Goal: Communication & Community: Answer question/provide support

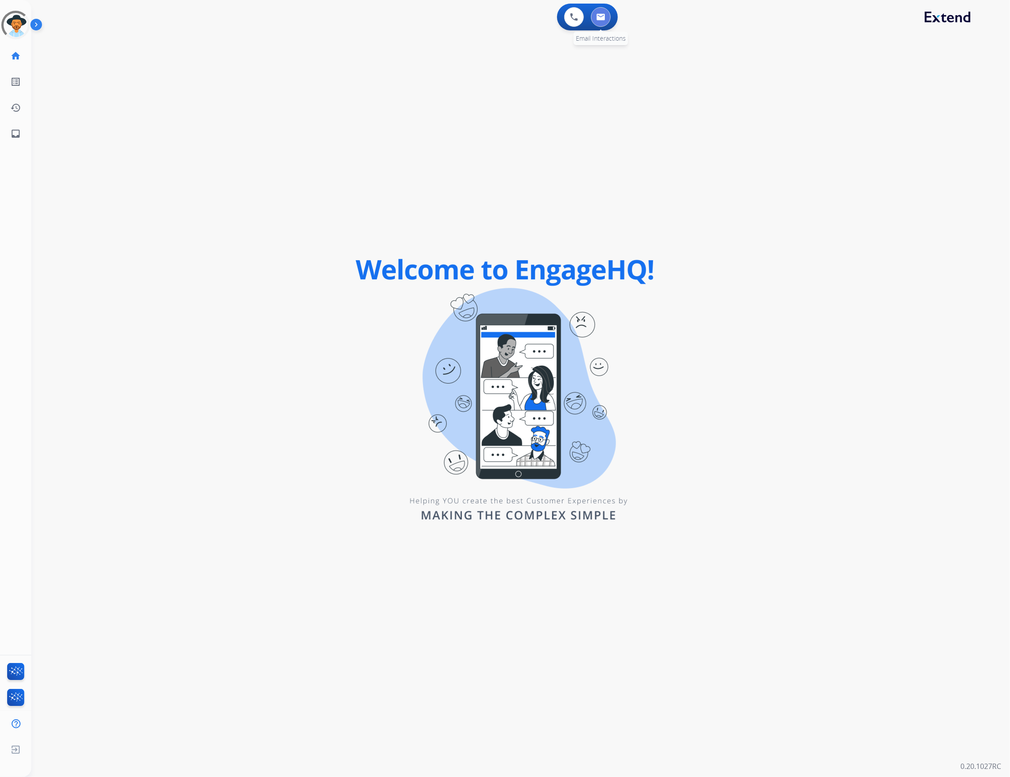
click at [601, 24] on button at bounding box center [601, 17] width 20 height 20
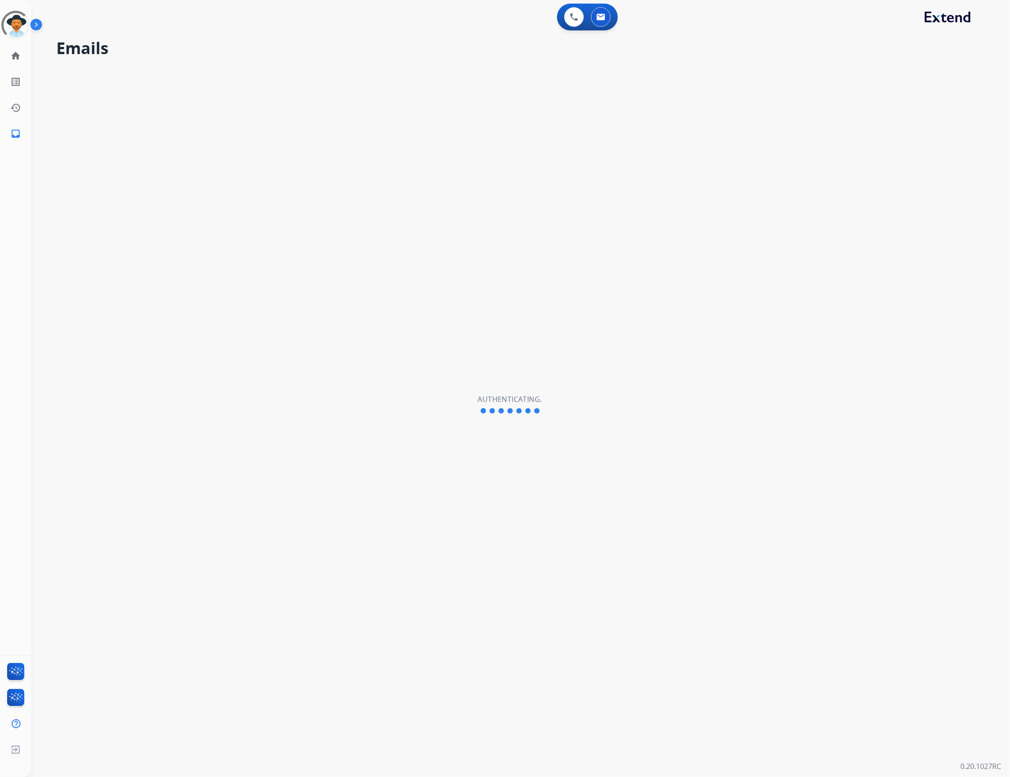
select select "**********"
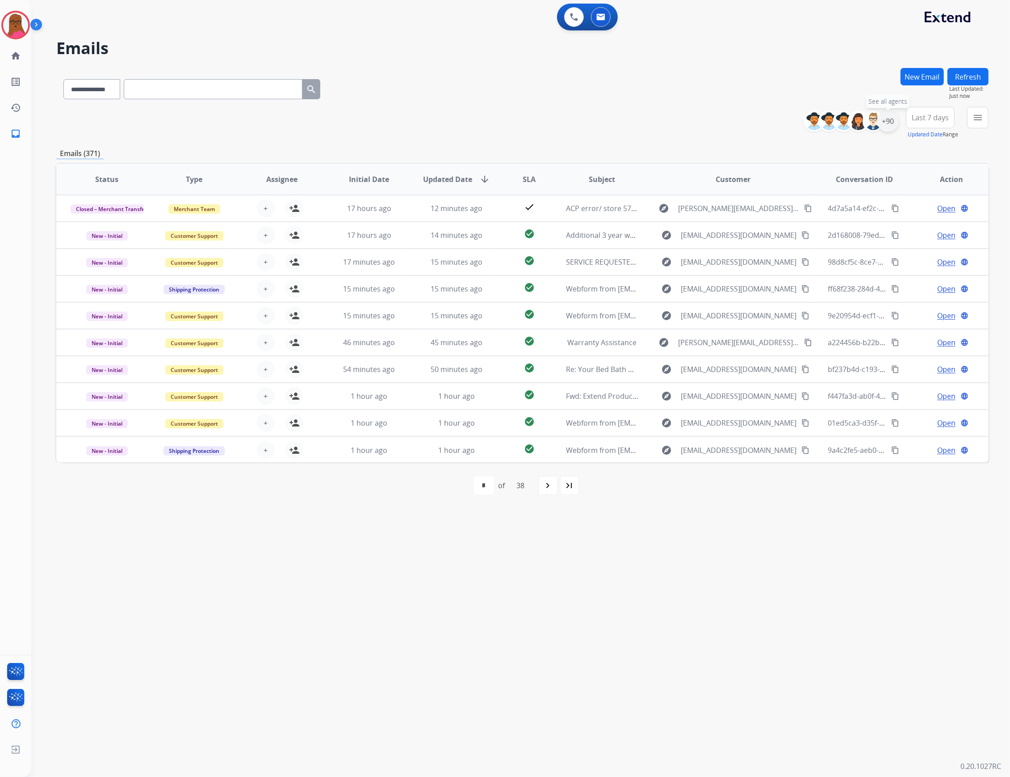
click at [883, 125] on div "+90" at bounding box center [888, 120] width 21 height 21
click at [771, 188] on div "**********" at bounding box center [832, 187] width 132 height 57
click at [837, 299] on button "Apply" at bounding box center [844, 302] width 30 height 16
click at [841, 300] on button "Apply" at bounding box center [844, 302] width 30 height 16
click at [715, 573] on div "**********" at bounding box center [509, 404] width 957 height 744
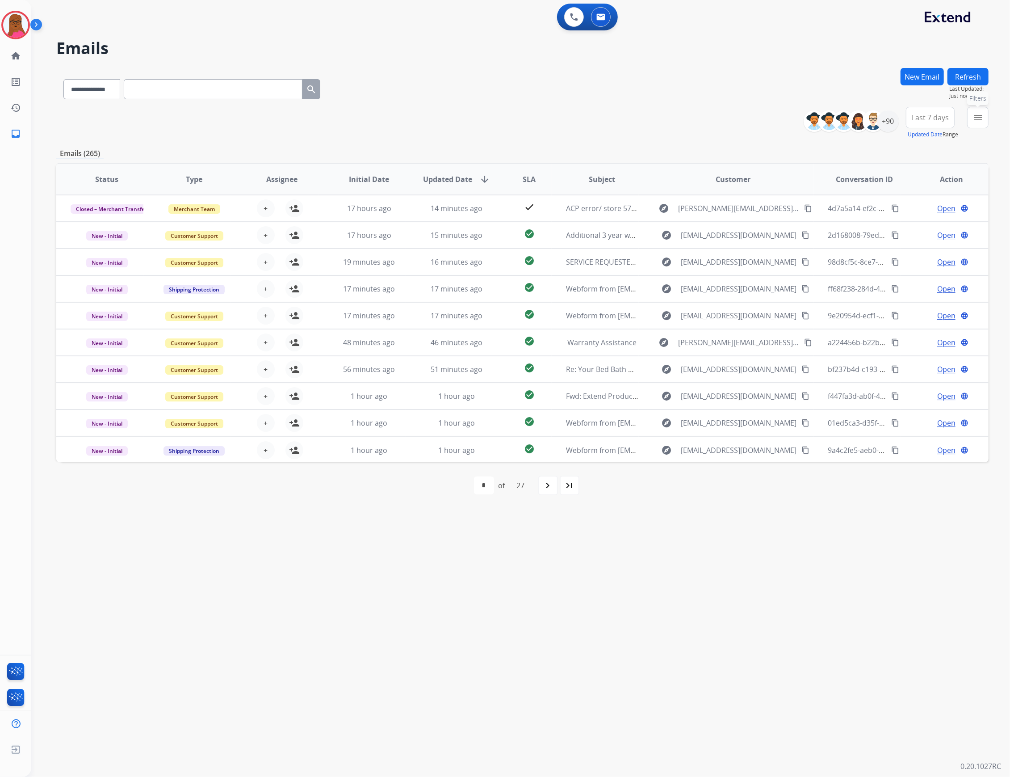
click at [982, 120] on mat-icon "menu" at bounding box center [978, 117] width 11 height 11
click at [887, 189] on label "Service Support" at bounding box center [916, 193] width 58 height 8
click at [907, 305] on button "Apply" at bounding box center [916, 305] width 30 height 16
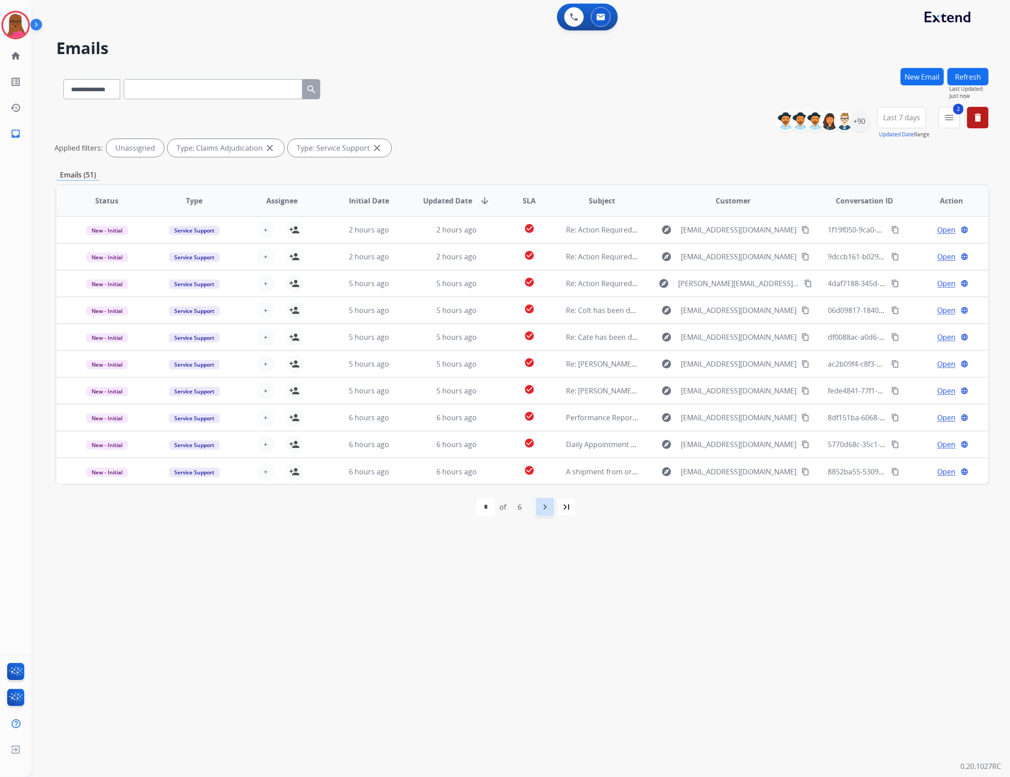
click at [544, 513] on div "navigate_next" at bounding box center [545, 507] width 20 height 20
click at [556, 509] on div "navigate_next" at bounding box center [565, 507] width 20 height 20
click at [563, 507] on mat-icon "navigate_next" at bounding box center [564, 506] width 11 height 11
click at [862, 117] on div "+90" at bounding box center [859, 120] width 21 height 21
click at [808, 301] on button "Apply" at bounding box center [815, 302] width 30 height 16
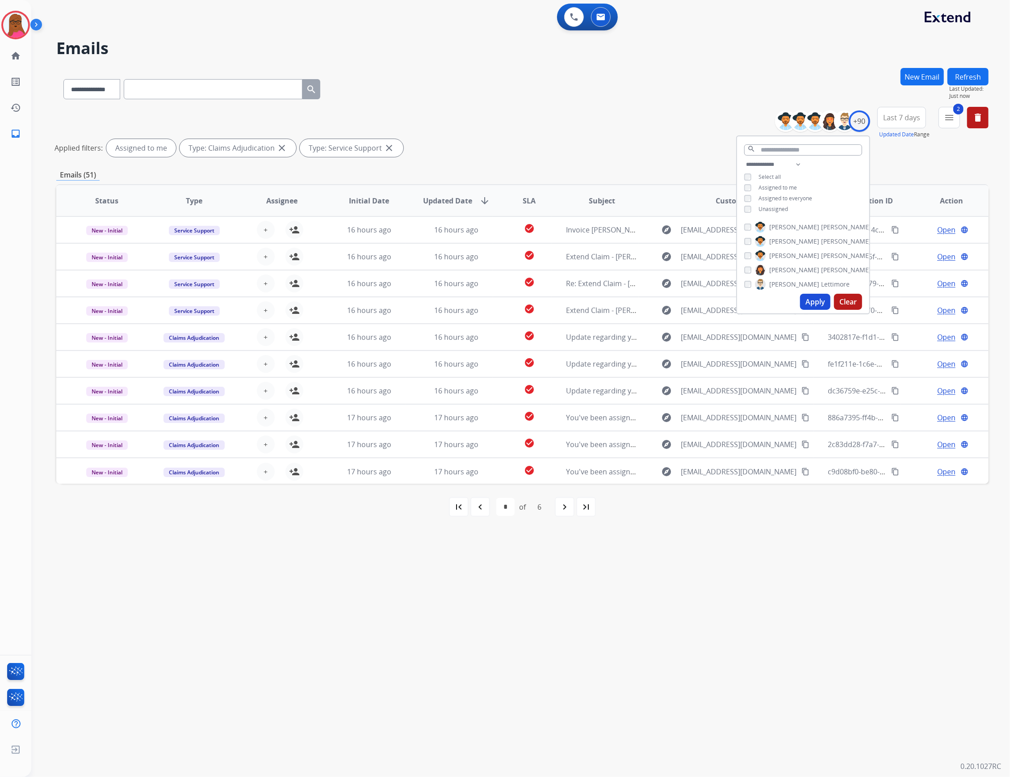
select select "*"
click at [735, 653] on div "**********" at bounding box center [509, 404] width 957 height 744
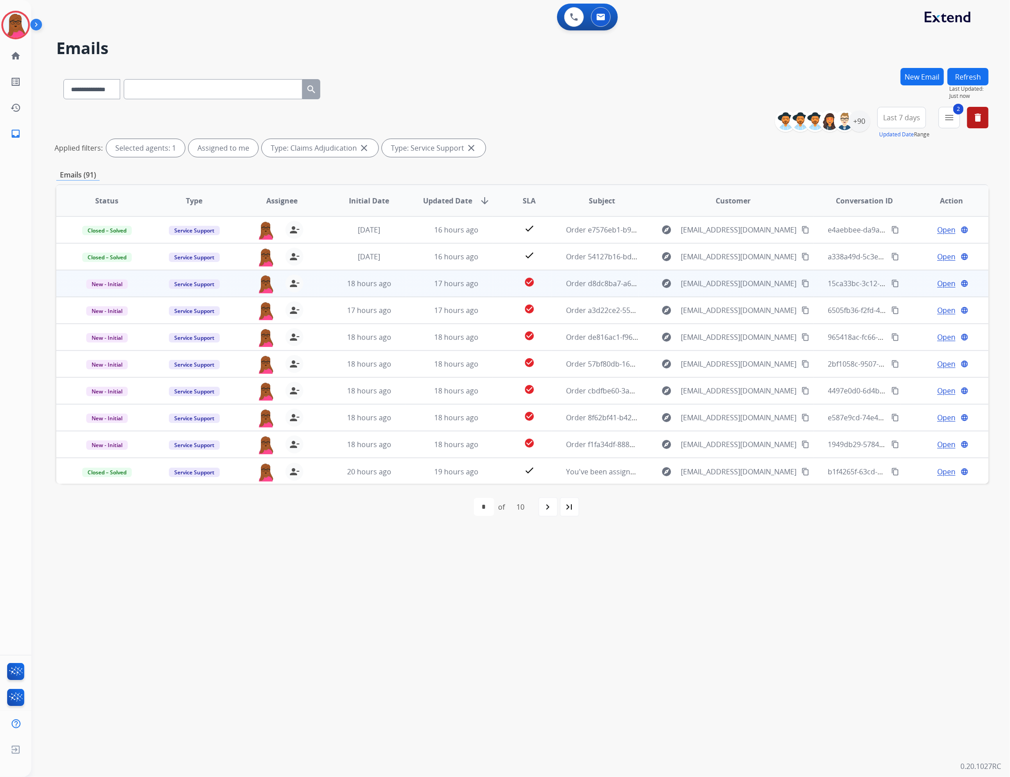
click at [945, 285] on span "Open" at bounding box center [946, 283] width 18 height 11
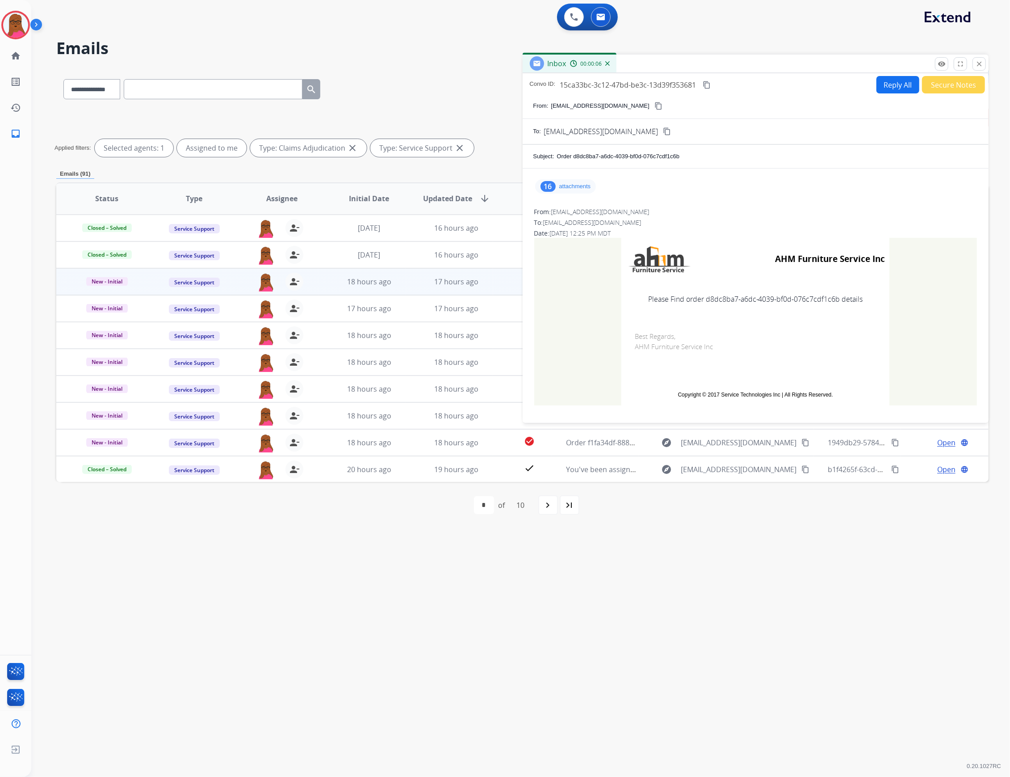
click at [584, 185] on p "attachments" at bounding box center [575, 186] width 32 height 7
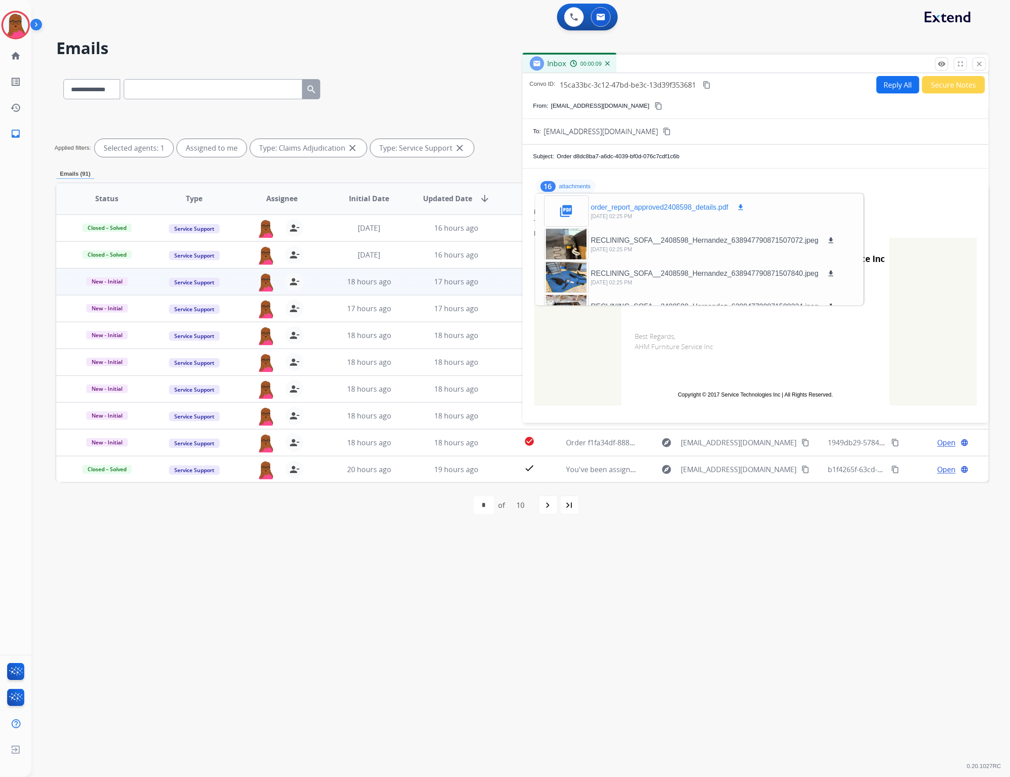
click at [738, 208] on mat-icon "download" at bounding box center [741, 207] width 8 height 8
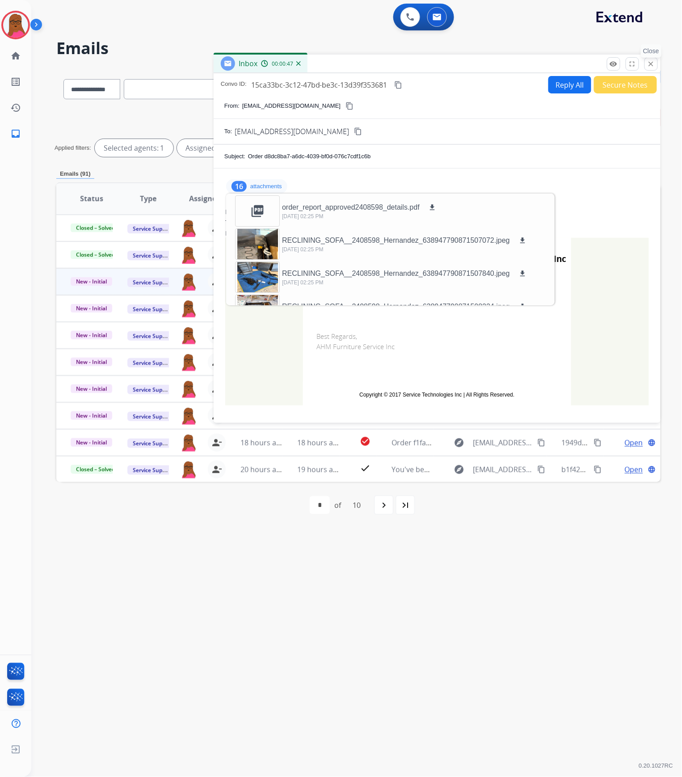
click at [650, 65] on mat-icon "close" at bounding box center [651, 64] width 8 height 8
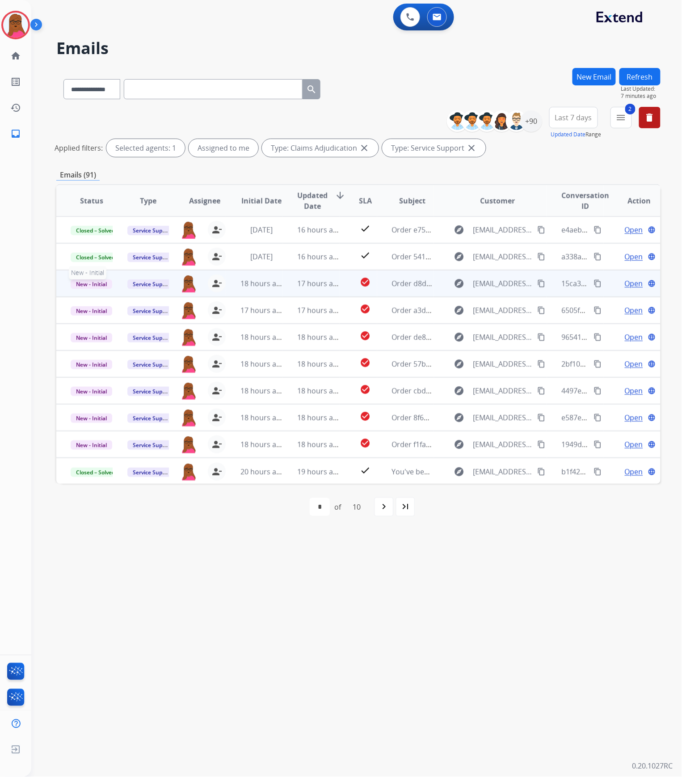
click at [81, 287] on span "New - Initial" at bounding box center [92, 283] width 42 height 9
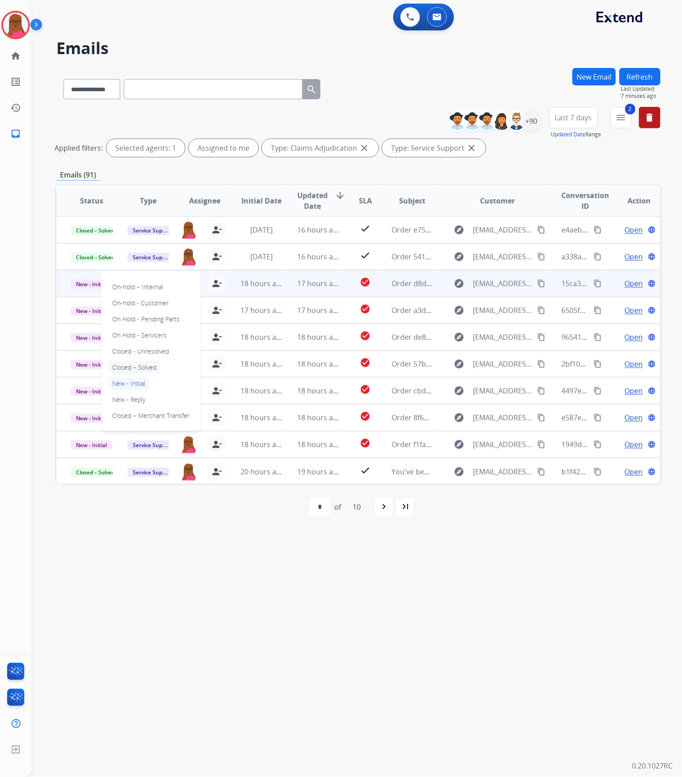
click at [125, 369] on p "Closed – Solved" at bounding box center [134, 367] width 51 height 13
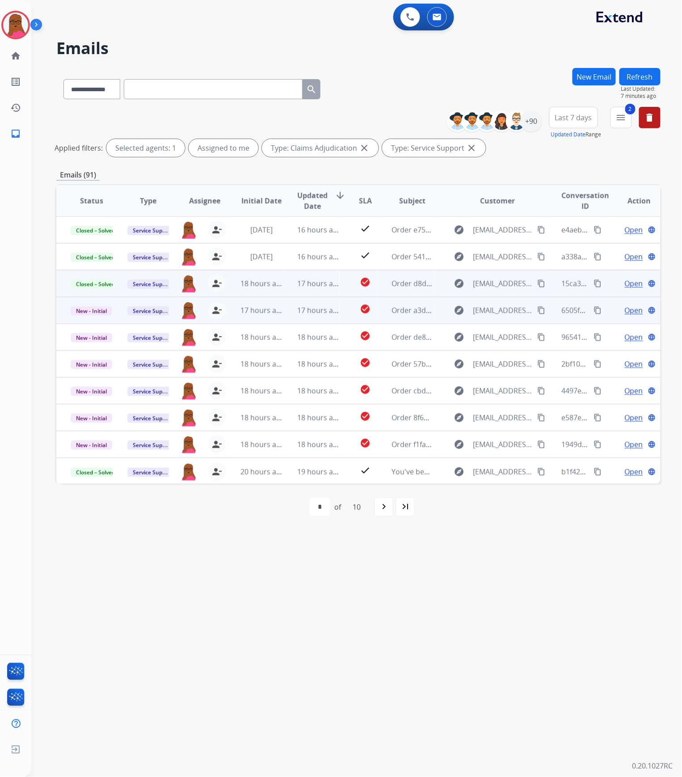
click at [627, 307] on span "Open" at bounding box center [634, 310] width 18 height 11
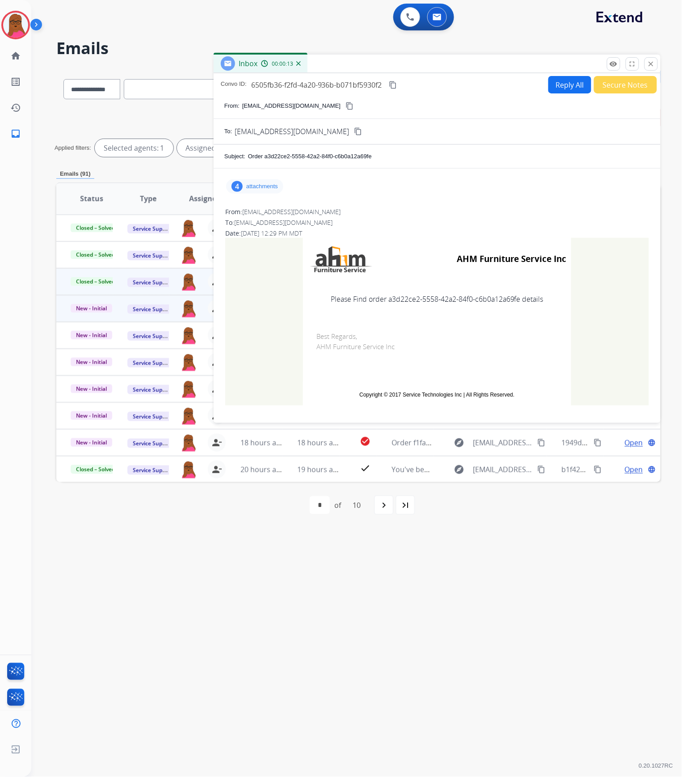
click at [264, 185] on p "attachments" at bounding box center [262, 186] width 32 height 7
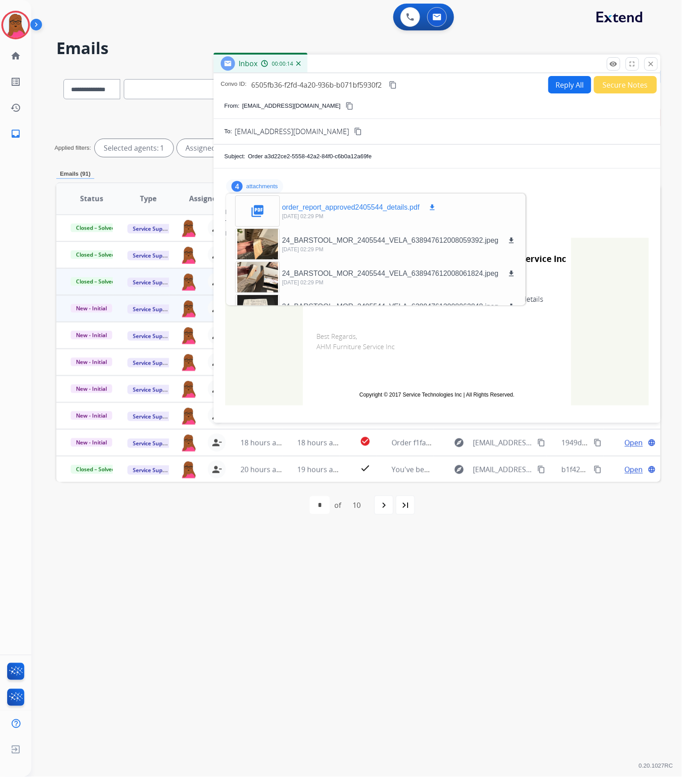
click at [406, 207] on p "order_report_approved2405544_details.pdf" at bounding box center [351, 207] width 138 height 11
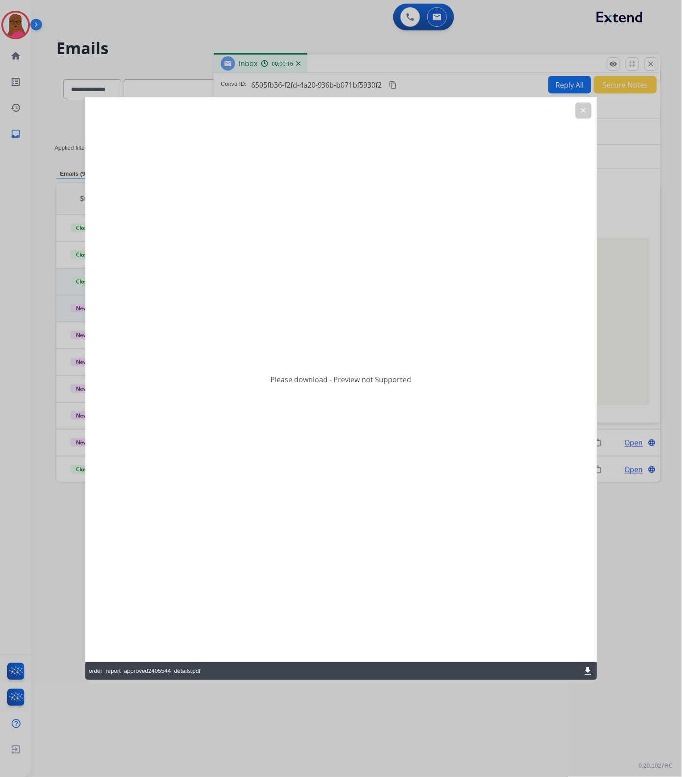
click at [588, 674] on mat-icon "download" at bounding box center [587, 670] width 11 height 11
click at [584, 112] on mat-icon "clear" at bounding box center [583, 110] width 8 height 8
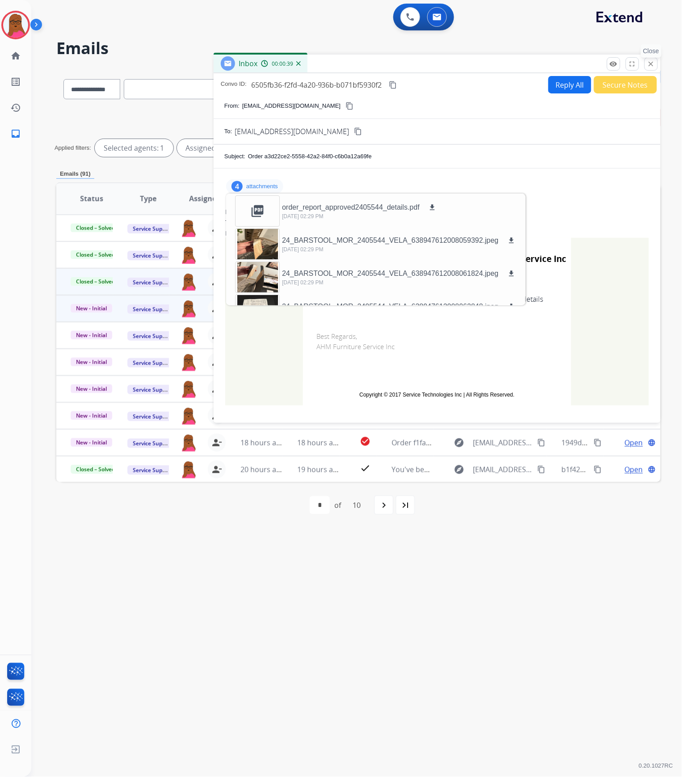
click at [647, 67] on mat-icon "close" at bounding box center [651, 64] width 8 height 8
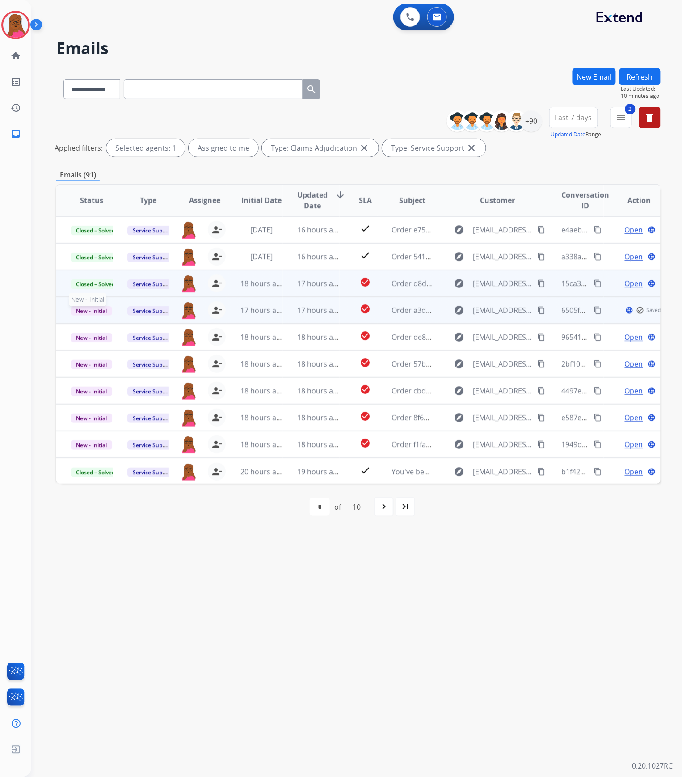
click at [93, 313] on span "New - Initial" at bounding box center [92, 310] width 42 height 9
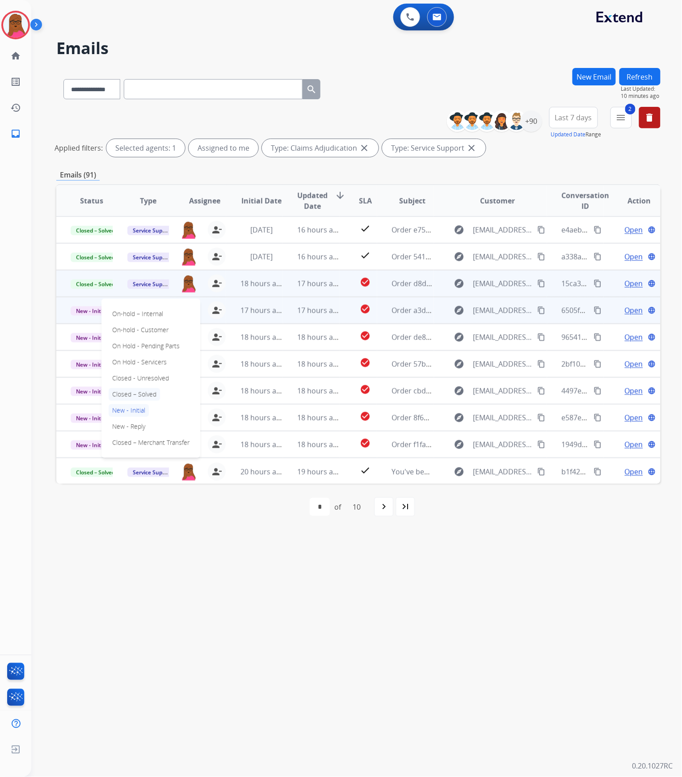
click at [142, 395] on p "Closed – Solved" at bounding box center [134, 394] width 51 height 13
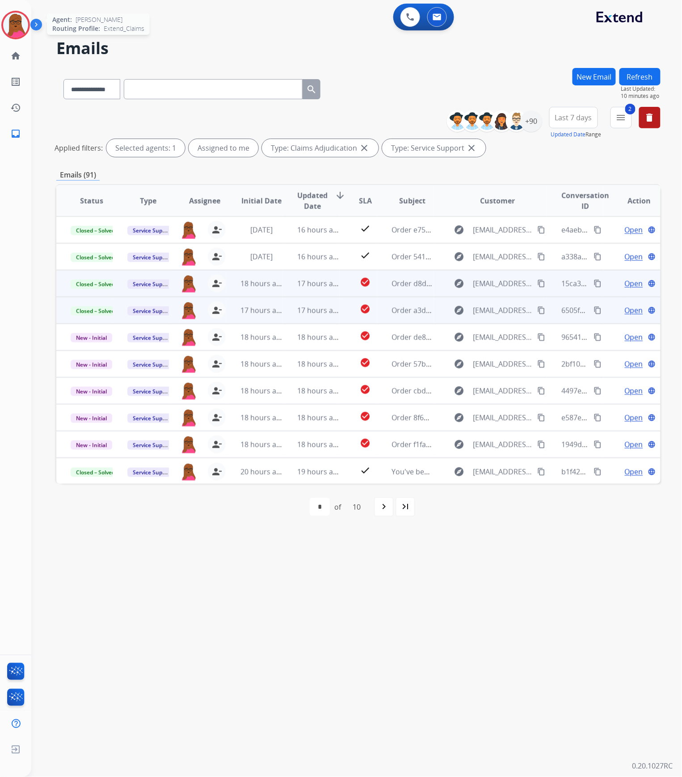
click at [18, 29] on img at bounding box center [15, 25] width 25 height 25
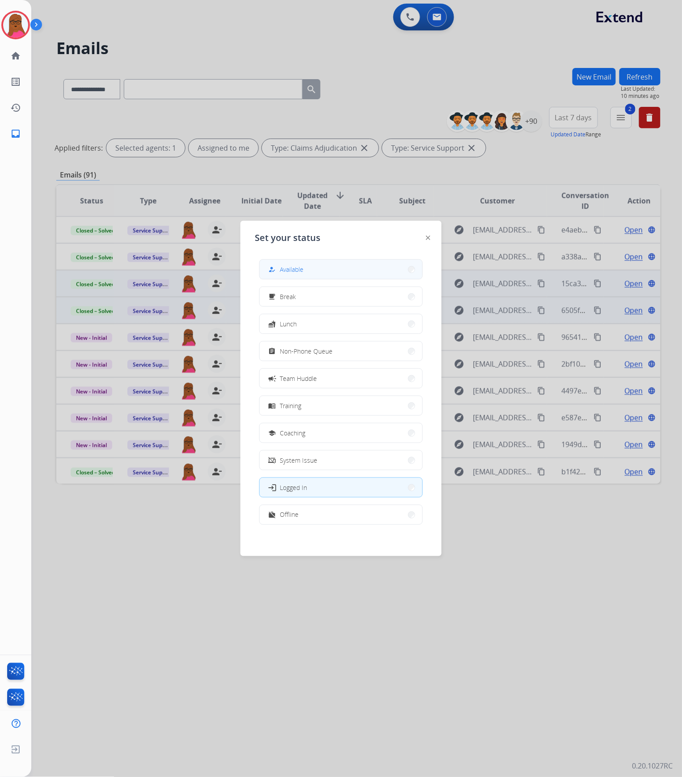
click at [313, 270] on button "how_to_reg Available" at bounding box center [341, 269] width 163 height 19
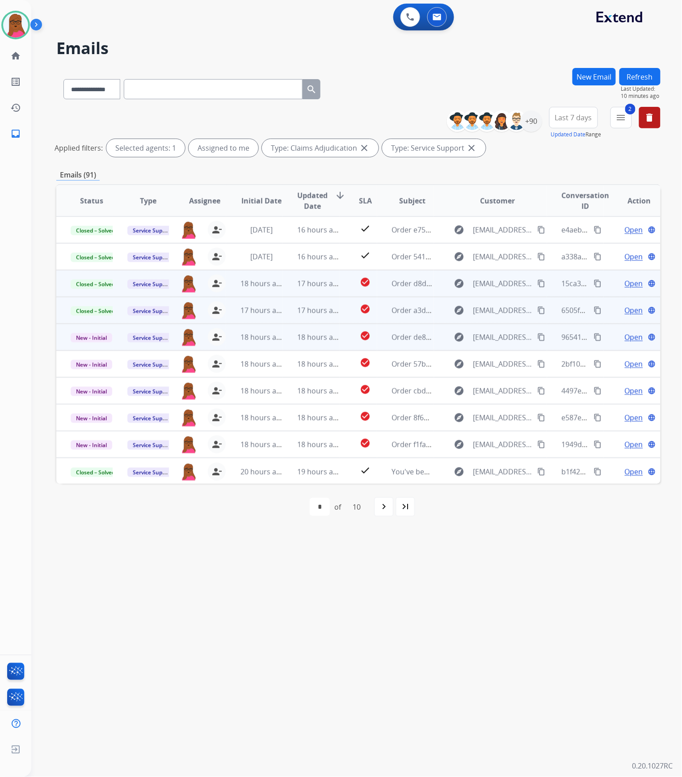
click at [625, 340] on span "Open" at bounding box center [634, 337] width 18 height 11
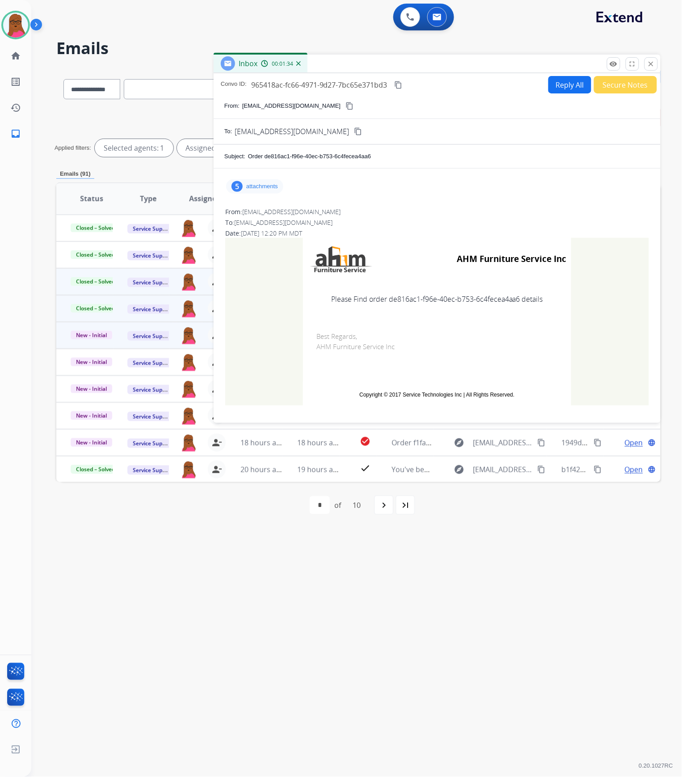
click at [276, 183] on p "attachments" at bounding box center [262, 186] width 32 height 7
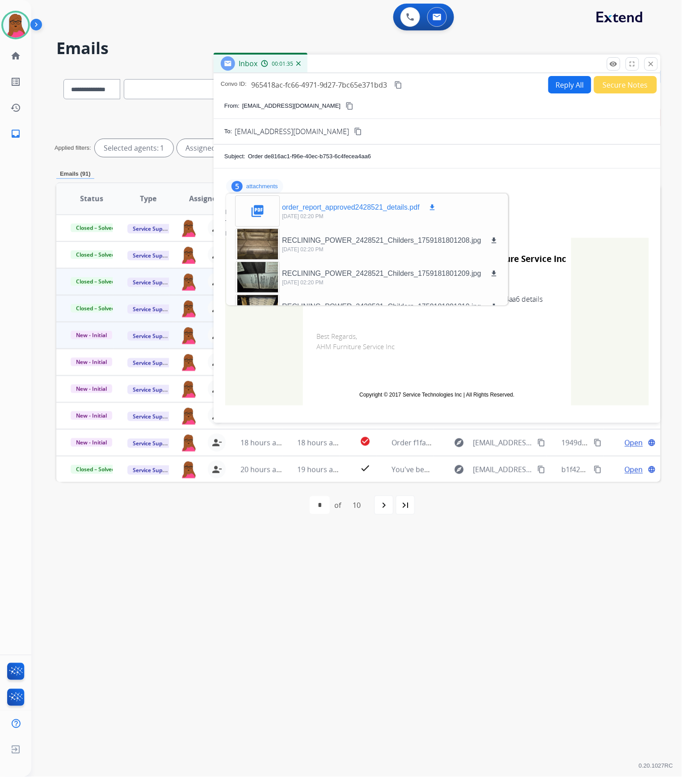
click at [315, 212] on p "order_report_approved2428521_details.pdf" at bounding box center [351, 207] width 138 height 11
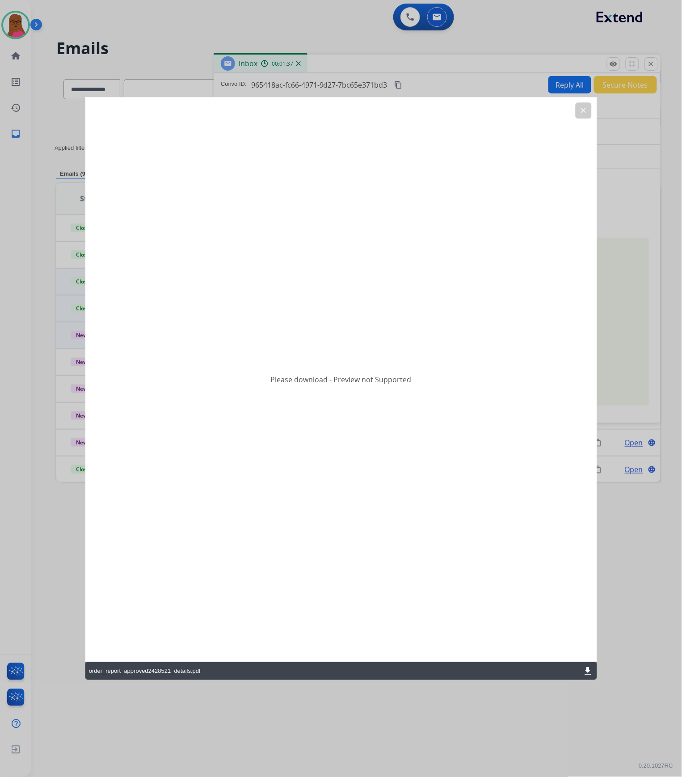
click at [585, 670] on mat-icon "download" at bounding box center [587, 670] width 11 height 11
click at [578, 108] on button "clear" at bounding box center [583, 110] width 16 height 16
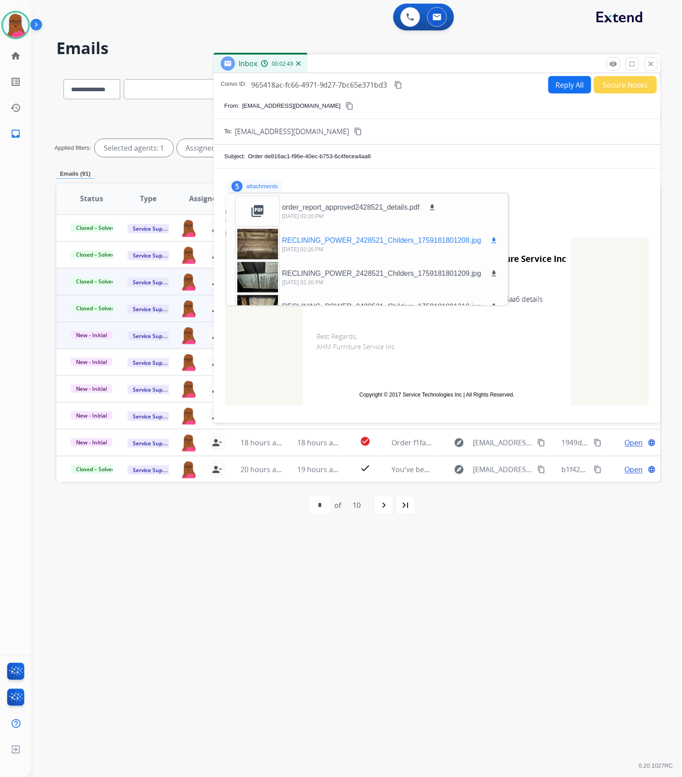
click at [256, 244] on div at bounding box center [257, 243] width 45 height 31
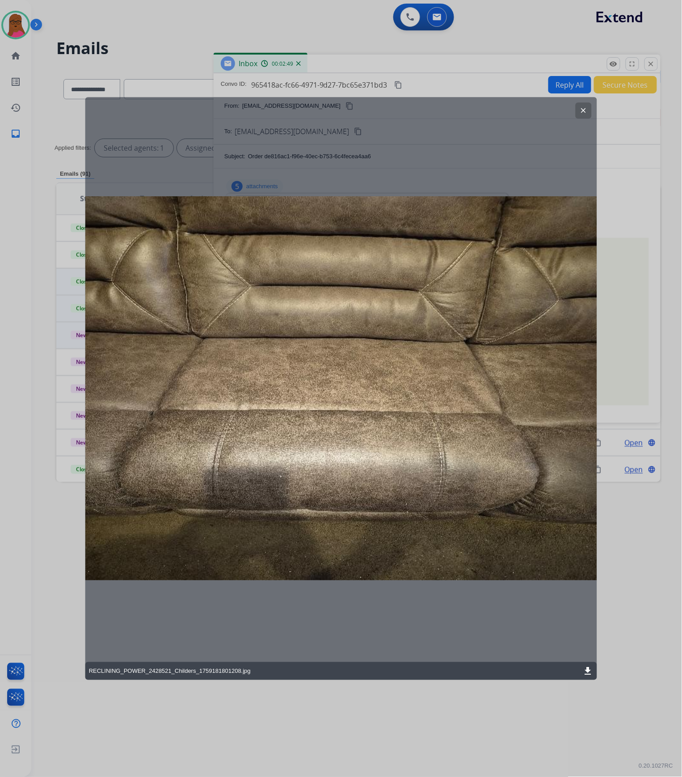
click at [581, 117] on button "clear" at bounding box center [583, 110] width 16 height 16
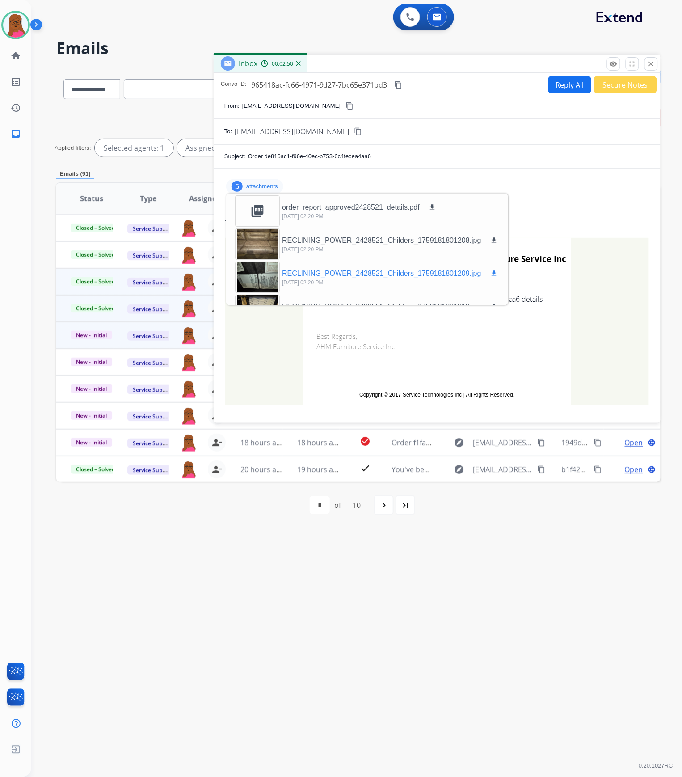
click at [319, 273] on p "RECLINING_POWER_2428521_Childers_1759181801209.jpg" at bounding box center [381, 273] width 199 height 11
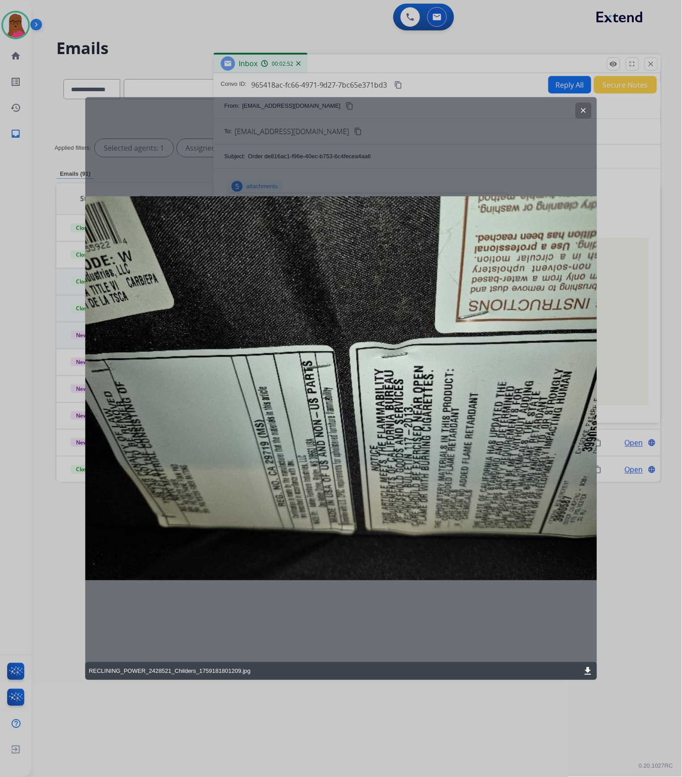
click at [584, 105] on button "clear" at bounding box center [583, 110] width 16 height 16
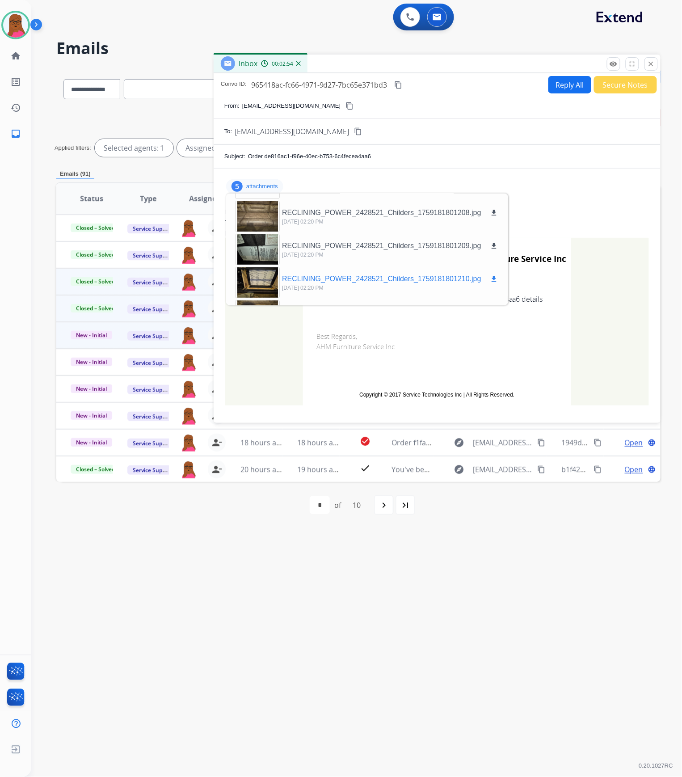
scroll to position [55, 0]
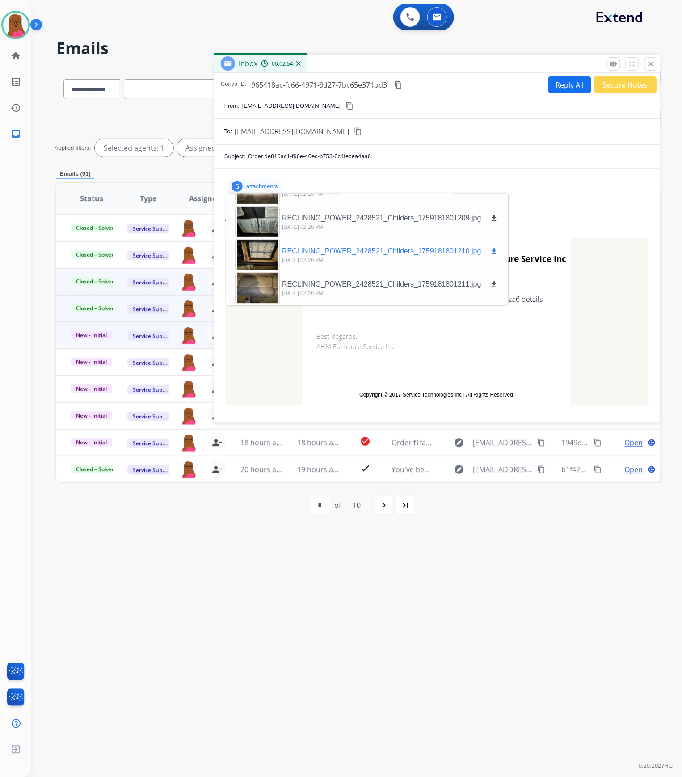
click at [343, 254] on p "RECLINING_POWER_2428521_Childers_1759181801210.jpg" at bounding box center [381, 251] width 199 height 11
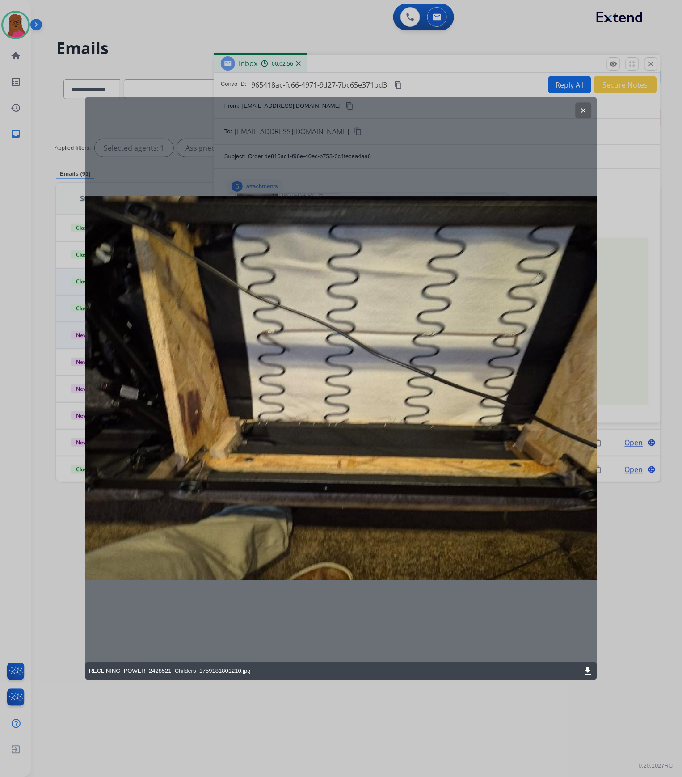
click at [579, 110] on mat-icon "clear" at bounding box center [583, 110] width 8 height 8
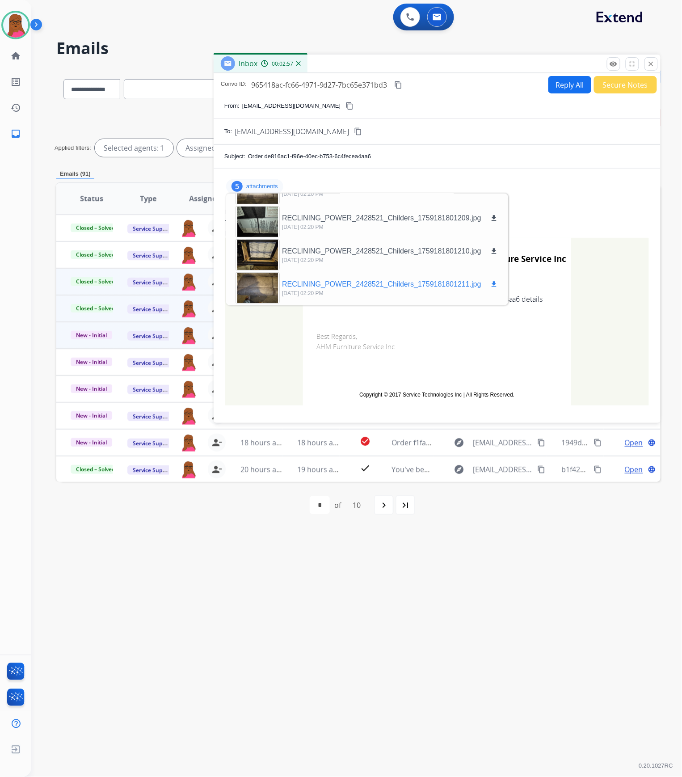
click at [372, 281] on p "RECLINING_POWER_2428521_Childers_1759181801211.jpg" at bounding box center [381, 284] width 199 height 11
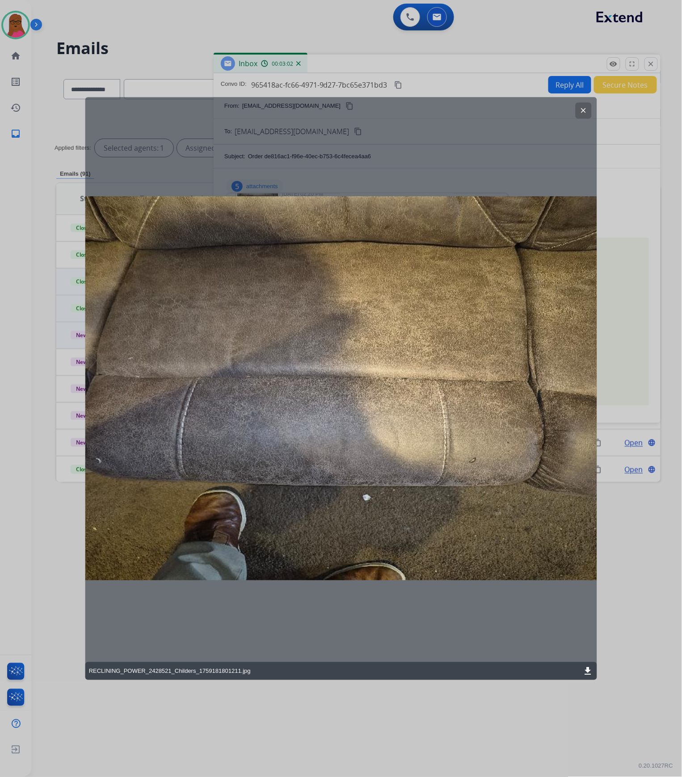
click at [584, 109] on mat-icon "clear" at bounding box center [583, 110] width 8 height 8
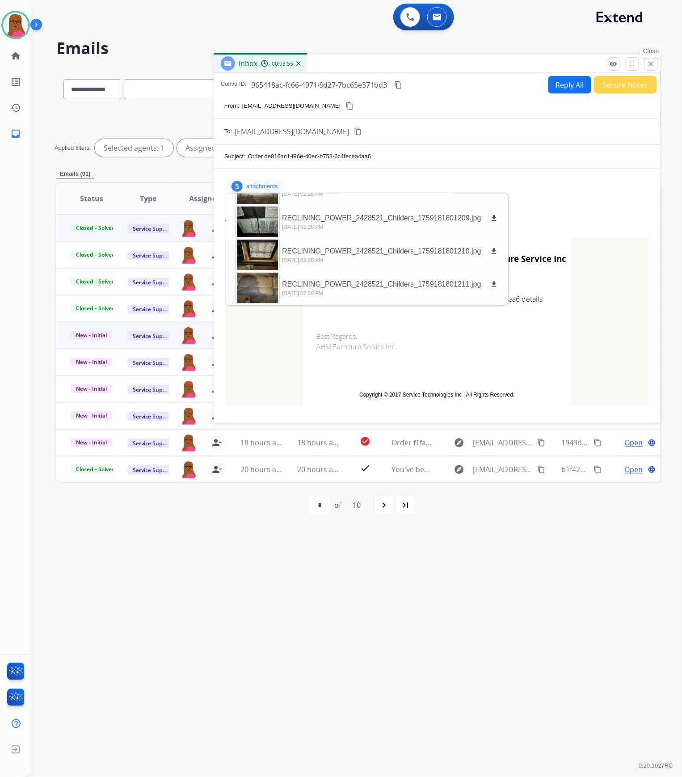
click at [648, 68] on button "close Close" at bounding box center [650, 63] width 13 height 13
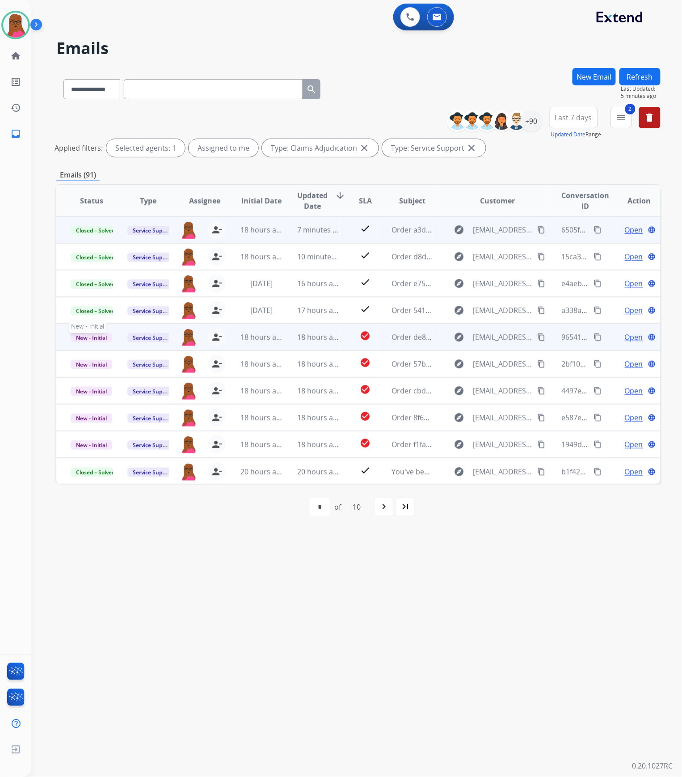
click at [96, 340] on span "New - Initial" at bounding box center [92, 337] width 42 height 9
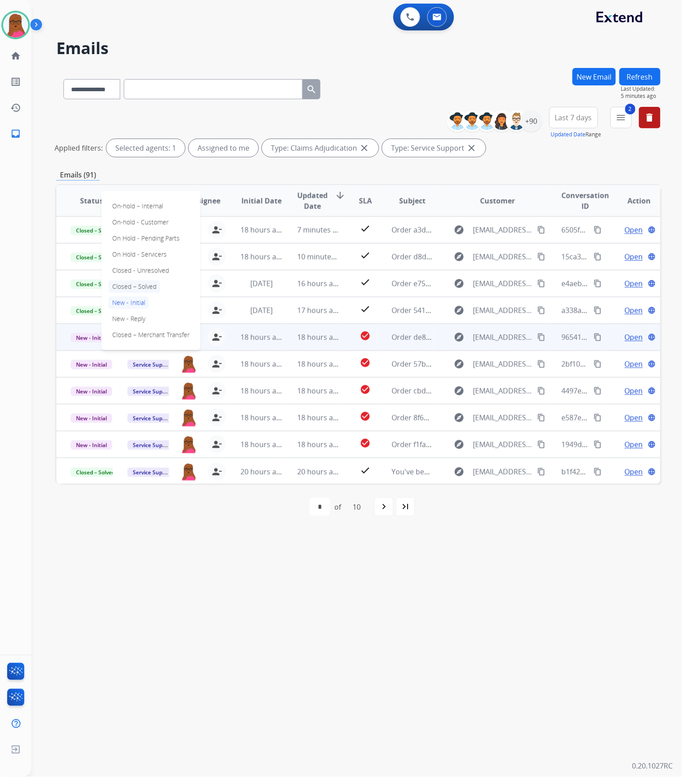
click at [144, 287] on p "Closed – Solved" at bounding box center [134, 286] width 51 height 13
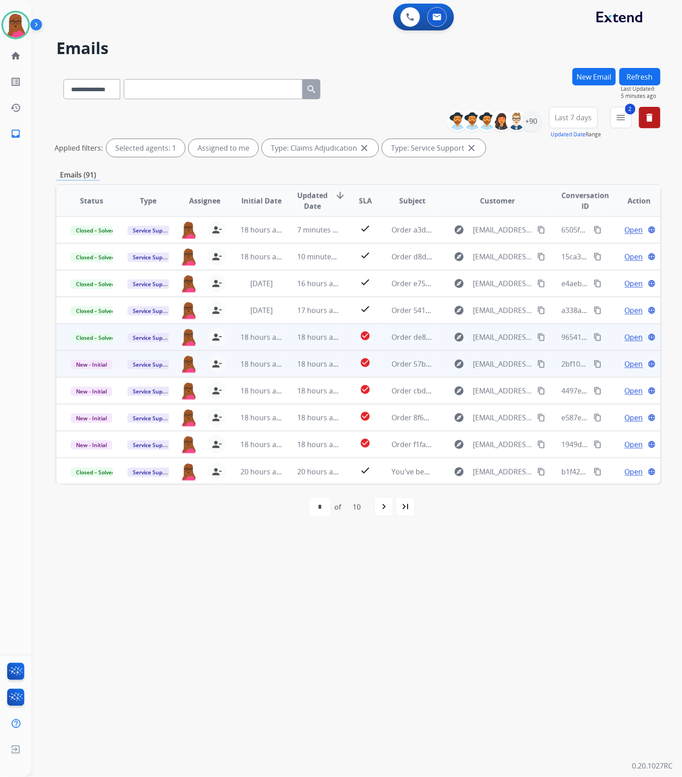
click at [625, 363] on span "Open" at bounding box center [634, 363] width 18 height 11
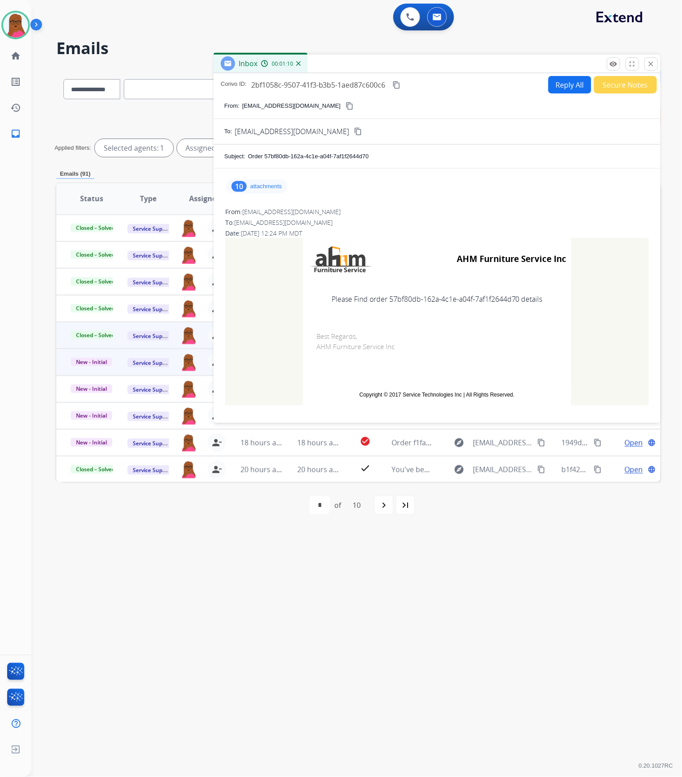
click at [272, 189] on p "attachments" at bounding box center [266, 186] width 32 height 7
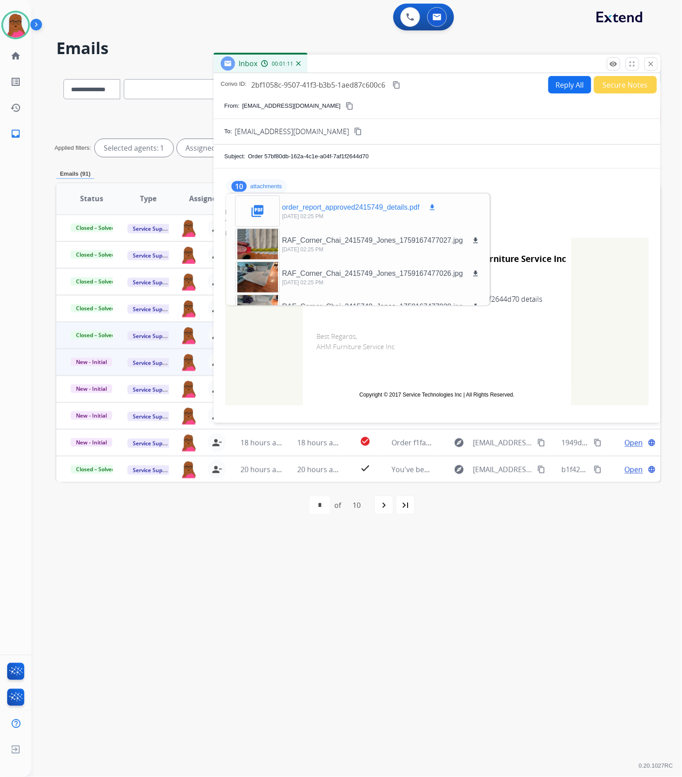
click at [432, 206] on mat-icon "download" at bounding box center [432, 207] width 8 height 8
click at [653, 63] on mat-icon "close" at bounding box center [651, 64] width 8 height 8
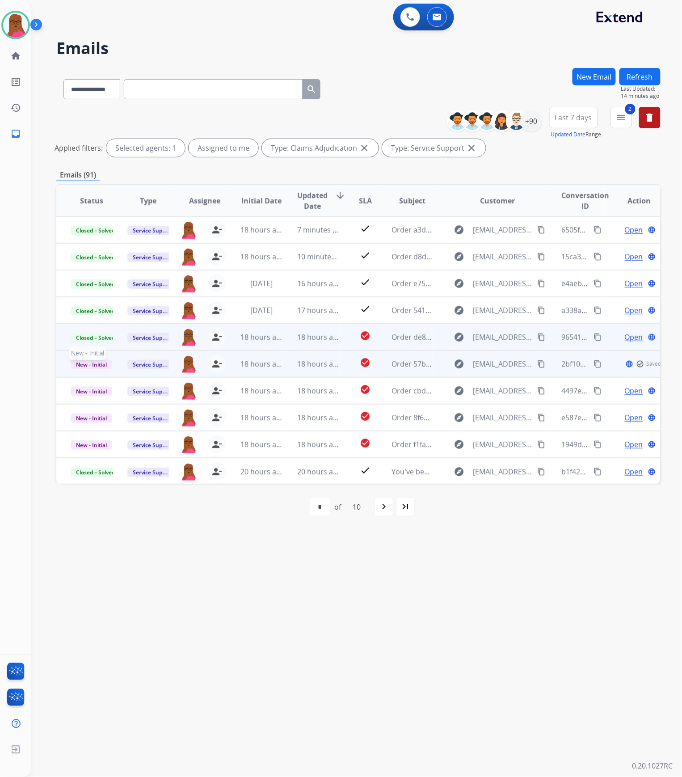
click at [88, 366] on span "New - Initial" at bounding box center [92, 364] width 42 height 9
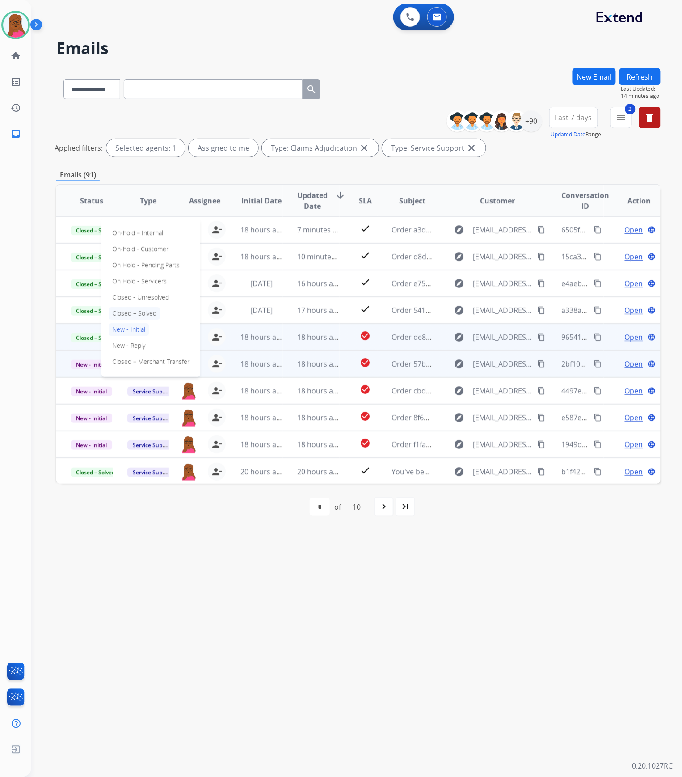
click at [146, 315] on p "Closed – Solved" at bounding box center [134, 313] width 51 height 13
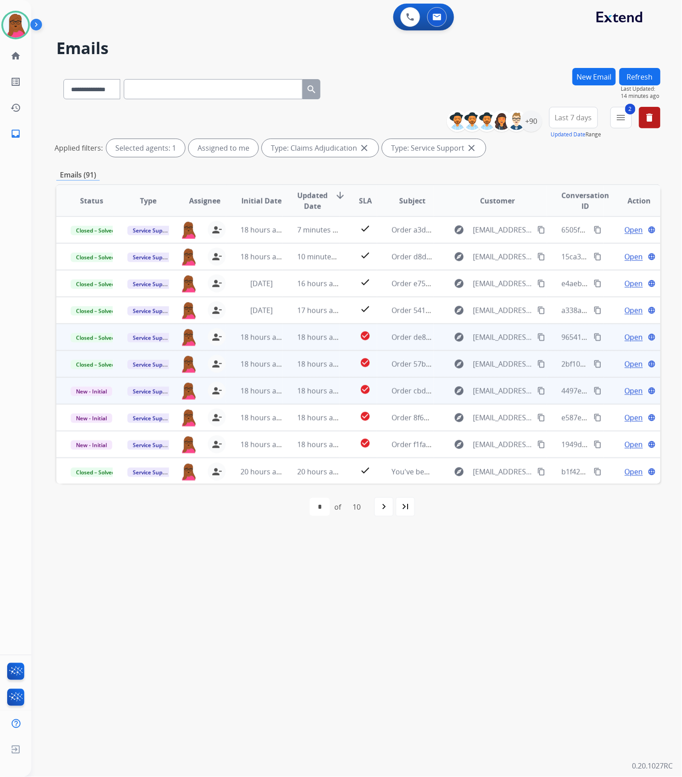
click at [626, 390] on span "Open" at bounding box center [634, 390] width 18 height 11
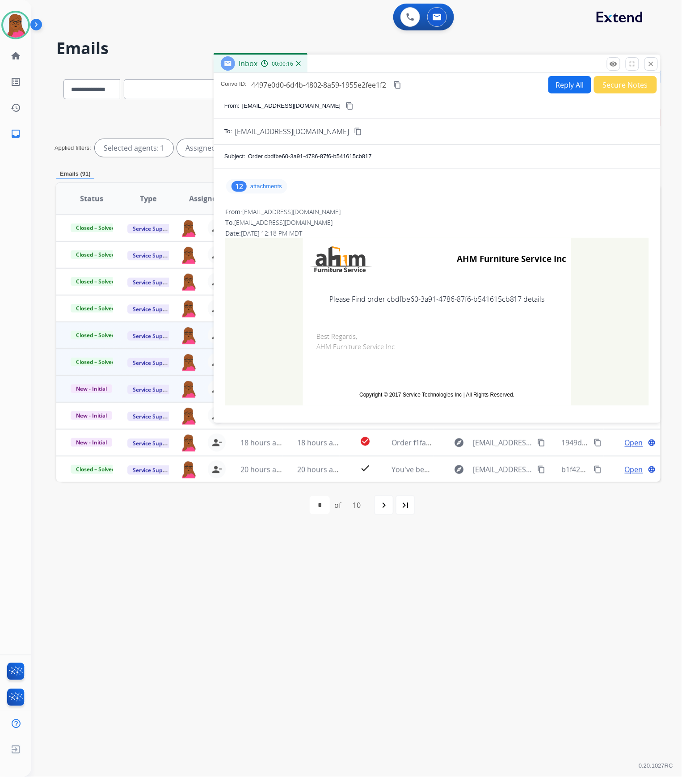
click at [273, 181] on div "12 attachments" at bounding box center [256, 186] width 61 height 14
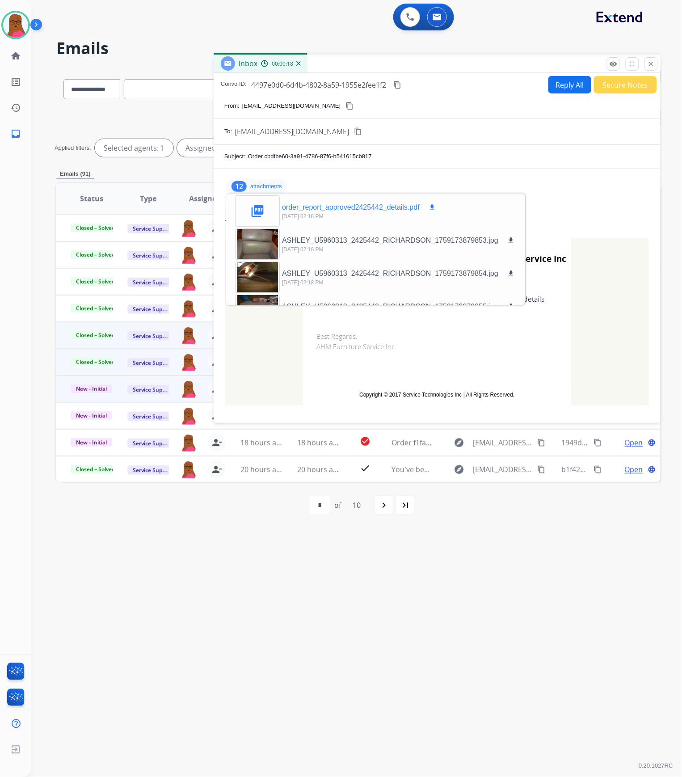
click at [432, 206] on mat-icon "download" at bounding box center [432, 207] width 8 height 8
click at [653, 68] on button "close Close" at bounding box center [650, 63] width 13 height 13
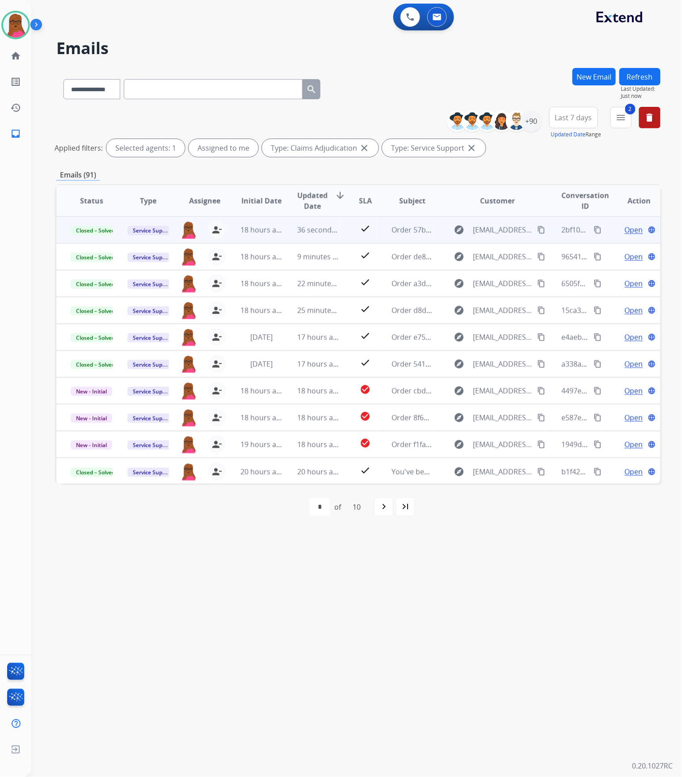
click at [599, 76] on button "New Email" at bounding box center [593, 76] width 43 height 17
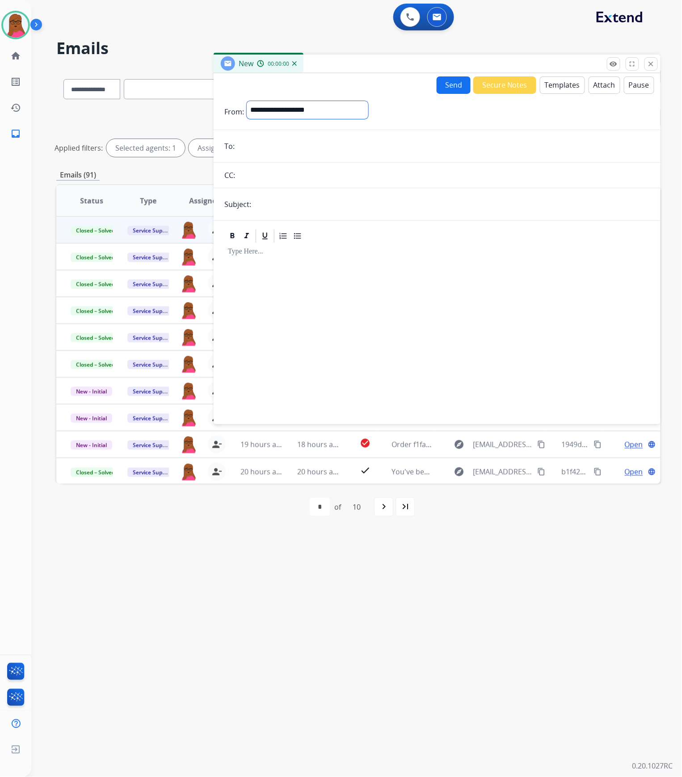
click at [328, 117] on select "**********" at bounding box center [308, 110] width 122 height 18
select select "**********"
click at [247, 101] on select "**********" at bounding box center [308, 110] width 122 height 18
drag, startPoint x: 287, startPoint y: 155, endPoint x: 289, endPoint y: 147, distance: 7.4
click at [287, 155] on form "**********" at bounding box center [437, 257] width 447 height 327
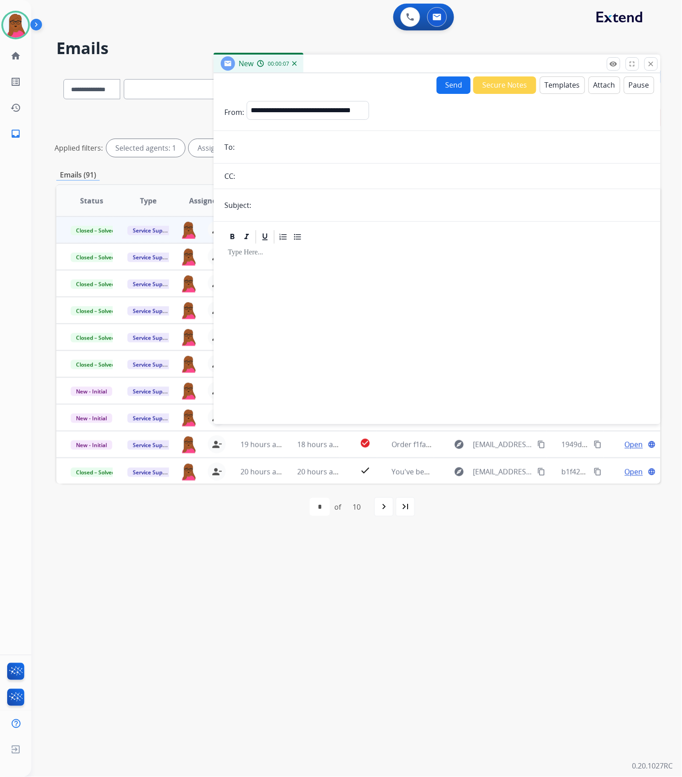
paste input "**********"
type input "**********"
drag, startPoint x: 298, startPoint y: 202, endPoint x: 419, endPoint y: 197, distance: 121.2
click at [298, 202] on input "text" at bounding box center [452, 205] width 396 height 18
type input "**********"
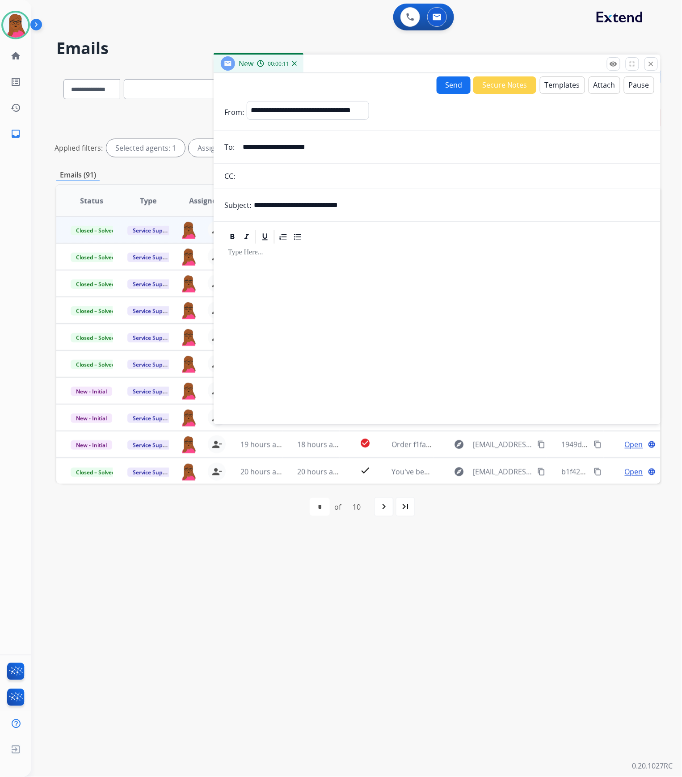
click at [550, 83] on button "Templates" at bounding box center [562, 84] width 45 height 17
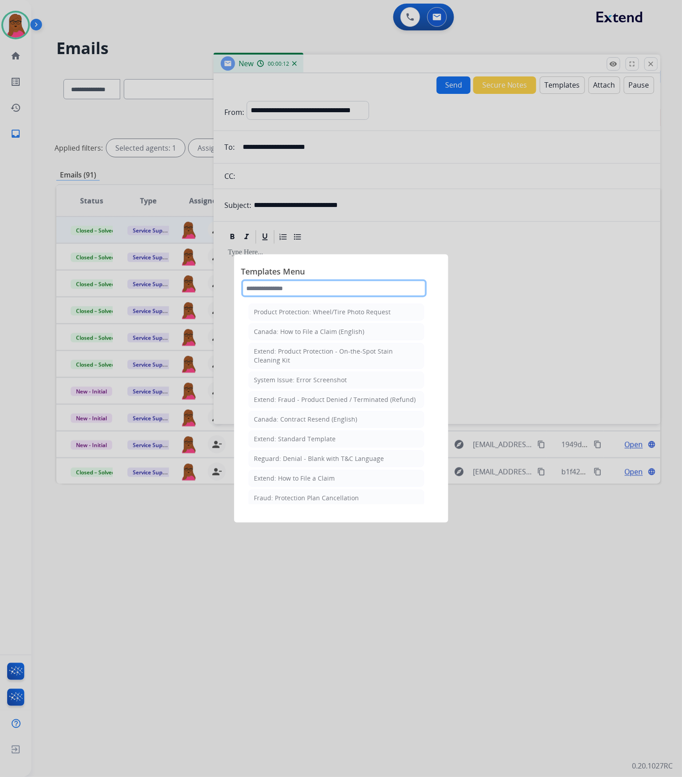
click at [316, 284] on input "text" at bounding box center [333, 288] width 185 height 18
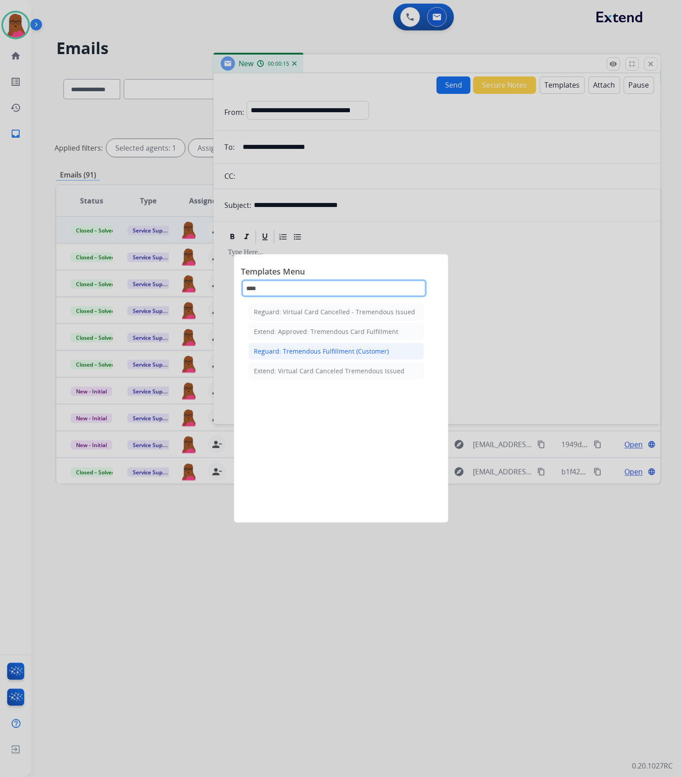
type input "****"
click at [333, 354] on div "Reguard: Tremendous Fulfillment (Customer)" at bounding box center [321, 351] width 135 height 9
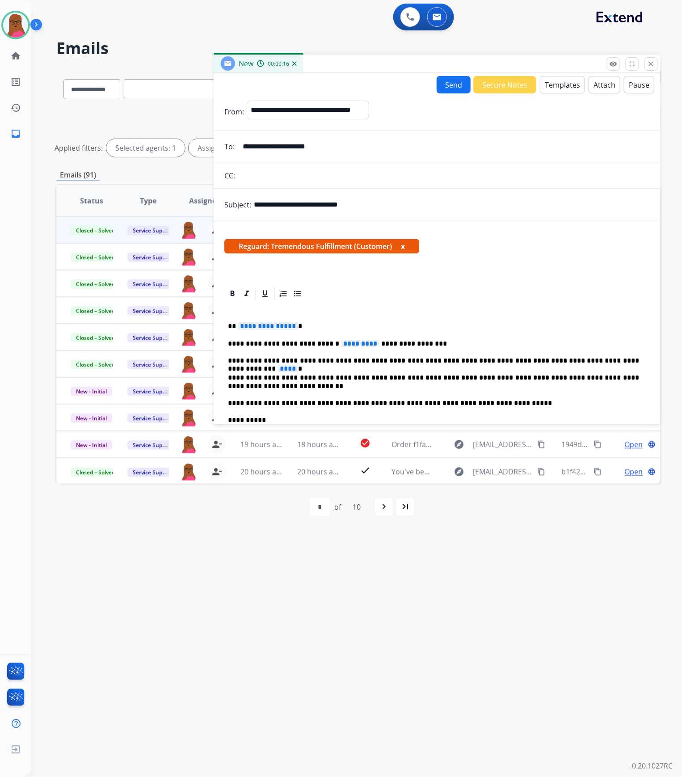
click at [260, 327] on span "**********" at bounding box center [268, 326] width 60 height 8
click at [341, 340] on span "*********" at bounding box center [360, 344] width 38 height 8
click at [424, 342] on p "**********" at bounding box center [433, 344] width 411 height 8
click at [425, 343] on p "**********" at bounding box center [433, 344] width 411 height 8
drag, startPoint x: 606, startPoint y: 359, endPoint x: 617, endPoint y: 358, distance: 10.8
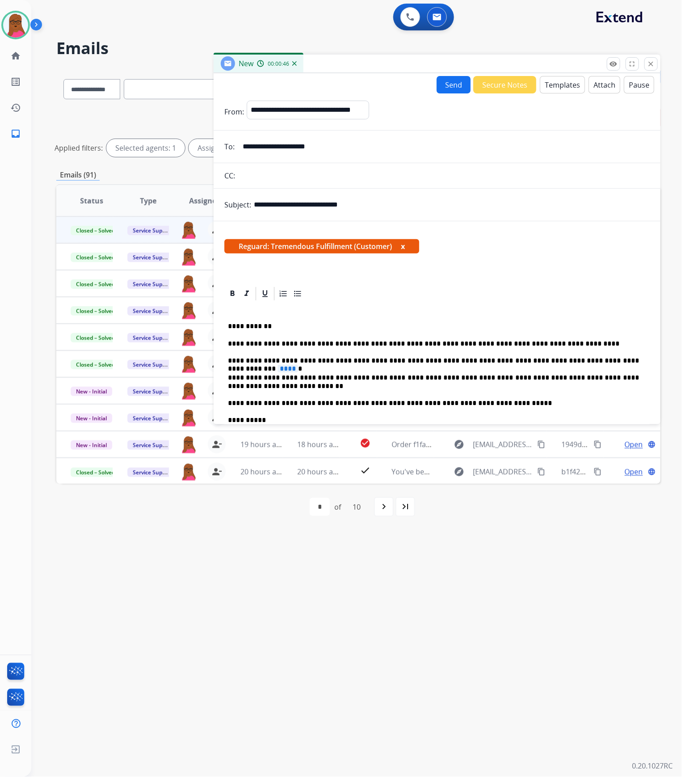
click at [298, 365] on span "****" at bounding box center [287, 369] width 21 height 8
click at [405, 248] on button "x" at bounding box center [403, 246] width 4 height 11
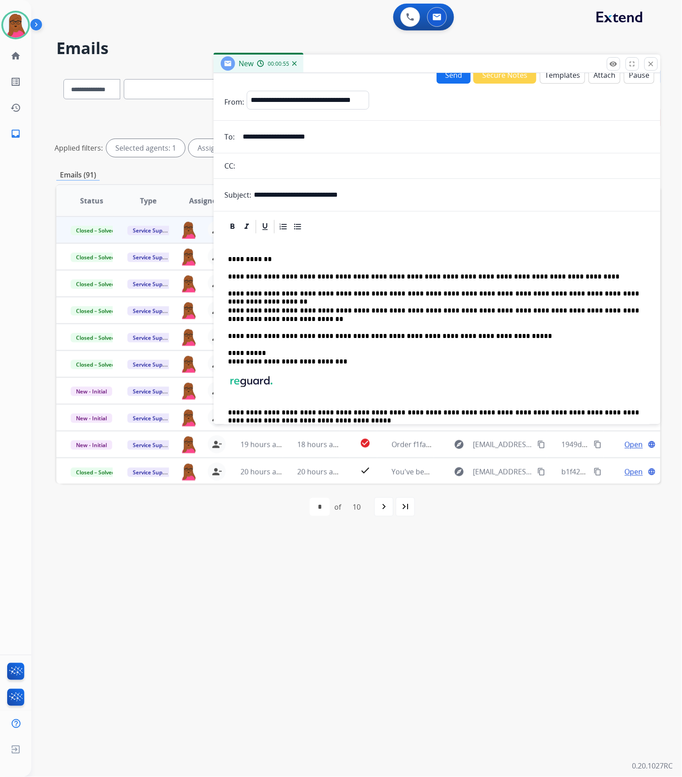
scroll to position [0, 0]
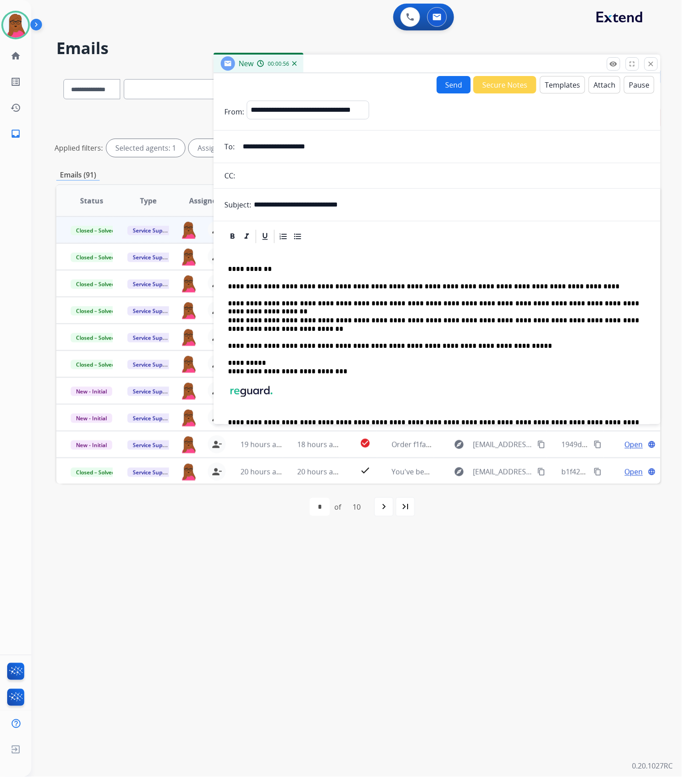
click at [448, 84] on button "Send" at bounding box center [454, 84] width 34 height 17
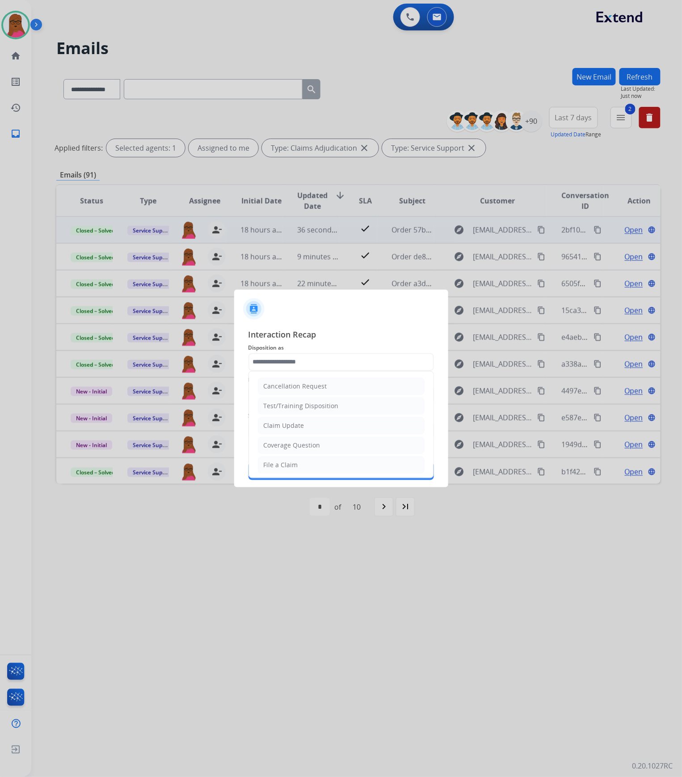
click at [348, 367] on input "text" at bounding box center [340, 362] width 185 height 18
click at [308, 428] on li "Claim Update" at bounding box center [341, 425] width 167 height 17
type input "**********"
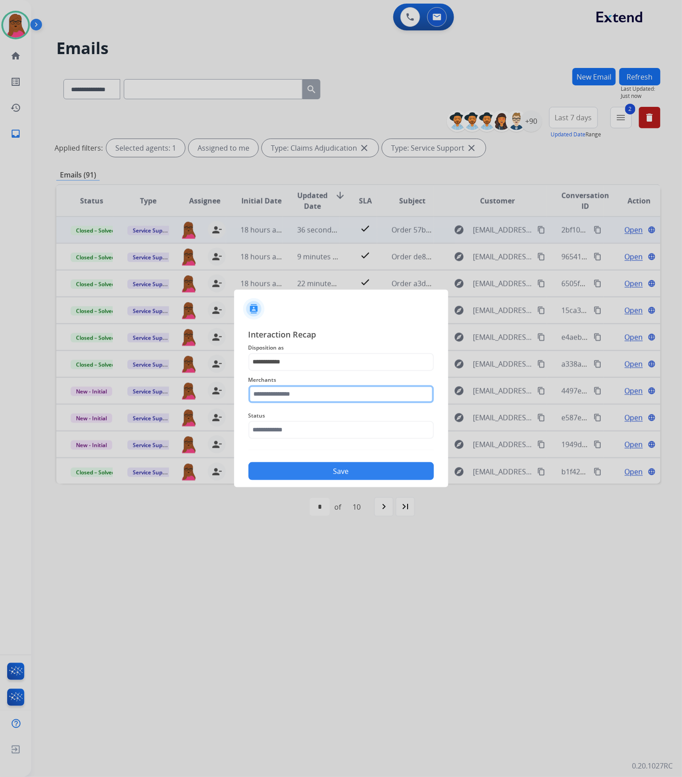
click at [304, 397] on input "text" at bounding box center [340, 394] width 185 height 18
click at [329, 422] on li "[PERSON_NAME]" at bounding box center [343, 419] width 170 height 17
type input "**********"
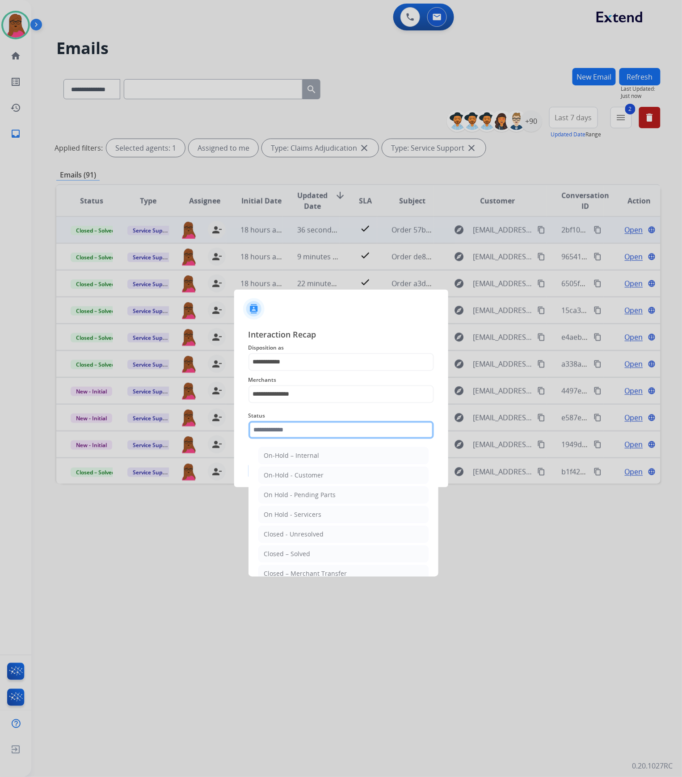
click at [324, 429] on input "text" at bounding box center [340, 430] width 185 height 18
click at [307, 558] on div "Closed – Solved" at bounding box center [287, 553] width 46 height 9
type input "**********"
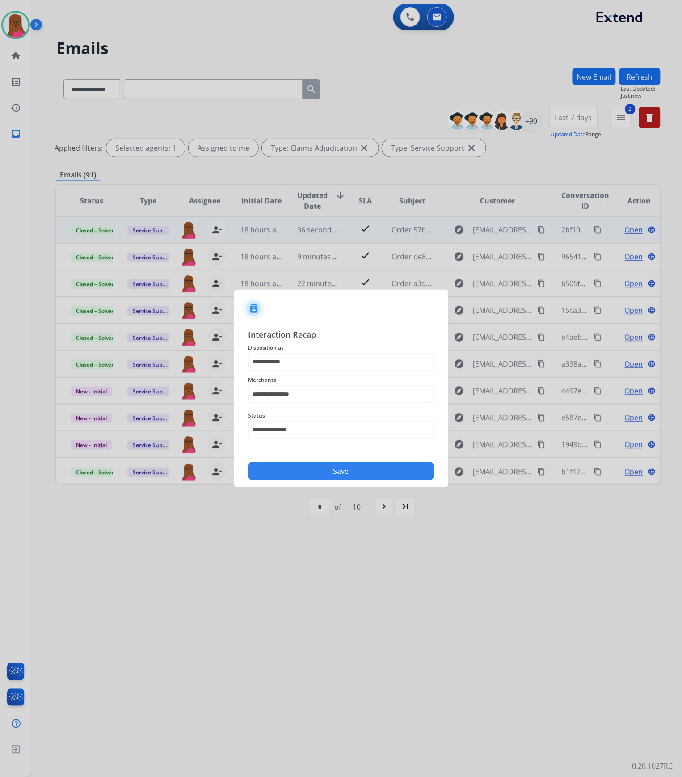
click at [349, 467] on button "Save" at bounding box center [340, 471] width 185 height 18
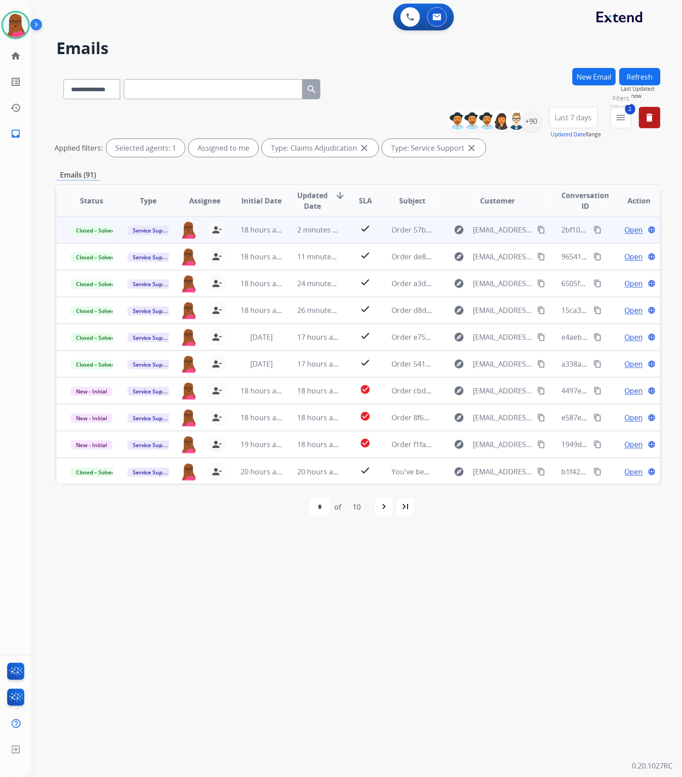
click at [625, 118] on mat-icon "menu" at bounding box center [621, 117] width 11 height 11
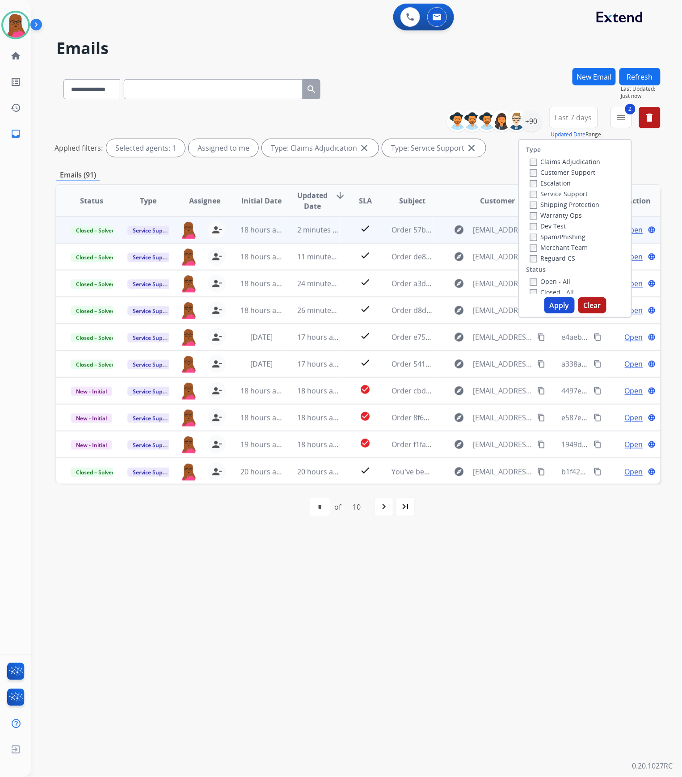
click at [588, 307] on button "Clear" at bounding box center [592, 305] width 28 height 16
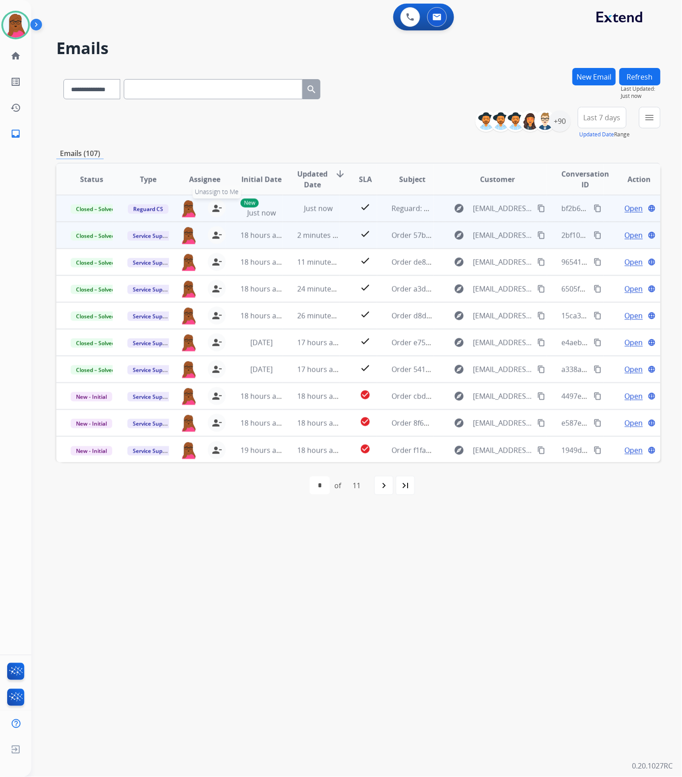
click at [215, 206] on mat-icon "person_remove" at bounding box center [216, 208] width 11 height 11
click at [193, 208] on button "+ Select agent" at bounding box center [189, 208] width 18 height 18
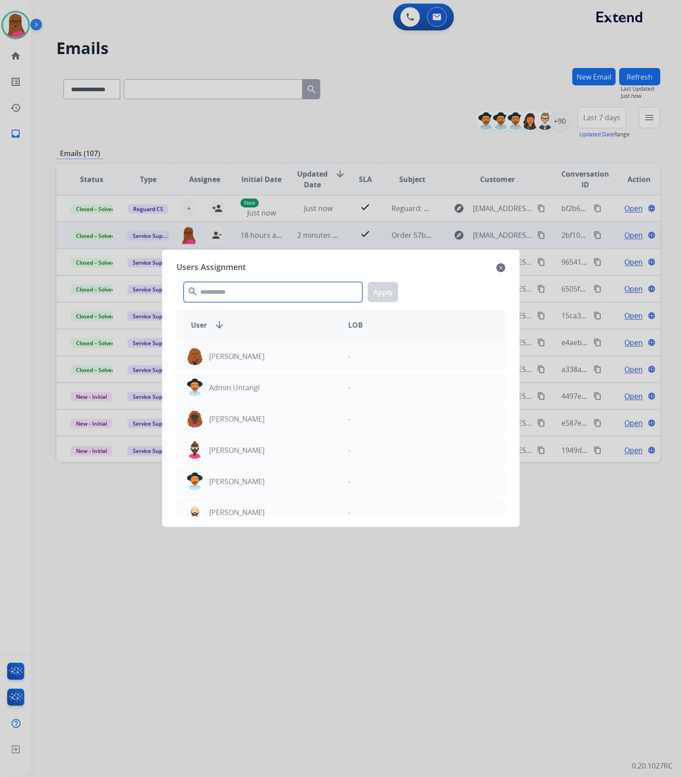
click at [254, 294] on input "text" at bounding box center [273, 292] width 179 height 20
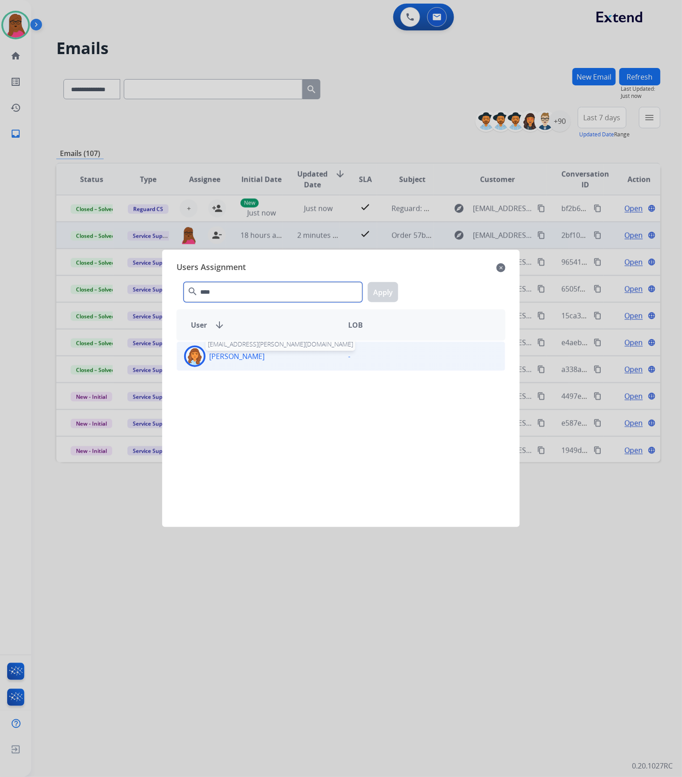
type input "****"
click at [263, 351] on p "[PERSON_NAME]" at bounding box center [236, 356] width 55 height 11
click at [379, 294] on button "Apply" at bounding box center [383, 292] width 30 height 20
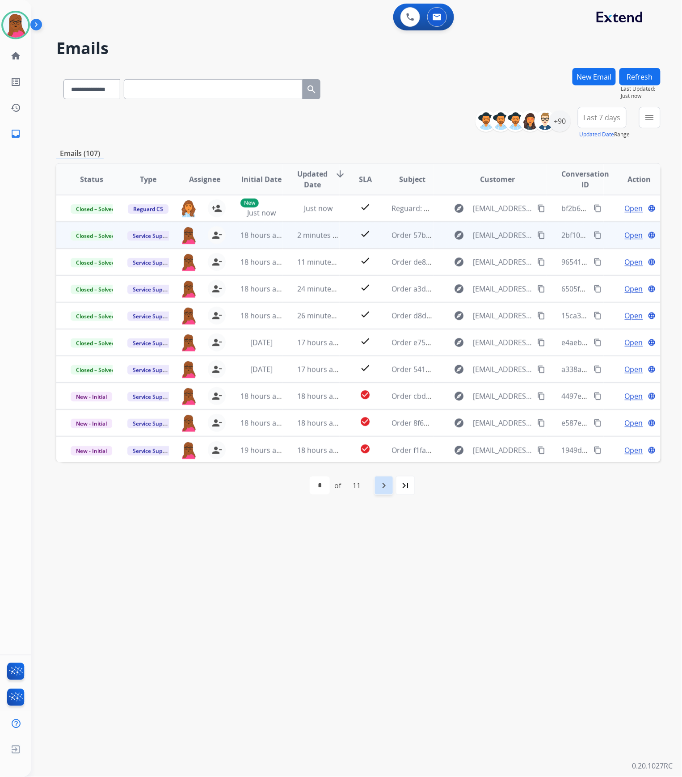
click at [388, 488] on mat-icon "navigate_next" at bounding box center [383, 485] width 11 height 11
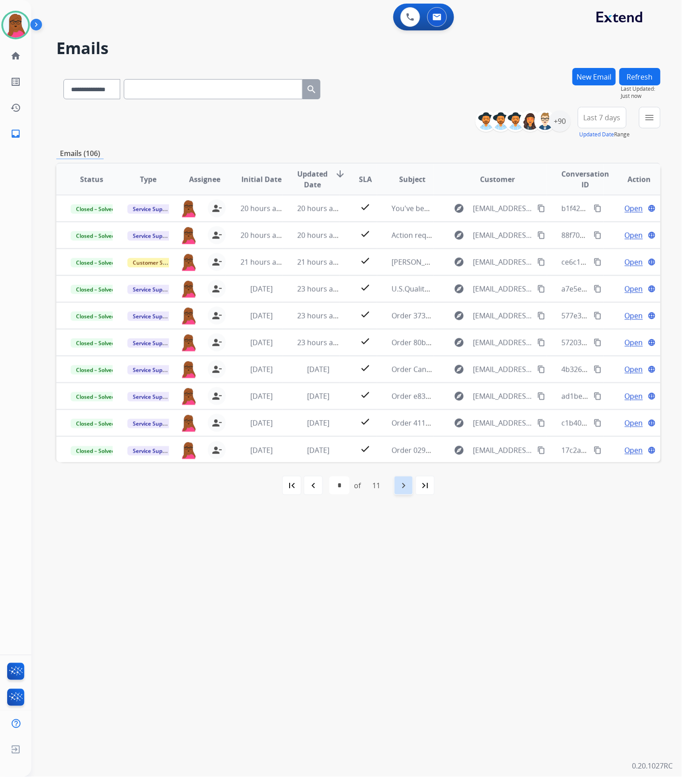
click at [387, 488] on div "11" at bounding box center [376, 485] width 22 height 18
click at [413, 491] on div "navigate_next" at bounding box center [404, 485] width 20 height 20
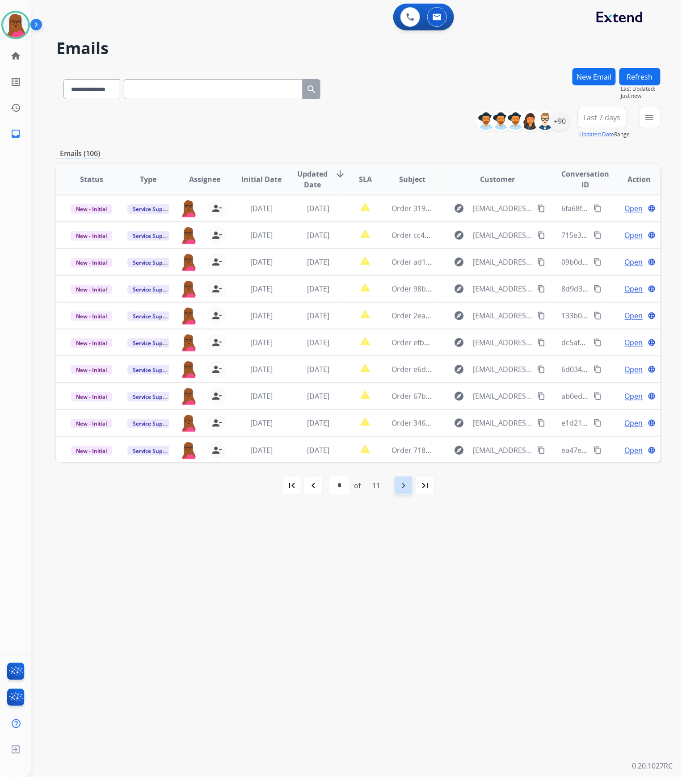
click at [397, 487] on div "navigate_next" at bounding box center [404, 485] width 20 height 20
click at [401, 490] on mat-icon "navigate_next" at bounding box center [403, 485] width 11 height 11
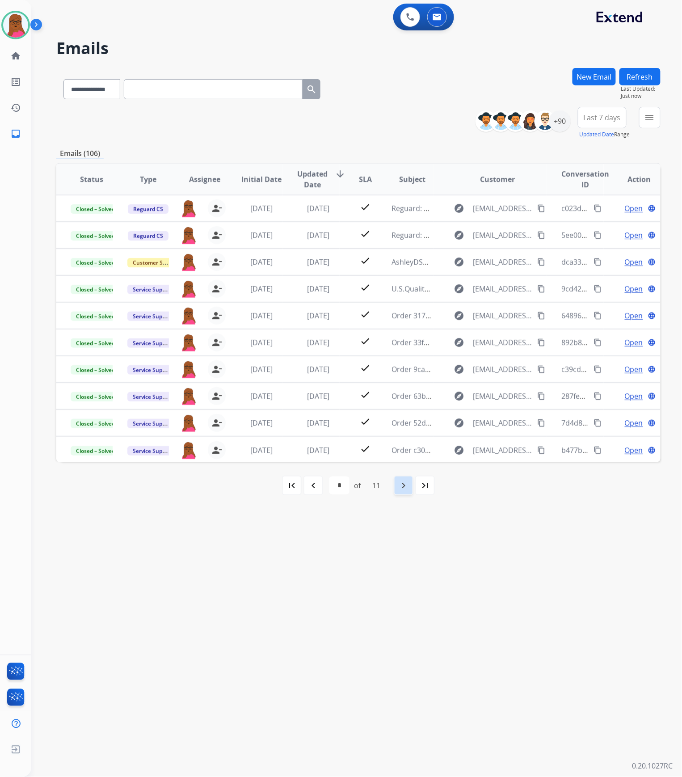
click at [401, 490] on mat-icon "navigate_next" at bounding box center [403, 485] width 11 height 11
click at [403, 488] on mat-icon "navigate_next" at bounding box center [403, 485] width 11 height 11
click at [316, 481] on mat-icon "navigate_before" at bounding box center [313, 485] width 11 height 11
click at [311, 481] on mat-icon "navigate_before" at bounding box center [313, 485] width 11 height 11
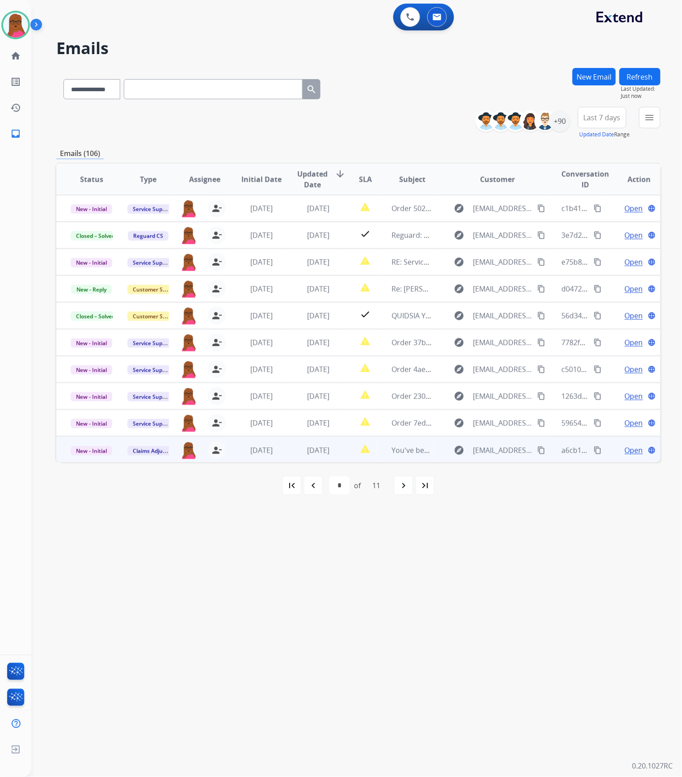
click at [625, 449] on span "Open" at bounding box center [634, 450] width 18 height 11
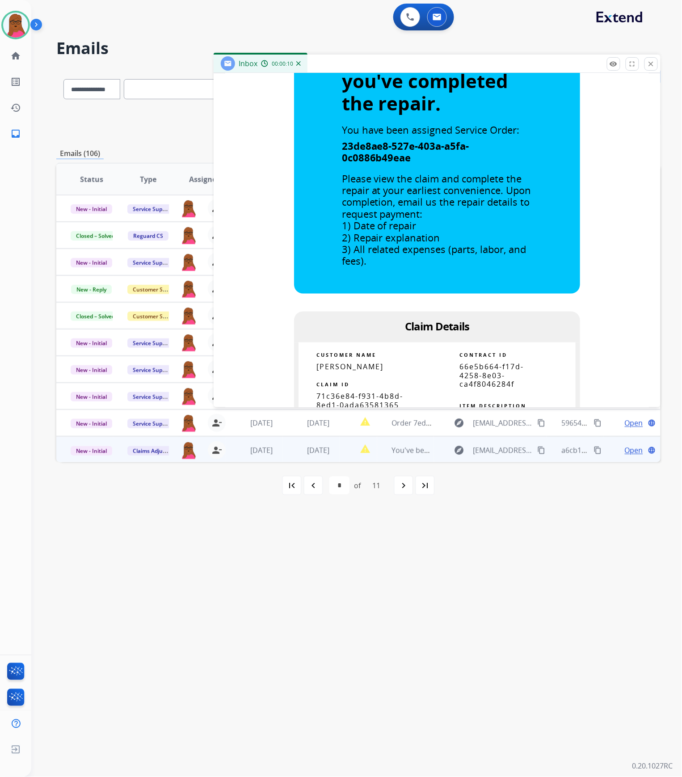
scroll to position [357, 0]
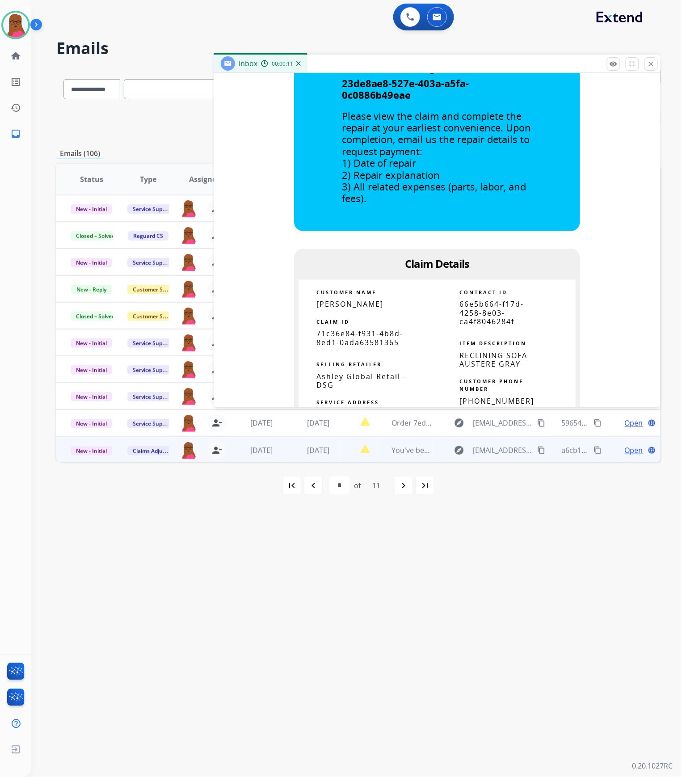
click at [348, 336] on span "71c36e84-f931-4b8d-8ed1-0ada63581365" at bounding box center [359, 338] width 87 height 18
copy tbody
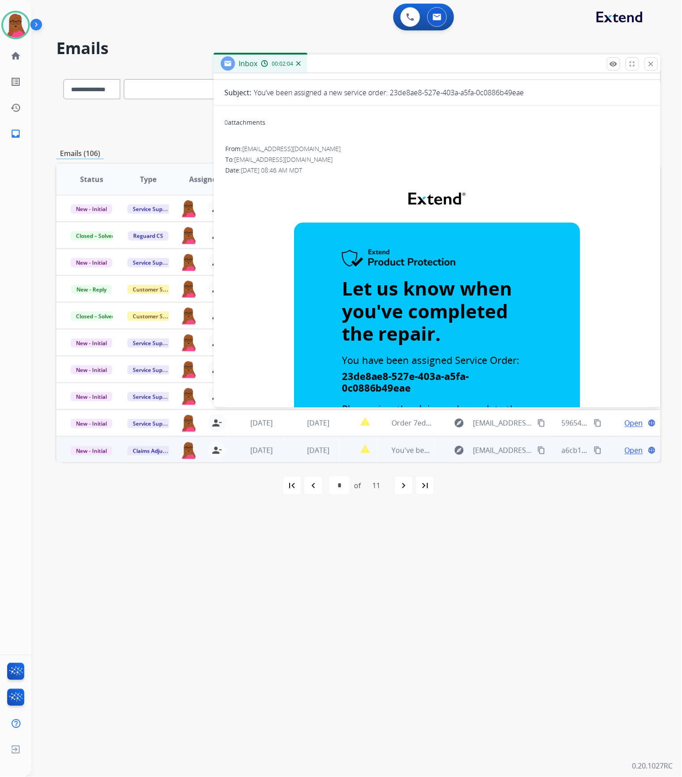
scroll to position [0, 0]
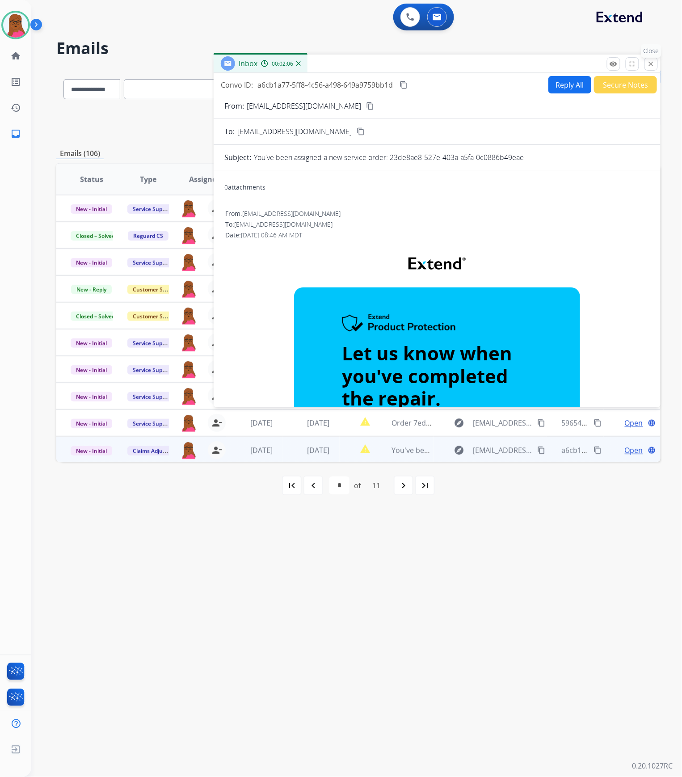
click at [648, 66] on mat-icon "close" at bounding box center [651, 64] width 8 height 8
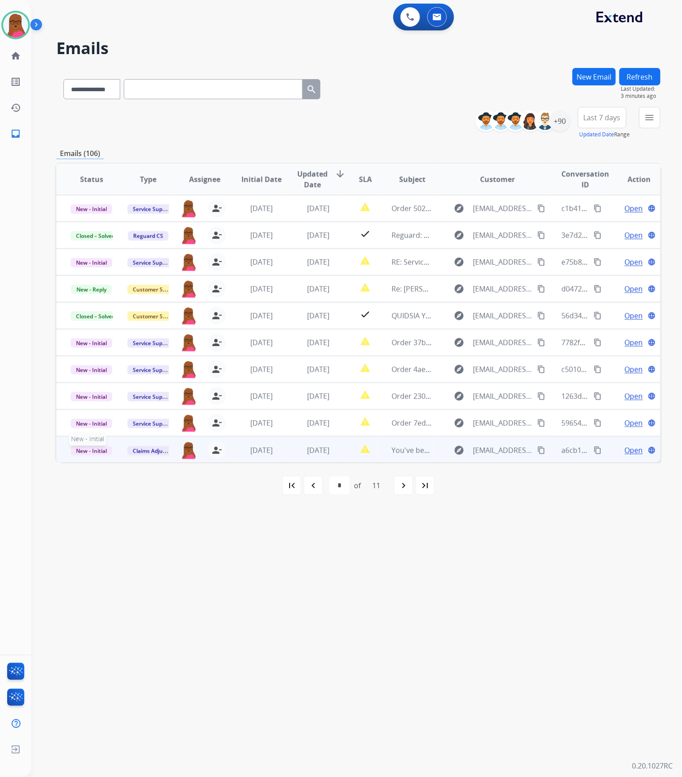
click at [95, 449] on span "New - Initial" at bounding box center [92, 450] width 42 height 9
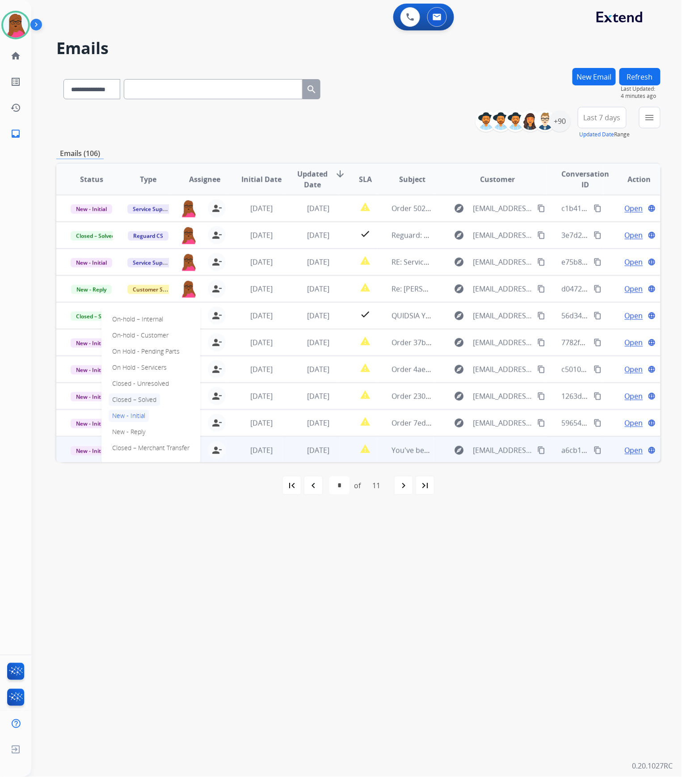
click at [139, 399] on p "Closed – Solved" at bounding box center [134, 399] width 51 height 13
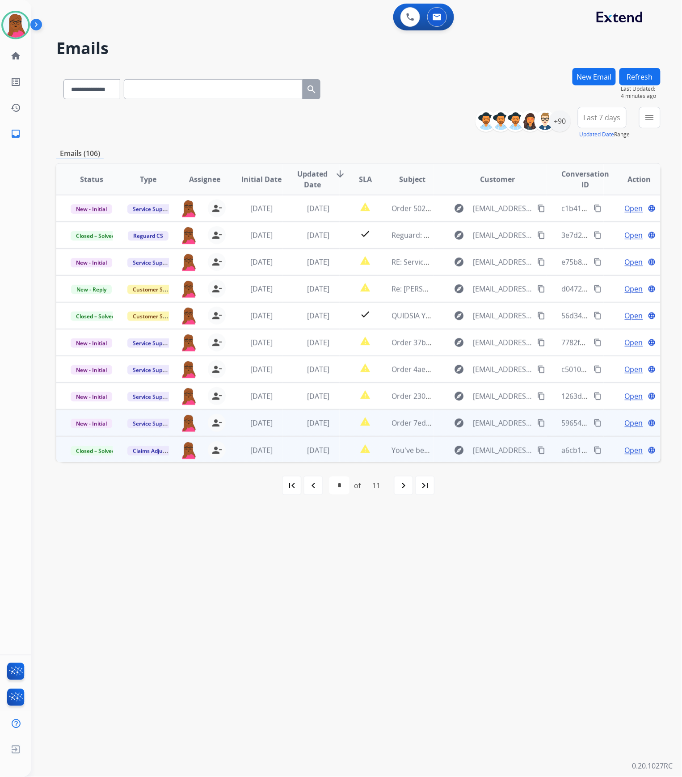
click at [626, 426] on span "Open" at bounding box center [634, 422] width 18 height 11
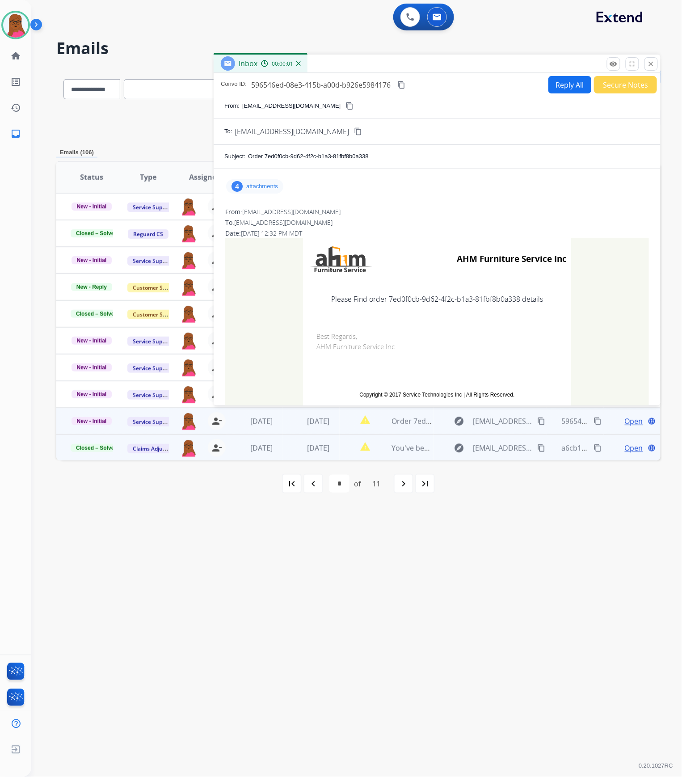
click at [257, 183] on p "attachments" at bounding box center [262, 186] width 32 height 7
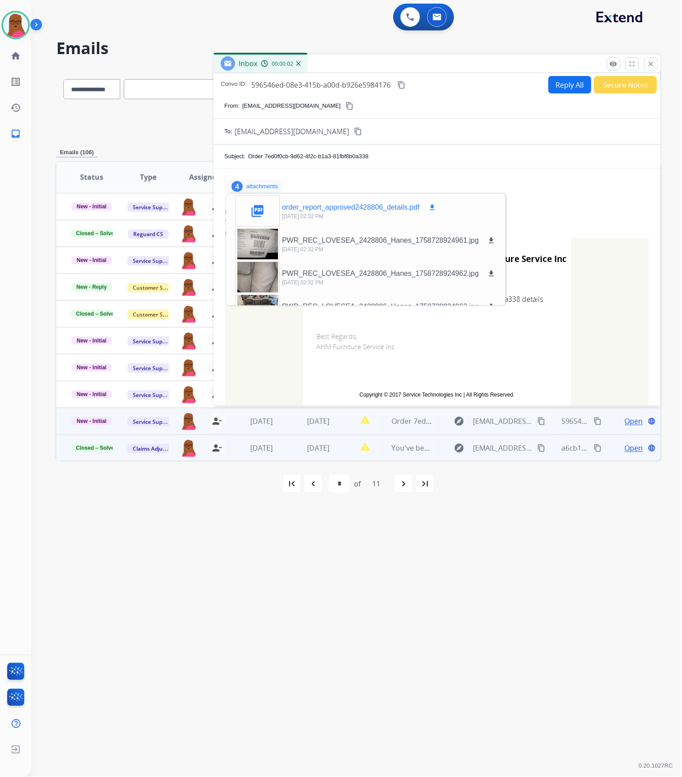
click at [432, 208] on mat-icon "download" at bounding box center [432, 207] width 8 height 8
click at [649, 63] on mat-icon "close" at bounding box center [651, 64] width 8 height 8
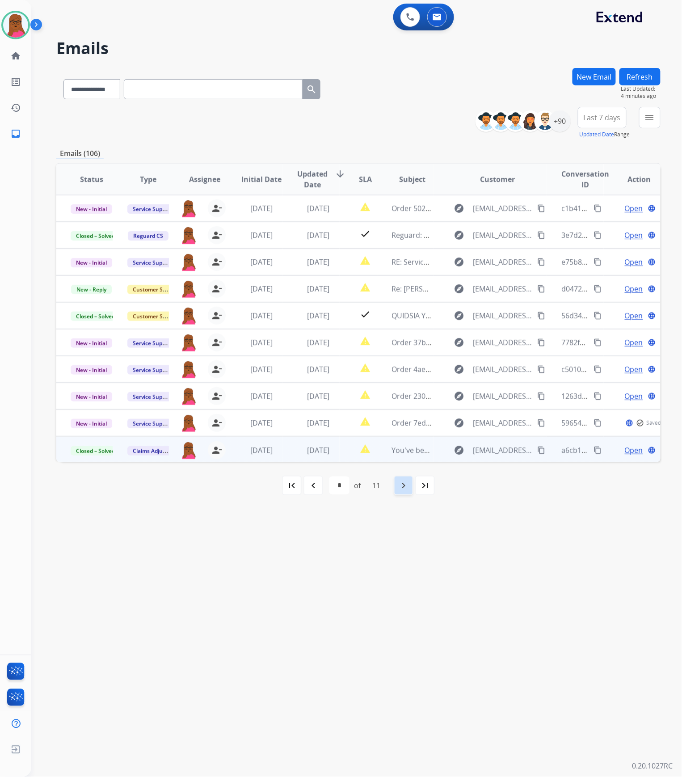
click at [402, 491] on div "navigate_next" at bounding box center [404, 485] width 20 height 20
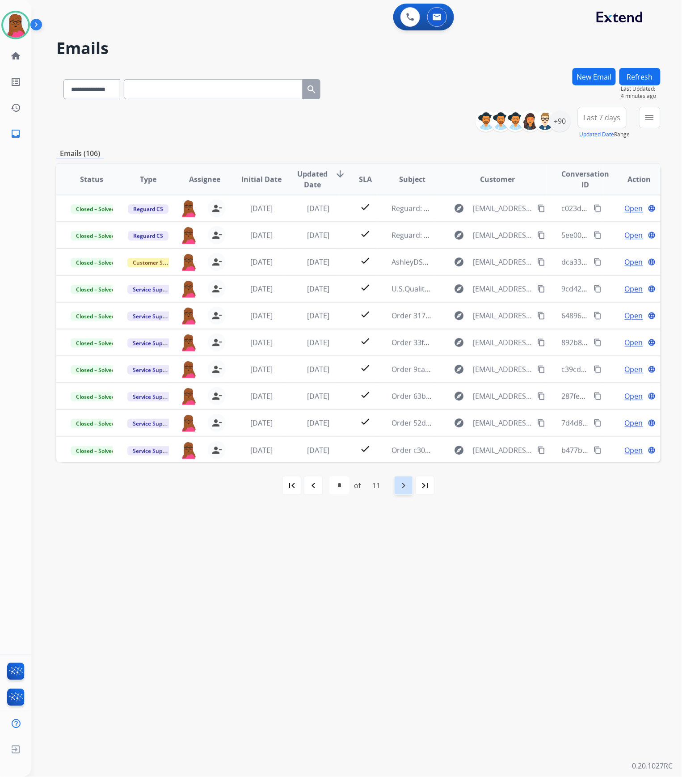
click at [400, 488] on mat-icon "navigate_next" at bounding box center [403, 485] width 11 height 11
click at [399, 488] on mat-icon "navigate_next" at bounding box center [403, 485] width 11 height 11
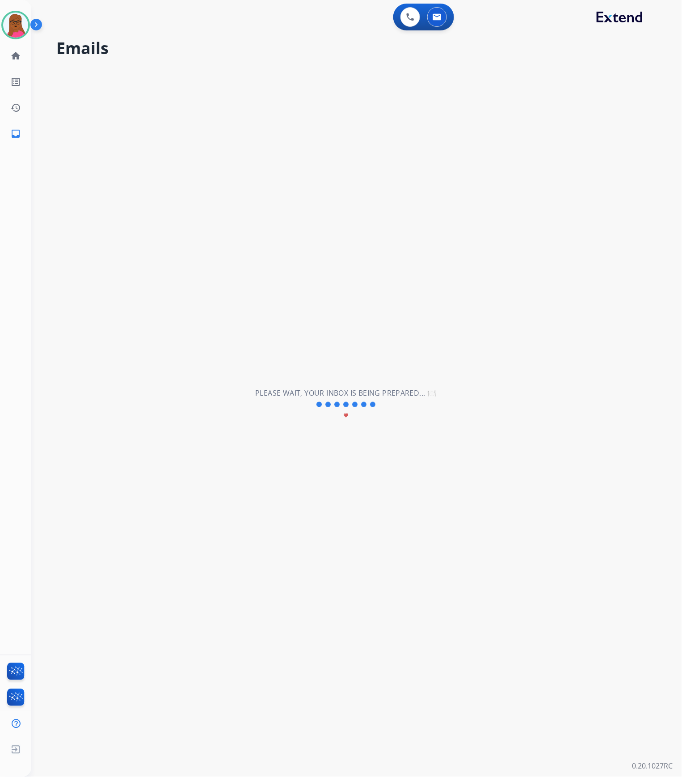
select select "**"
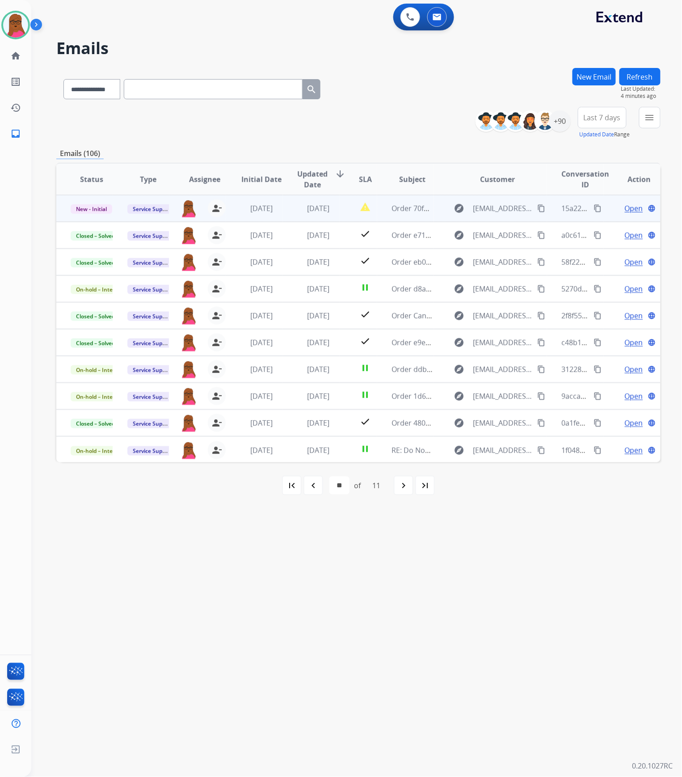
click at [626, 206] on span "Open" at bounding box center [634, 208] width 18 height 11
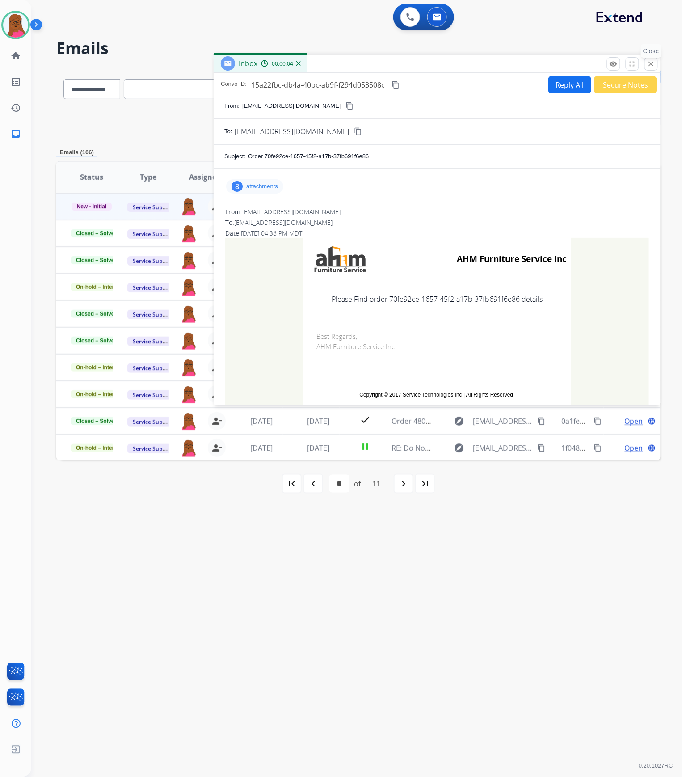
click at [650, 65] on mat-icon "close" at bounding box center [651, 64] width 8 height 8
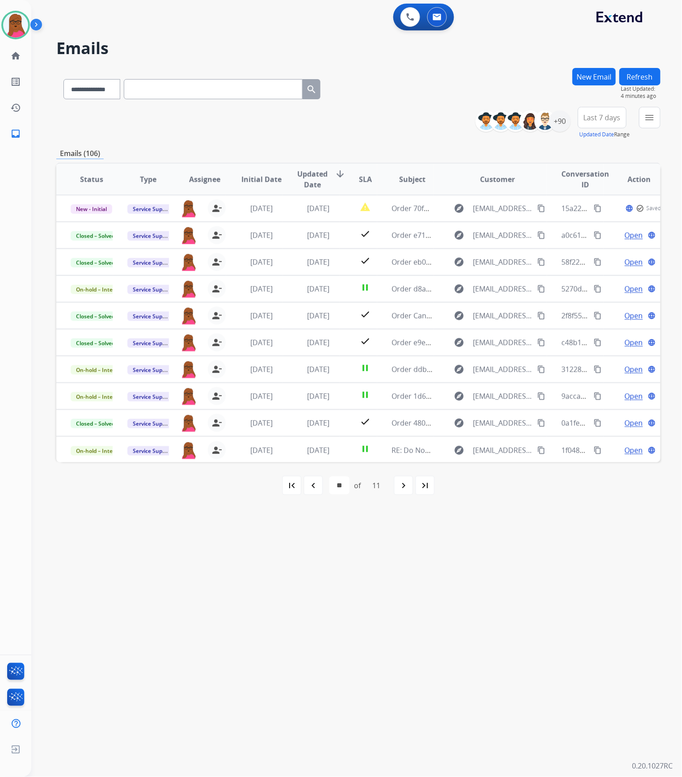
click at [594, 76] on button "New Email" at bounding box center [593, 76] width 43 height 17
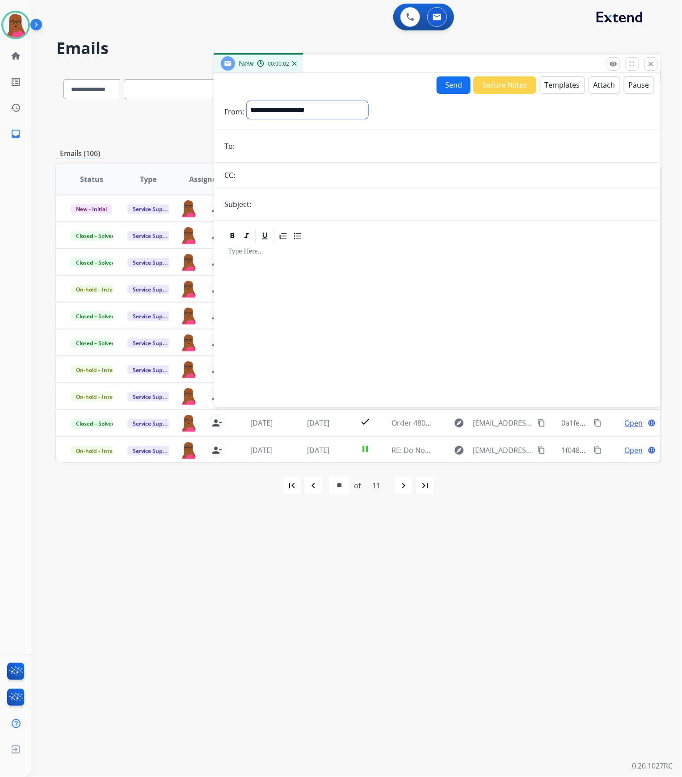
click at [329, 111] on select "**********" at bounding box center [308, 110] width 122 height 18
select select "**********"
click at [247, 101] on select "**********" at bounding box center [308, 110] width 122 height 18
click at [329, 147] on input "email" at bounding box center [443, 147] width 412 height 18
paste input "**********"
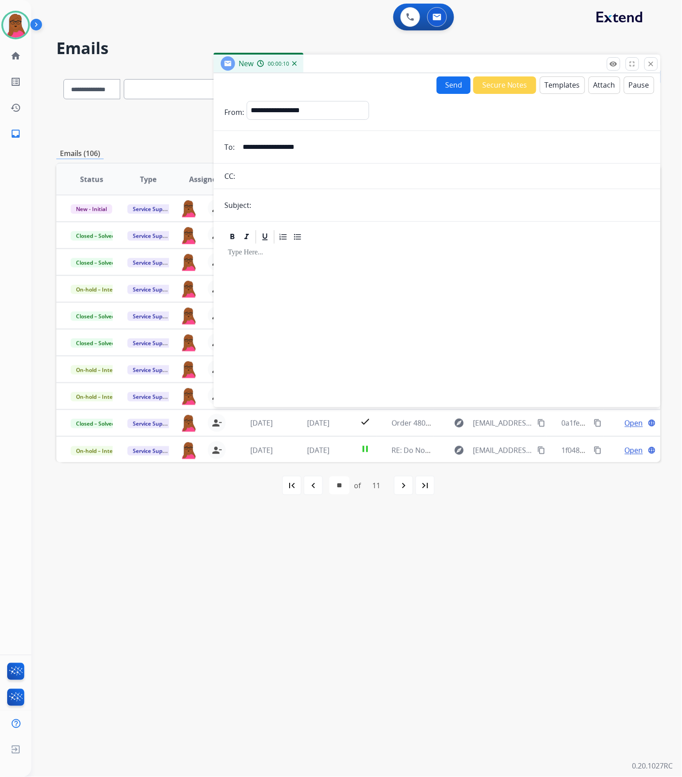
type input "**********"
click at [309, 202] on input "text" at bounding box center [452, 205] width 396 height 18
type input "**********"
click at [340, 277] on div at bounding box center [436, 321] width 425 height 153
click at [548, 83] on button "Templates" at bounding box center [562, 84] width 45 height 17
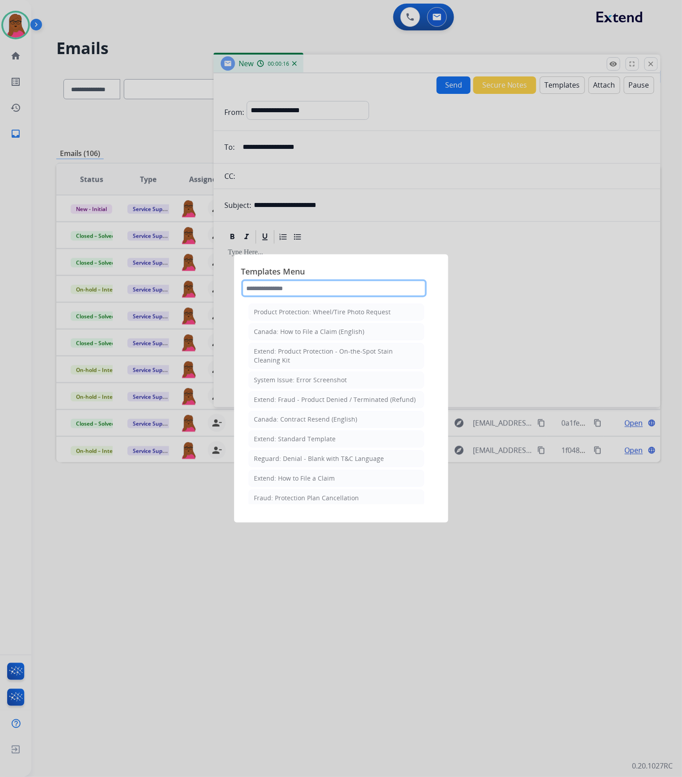
click at [362, 286] on input "text" at bounding box center [333, 288] width 185 height 18
click at [302, 443] on div "Extend: Standard Template" at bounding box center [295, 438] width 82 height 9
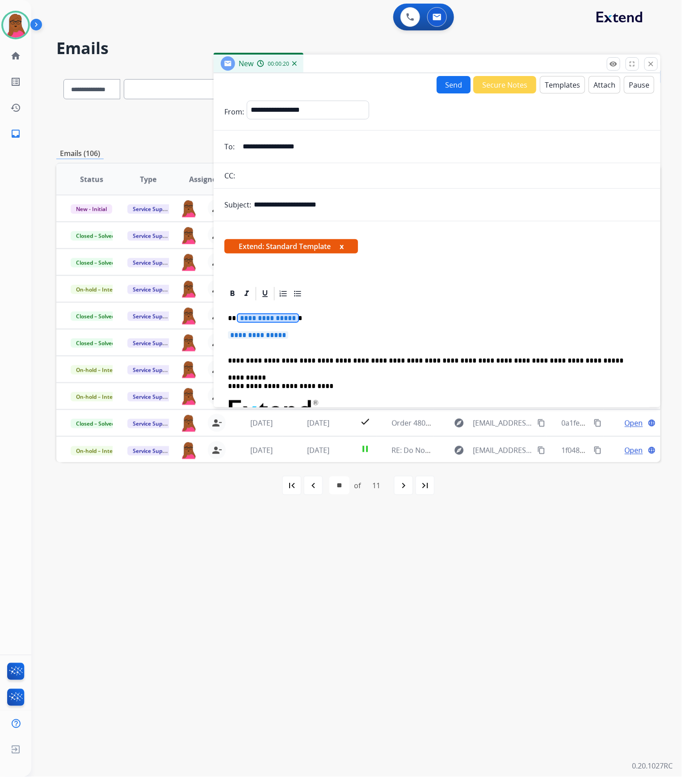
click at [276, 319] on span "**********" at bounding box center [268, 318] width 60 height 8
click at [274, 332] on span "**********" at bounding box center [258, 335] width 60 height 8
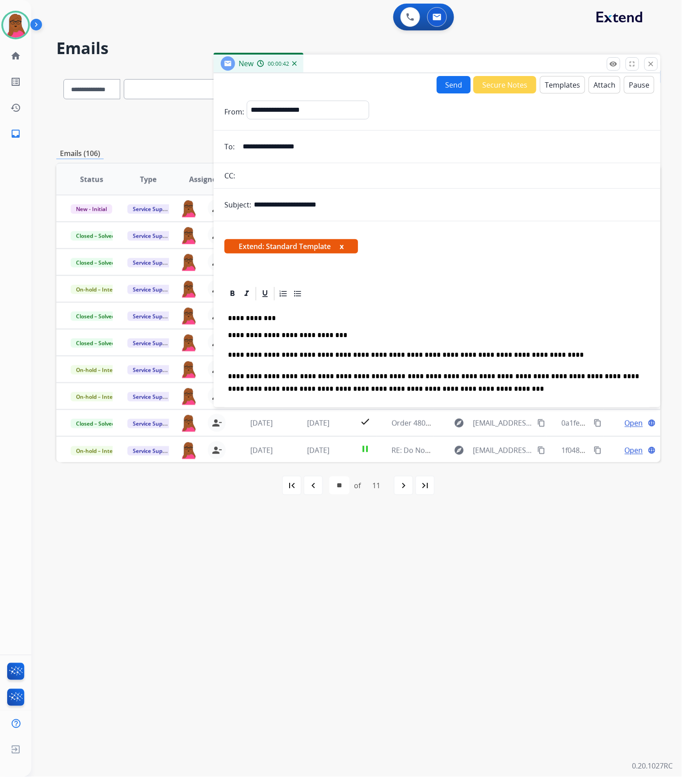
click at [453, 83] on button "Send" at bounding box center [454, 84] width 34 height 17
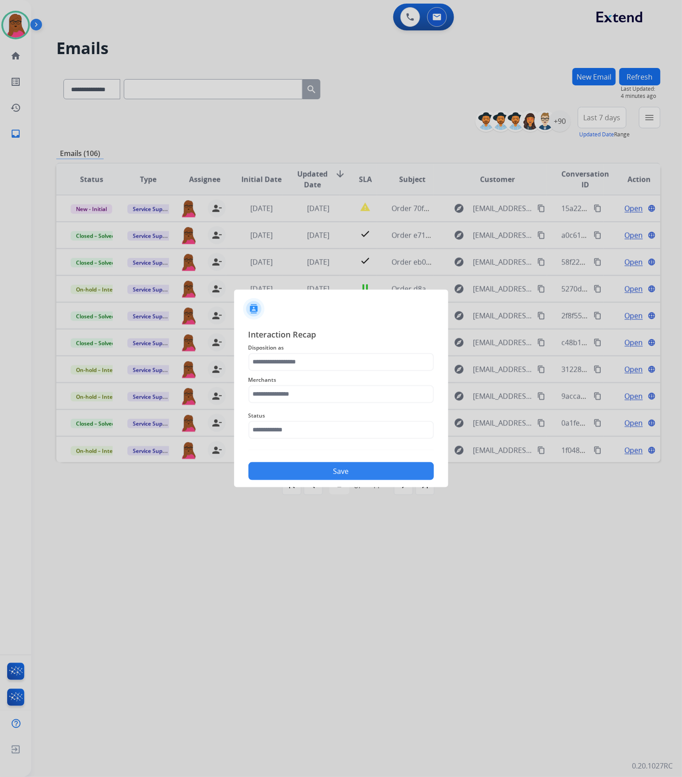
click at [338, 351] on span "Disposition as" at bounding box center [340, 347] width 185 height 11
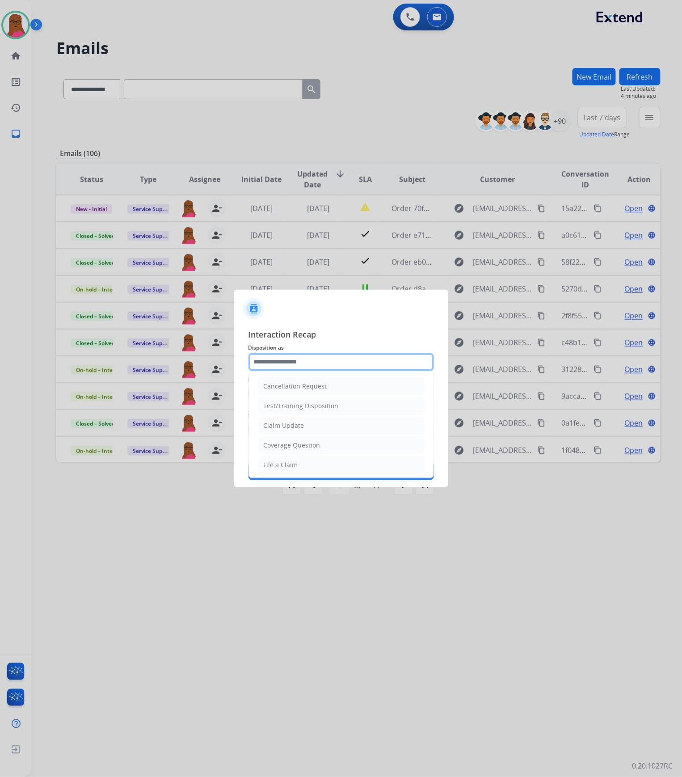
click at [335, 356] on input "text" at bounding box center [340, 362] width 185 height 18
click at [314, 429] on li "Claim Update" at bounding box center [341, 425] width 167 height 17
type input "**********"
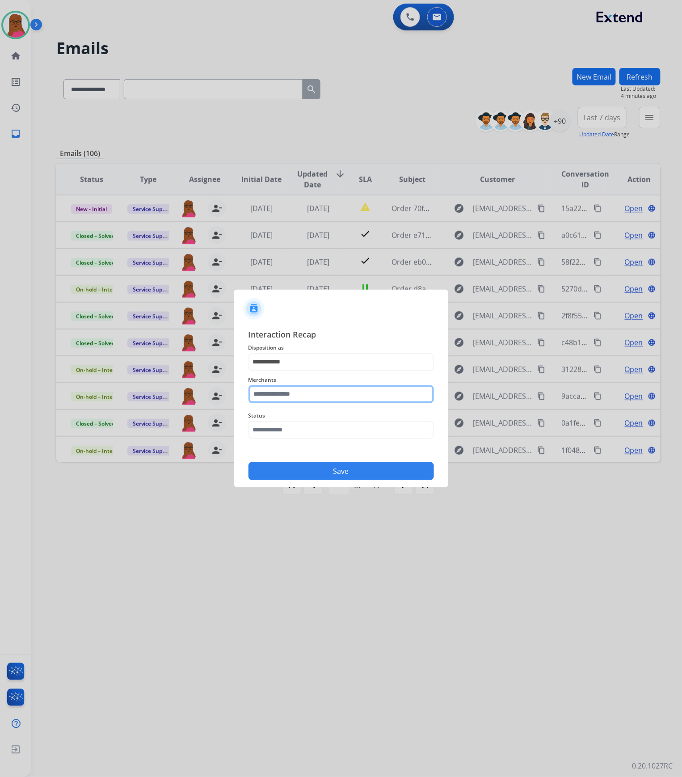
click at [318, 394] on input "text" at bounding box center [340, 394] width 185 height 18
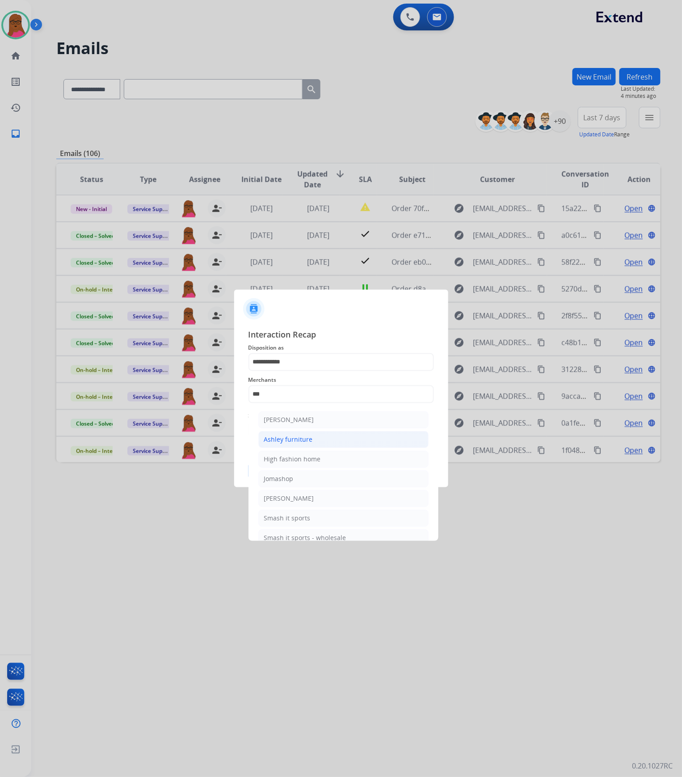
click at [318, 435] on li "Ashley furniture" at bounding box center [343, 439] width 170 height 17
type input "**********"
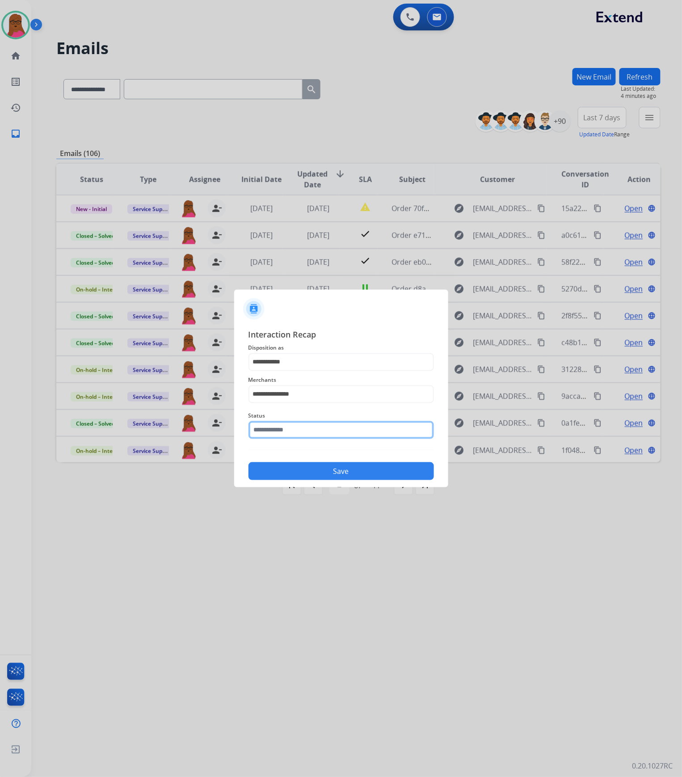
click at [310, 421] on input "text" at bounding box center [340, 430] width 185 height 18
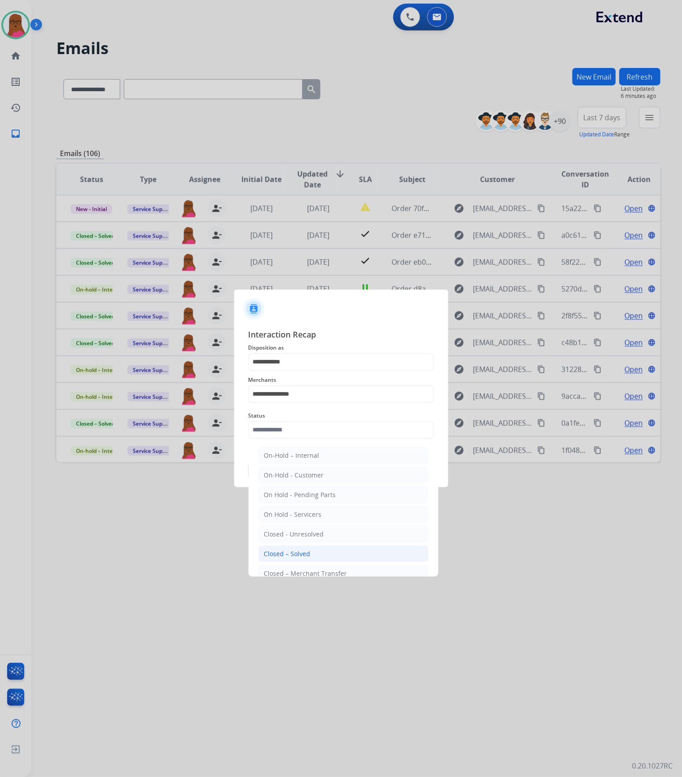
click at [306, 554] on div "Closed – Solved" at bounding box center [287, 553] width 46 height 9
type input "**********"
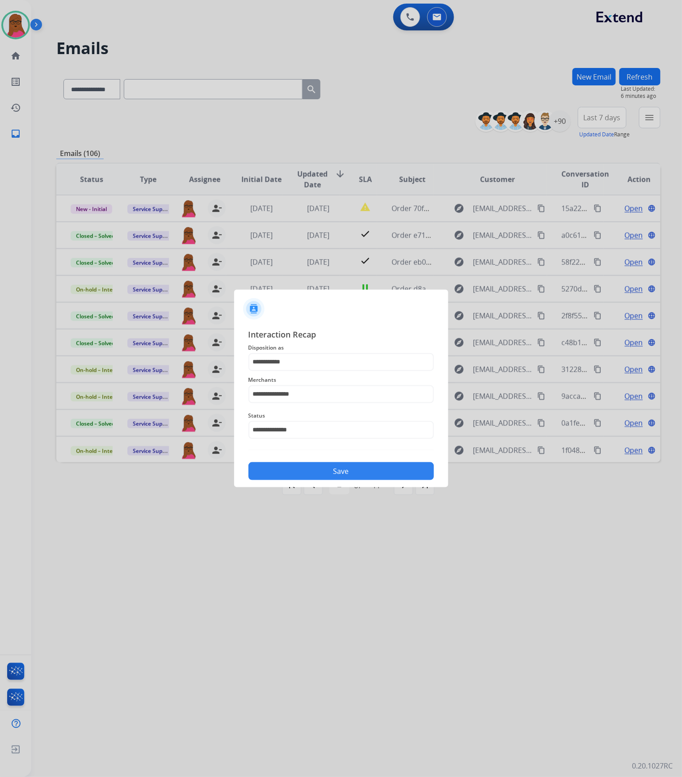
click at [340, 478] on button "Save" at bounding box center [340, 471] width 185 height 18
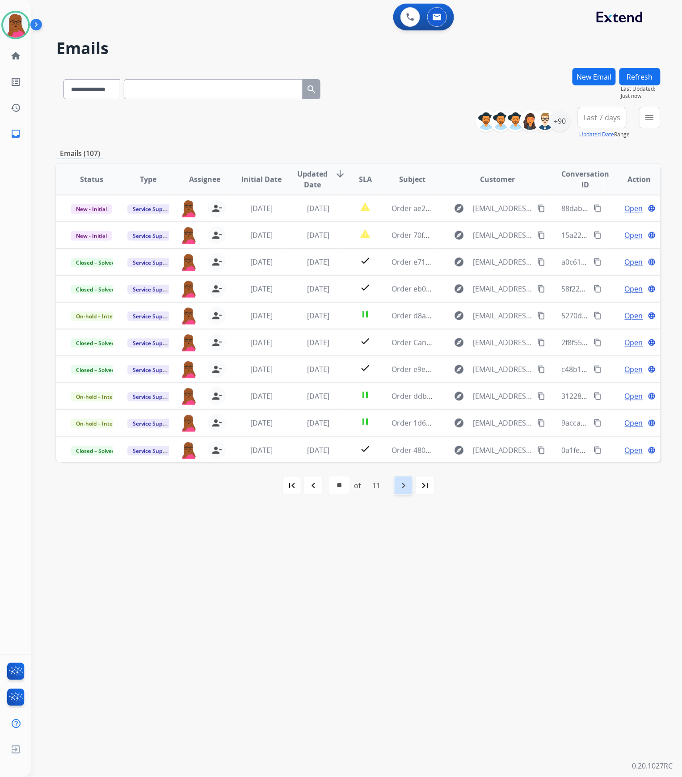
click at [396, 488] on div "navigate_next" at bounding box center [404, 485] width 20 height 20
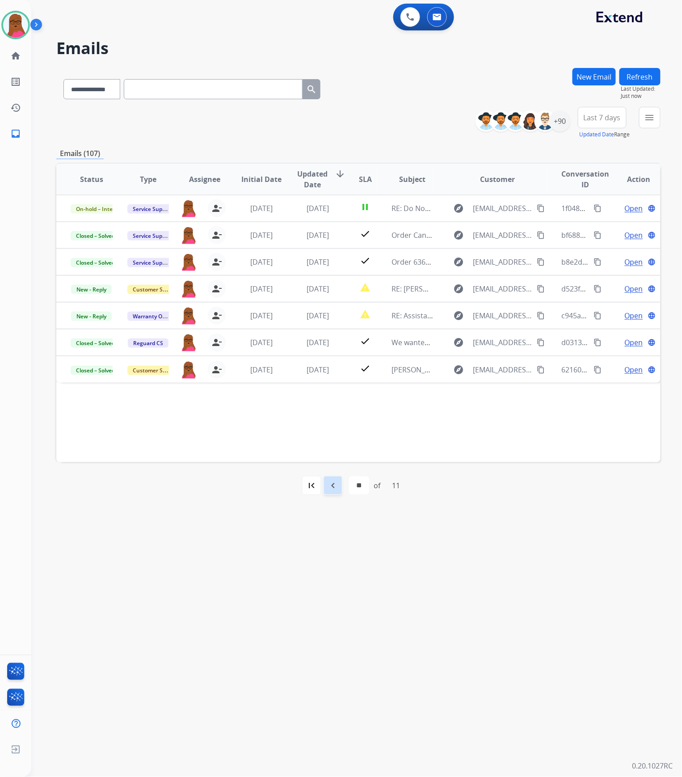
click at [336, 483] on mat-icon "navigate_before" at bounding box center [333, 485] width 11 height 11
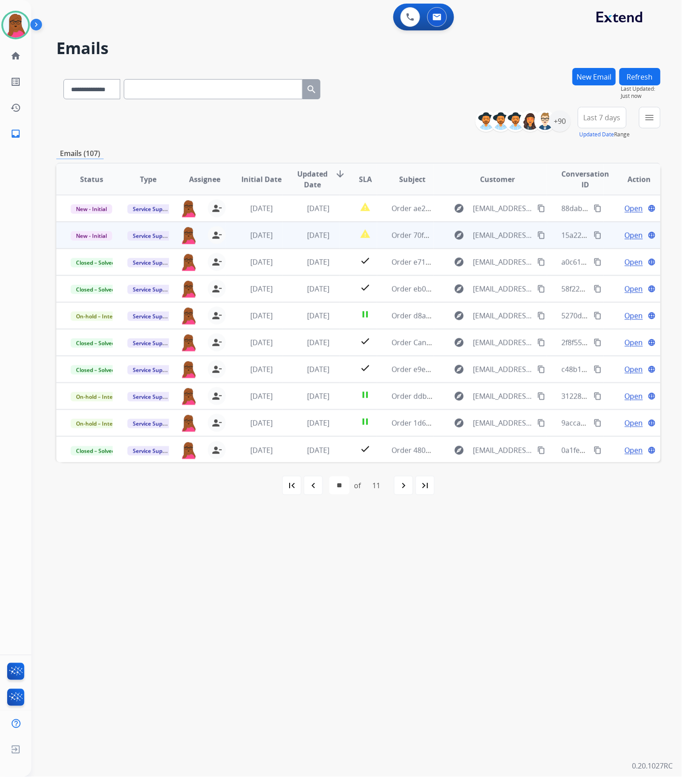
click at [626, 235] on span "Open" at bounding box center [634, 235] width 18 height 11
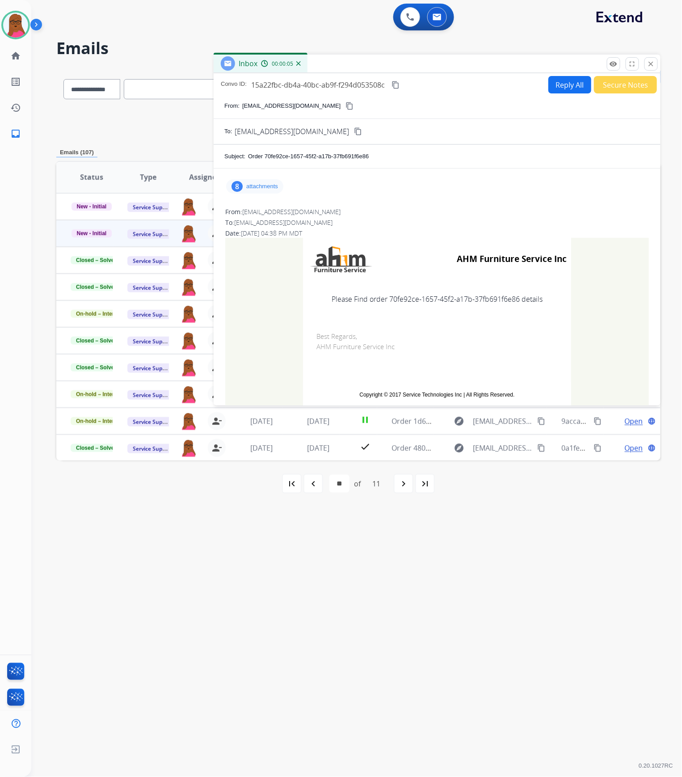
click at [260, 189] on p "attachments" at bounding box center [262, 186] width 32 height 7
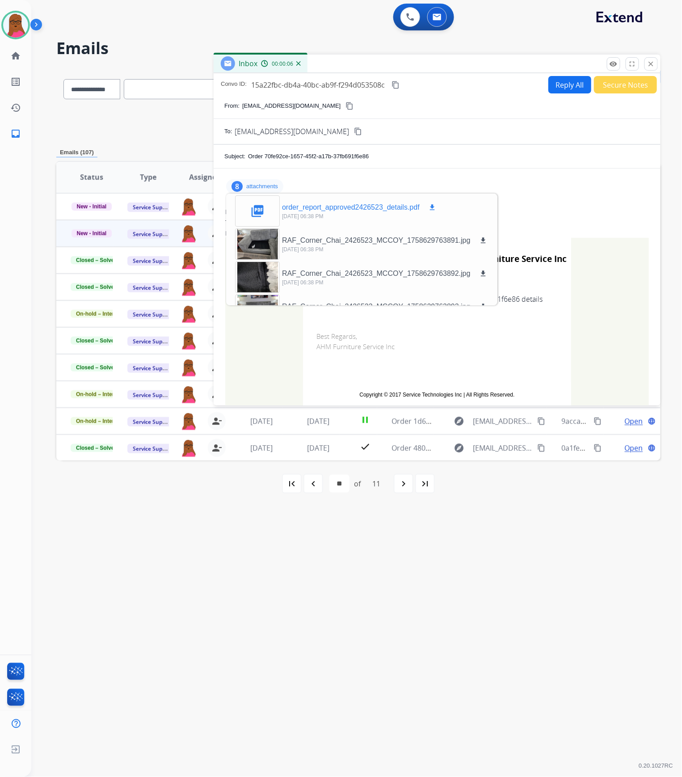
click at [431, 205] on mat-icon "download" at bounding box center [432, 207] width 8 height 8
click at [655, 65] on mat-icon "close" at bounding box center [651, 64] width 8 height 8
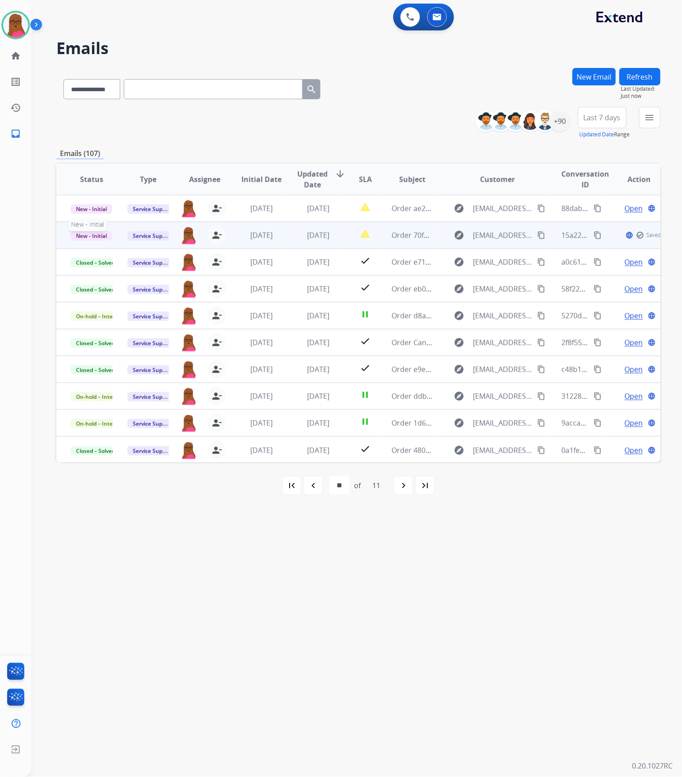
click at [87, 235] on span "New - Initial" at bounding box center [92, 235] width 42 height 9
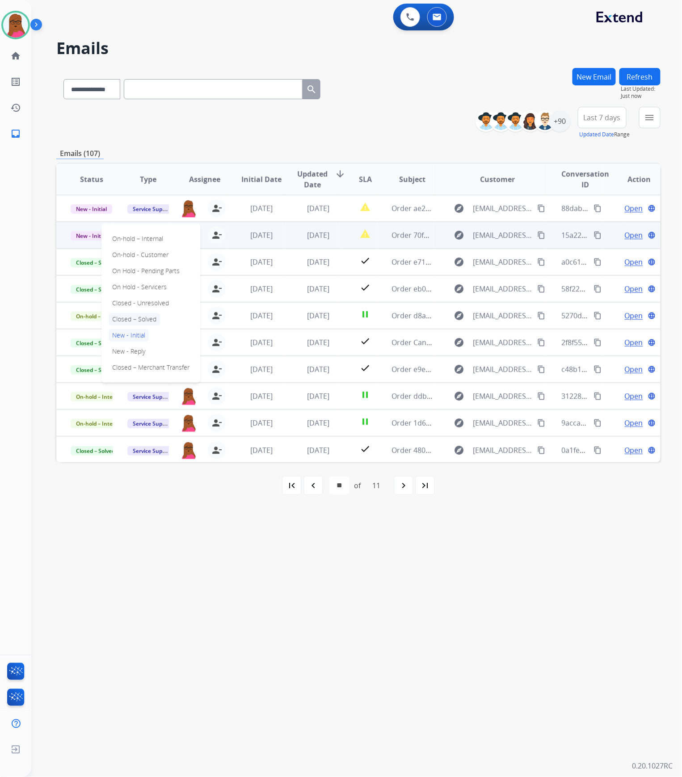
click at [135, 317] on p "Closed – Solved" at bounding box center [134, 319] width 51 height 13
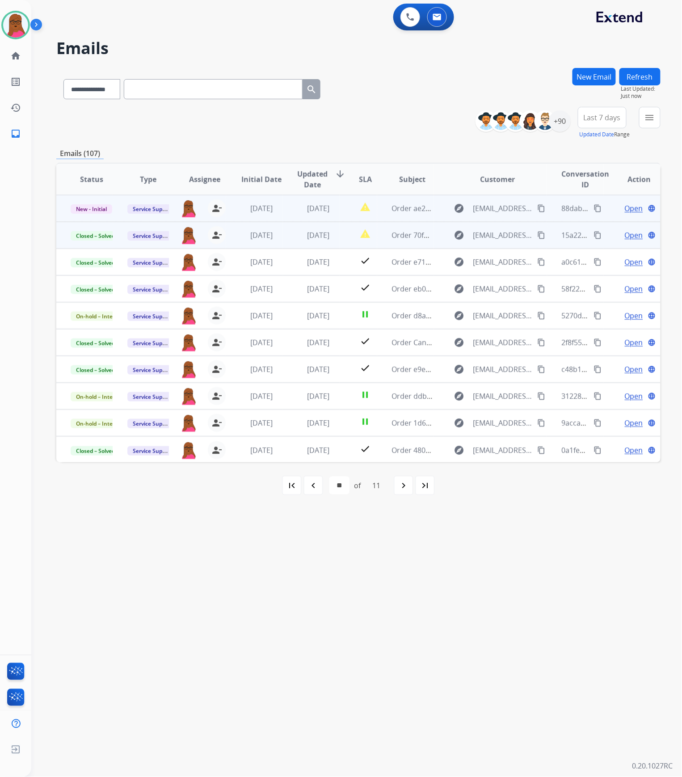
click at [630, 210] on span "Open" at bounding box center [634, 208] width 18 height 11
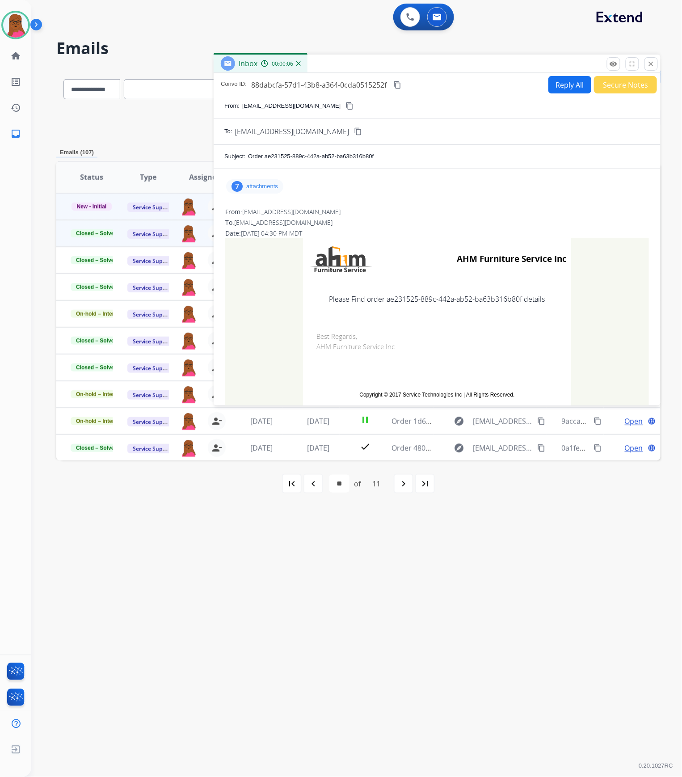
click at [247, 184] on p "attachments" at bounding box center [262, 186] width 32 height 7
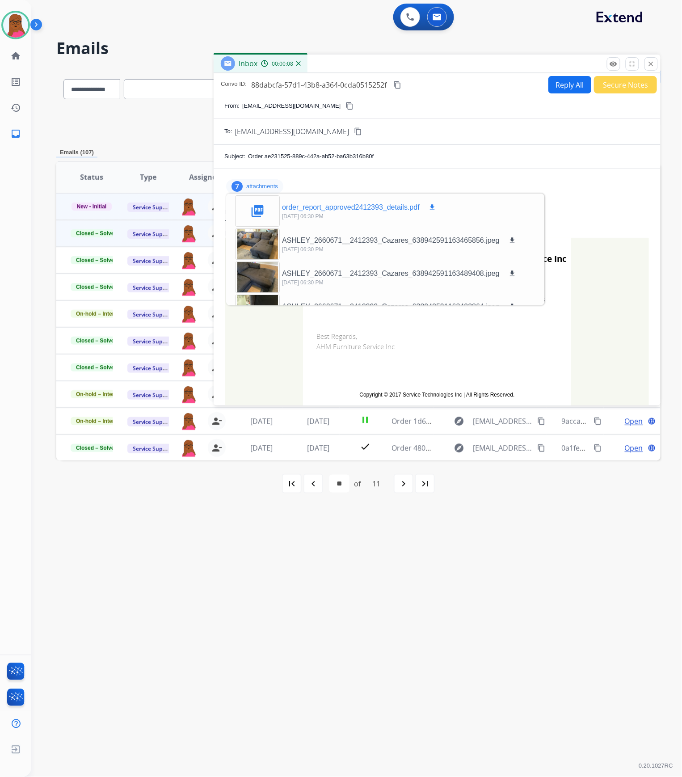
click at [429, 208] on mat-icon "download" at bounding box center [432, 207] width 8 height 8
click at [655, 65] on mat-icon "close" at bounding box center [651, 64] width 8 height 8
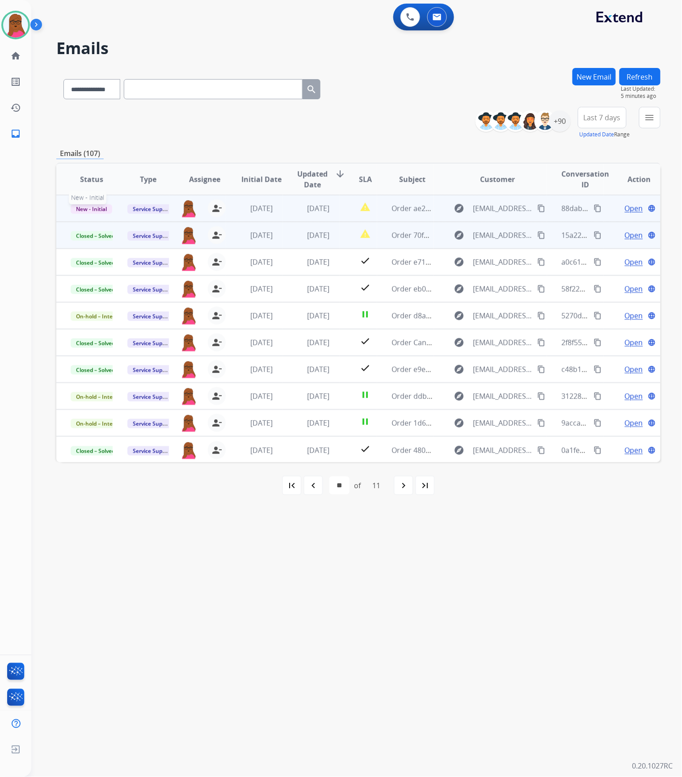
click at [111, 206] on span "New - Initial" at bounding box center [92, 208] width 42 height 9
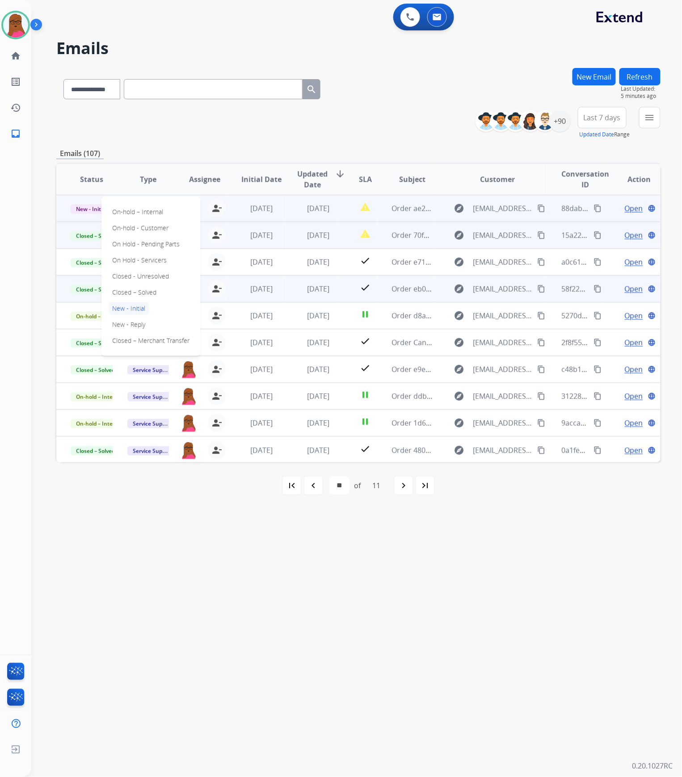
click at [152, 290] on p "Closed – Solved" at bounding box center [134, 292] width 51 height 13
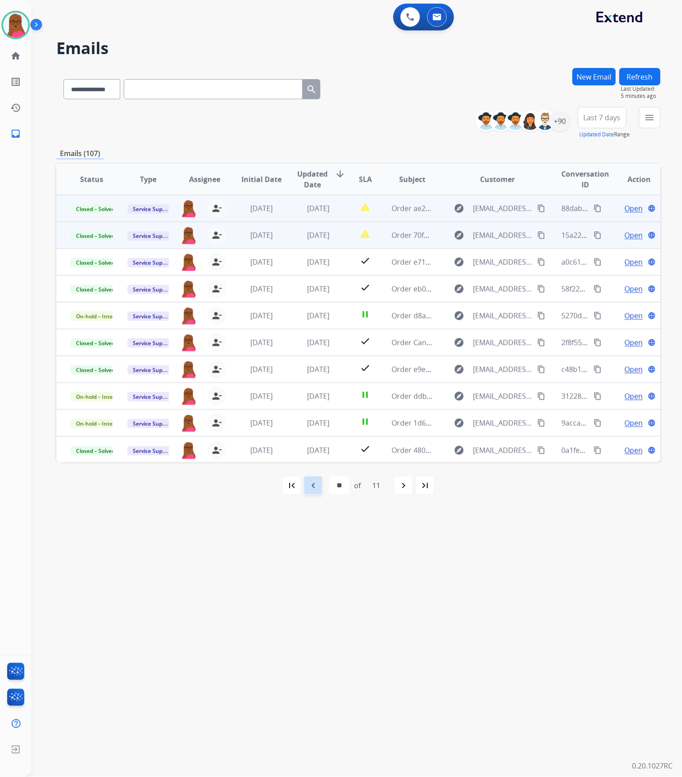
click at [319, 485] on div "navigate_before" at bounding box center [313, 485] width 20 height 20
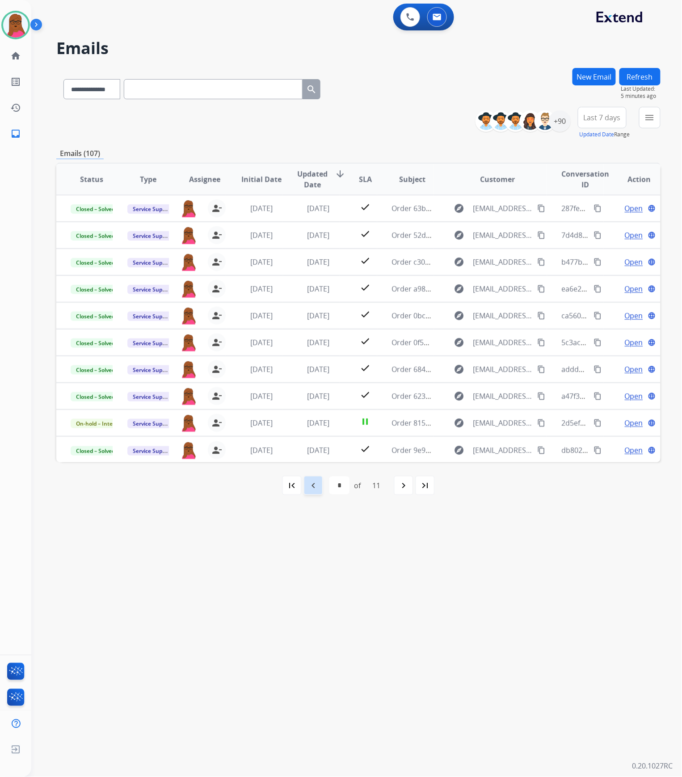
click at [317, 485] on mat-icon "navigate_before" at bounding box center [313, 485] width 11 height 11
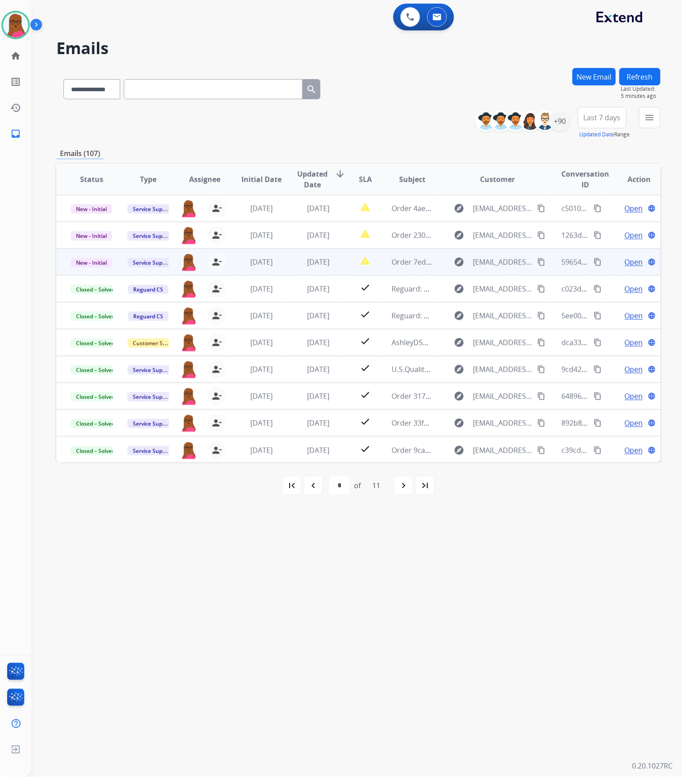
click at [626, 264] on span "Open" at bounding box center [634, 261] width 18 height 11
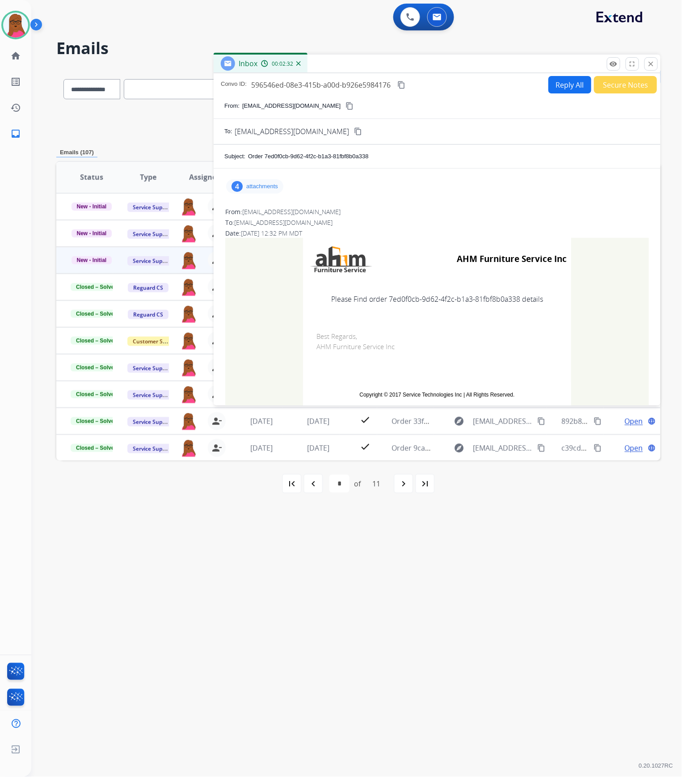
click at [268, 183] on p "attachments" at bounding box center [262, 186] width 32 height 7
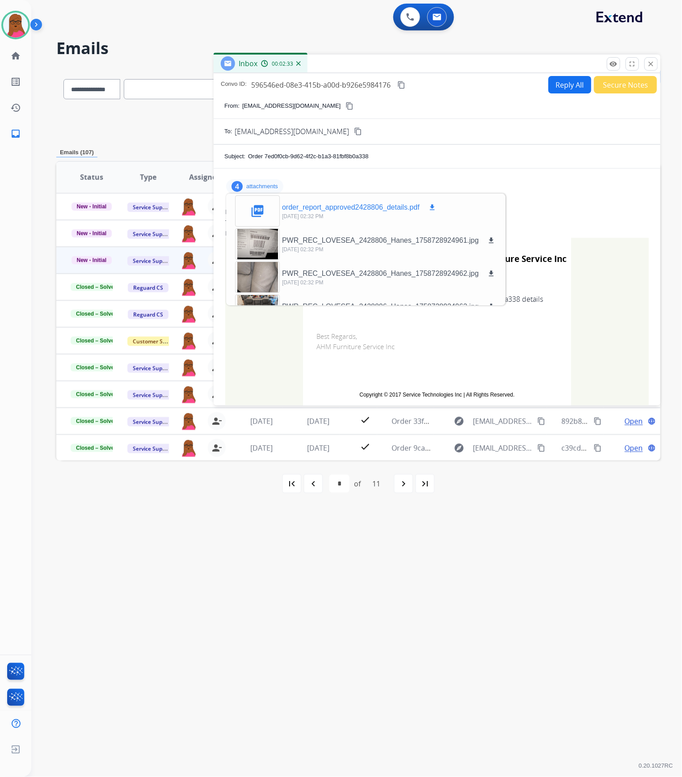
click at [434, 206] on mat-icon "download" at bounding box center [432, 207] width 8 height 8
click at [649, 61] on mat-icon "close" at bounding box center [651, 64] width 8 height 8
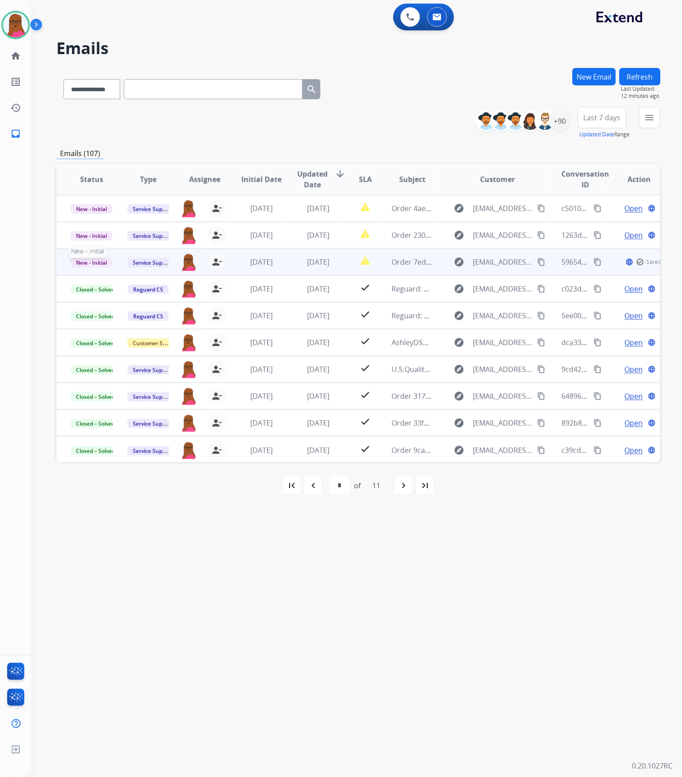
click at [104, 262] on span "New - Initial" at bounding box center [92, 262] width 42 height 9
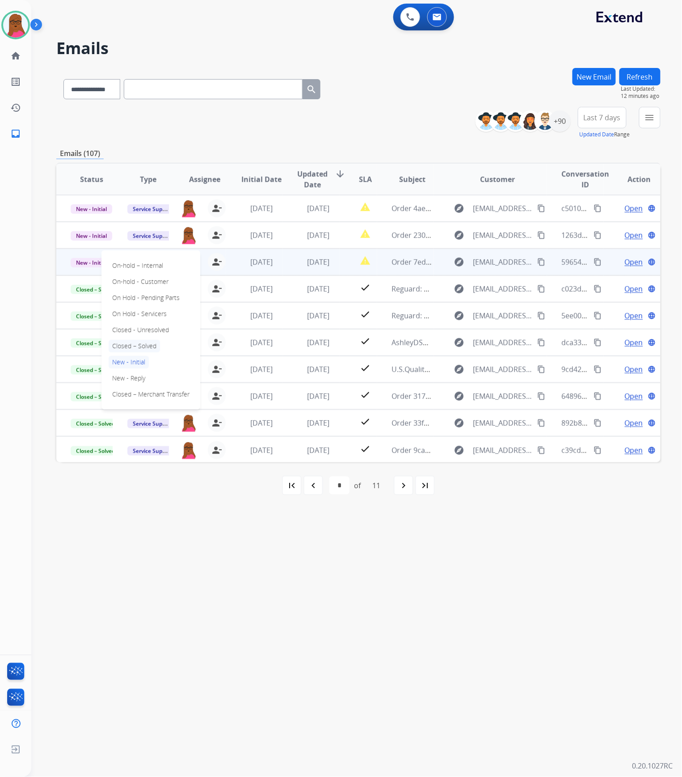
click at [142, 346] on p "Closed – Solved" at bounding box center [134, 346] width 51 height 13
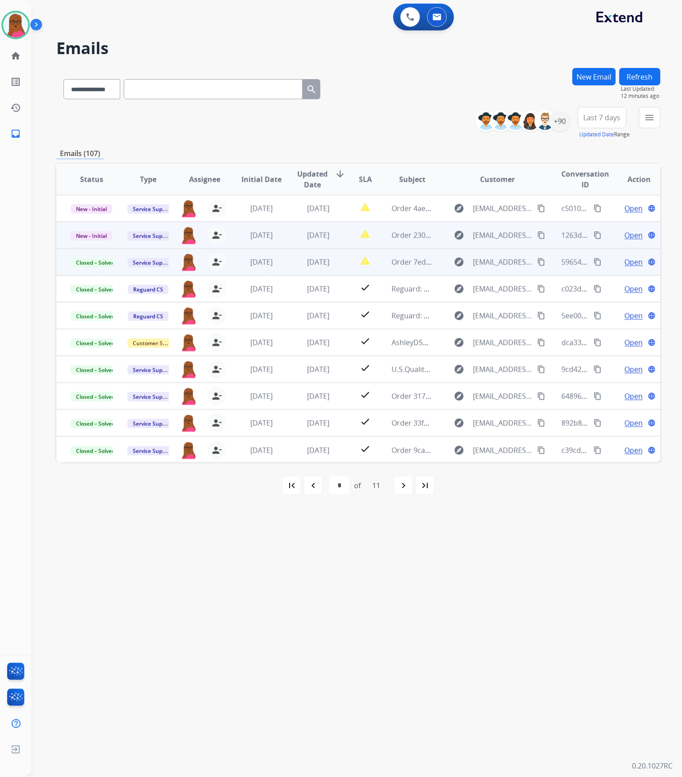
click at [628, 234] on span "Open" at bounding box center [634, 235] width 18 height 11
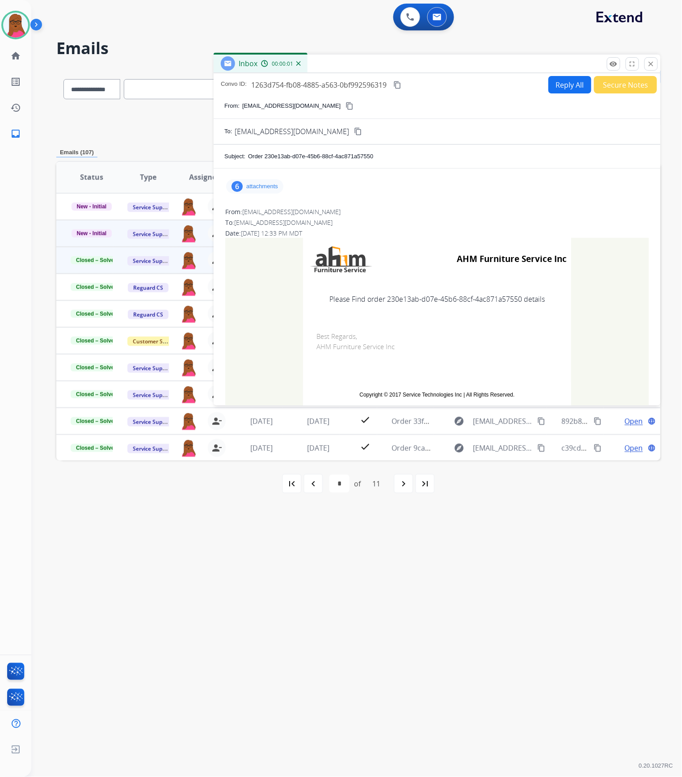
click at [255, 184] on p "attachments" at bounding box center [262, 186] width 32 height 7
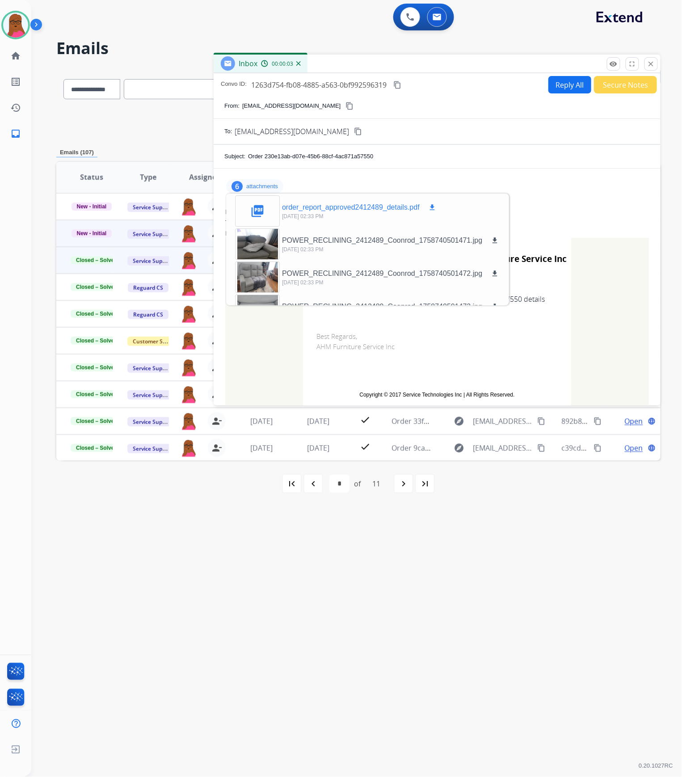
click at [432, 206] on mat-icon "download" at bounding box center [432, 207] width 8 height 8
click at [652, 63] on mat-icon "close" at bounding box center [651, 64] width 8 height 8
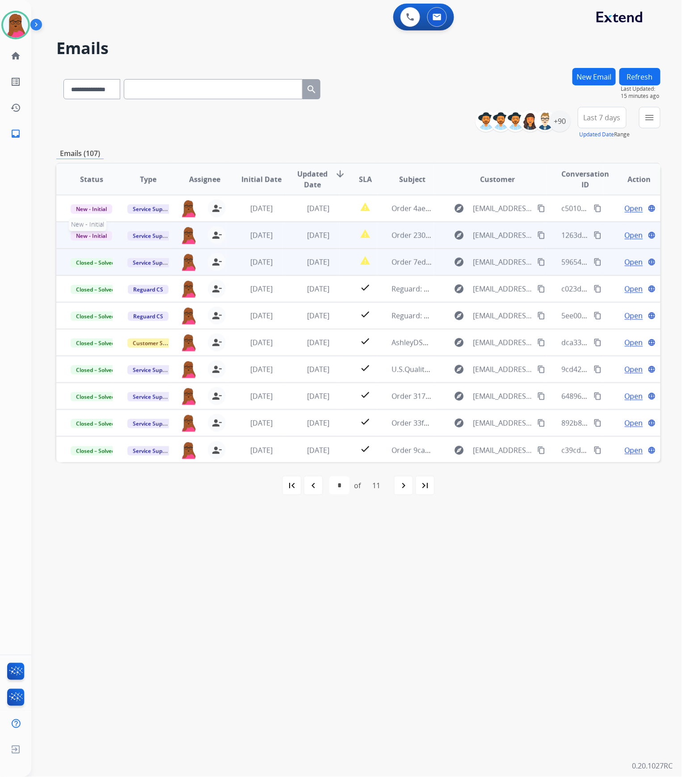
click at [99, 236] on span "New - Initial" at bounding box center [92, 235] width 42 height 9
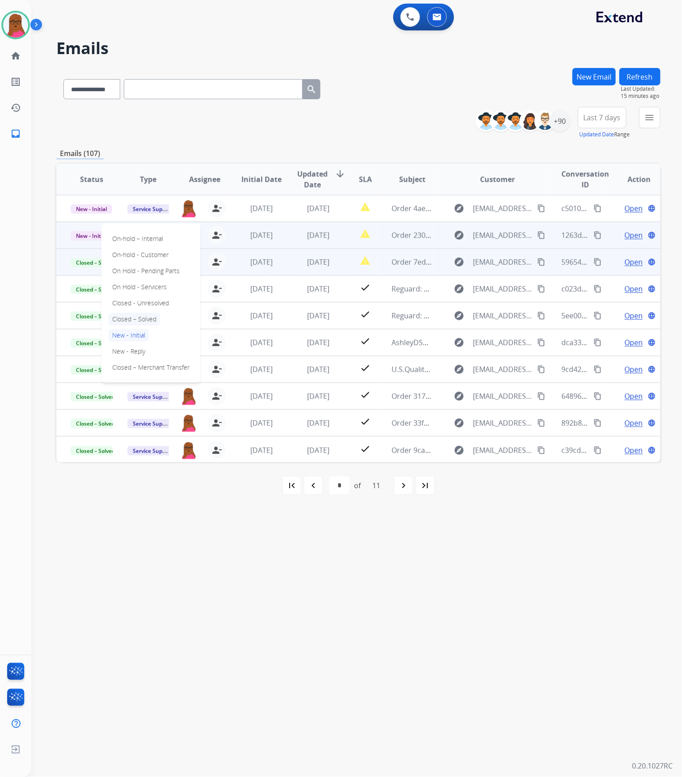
click at [146, 319] on p "Closed – Solved" at bounding box center [134, 319] width 51 height 13
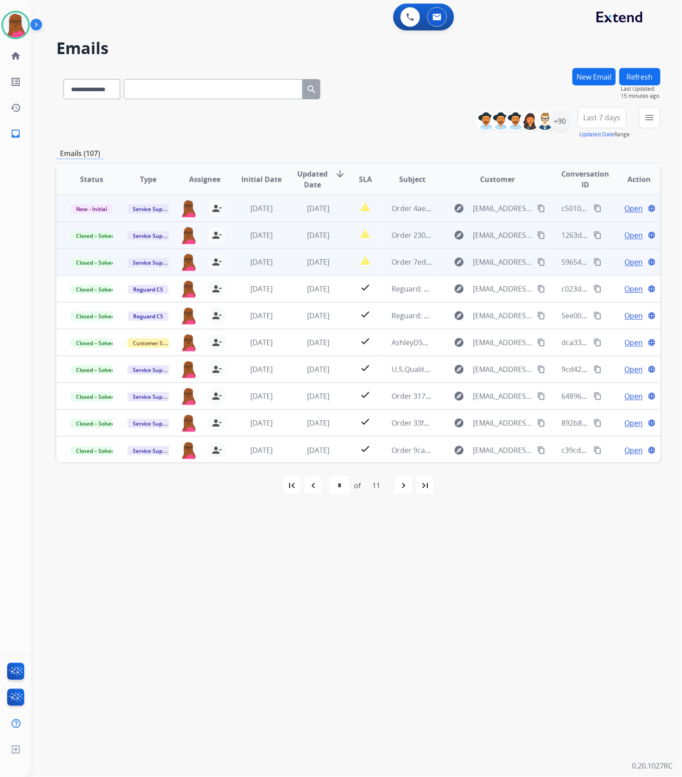
click at [626, 209] on span "Open" at bounding box center [634, 208] width 18 height 11
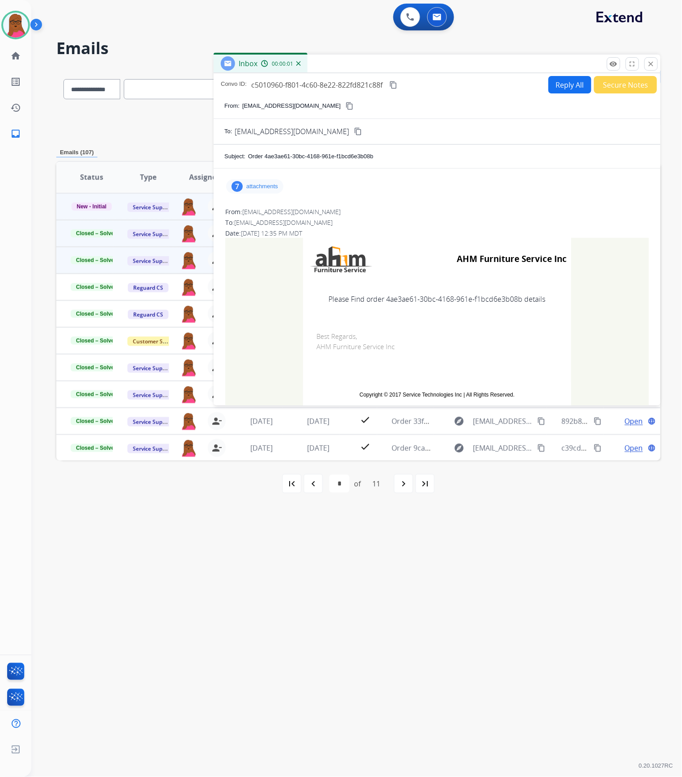
click at [282, 193] on div "7 attachments" at bounding box center [436, 186] width 425 height 21
click at [274, 189] on p "attachments" at bounding box center [262, 186] width 32 height 7
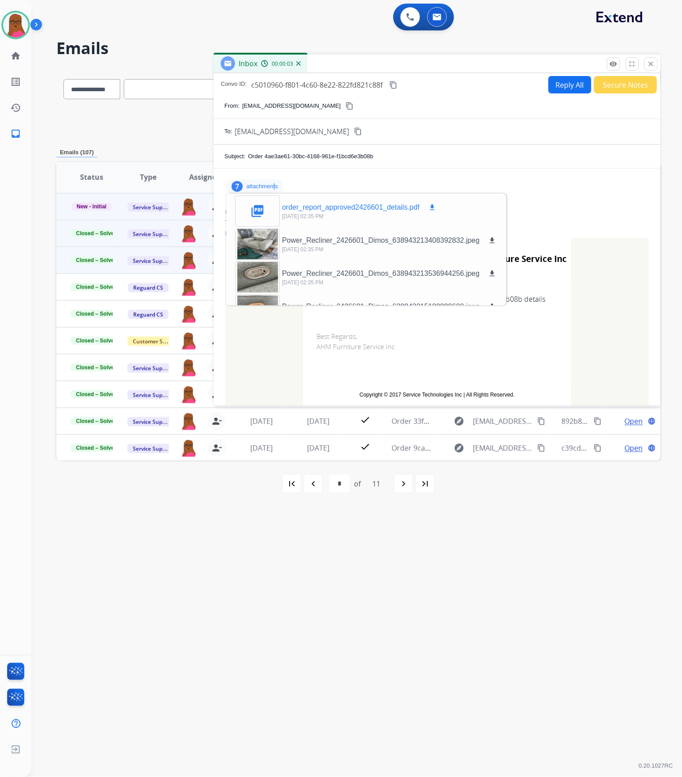
click at [431, 208] on mat-icon "download" at bounding box center [432, 207] width 8 height 8
click at [649, 63] on mat-icon "close" at bounding box center [651, 64] width 8 height 8
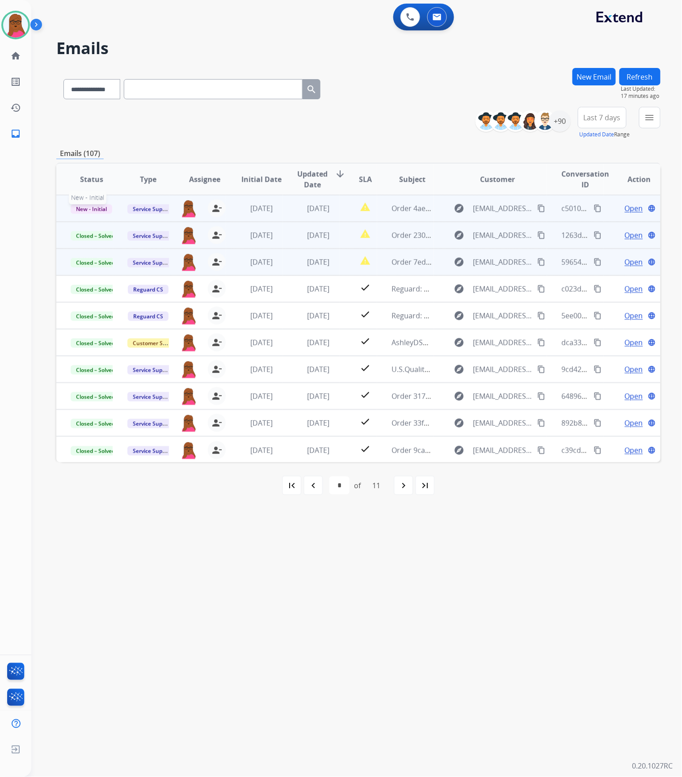
click at [97, 209] on span "New - Initial" at bounding box center [92, 208] width 42 height 9
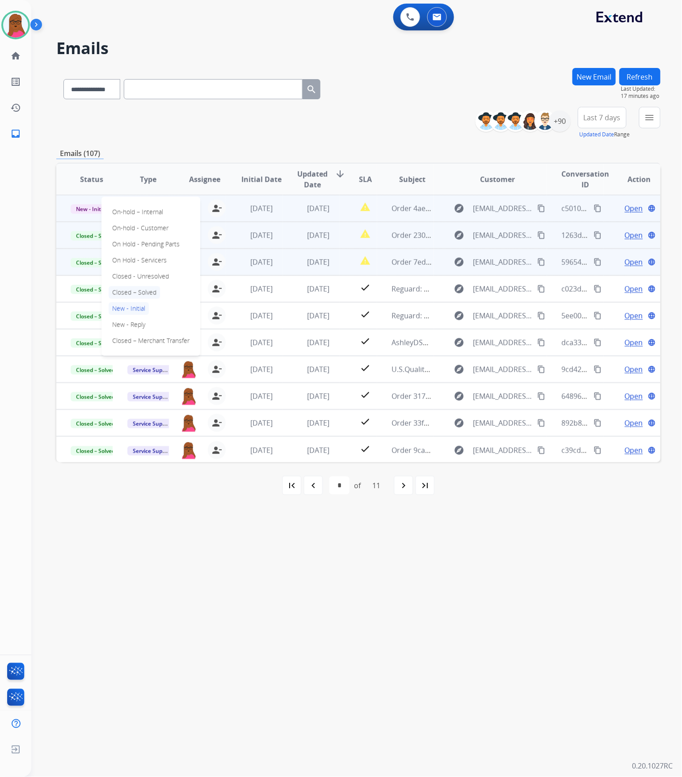
click at [129, 290] on p "Closed – Solved" at bounding box center [134, 292] width 51 height 13
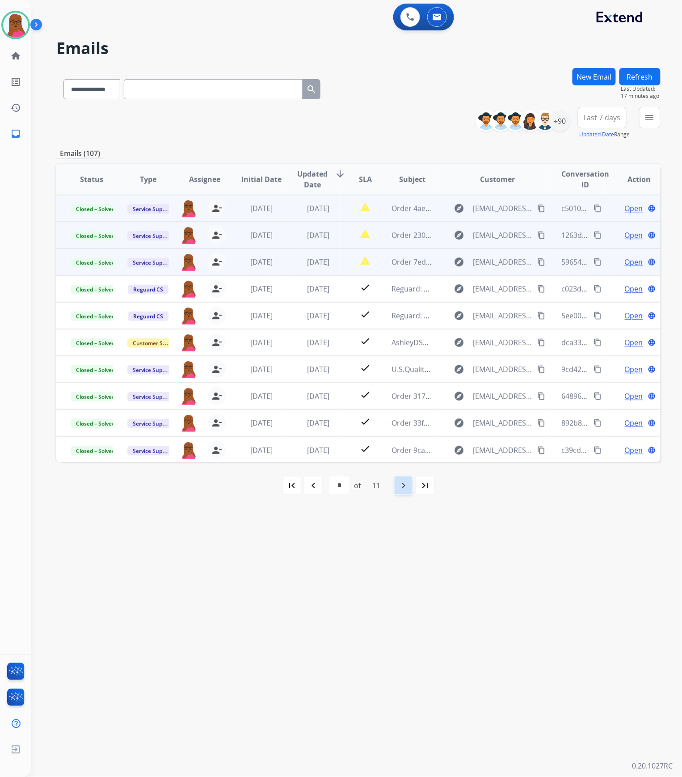
click at [408, 486] on mat-icon "navigate_next" at bounding box center [403, 485] width 11 height 11
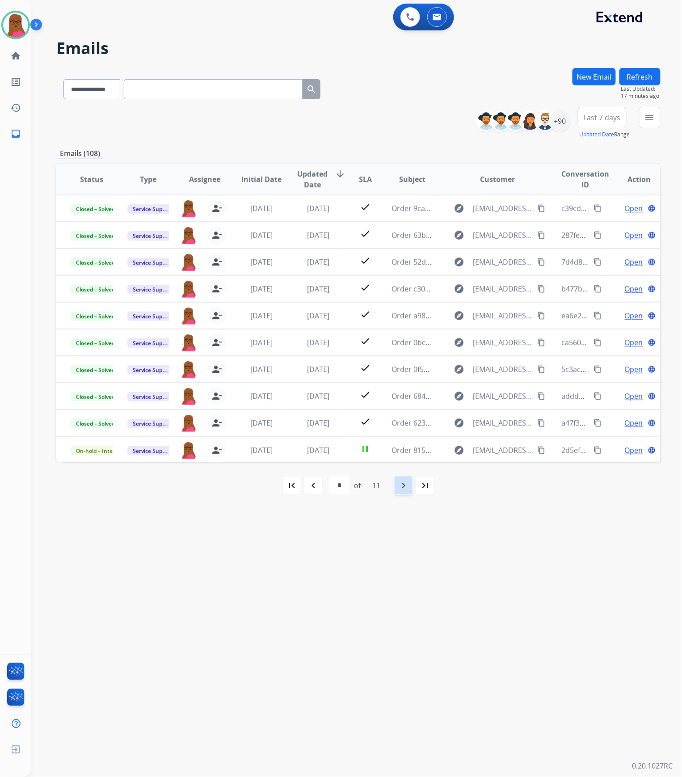
click at [408, 486] on mat-icon "navigate_next" at bounding box center [403, 485] width 11 height 11
click at [315, 492] on div "navigate_before" at bounding box center [313, 485] width 20 height 20
select select "*"
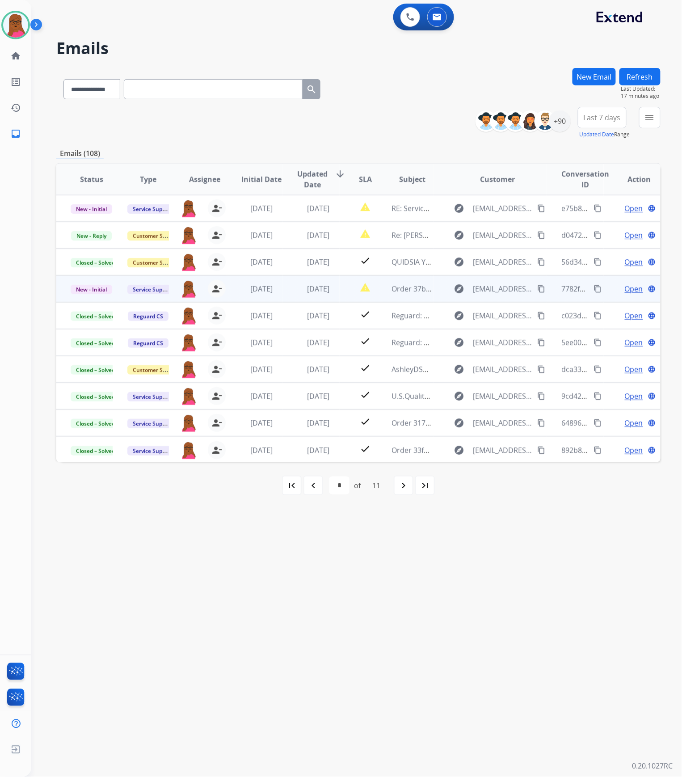
click at [626, 288] on span "Open" at bounding box center [634, 288] width 18 height 11
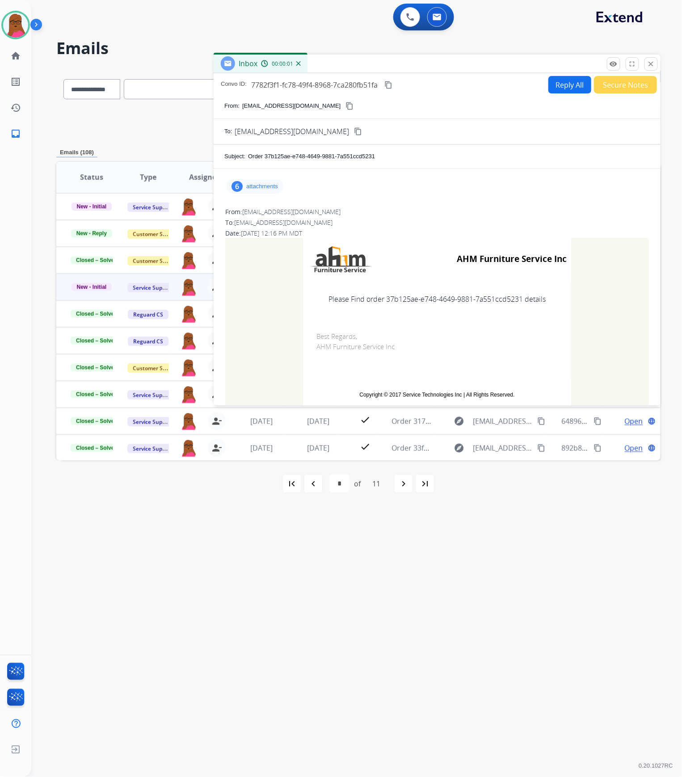
click at [259, 187] on p "attachments" at bounding box center [262, 186] width 32 height 7
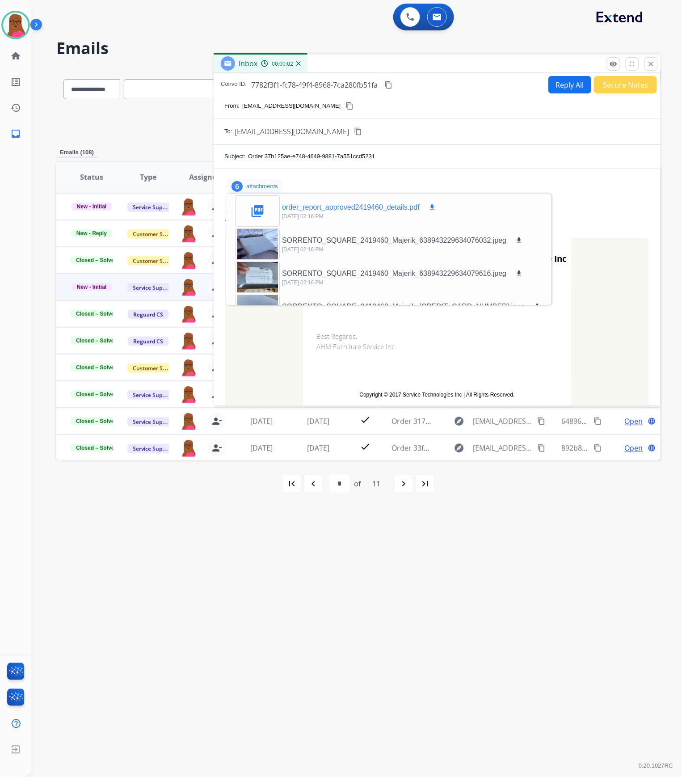
click at [432, 206] on mat-icon "download" at bounding box center [432, 207] width 8 height 8
click at [653, 64] on mat-icon "close" at bounding box center [651, 64] width 8 height 8
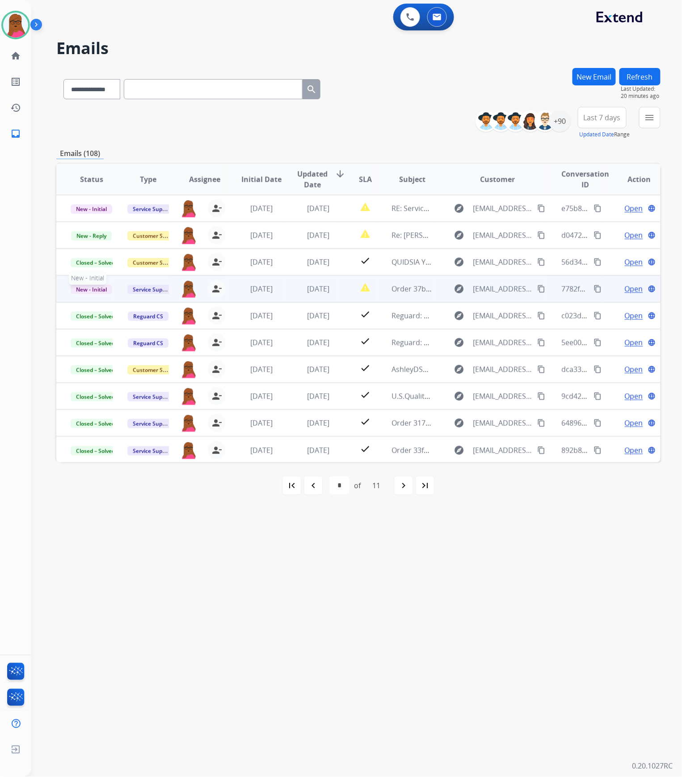
click at [90, 286] on span "New - Initial" at bounding box center [92, 289] width 42 height 9
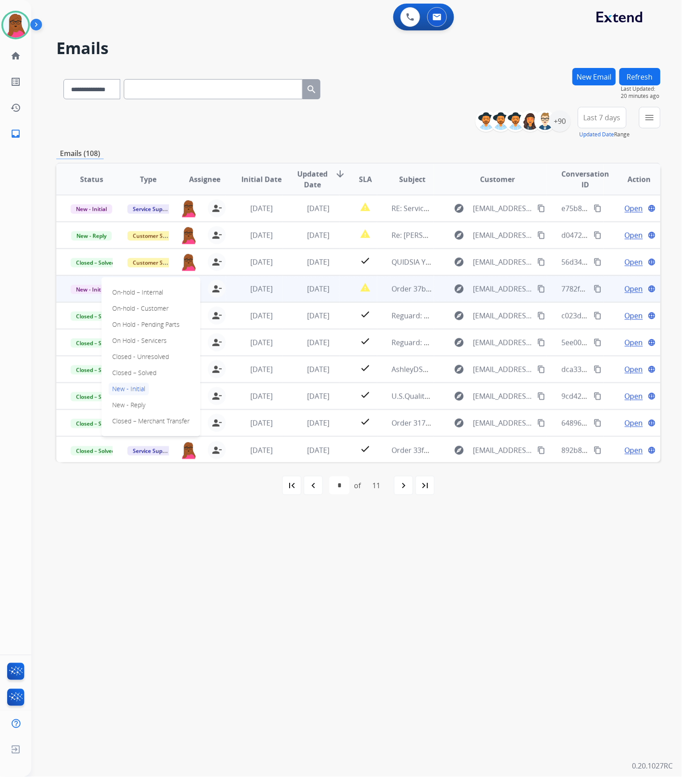
click at [158, 293] on p "On-hold – Internal" at bounding box center [138, 292] width 58 height 13
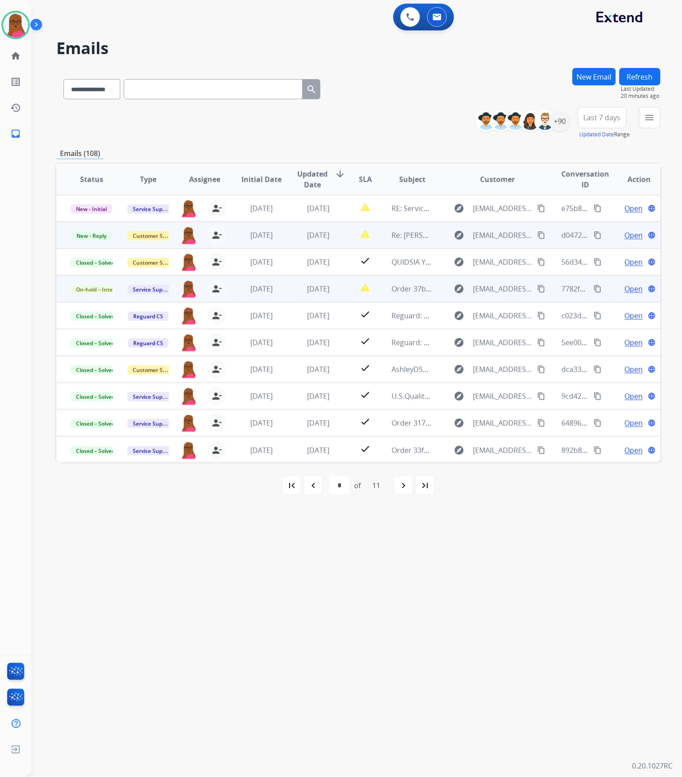
click at [631, 233] on span "Open" at bounding box center [634, 235] width 18 height 11
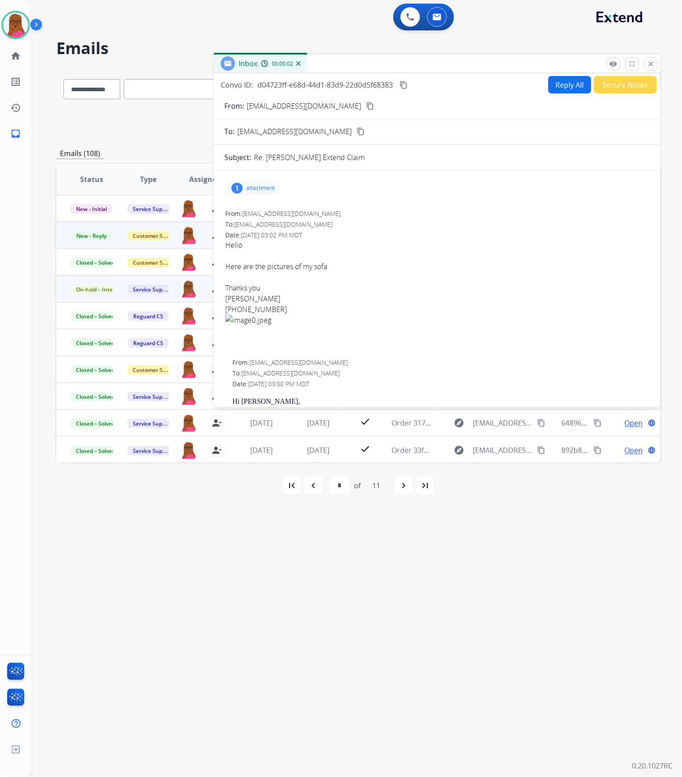
click at [260, 190] on p "attachment" at bounding box center [260, 188] width 29 height 7
click at [292, 213] on p "image0.jpeg" at bounding box center [302, 209] width 41 height 11
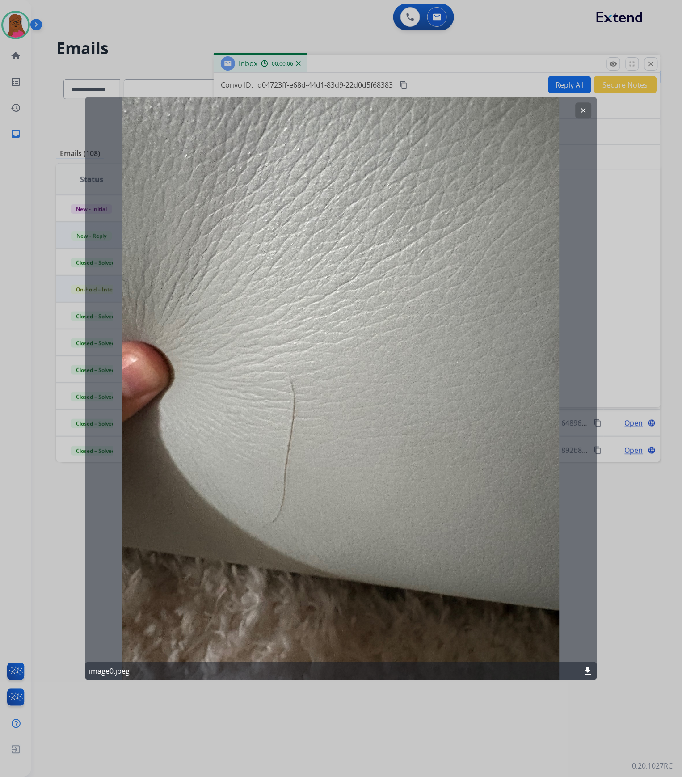
click at [582, 111] on mat-icon "clear" at bounding box center [583, 110] width 8 height 8
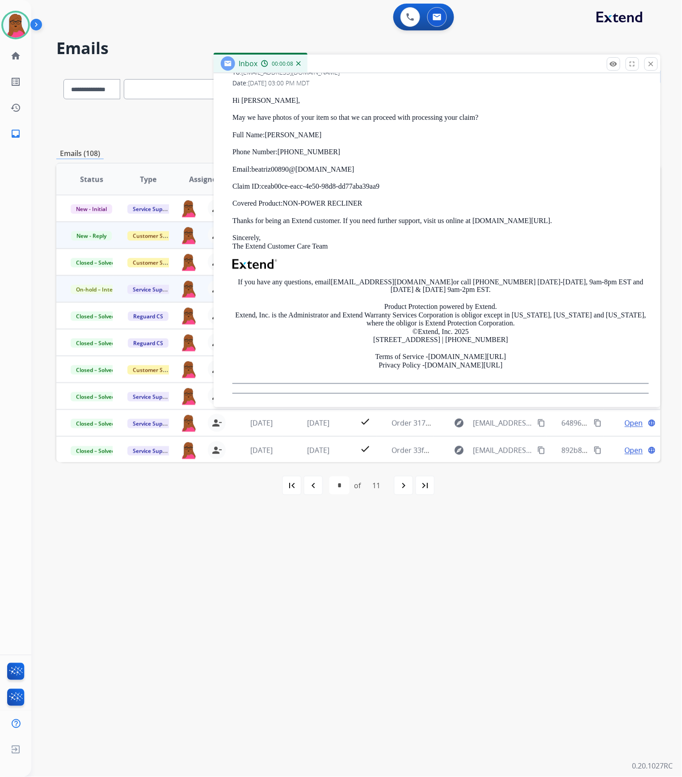
scroll to position [242, 0]
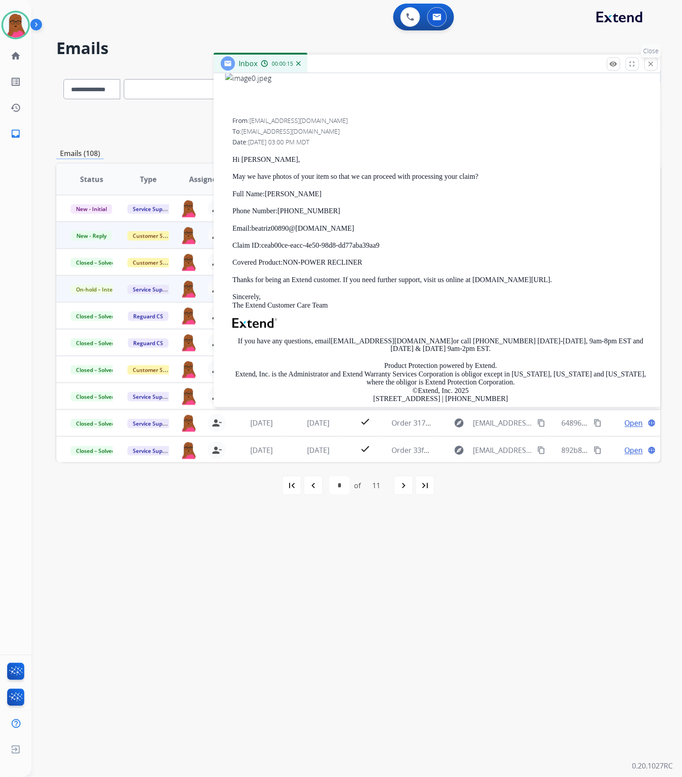
click at [652, 69] on button "close Close" at bounding box center [650, 63] width 13 height 13
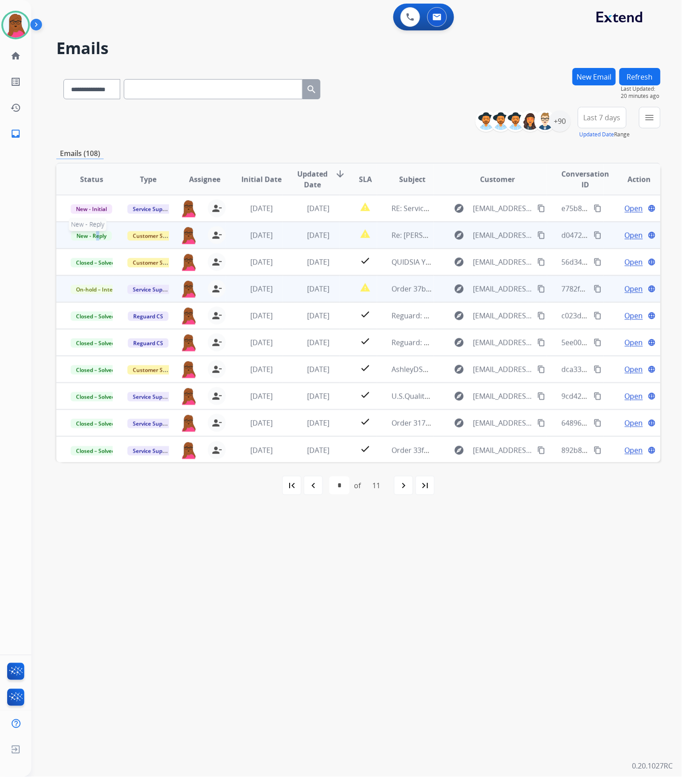
click at [97, 235] on span "New - Reply" at bounding box center [91, 235] width 41 height 9
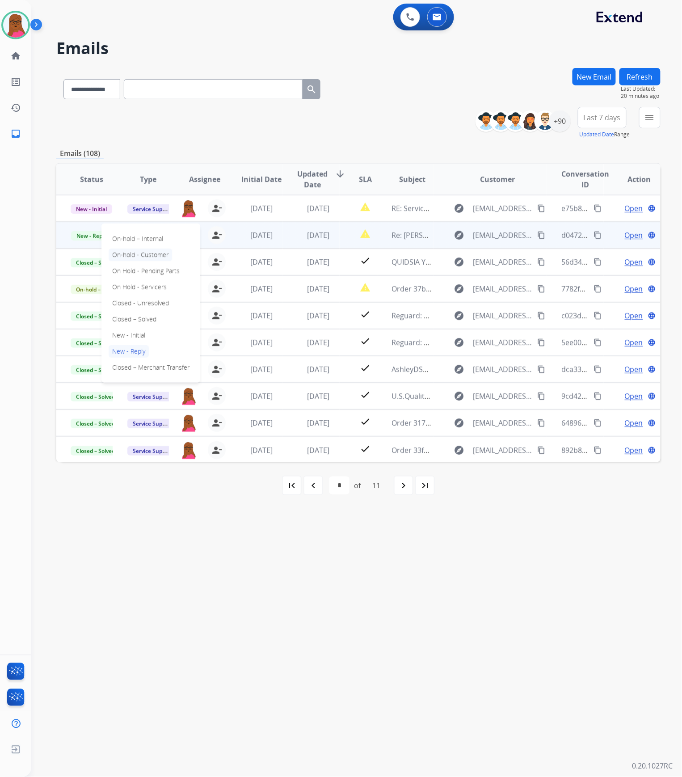
click at [152, 254] on p "On-hold - Customer" at bounding box center [140, 254] width 63 height 13
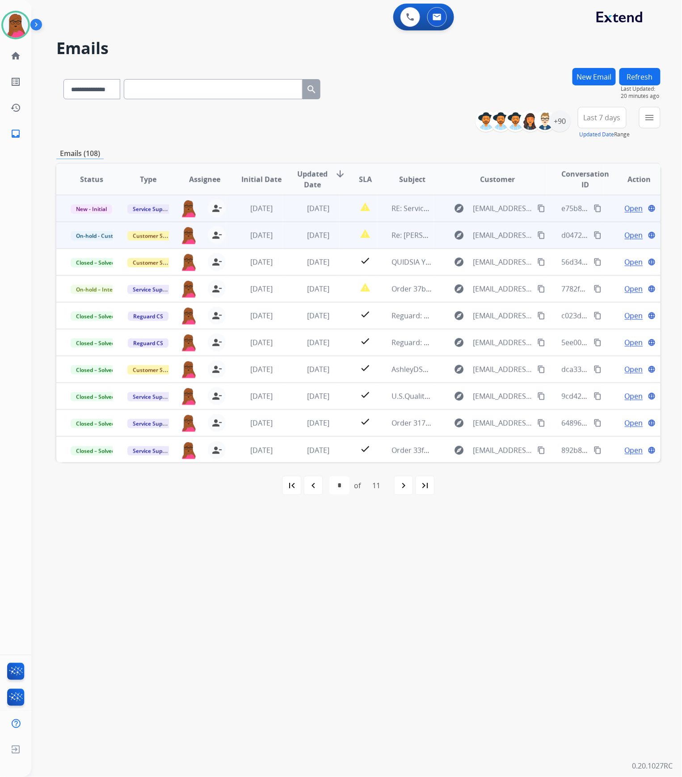
click at [626, 206] on span "Open" at bounding box center [634, 208] width 18 height 11
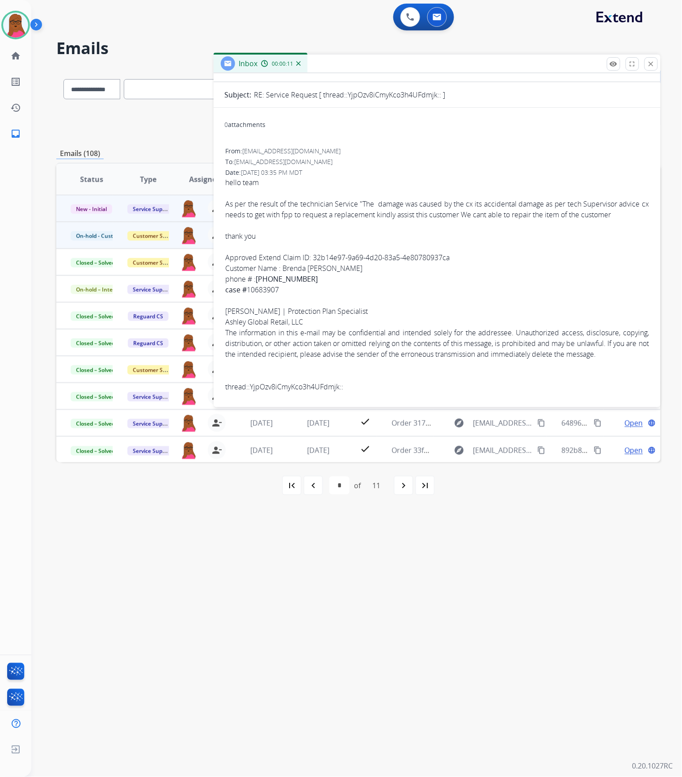
scroll to position [73, 0]
drag, startPoint x: 308, startPoint y: 265, endPoint x: 256, endPoint y: 267, distance: 51.9
click at [256, 267] on span "hello team As per the result of the technician Service "The damage was caused b…" at bounding box center [437, 284] width 424 height 215
copy span "[PHONE_NUMBER]"
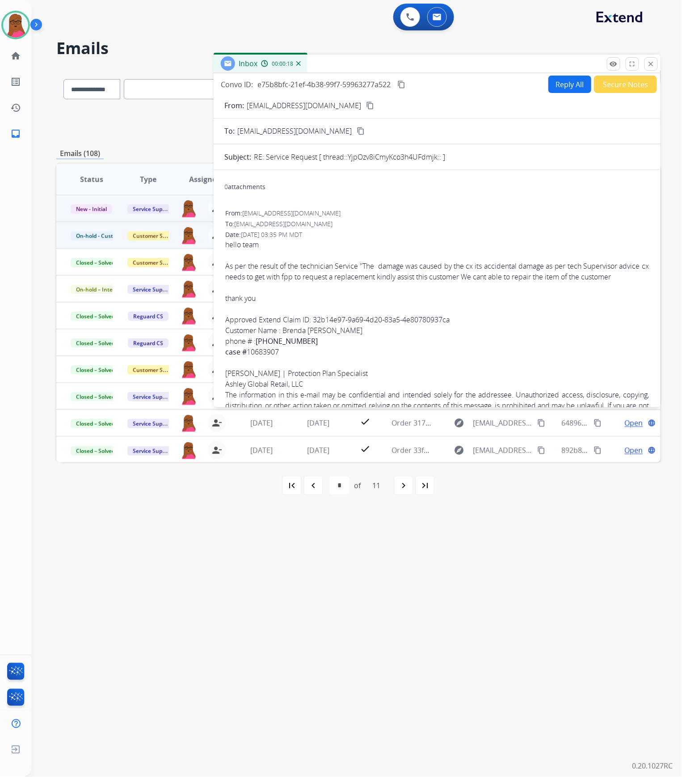
scroll to position [0, 0]
click at [578, 85] on button "Reply All" at bounding box center [569, 84] width 43 height 17
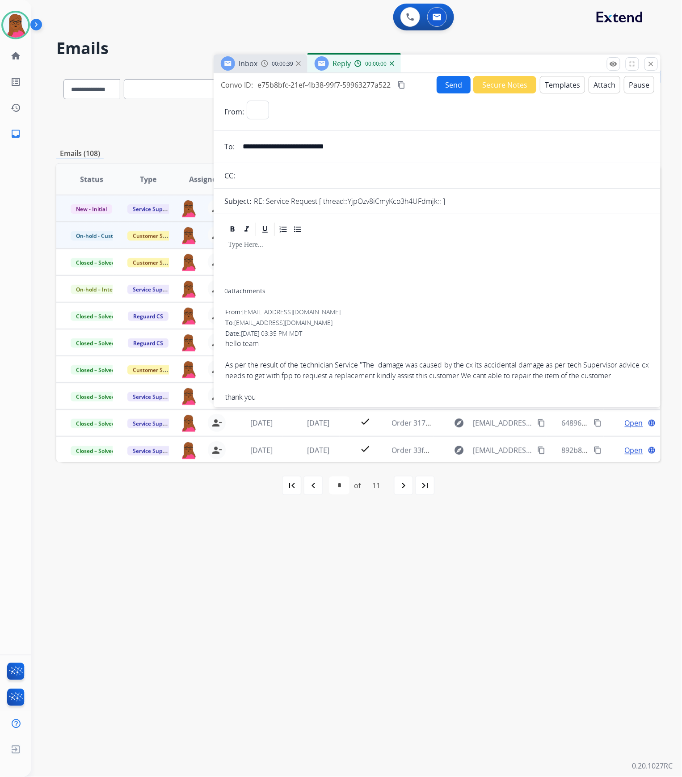
select select "**********"
click at [311, 241] on p at bounding box center [437, 245] width 418 height 8
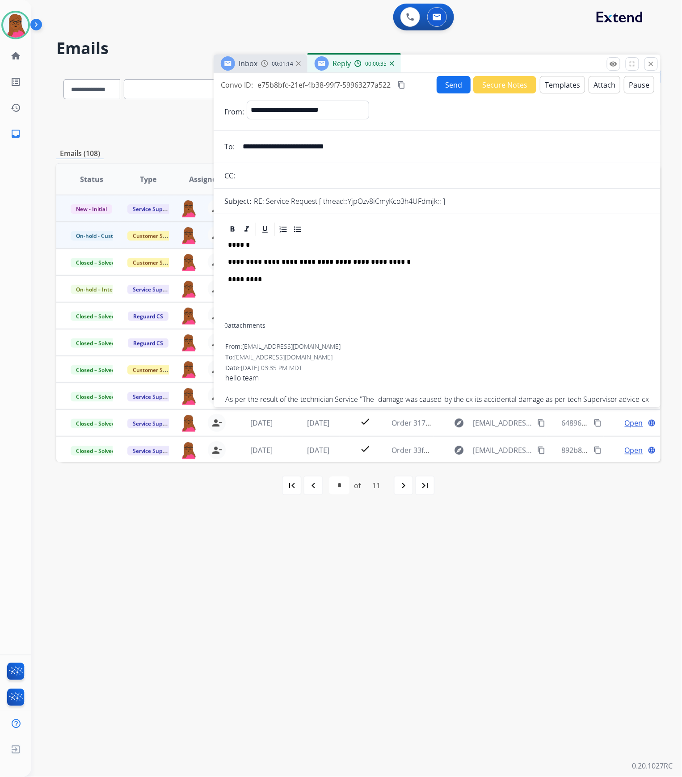
click at [451, 87] on button "Send" at bounding box center [454, 84] width 34 height 17
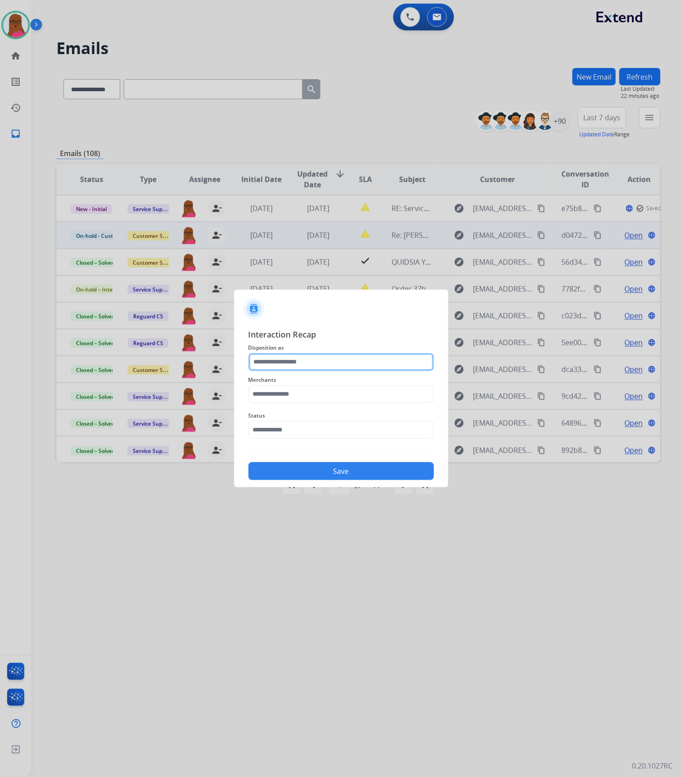
click at [340, 365] on input "text" at bounding box center [340, 362] width 185 height 18
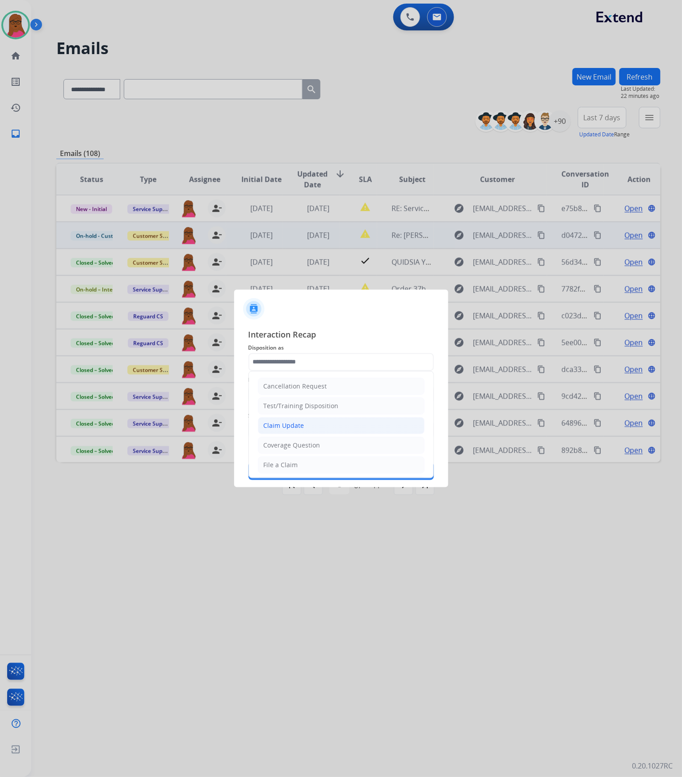
click at [329, 430] on li "Claim Update" at bounding box center [341, 425] width 167 height 17
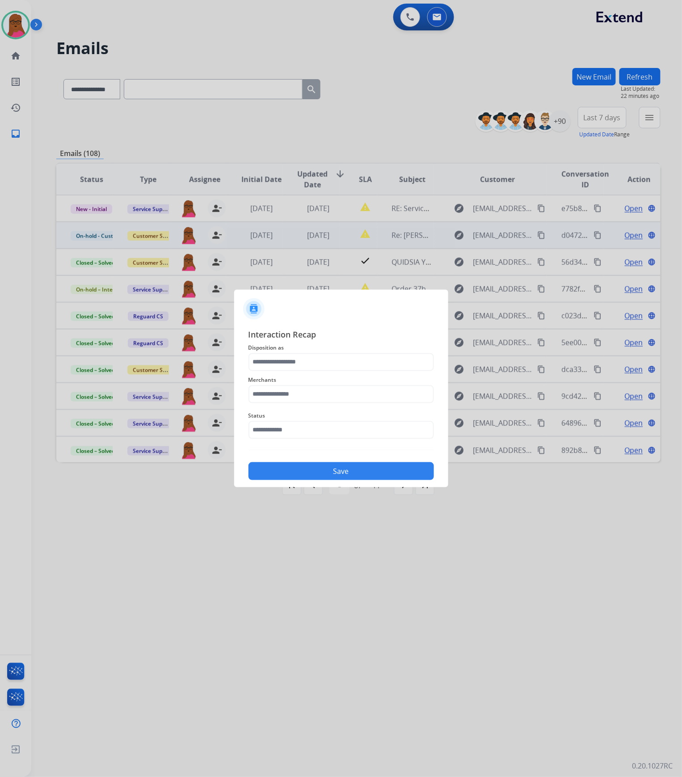
type input "**********"
click at [322, 395] on input "text" at bounding box center [340, 394] width 185 height 18
click at [296, 424] on li "[PERSON_NAME]" at bounding box center [343, 419] width 170 height 17
type input "**********"
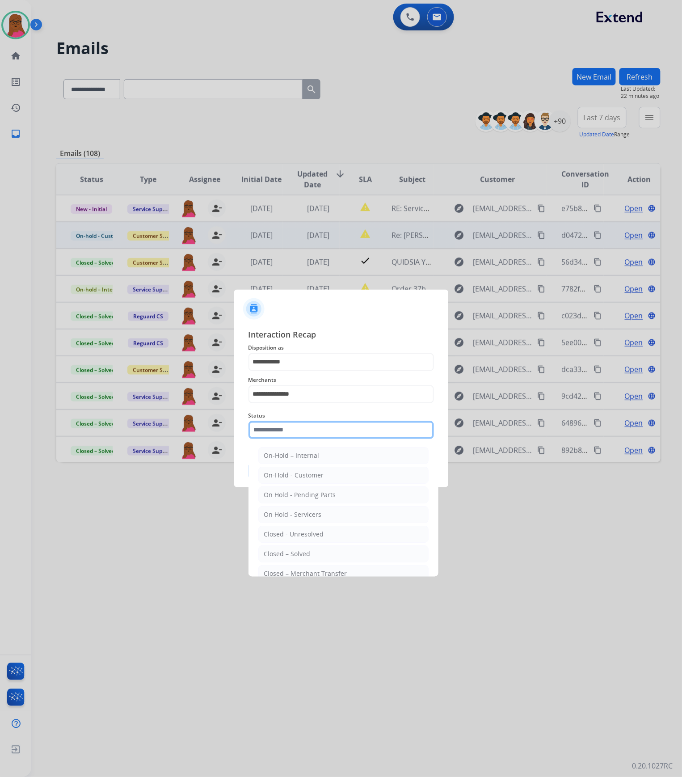
click at [298, 427] on input "text" at bounding box center [340, 430] width 185 height 18
click at [317, 551] on li "Closed – Solved" at bounding box center [343, 553] width 170 height 17
type input "**********"
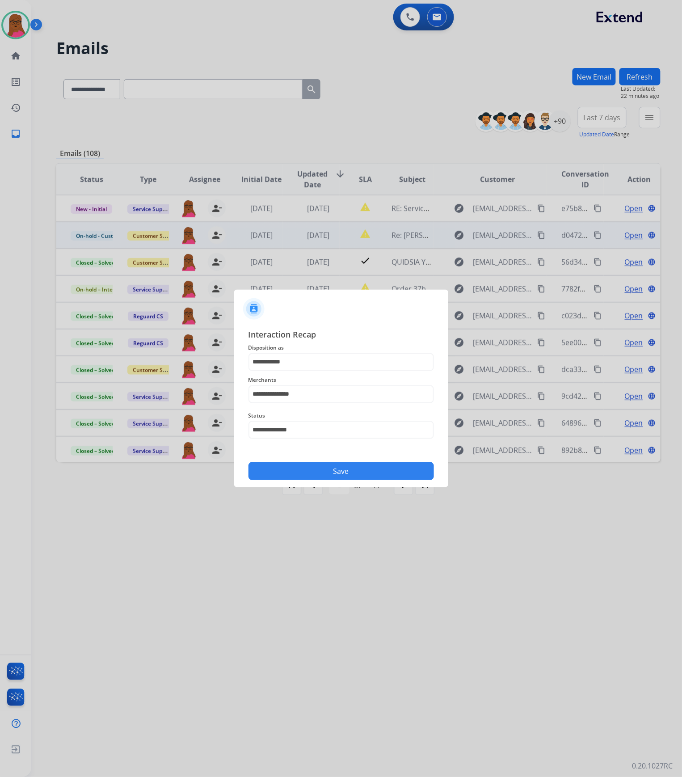
click at [383, 466] on button "Save" at bounding box center [340, 471] width 185 height 18
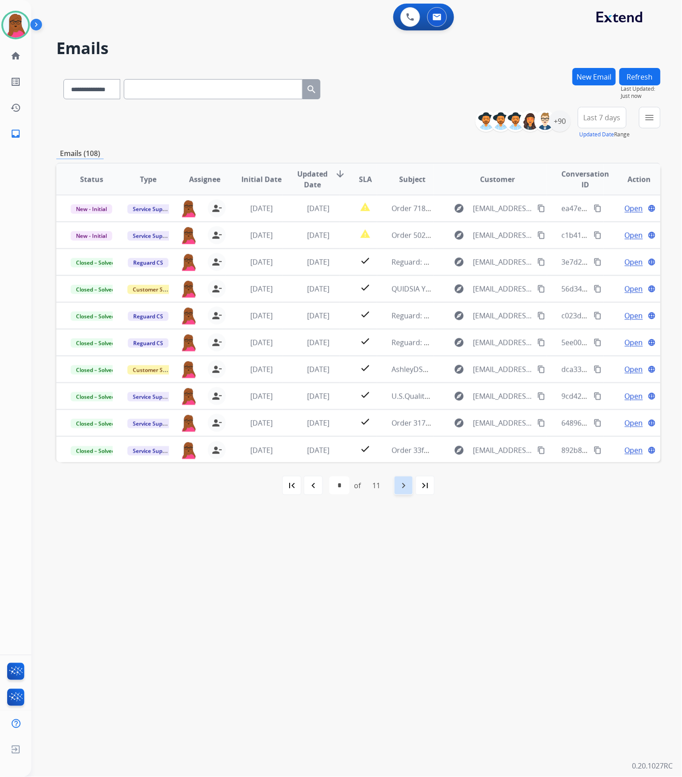
click at [402, 490] on mat-icon "navigate_next" at bounding box center [403, 485] width 11 height 11
click at [310, 490] on mat-icon "navigate_before" at bounding box center [313, 485] width 11 height 11
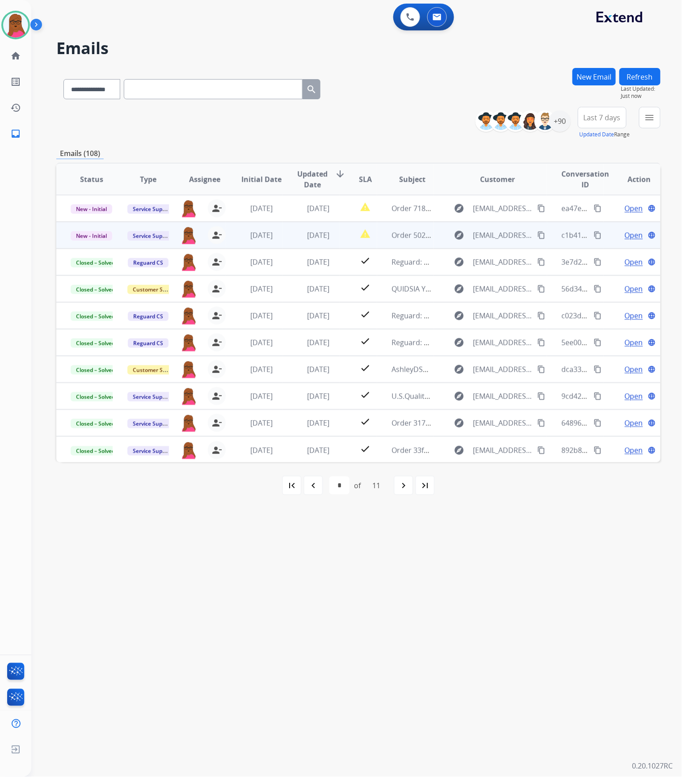
click at [625, 233] on span "Open" at bounding box center [634, 235] width 18 height 11
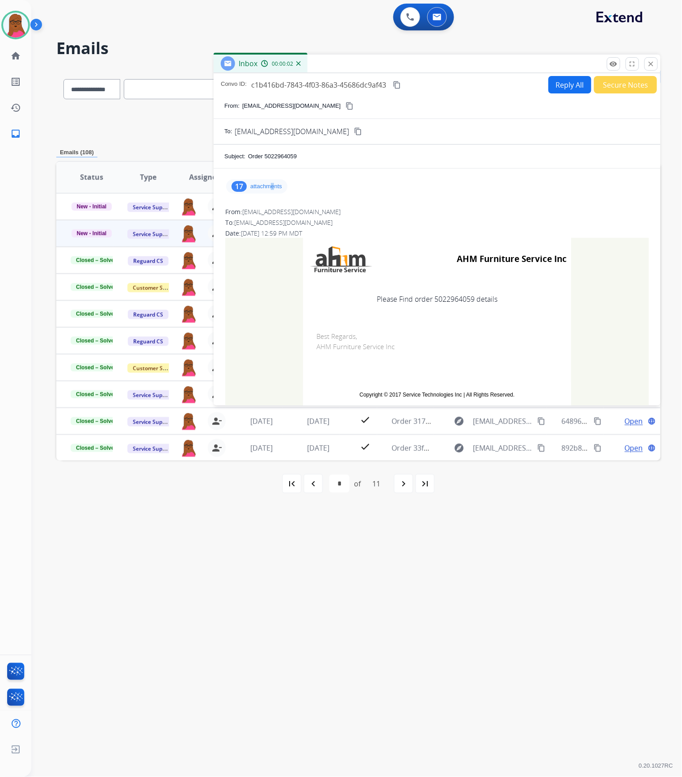
click at [273, 186] on p "attachments" at bounding box center [266, 186] width 32 height 7
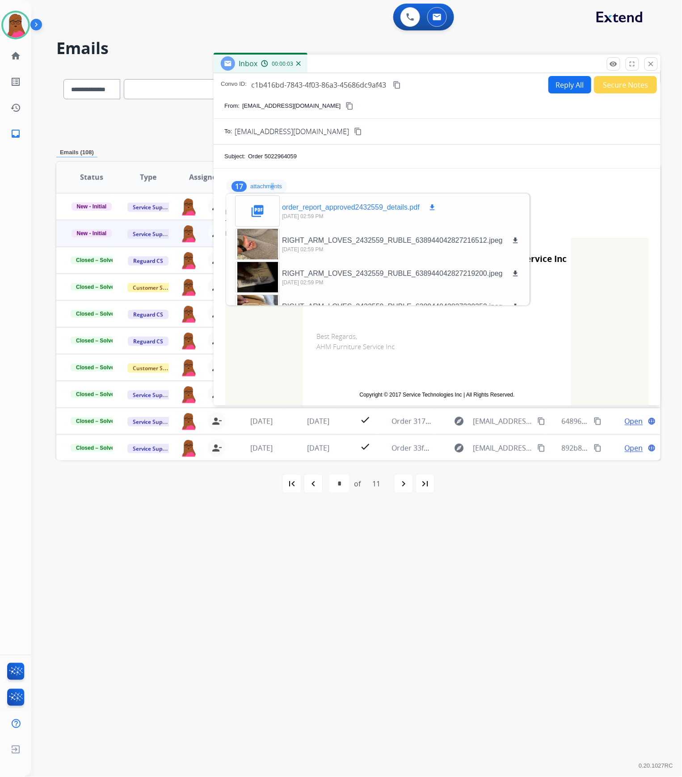
click at [433, 207] on mat-icon "download" at bounding box center [432, 207] width 8 height 8
click at [648, 65] on mat-icon "close" at bounding box center [651, 64] width 8 height 8
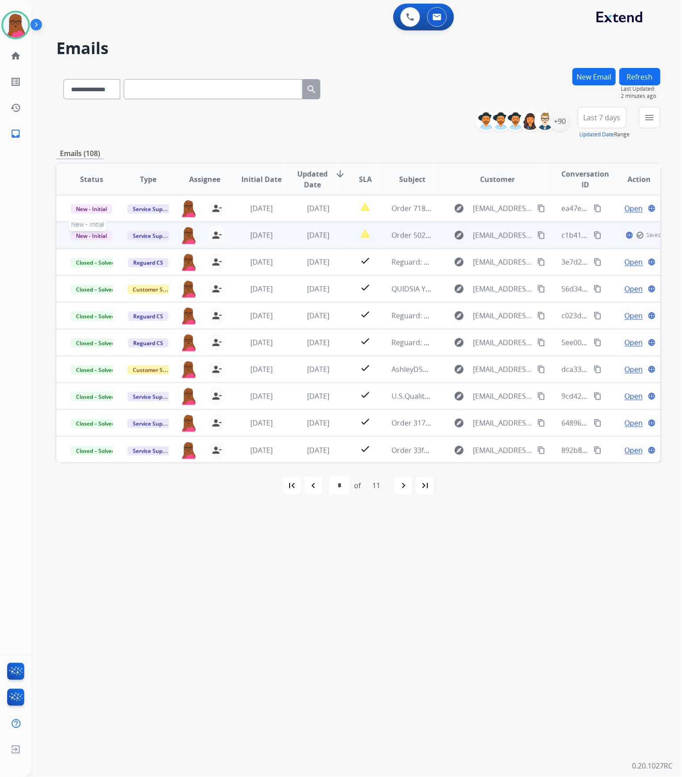
click at [90, 236] on span "New - Initial" at bounding box center [92, 235] width 42 height 9
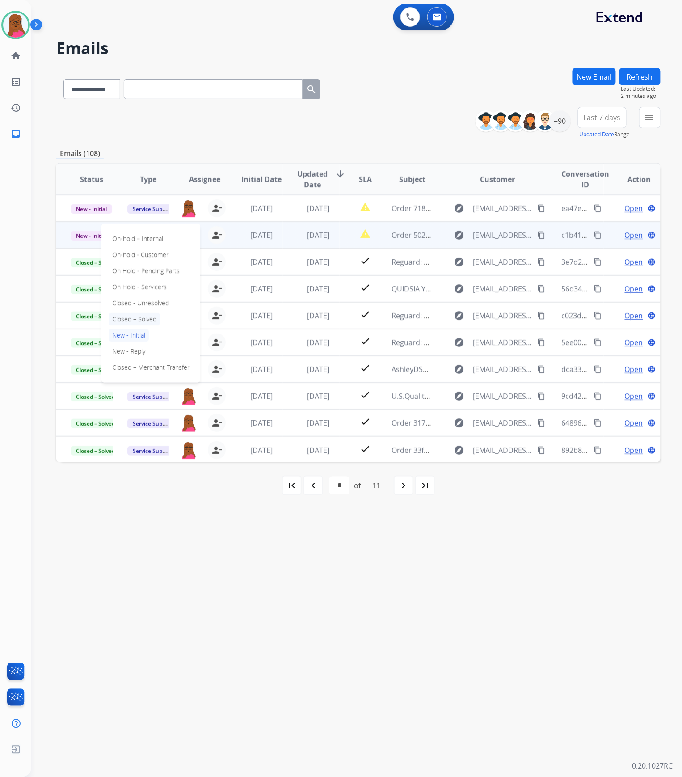
click at [141, 317] on p "Closed – Solved" at bounding box center [134, 319] width 51 height 13
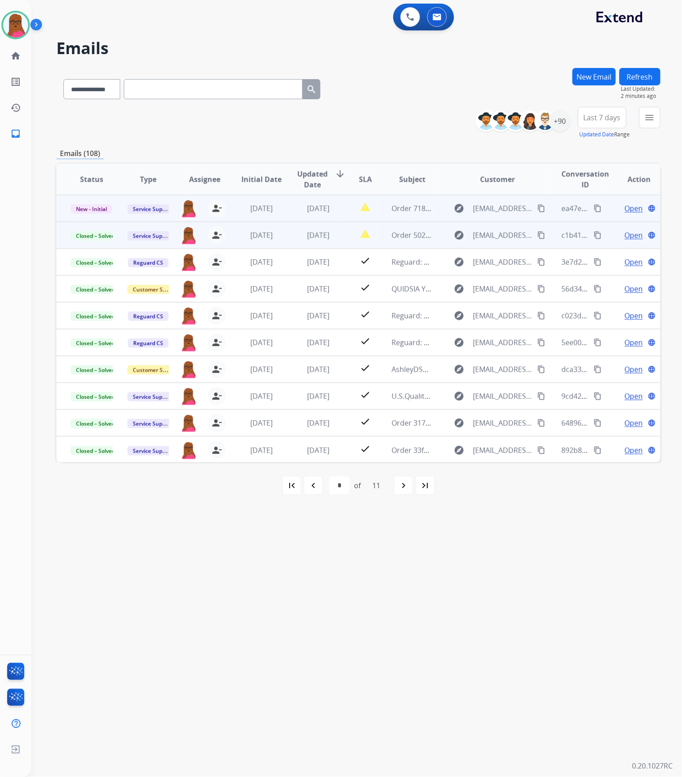
click at [626, 211] on span "Open" at bounding box center [634, 208] width 18 height 11
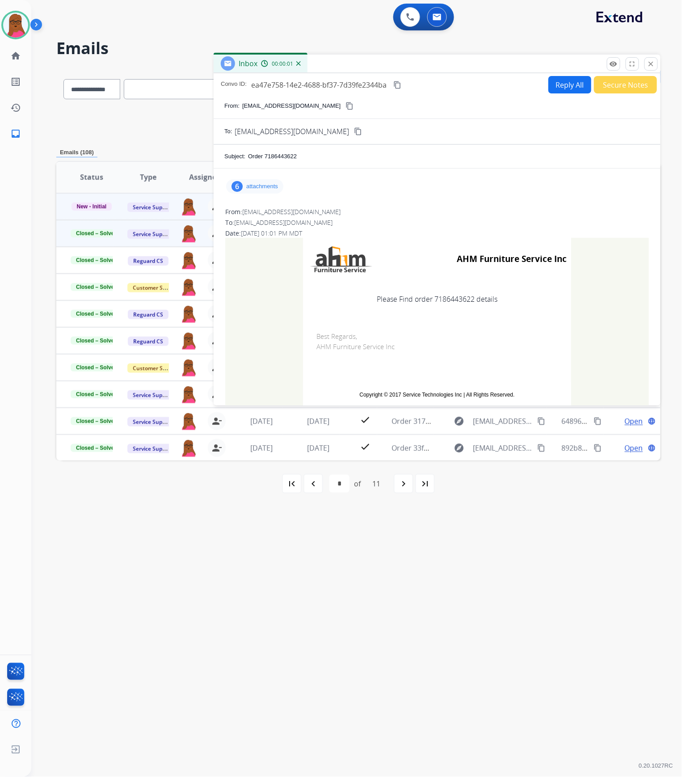
click at [263, 190] on div "6 attachments" at bounding box center [254, 186] width 57 height 14
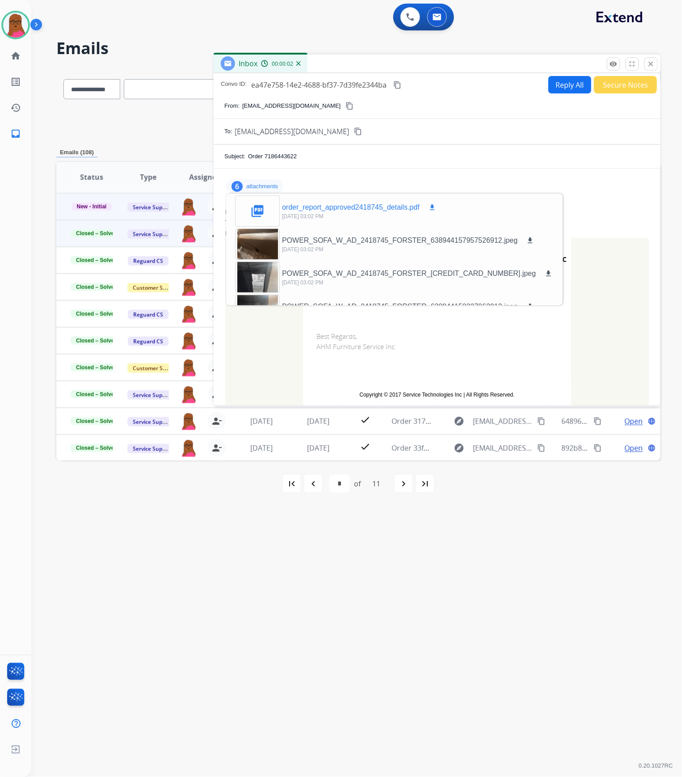
click at [430, 207] on mat-icon "download" at bounding box center [432, 207] width 8 height 8
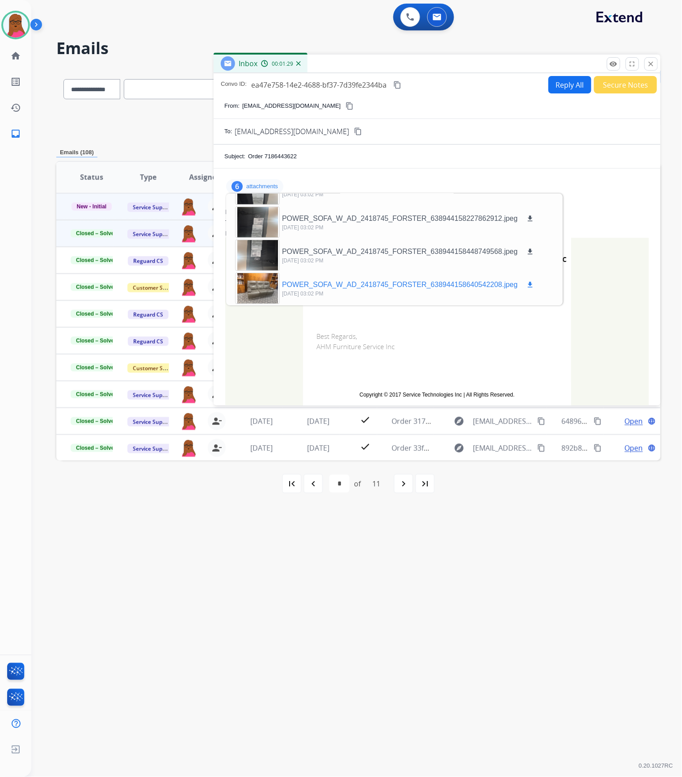
click at [260, 284] on div at bounding box center [257, 288] width 45 height 31
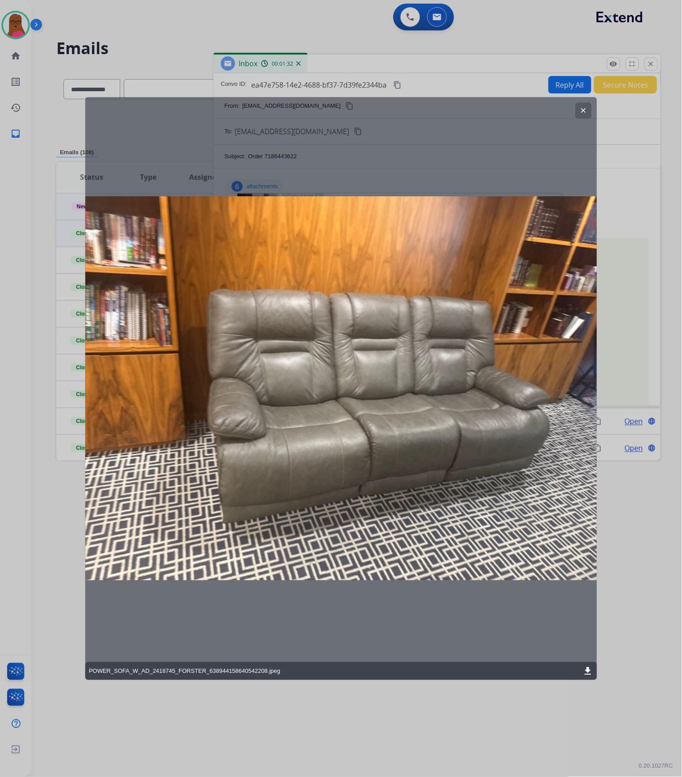
click at [587, 116] on button "clear" at bounding box center [583, 110] width 16 height 16
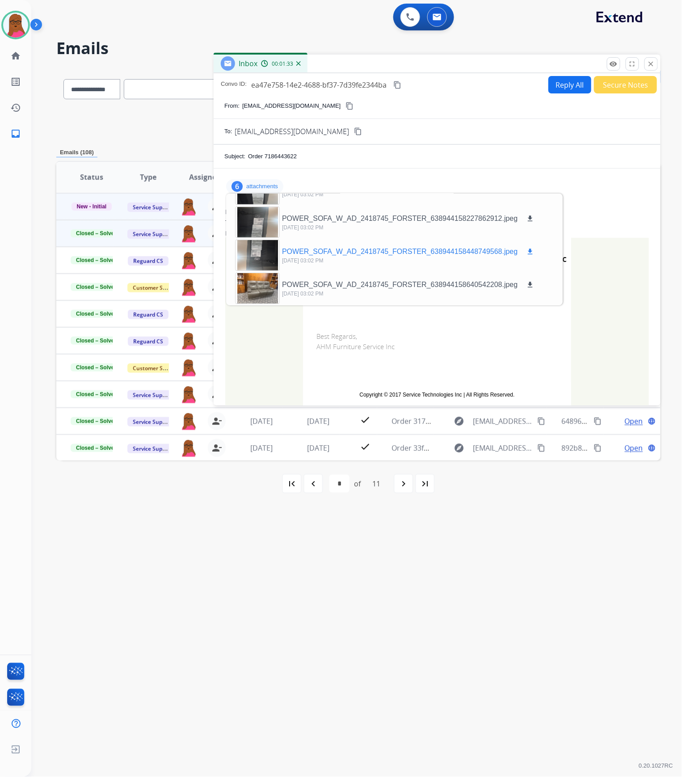
click at [257, 263] on div at bounding box center [257, 254] width 45 height 31
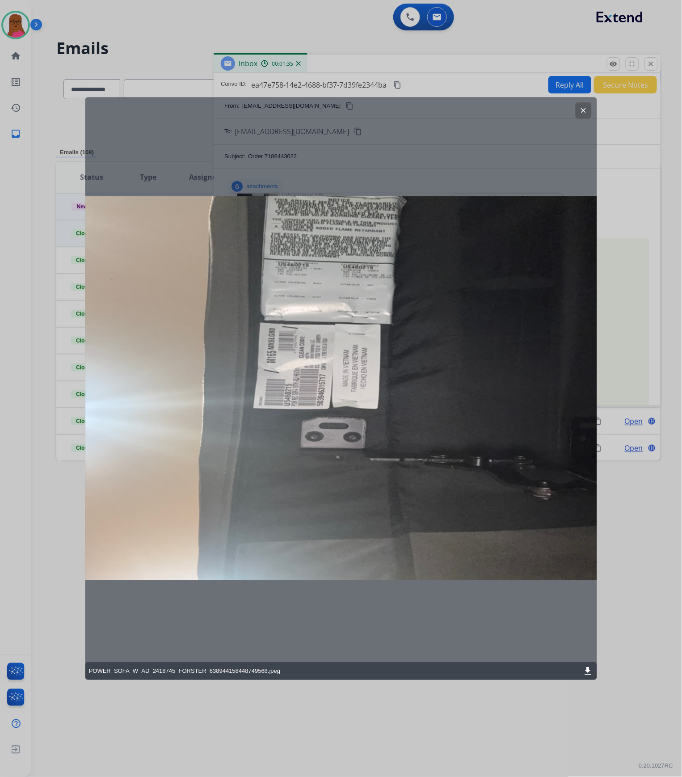
click at [583, 109] on mat-icon "clear" at bounding box center [583, 110] width 8 height 8
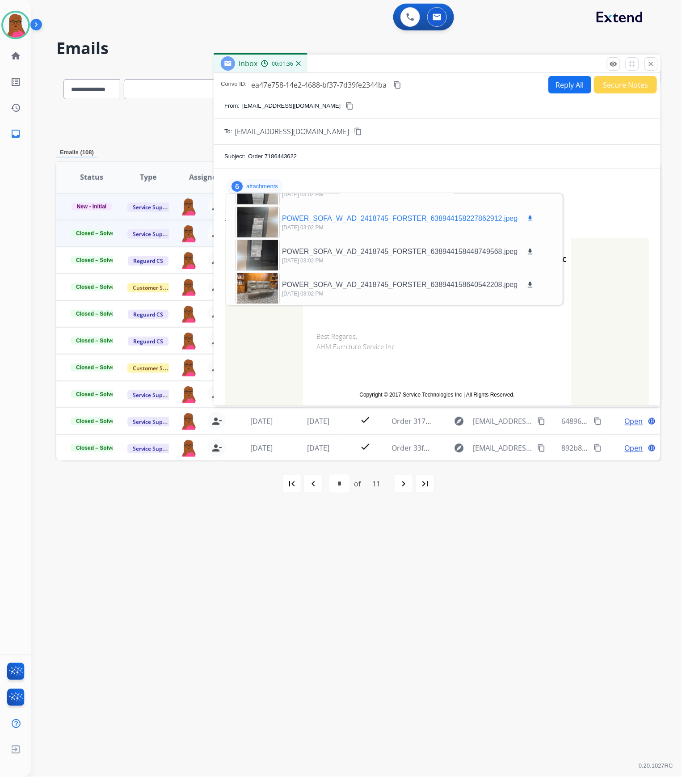
click at [262, 222] on div at bounding box center [257, 221] width 45 height 31
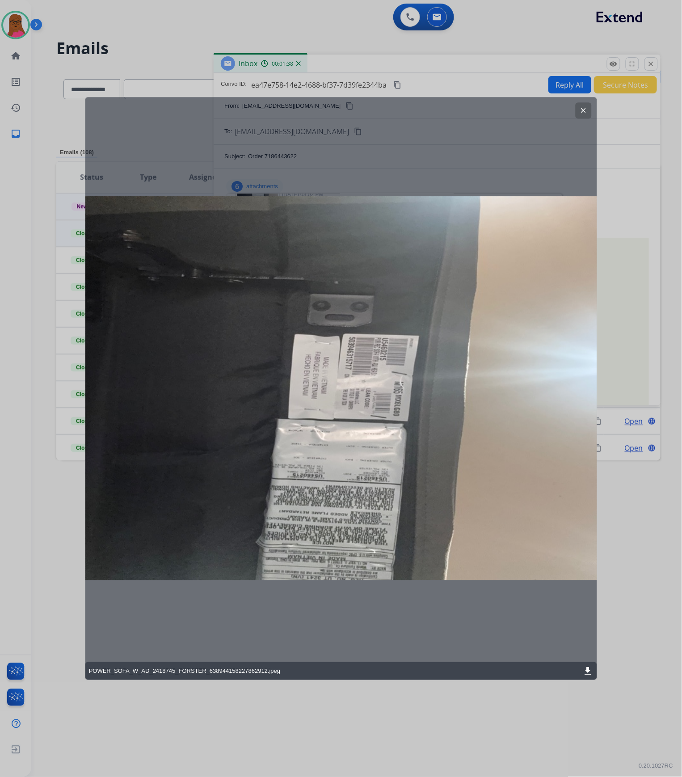
click at [587, 111] on mat-icon "clear" at bounding box center [583, 110] width 8 height 8
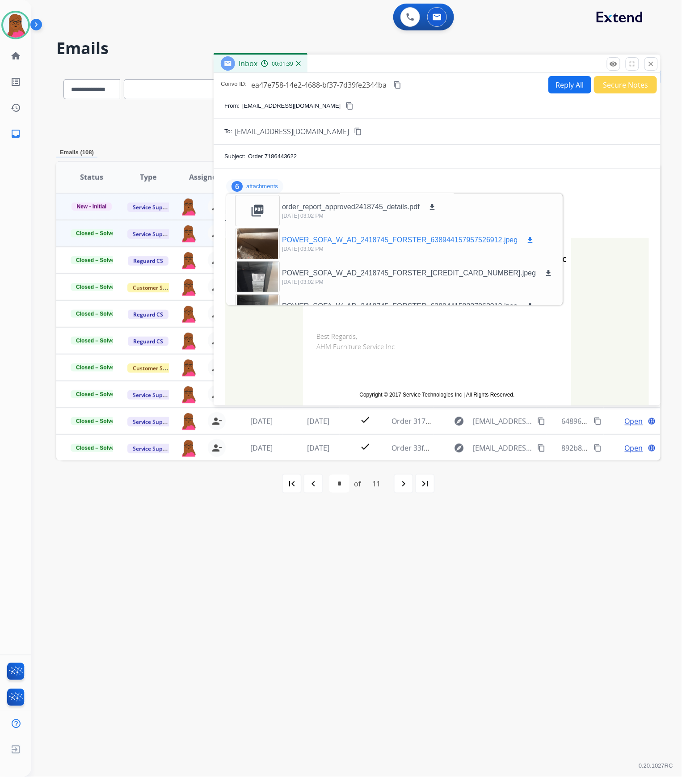
scroll to position [0, 0]
click at [262, 244] on div at bounding box center [257, 243] width 45 height 31
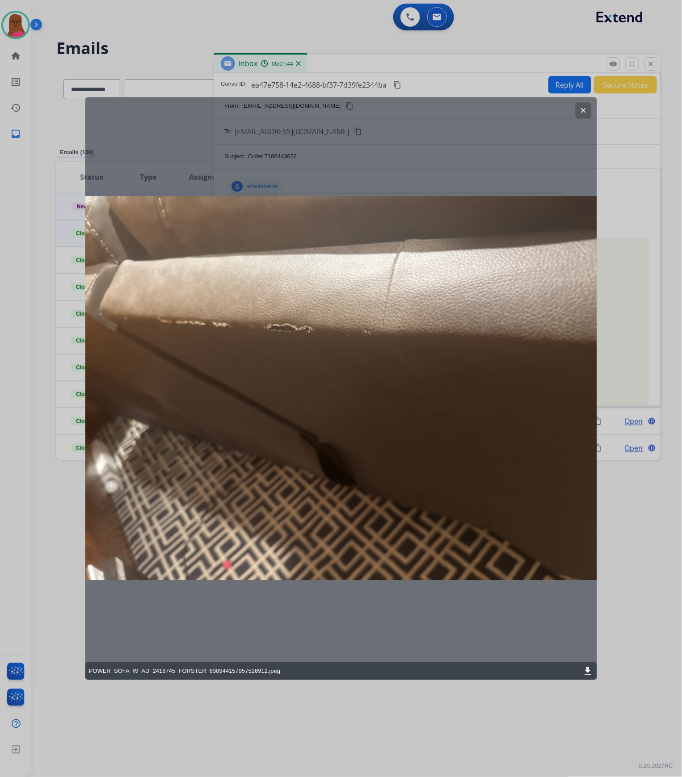
click at [586, 110] on mat-icon "clear" at bounding box center [583, 110] width 8 height 8
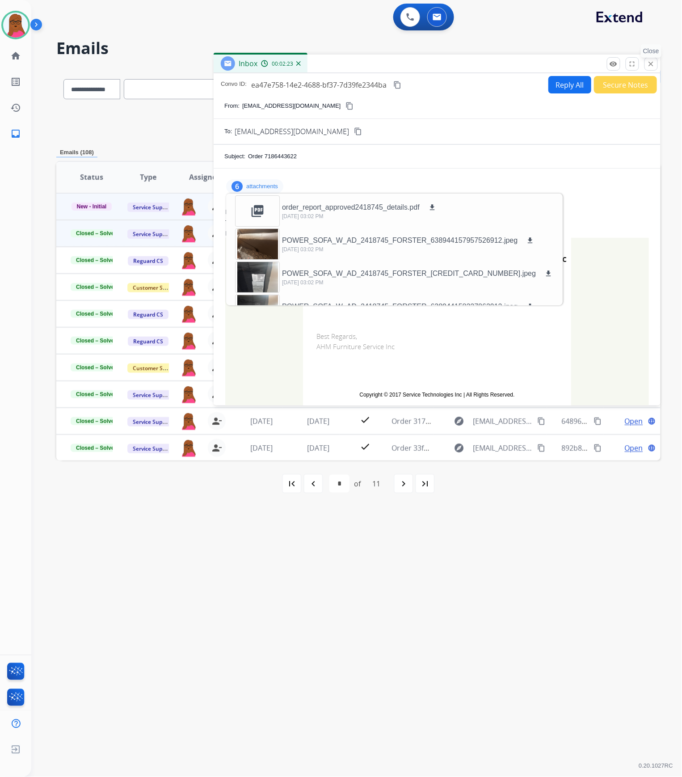
click at [651, 62] on mat-icon "close" at bounding box center [651, 64] width 8 height 8
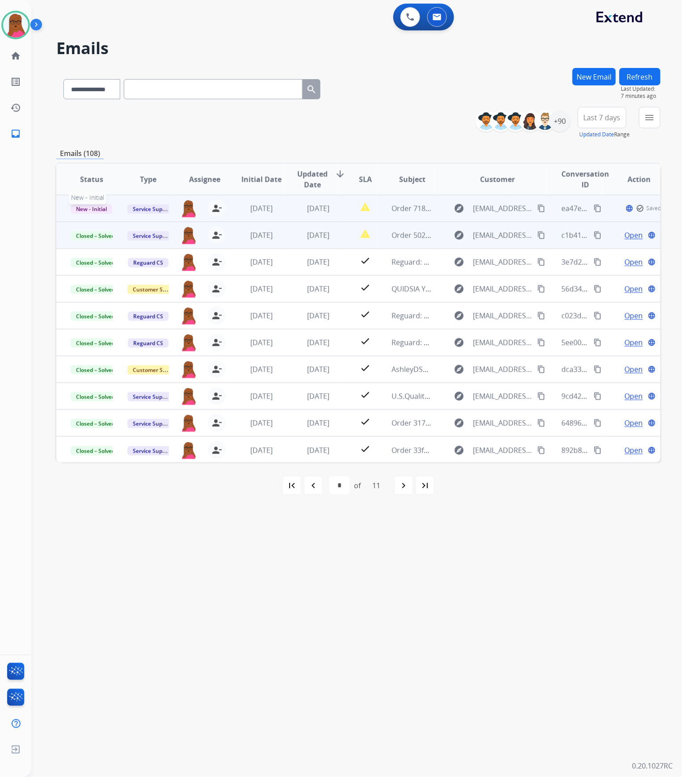
click at [87, 210] on span "New - Initial" at bounding box center [92, 208] width 42 height 9
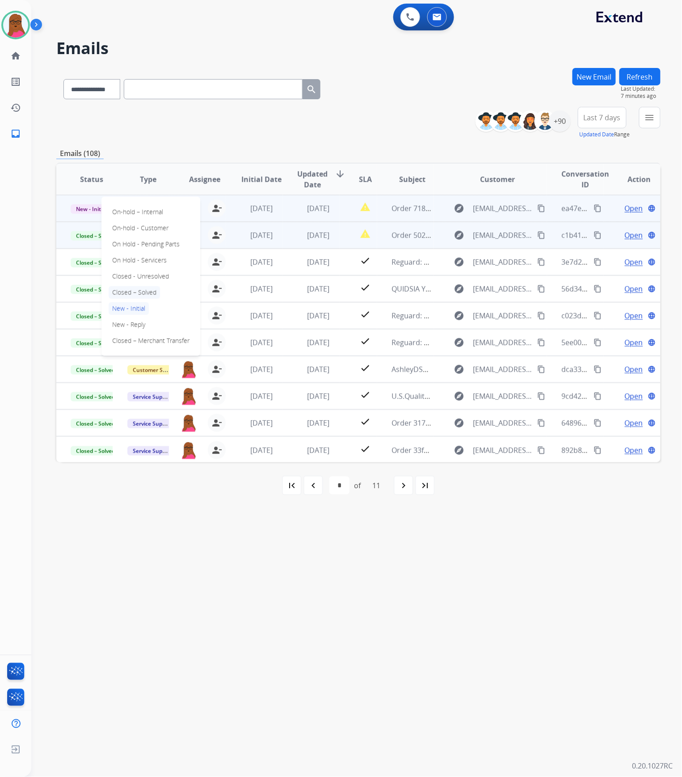
click at [139, 291] on p "Closed – Solved" at bounding box center [134, 292] width 51 height 13
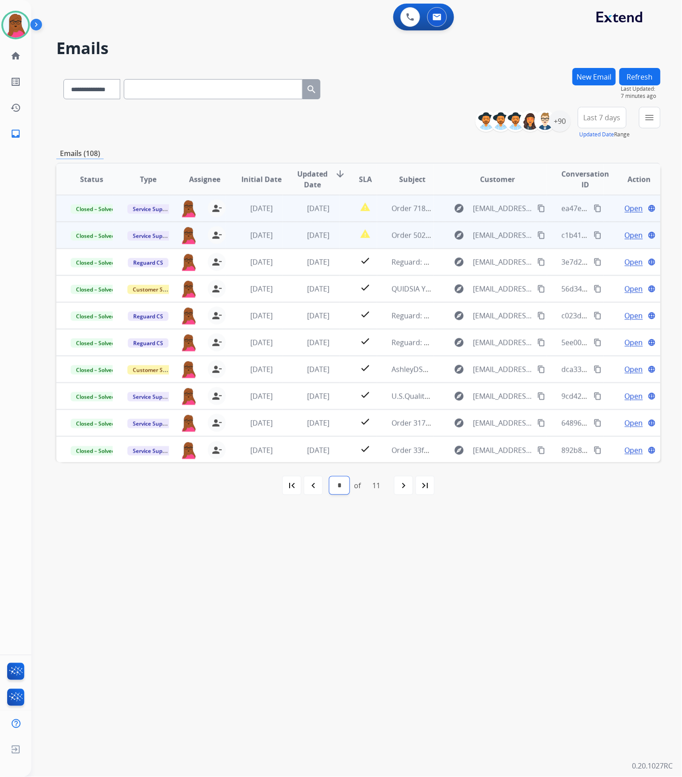
click at [339, 488] on select "* * * * * * * * * ** **" at bounding box center [339, 485] width 20 height 18
click at [317, 488] on mat-icon "navigate_before" at bounding box center [313, 485] width 11 height 11
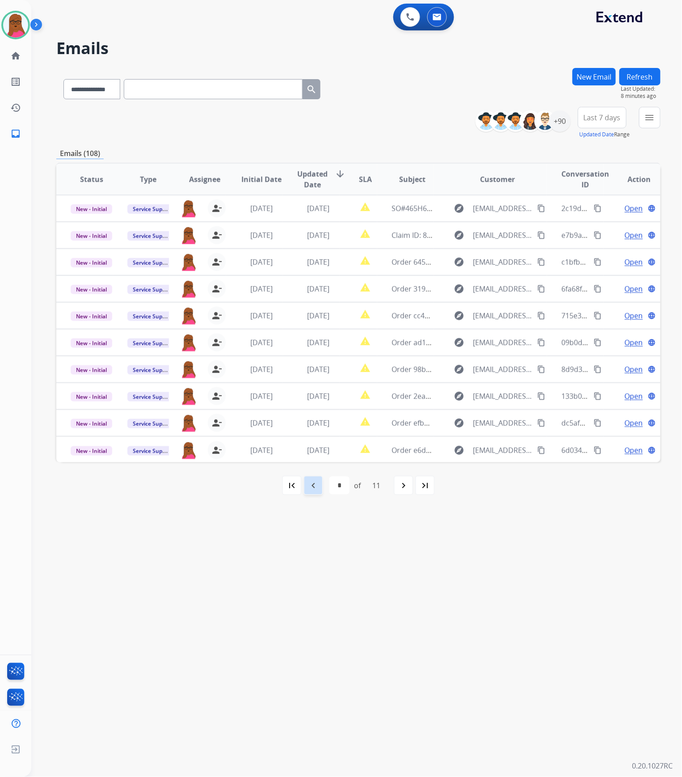
click at [321, 483] on div "navigate_before" at bounding box center [313, 485] width 20 height 20
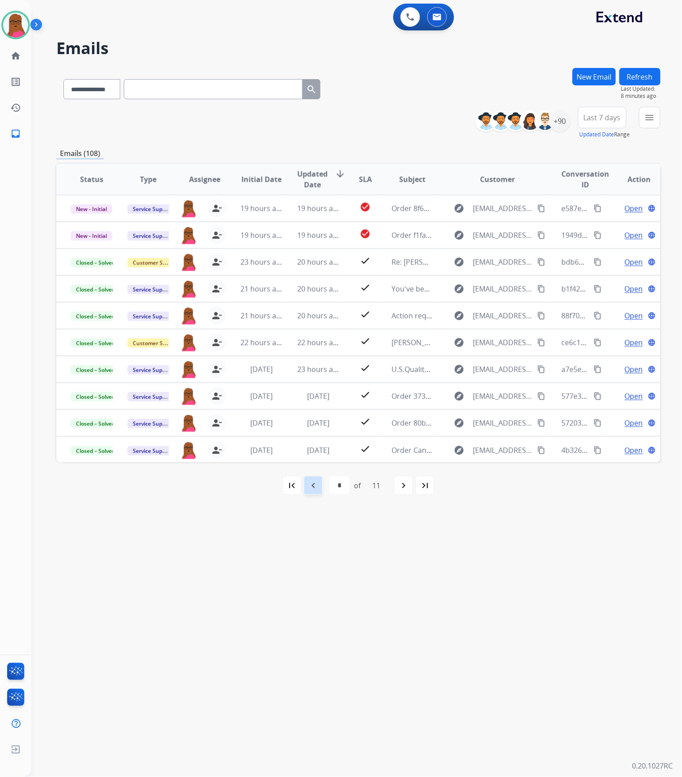
click at [321, 483] on div "navigate_before" at bounding box center [313, 485] width 20 height 20
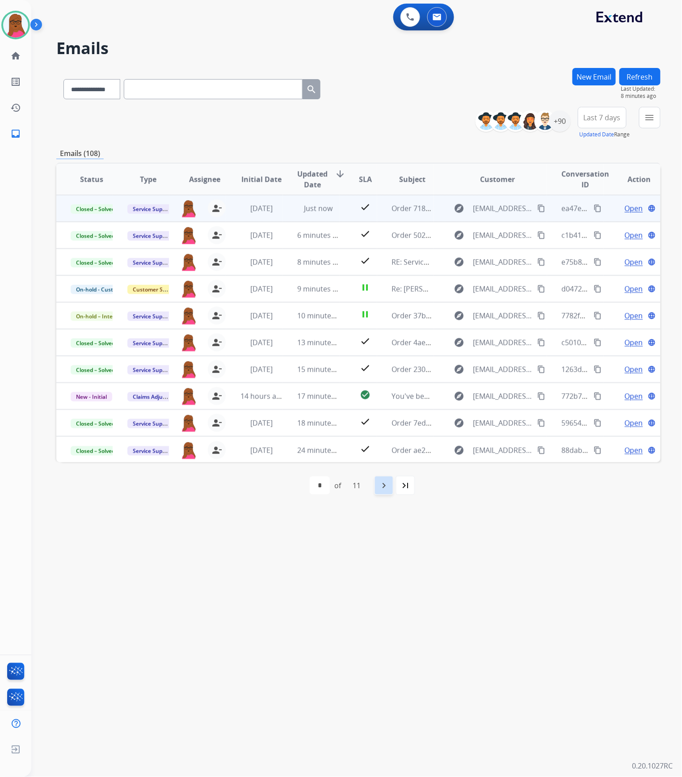
click at [386, 486] on mat-icon "navigate_next" at bounding box center [383, 485] width 11 height 11
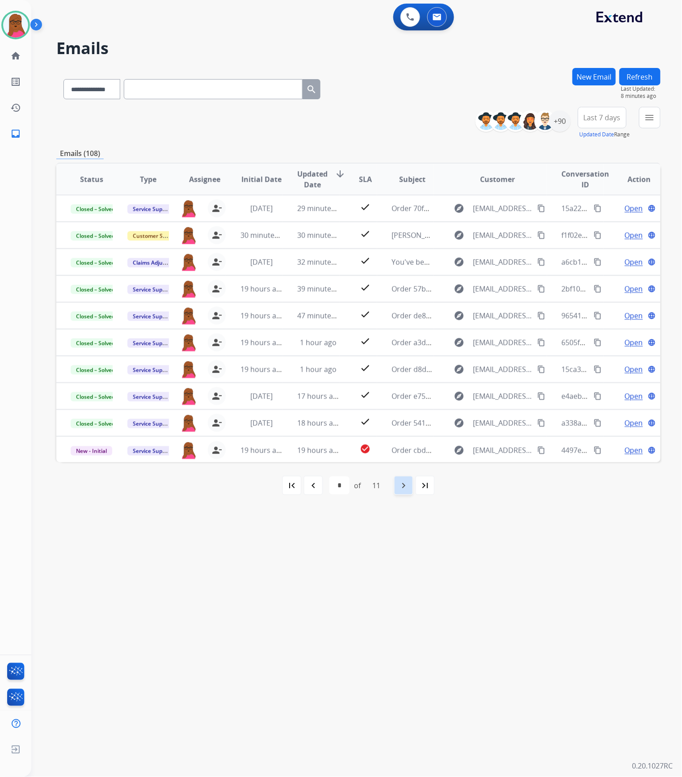
click at [399, 490] on mat-icon "navigate_next" at bounding box center [403, 485] width 11 height 11
select select "*"
click at [399, 490] on mat-icon "navigate_next" at bounding box center [403, 485] width 11 height 11
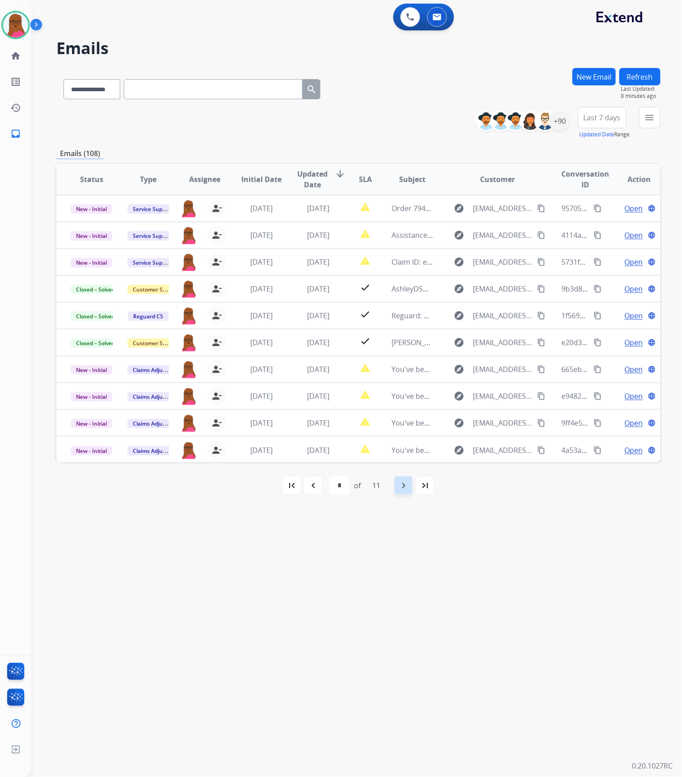
click at [399, 490] on mat-icon "navigate_next" at bounding box center [403, 485] width 11 height 11
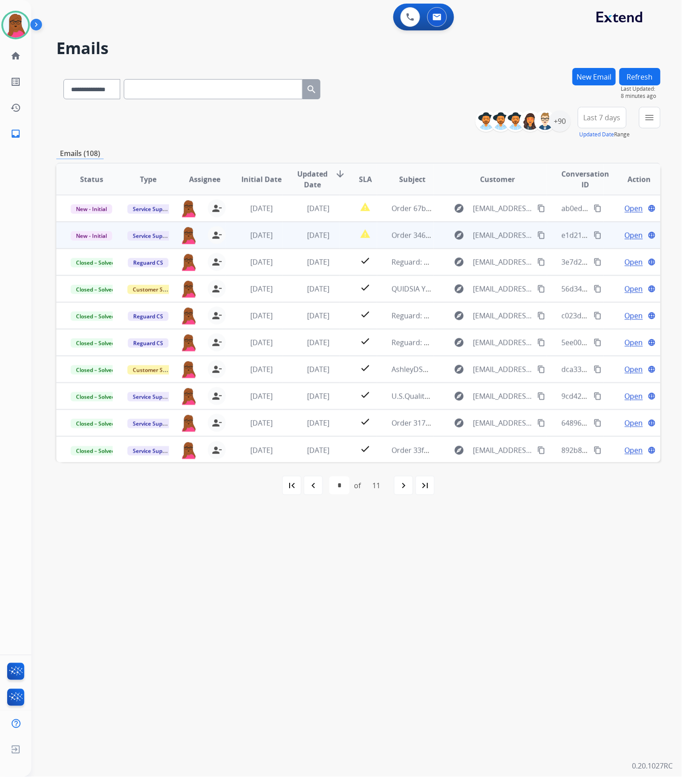
click at [629, 234] on span "Open" at bounding box center [634, 235] width 18 height 11
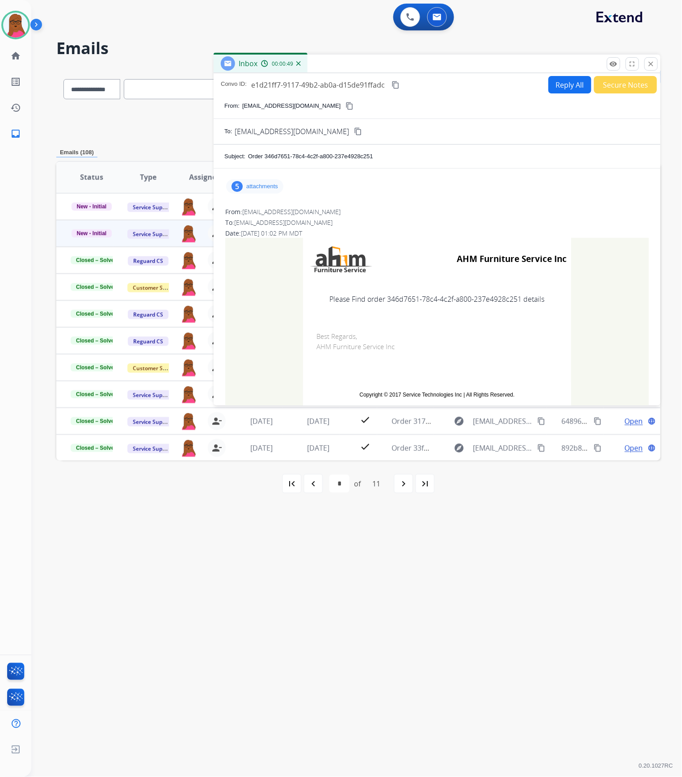
click at [264, 190] on div "5 attachments" at bounding box center [254, 186] width 57 height 14
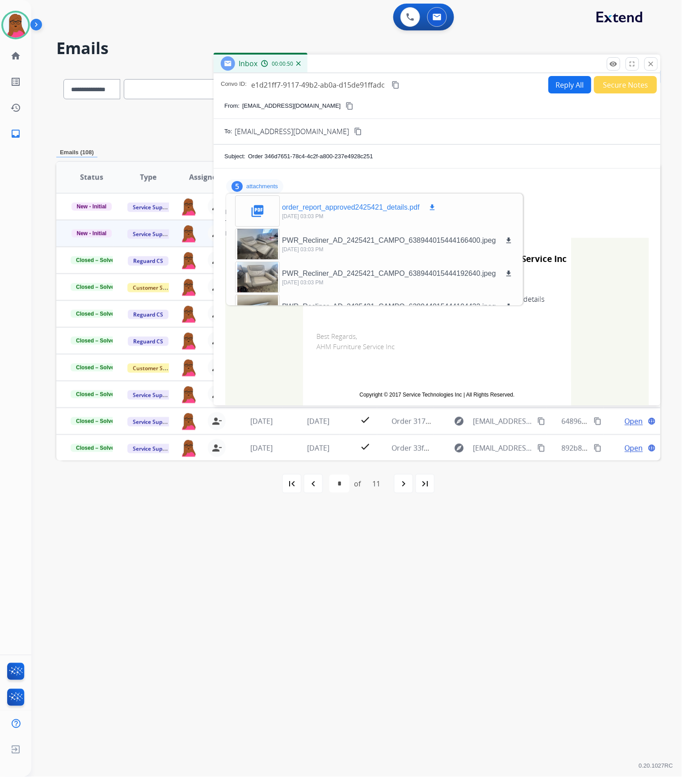
click at [435, 206] on mat-icon "download" at bounding box center [432, 207] width 8 height 8
click at [648, 68] on mat-icon "close" at bounding box center [651, 64] width 8 height 8
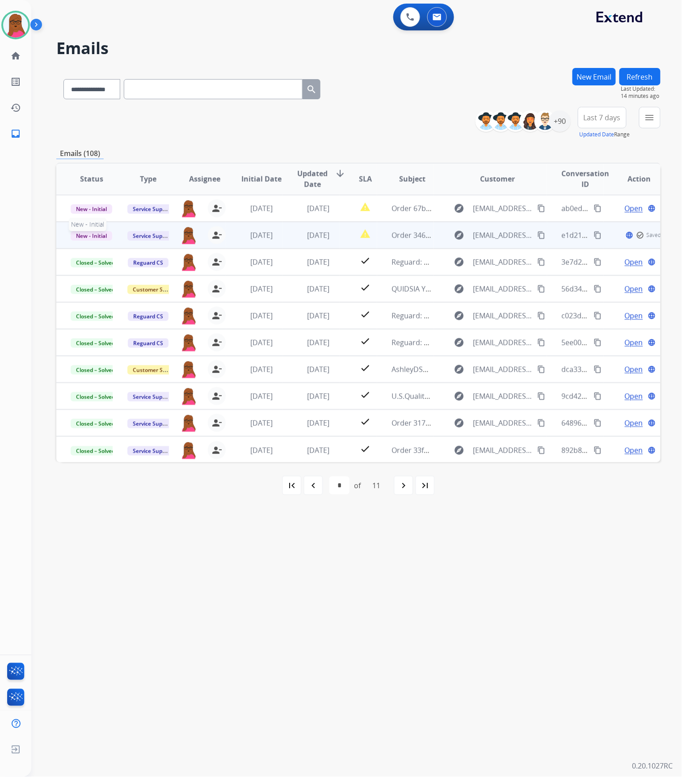
click at [88, 234] on span "New - Initial" at bounding box center [92, 235] width 42 height 9
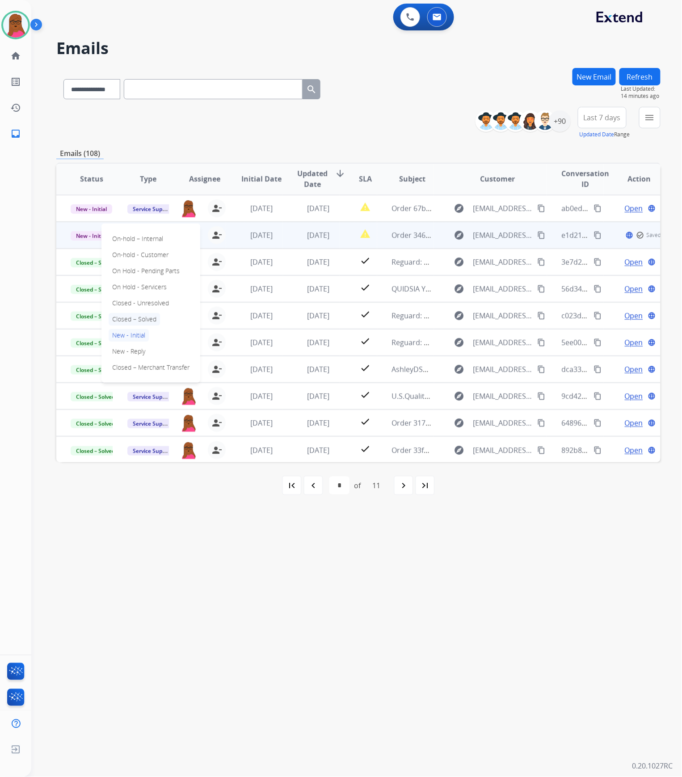
click at [149, 317] on p "Closed – Solved" at bounding box center [134, 319] width 51 height 13
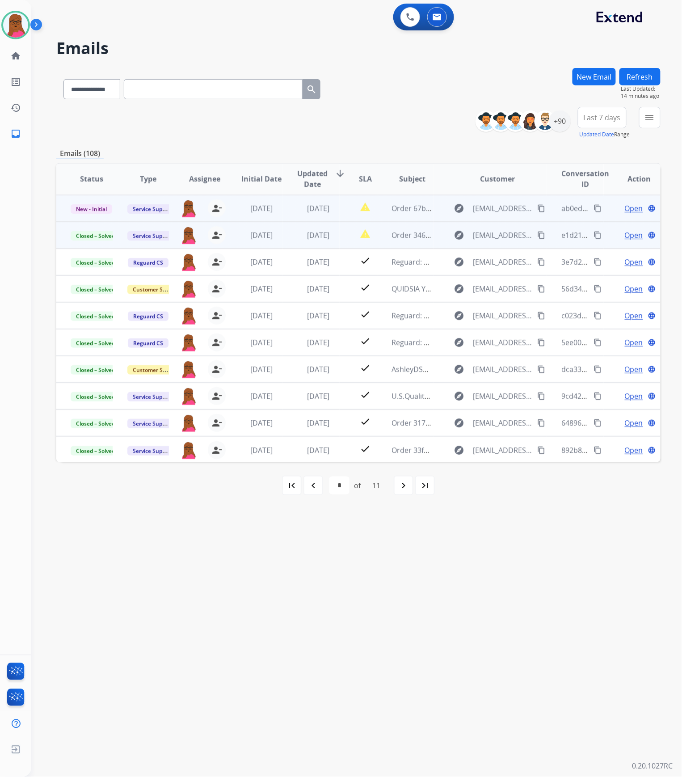
click at [626, 206] on span "Open" at bounding box center [634, 208] width 18 height 11
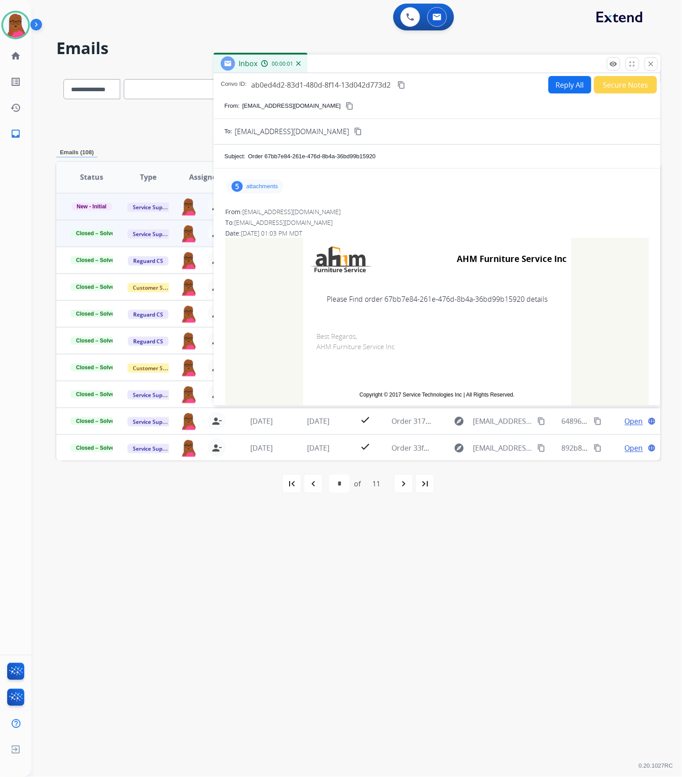
click at [270, 185] on p "attachments" at bounding box center [262, 186] width 32 height 7
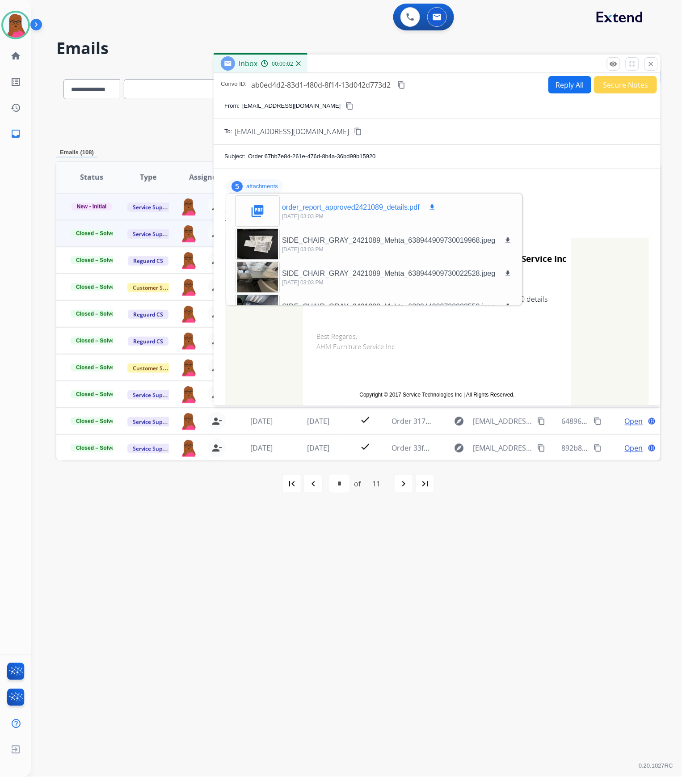
click at [433, 211] on mat-icon "download" at bounding box center [432, 207] width 8 height 8
click at [650, 65] on mat-icon "close" at bounding box center [651, 64] width 8 height 8
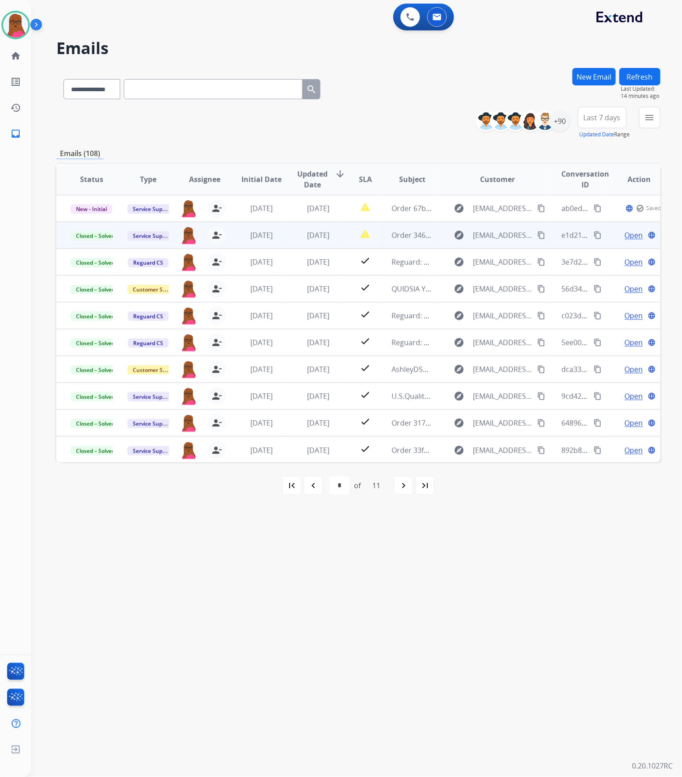
click at [606, 76] on button "New Email" at bounding box center [593, 76] width 43 height 17
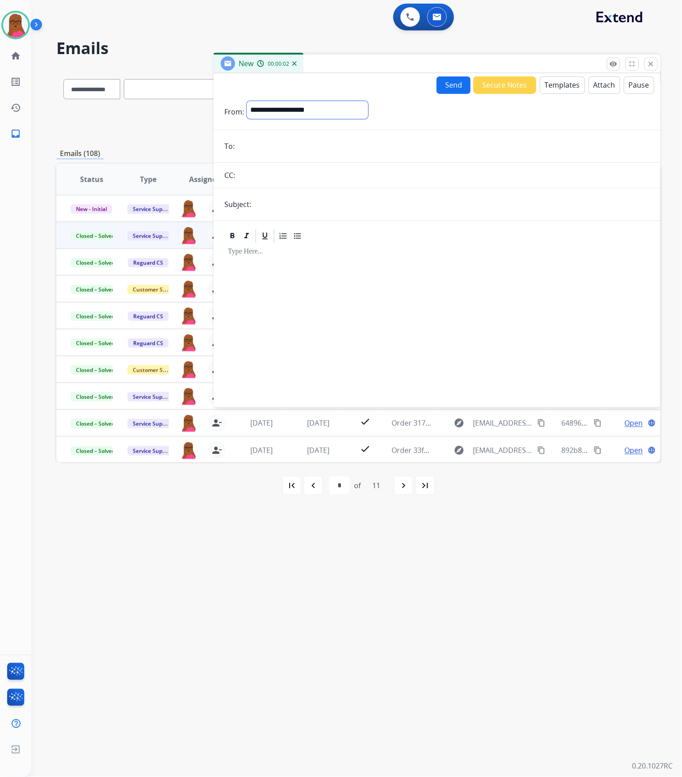
click at [342, 112] on select "**********" at bounding box center [308, 110] width 122 height 18
select select "**********"
click at [247, 101] on select "**********" at bounding box center [308, 110] width 122 height 18
click at [363, 140] on input "email" at bounding box center [443, 147] width 412 height 18
paste input "**********"
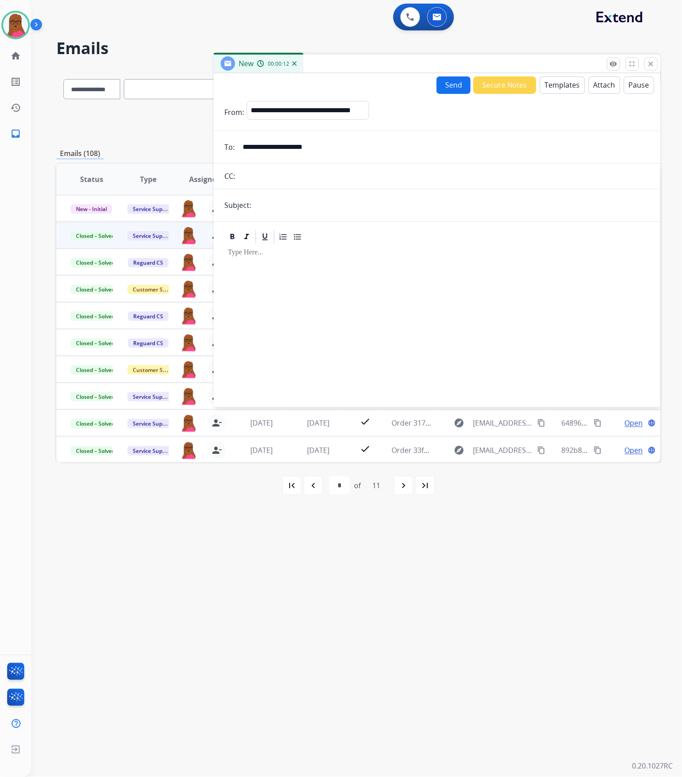
type input "**********"
click at [351, 197] on input "text" at bounding box center [452, 205] width 396 height 18
type input "**********"
click at [435, 277] on div at bounding box center [436, 321] width 425 height 153
click at [546, 86] on button "Templates" at bounding box center [562, 84] width 45 height 17
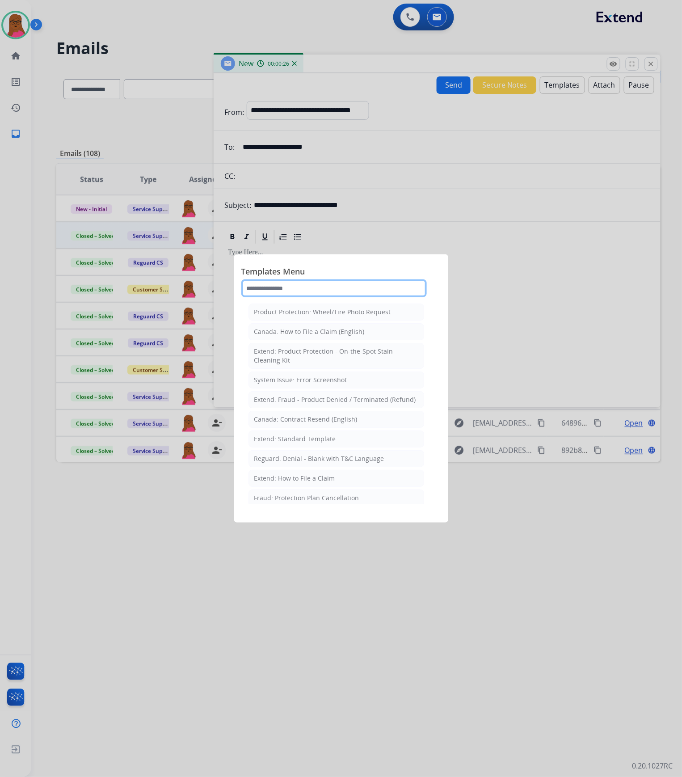
click at [312, 287] on input "text" at bounding box center [333, 288] width 185 height 18
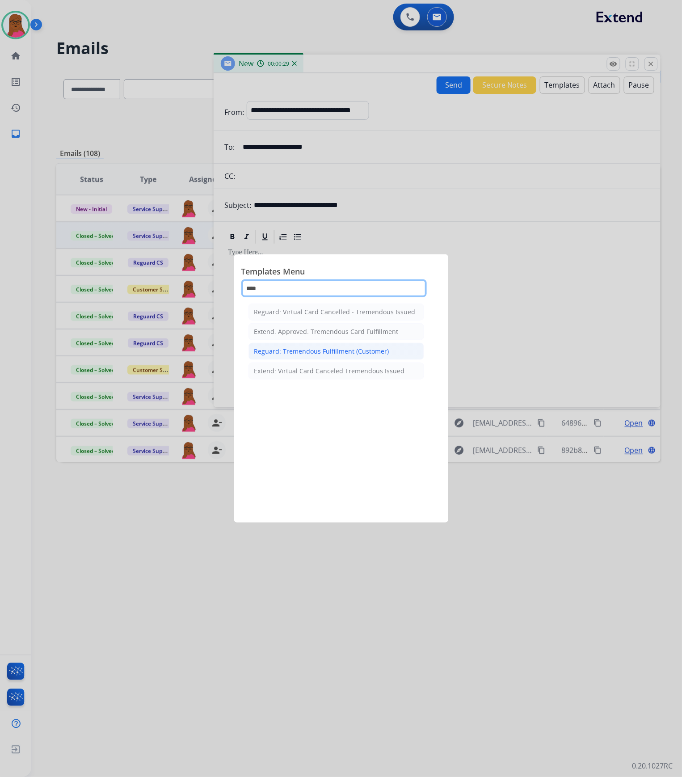
type input "****"
click at [345, 354] on div "Reguard: Tremendous Fulfillment (Customer)" at bounding box center [321, 351] width 135 height 9
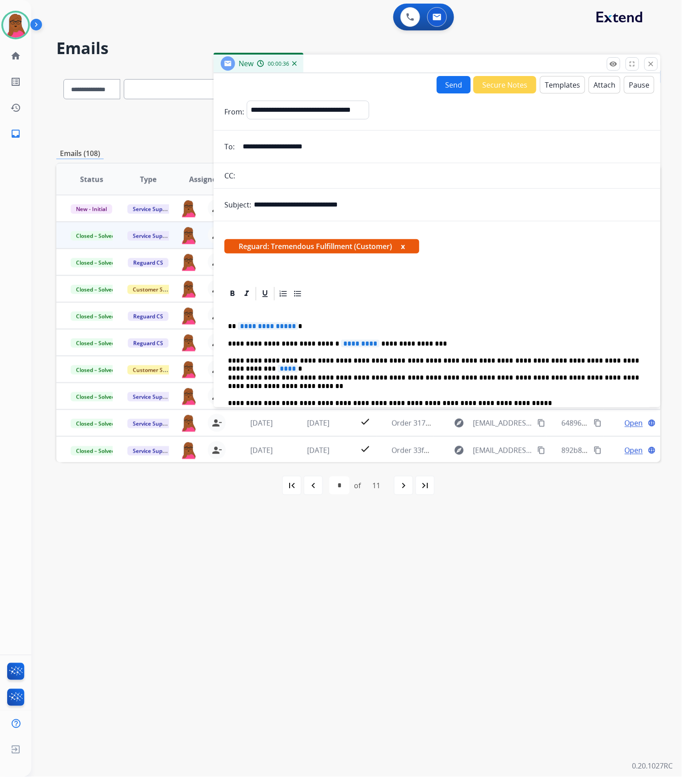
click at [258, 327] on span "**********" at bounding box center [268, 326] width 60 height 8
click at [341, 343] on span "*********" at bounding box center [360, 344] width 38 height 8
click at [298, 365] on span "****" at bounding box center [287, 369] width 21 height 8
click at [453, 84] on button "Send" at bounding box center [454, 84] width 34 height 17
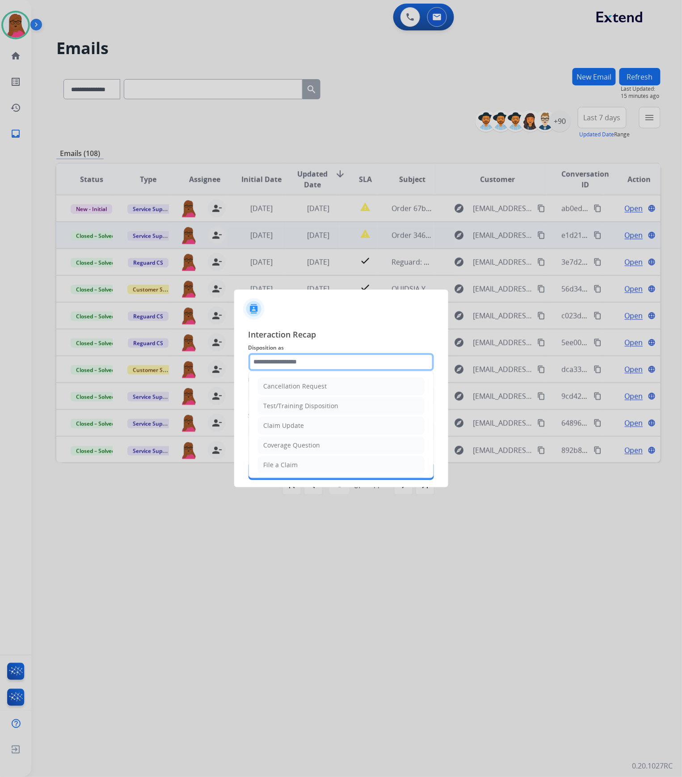
click at [334, 361] on input "text" at bounding box center [340, 362] width 185 height 18
click at [273, 431] on li "Claim Update" at bounding box center [341, 425] width 167 height 17
type input "**********"
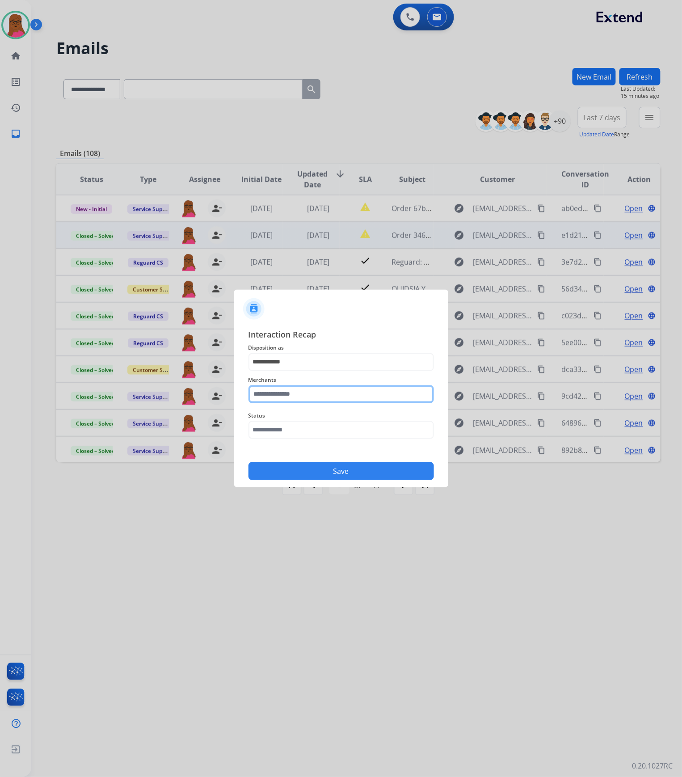
click at [313, 397] on input "text" at bounding box center [340, 394] width 185 height 18
click at [323, 416] on li "[PERSON_NAME]" at bounding box center [343, 419] width 170 height 17
type input "**********"
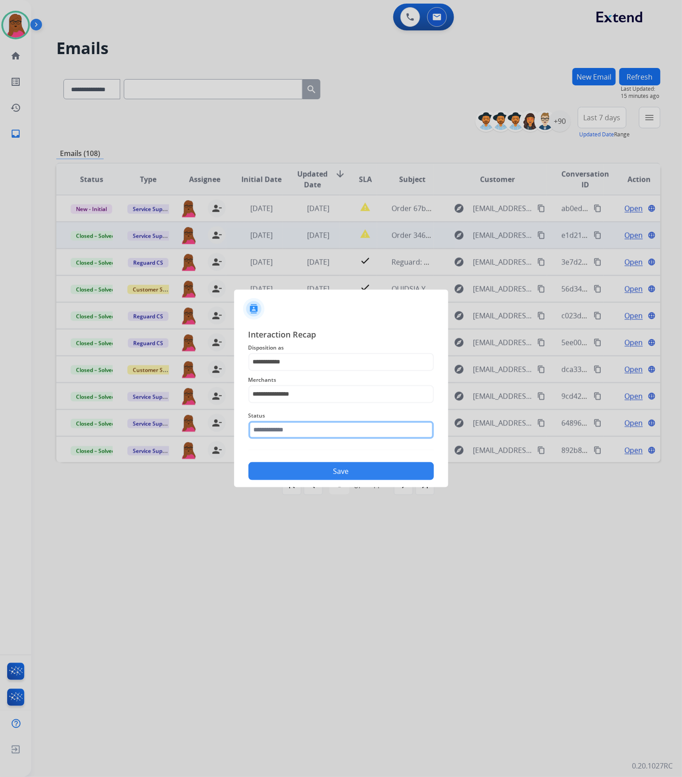
click at [317, 432] on input "text" at bounding box center [340, 430] width 185 height 18
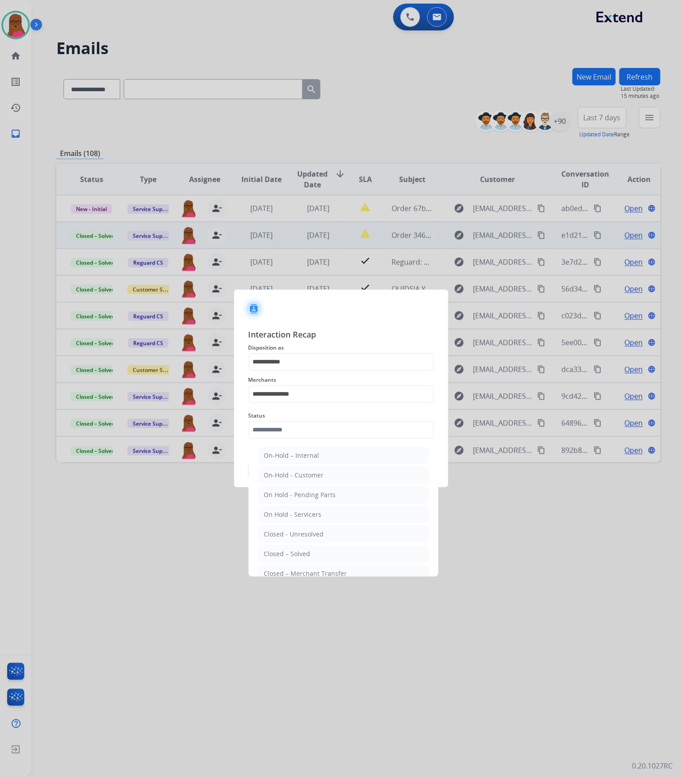
click at [296, 550] on li "Closed – Solved" at bounding box center [343, 553] width 170 height 17
type input "**********"
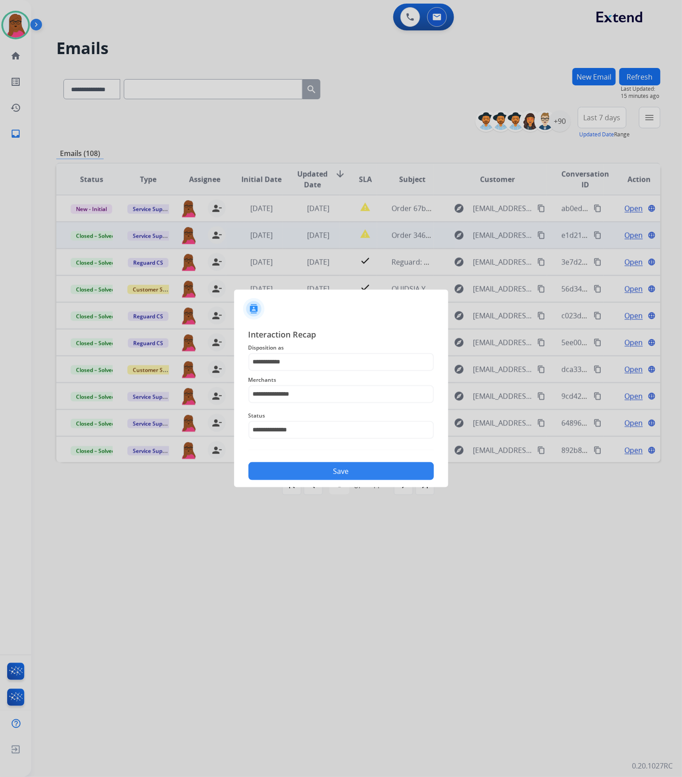
click at [351, 471] on button "Save" at bounding box center [340, 471] width 185 height 18
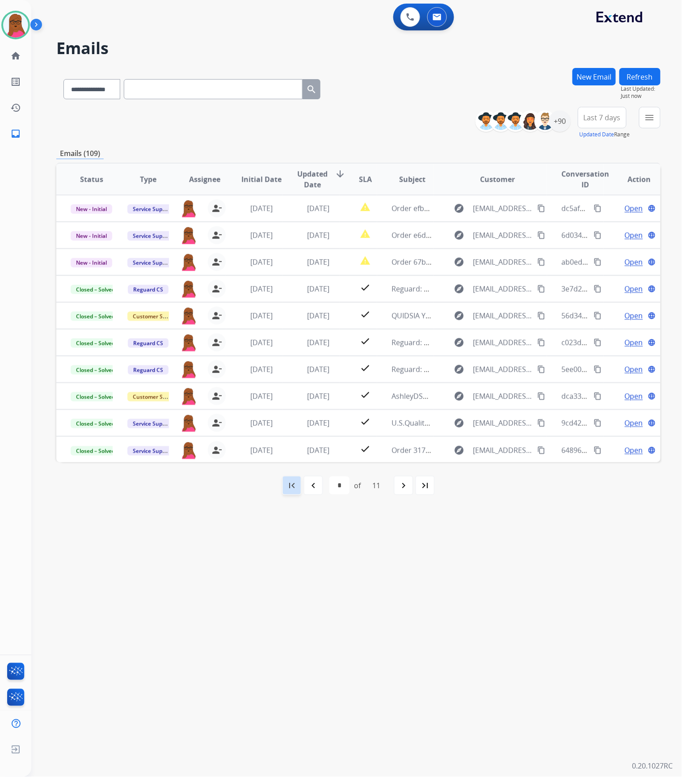
click at [290, 485] on mat-icon "first_page" at bounding box center [291, 485] width 11 height 11
select select "*"
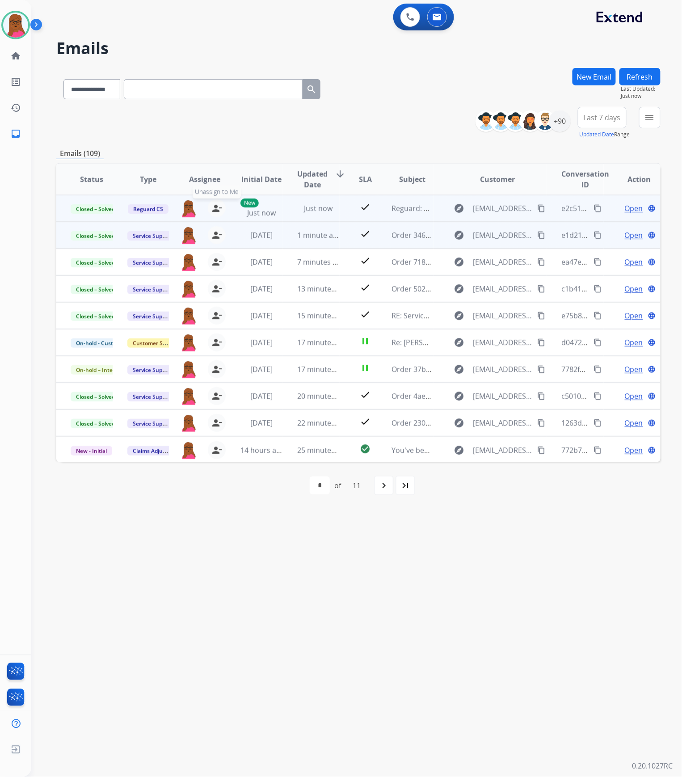
click at [217, 204] on mat-icon "person_remove" at bounding box center [216, 208] width 11 height 11
click at [189, 210] on button "+ Select agent" at bounding box center [189, 208] width 18 height 18
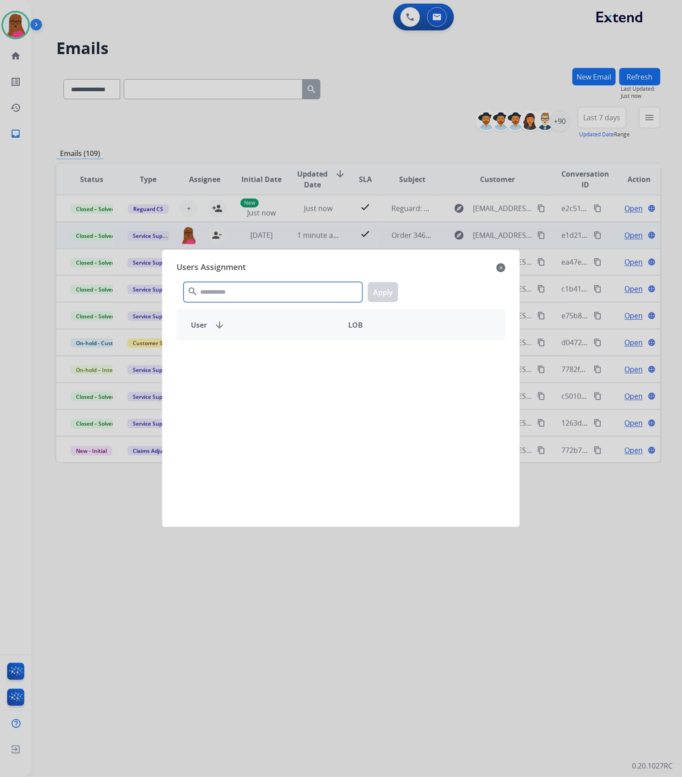
click at [249, 294] on input "text" at bounding box center [273, 292] width 179 height 20
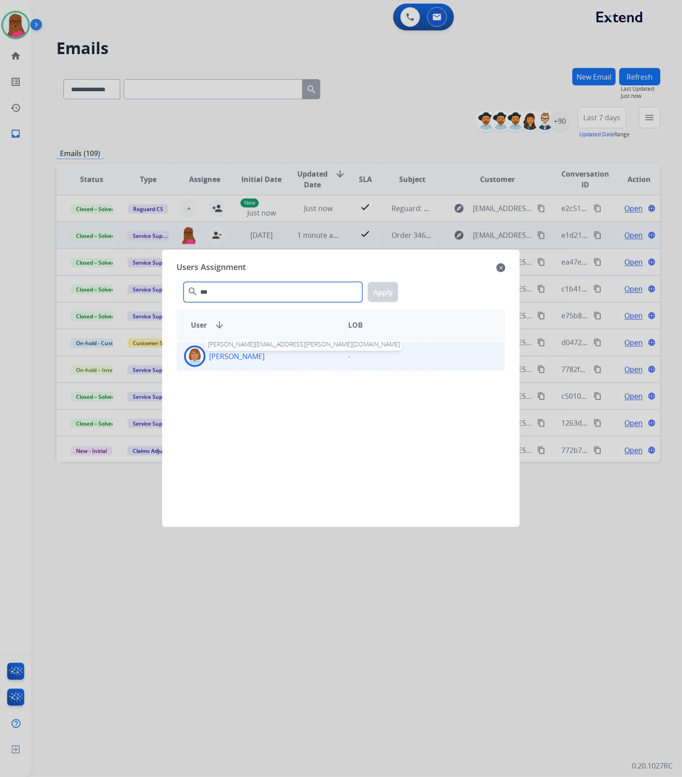
type input "***"
click at [248, 354] on p "[PERSON_NAME]" at bounding box center [236, 356] width 55 height 11
click at [389, 294] on button "Apply" at bounding box center [383, 292] width 30 height 20
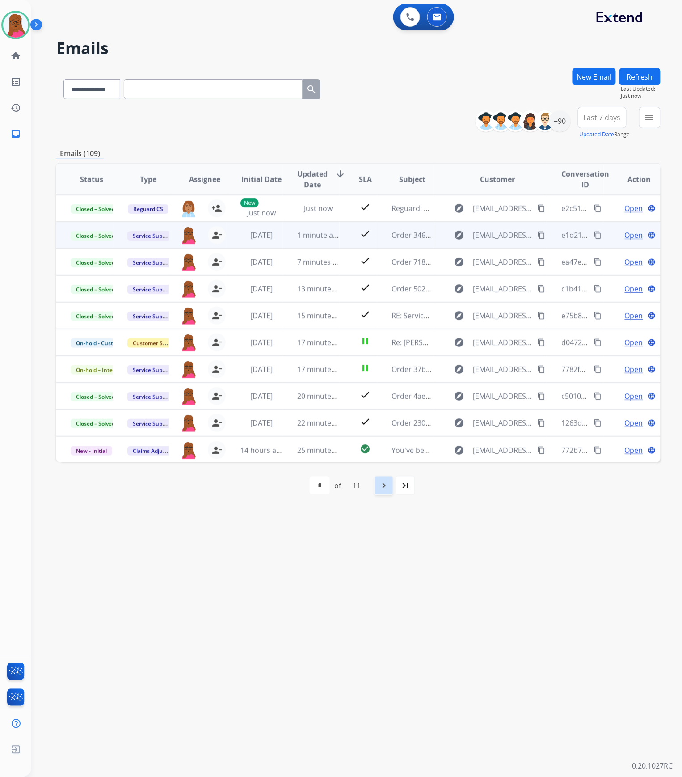
click at [389, 487] on mat-icon "navigate_next" at bounding box center [383, 485] width 11 height 11
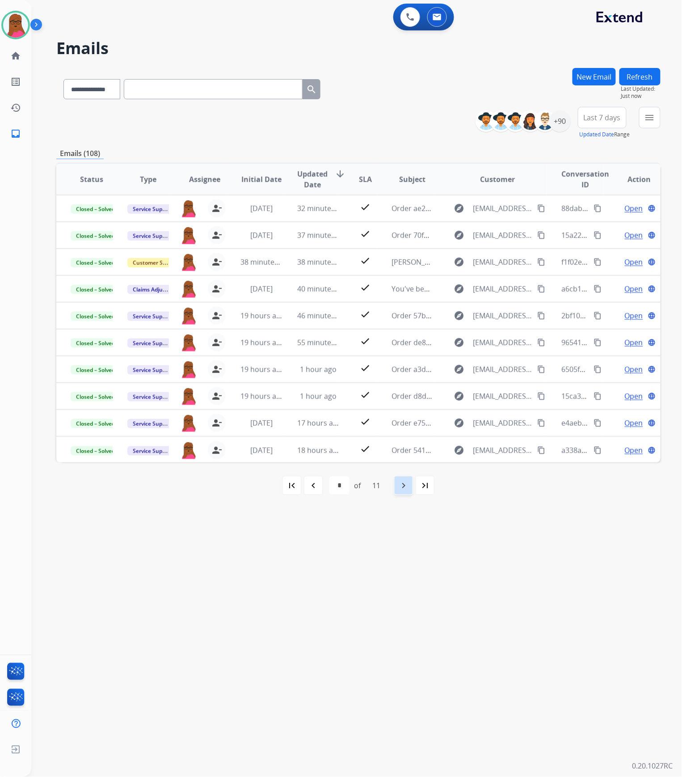
click at [390, 487] on div "first_page navigate_before * * * * * * * * * ** ** of 11 navigate_next last_page" at bounding box center [358, 485] width 604 height 18
click at [390, 485] on div "first_page navigate_before * * * * * * * * * ** ** of 11 navigate_next last_page" at bounding box center [358, 485] width 604 height 18
click at [399, 485] on mat-icon "navigate_next" at bounding box center [403, 485] width 11 height 11
click at [406, 487] on mat-icon "navigate_next" at bounding box center [403, 485] width 11 height 11
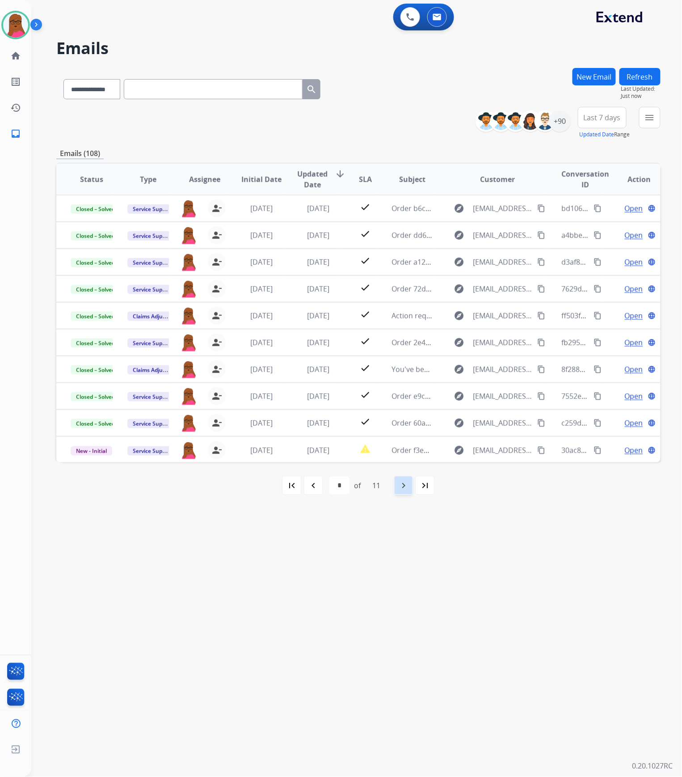
click at [406, 487] on mat-icon "navigate_next" at bounding box center [403, 485] width 11 height 11
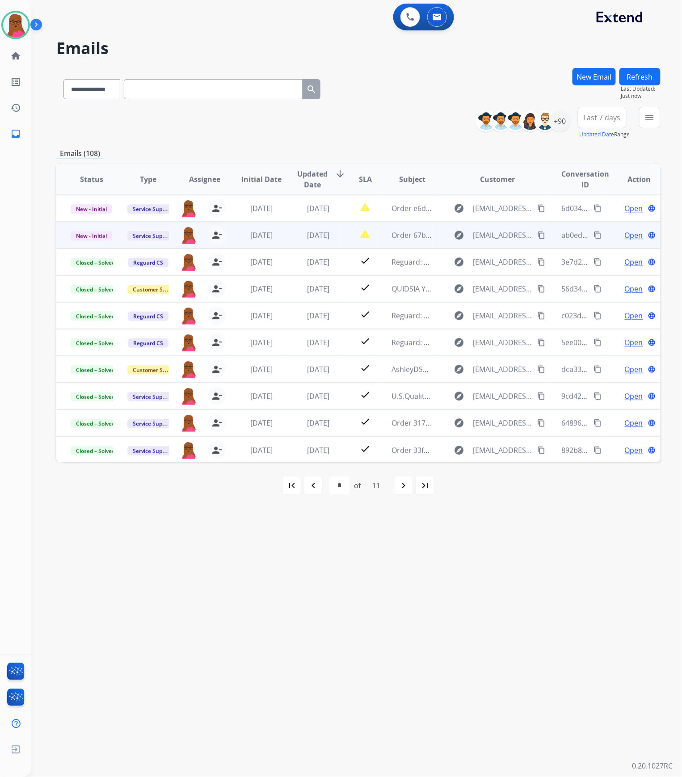
click at [630, 235] on span "Open" at bounding box center [634, 235] width 18 height 11
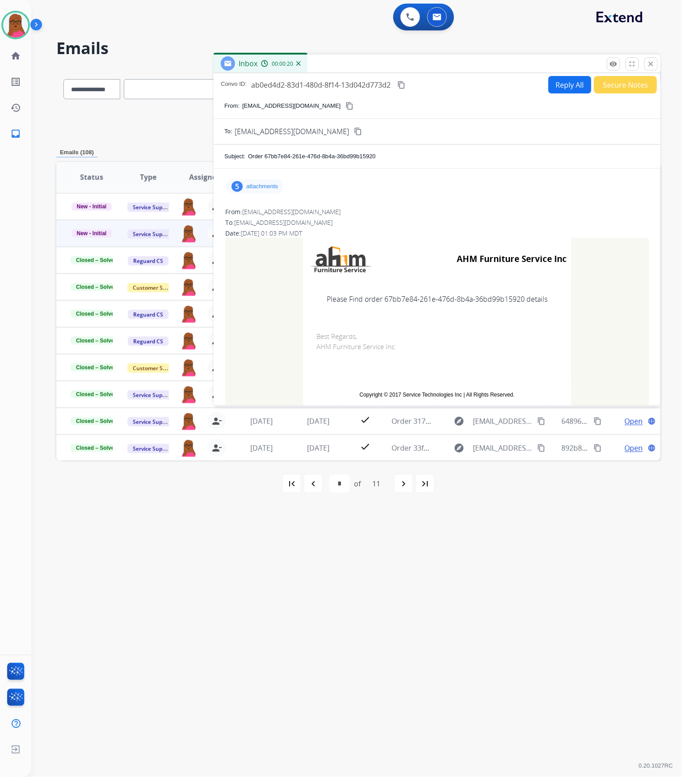
click at [264, 187] on p "attachments" at bounding box center [262, 186] width 32 height 7
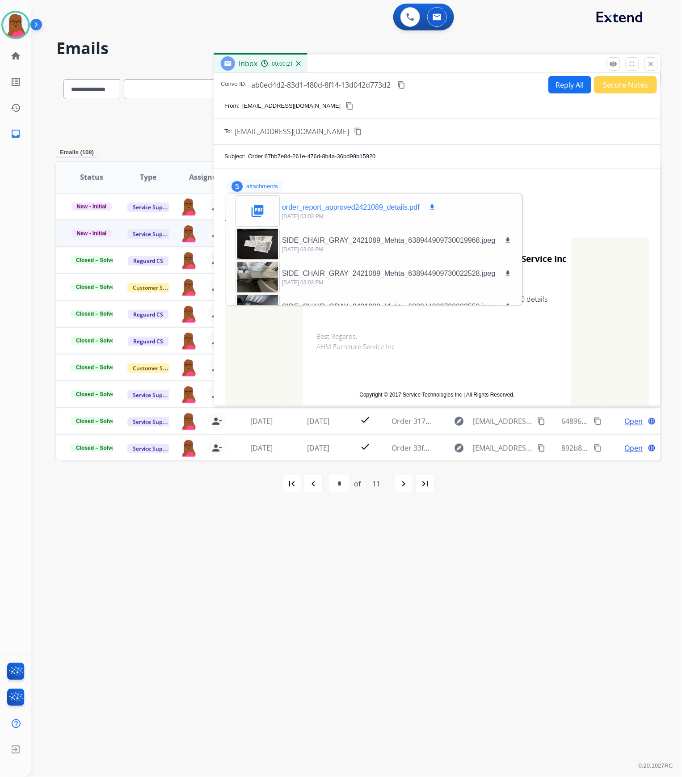
click at [436, 209] on mat-icon "download" at bounding box center [432, 207] width 8 height 8
click at [655, 65] on mat-icon "close" at bounding box center [651, 64] width 8 height 8
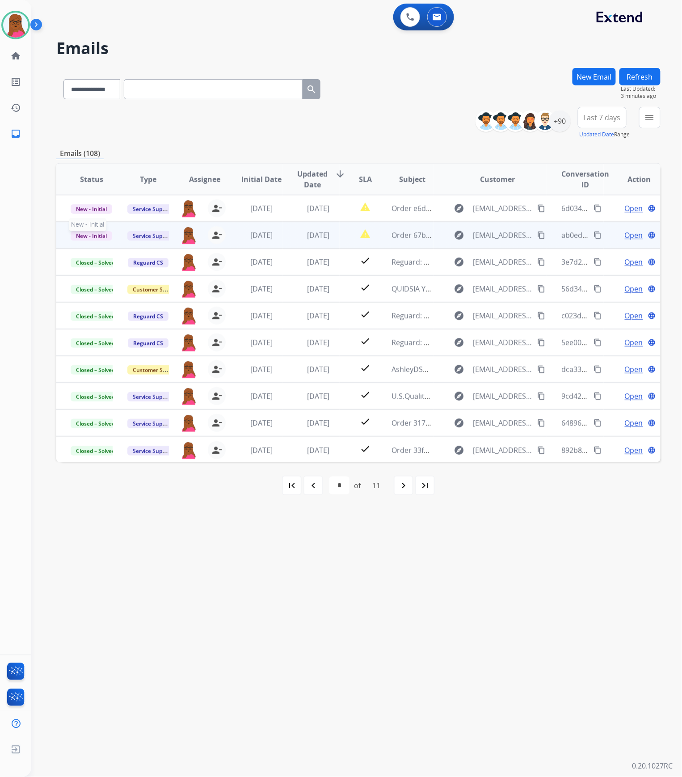
click at [87, 239] on span "New - Initial" at bounding box center [92, 235] width 42 height 9
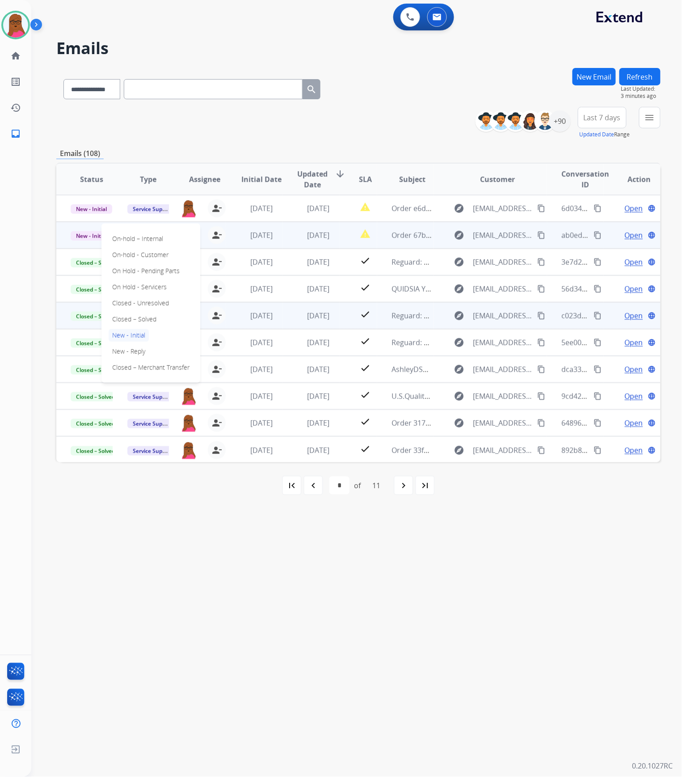
click at [149, 316] on p "Closed – Solved" at bounding box center [134, 319] width 51 height 13
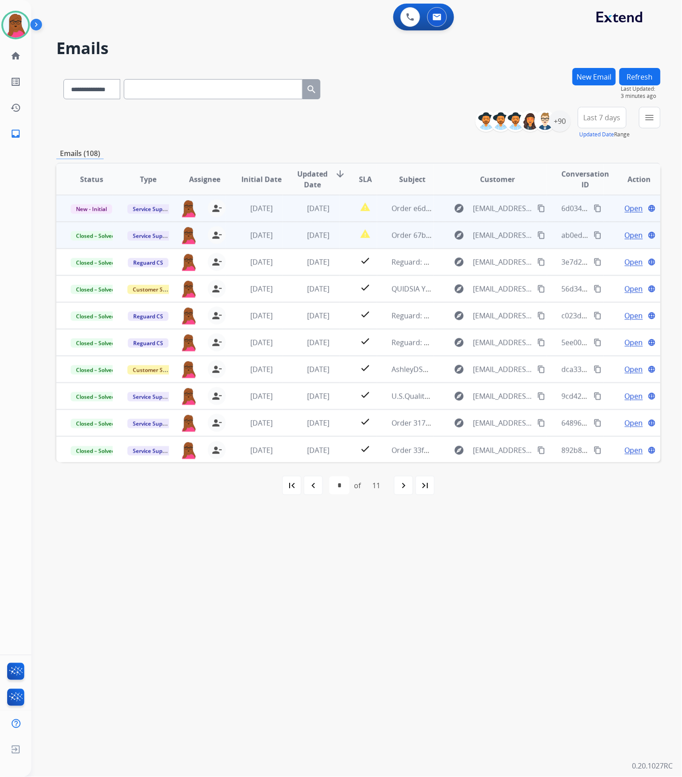
click at [633, 210] on span "Open" at bounding box center [634, 208] width 18 height 11
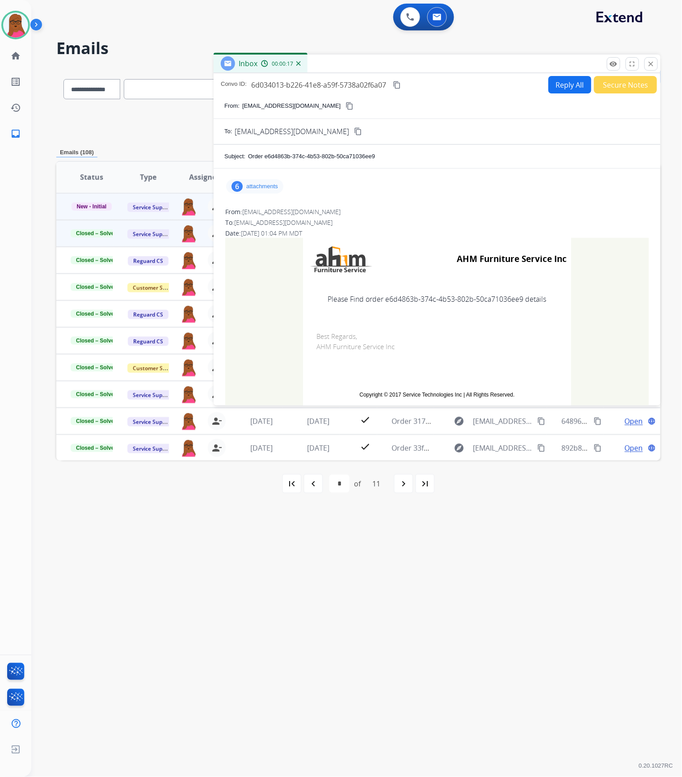
click at [264, 185] on p "attachments" at bounding box center [262, 186] width 32 height 7
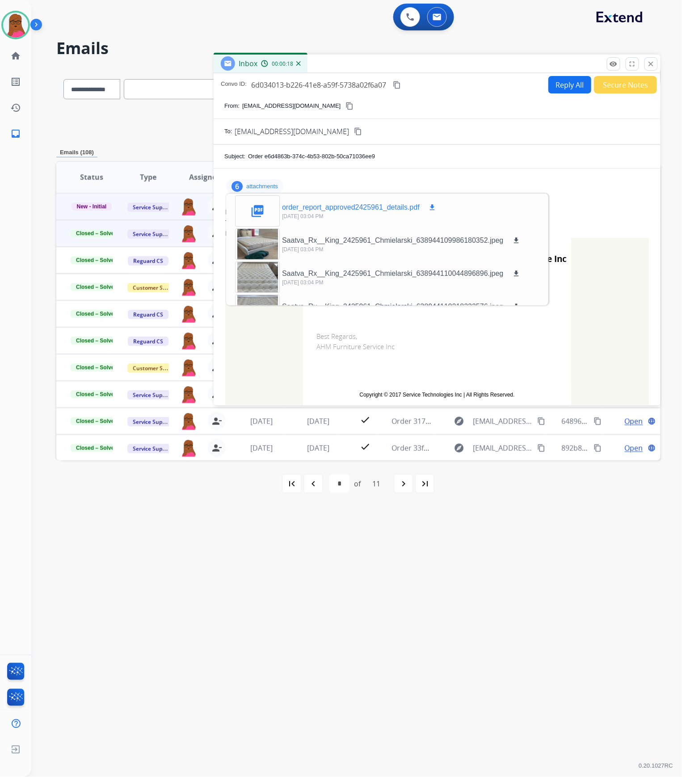
click at [432, 208] on mat-icon "download" at bounding box center [432, 207] width 8 height 8
click at [245, 229] on div at bounding box center [257, 243] width 45 height 31
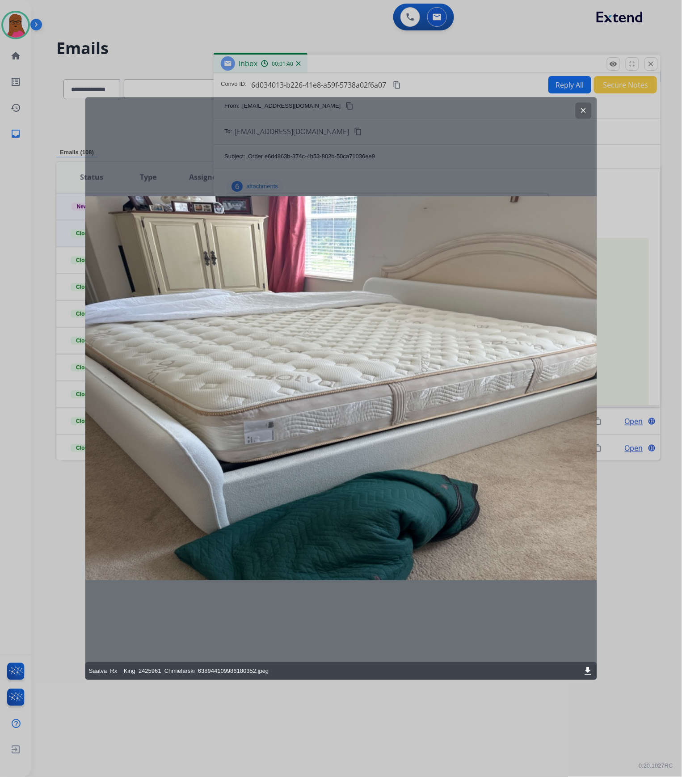
click at [586, 112] on mat-icon "clear" at bounding box center [583, 110] width 8 height 8
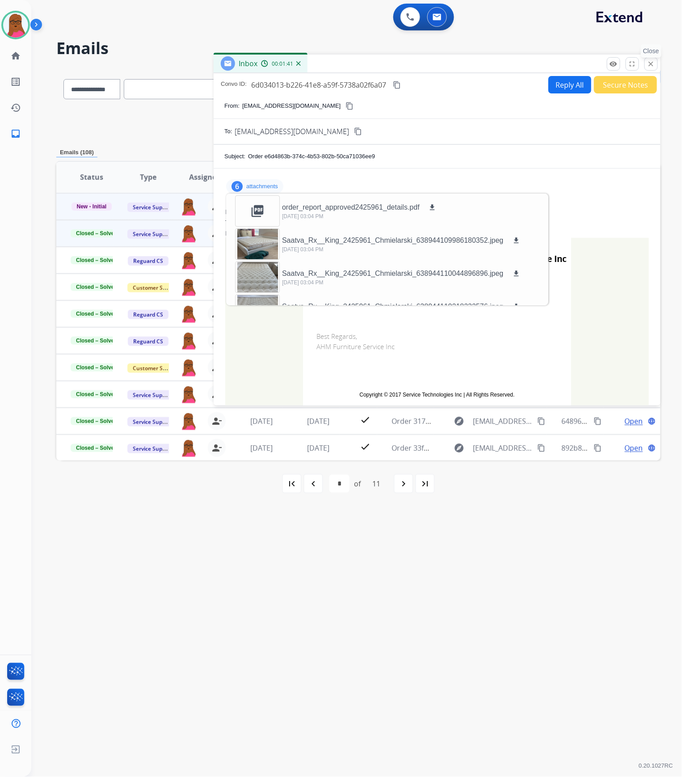
click at [653, 64] on mat-icon "close" at bounding box center [651, 64] width 8 height 8
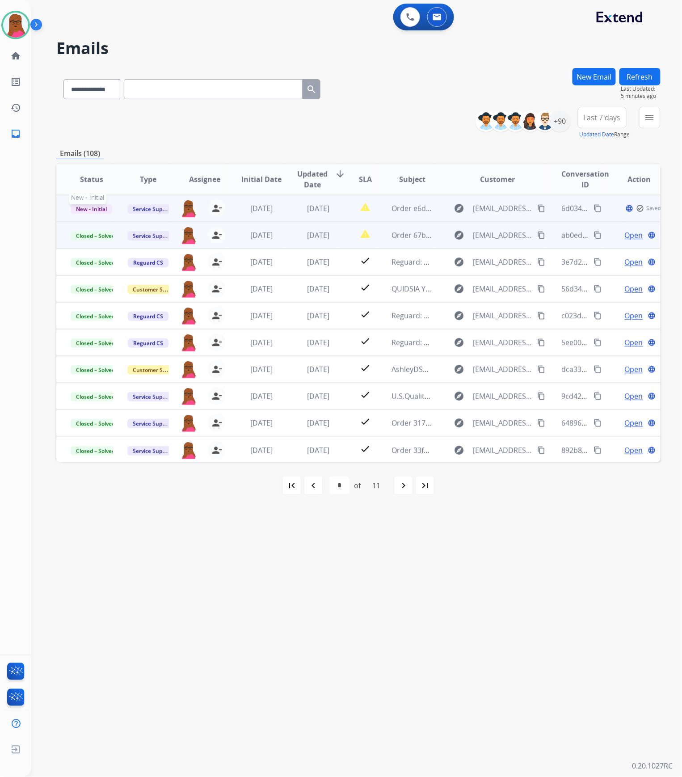
click at [81, 207] on span "New - Initial" at bounding box center [92, 208] width 42 height 9
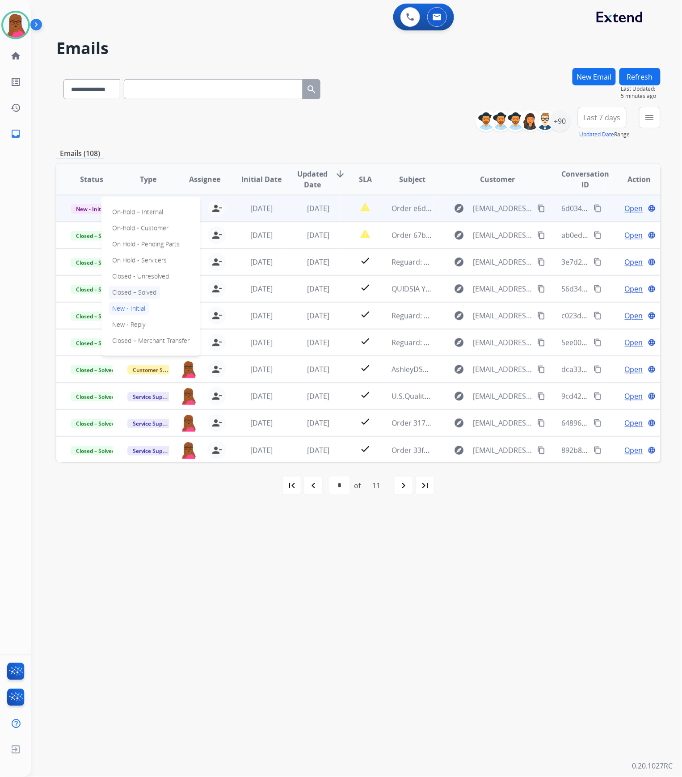
click at [141, 293] on p "Closed – Solved" at bounding box center [134, 292] width 51 height 13
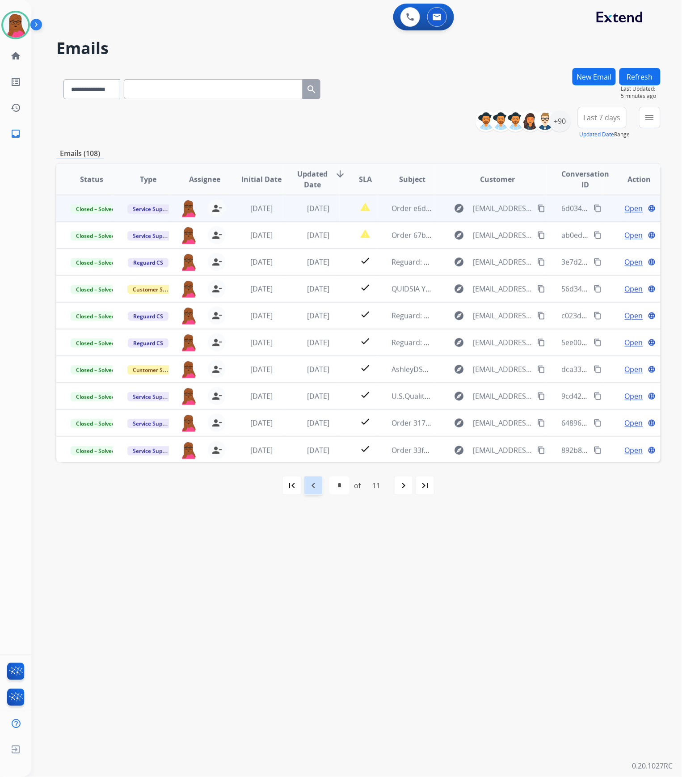
click at [319, 488] on div "navigate_before" at bounding box center [313, 485] width 20 height 20
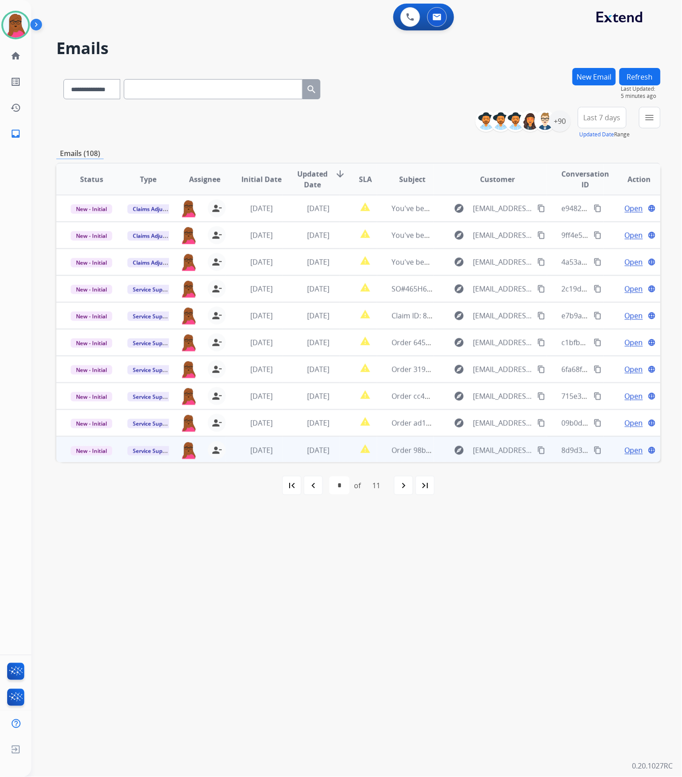
click at [629, 450] on span "Open" at bounding box center [634, 450] width 18 height 11
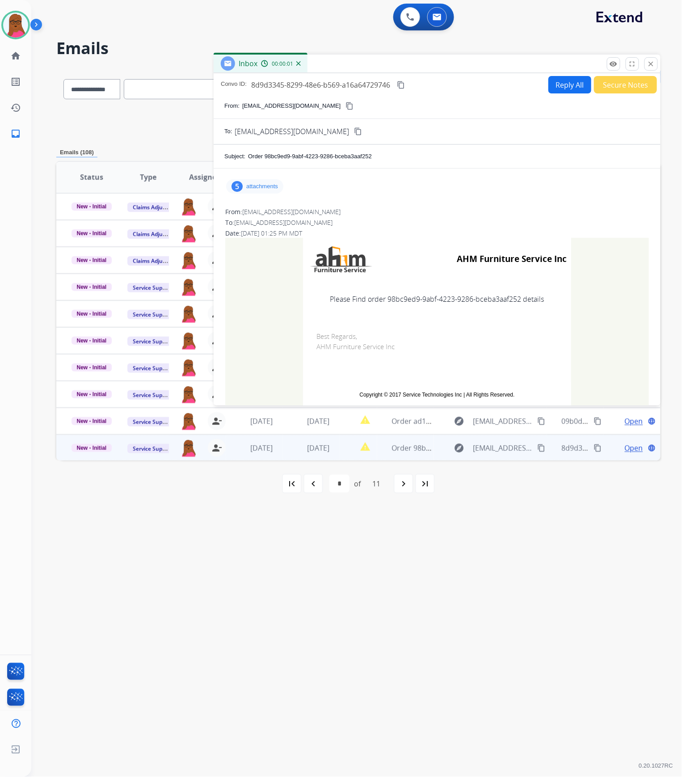
click at [271, 185] on p "attachments" at bounding box center [262, 186] width 32 height 7
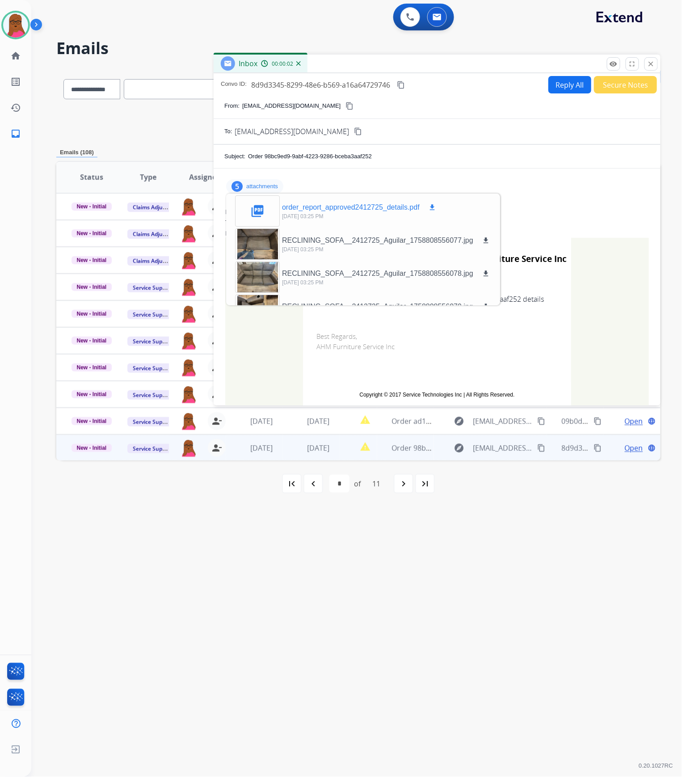
click at [429, 210] on mat-icon "download" at bounding box center [432, 207] width 8 height 8
click at [649, 65] on mat-icon "close" at bounding box center [651, 64] width 8 height 8
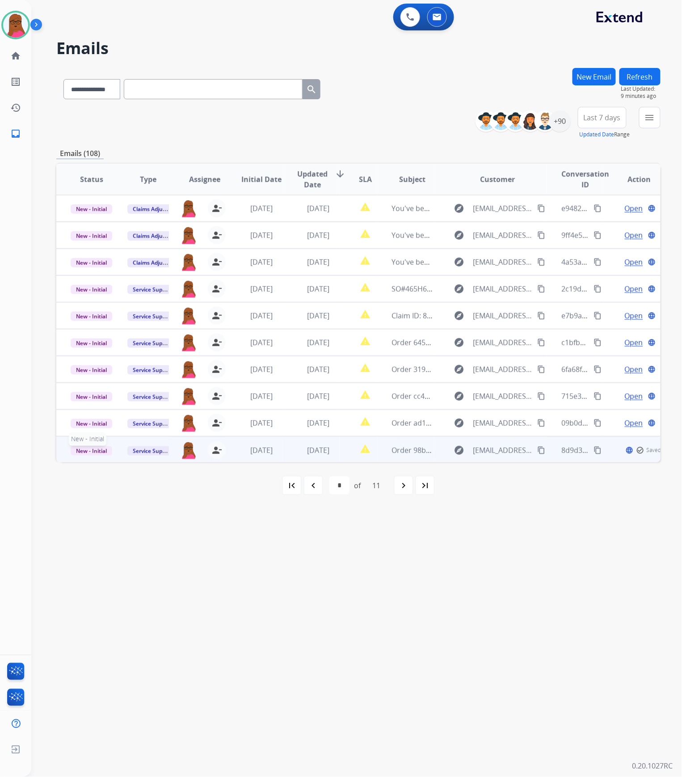
click at [82, 449] on span "New - Initial" at bounding box center [92, 450] width 42 height 9
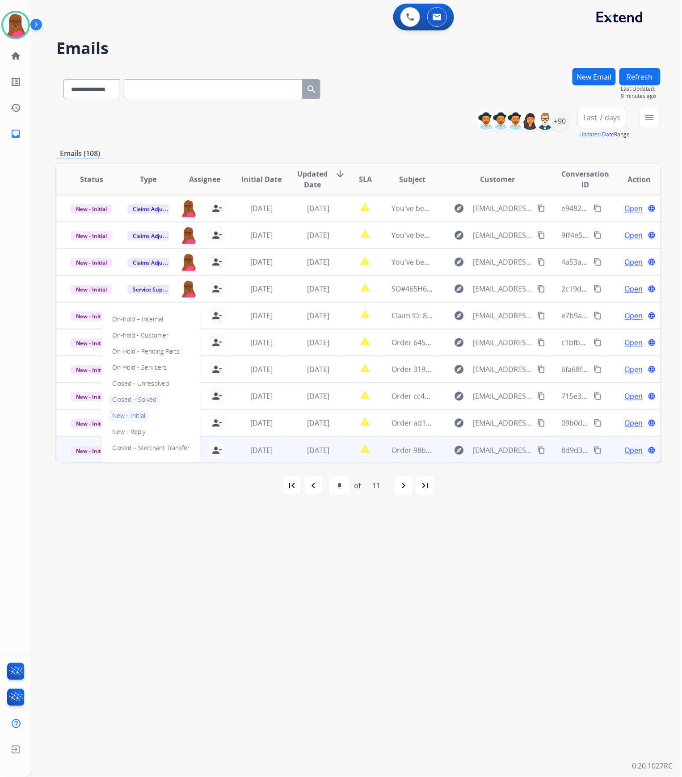
click at [149, 401] on p "Closed – Solved" at bounding box center [134, 399] width 51 height 13
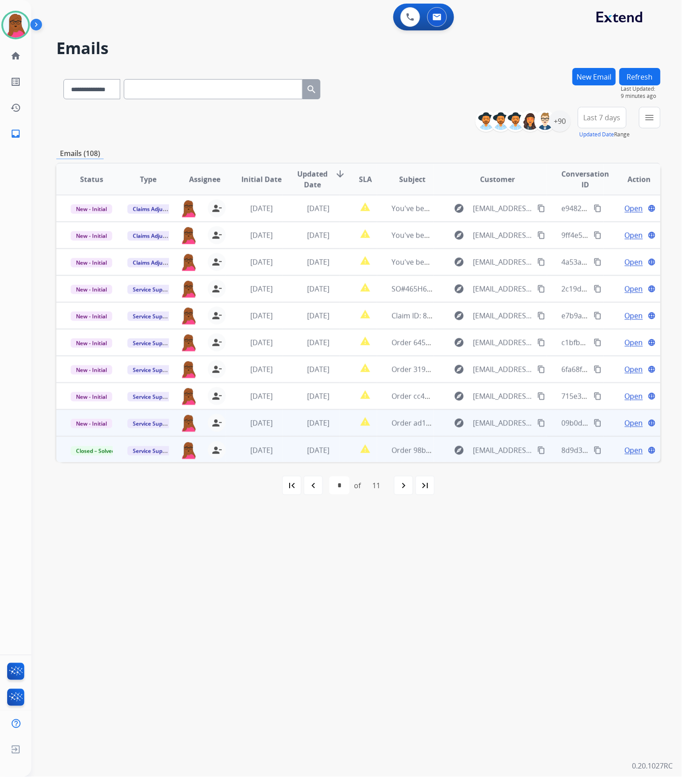
click at [627, 421] on span "Open" at bounding box center [634, 422] width 18 height 11
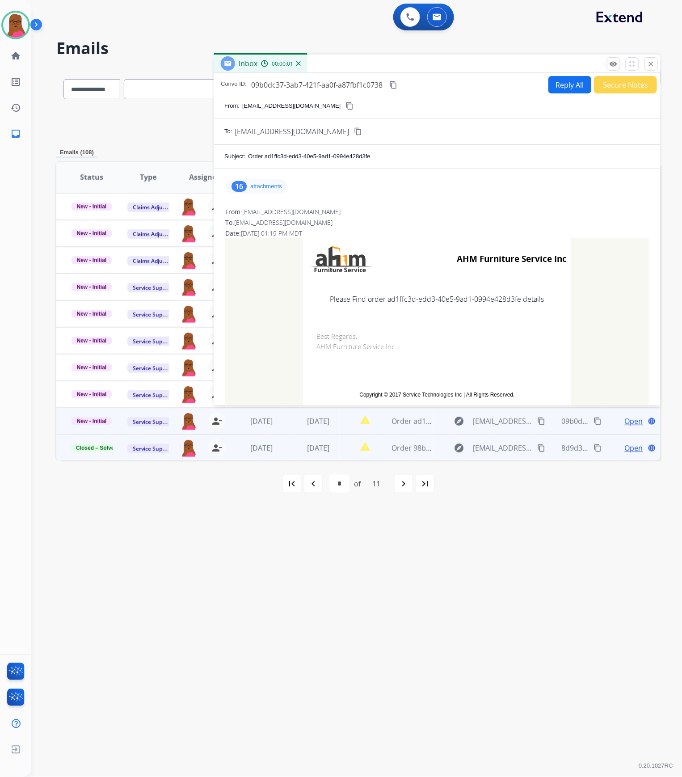
click at [265, 181] on div "16 attachments" at bounding box center [256, 186] width 61 height 14
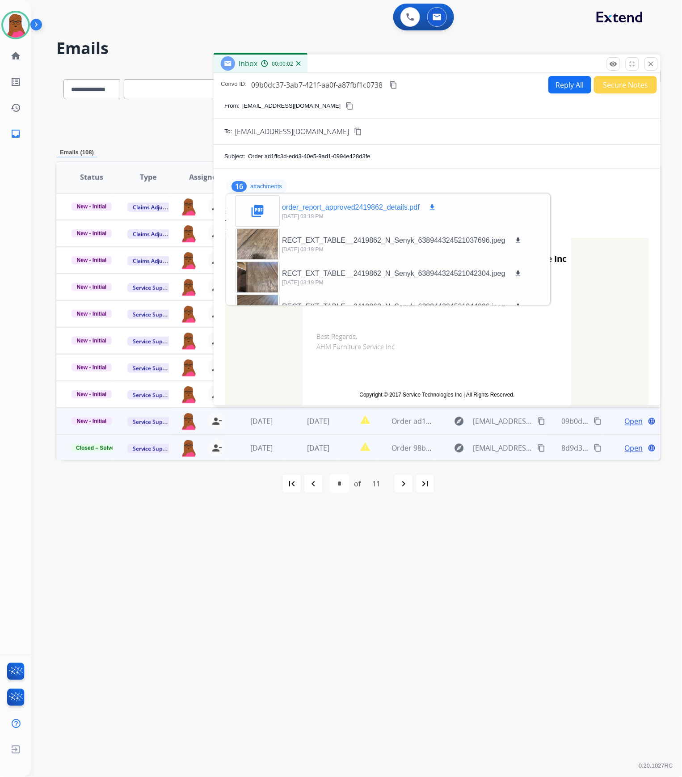
click at [433, 208] on mat-icon "download" at bounding box center [432, 207] width 8 height 8
click at [649, 67] on mat-icon "close" at bounding box center [651, 64] width 8 height 8
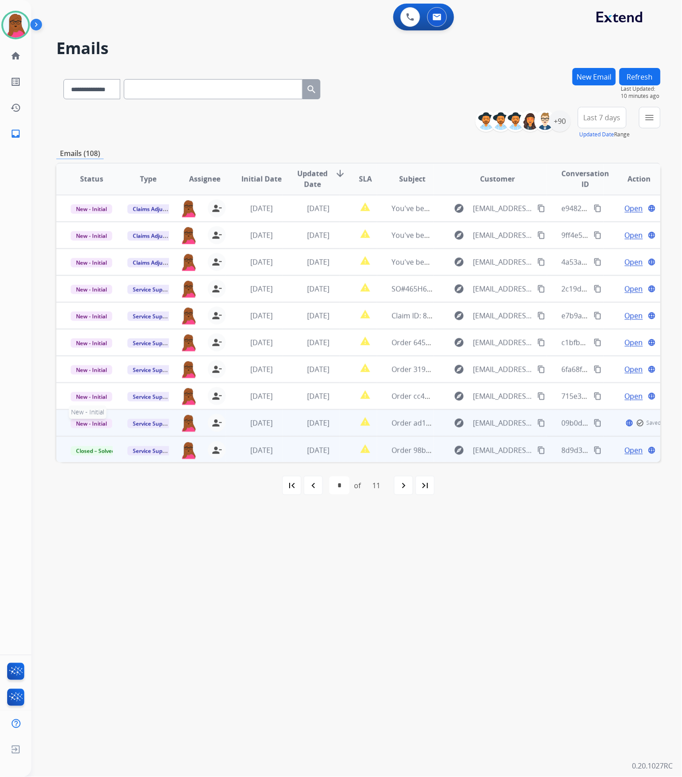
click at [87, 422] on span "New - Initial" at bounding box center [92, 423] width 42 height 9
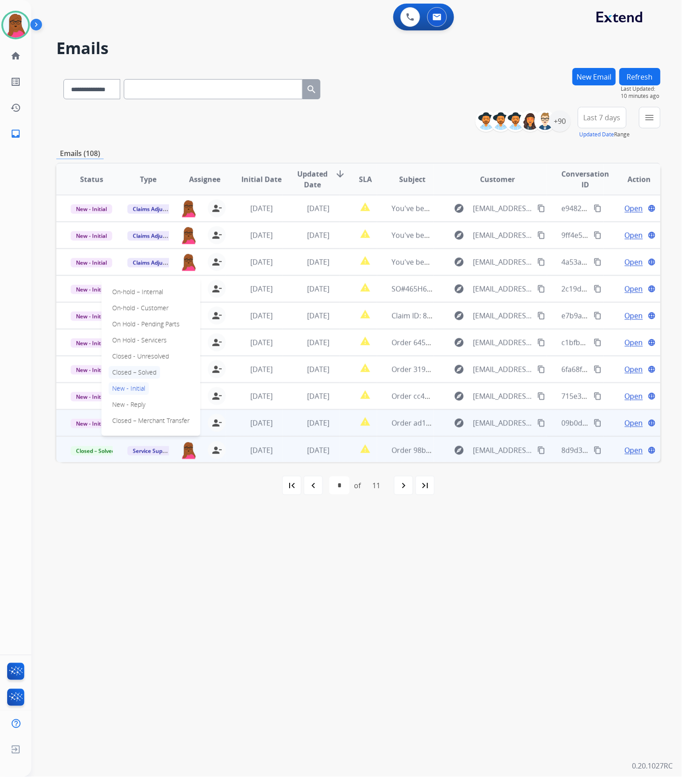
click at [139, 376] on p "Closed – Solved" at bounding box center [134, 372] width 51 height 13
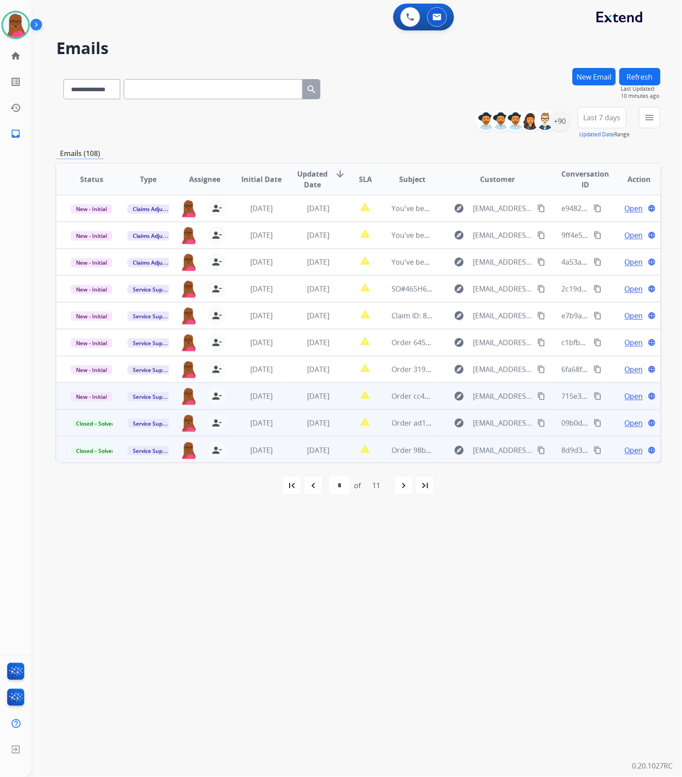
click at [625, 394] on span "Open" at bounding box center [634, 396] width 18 height 11
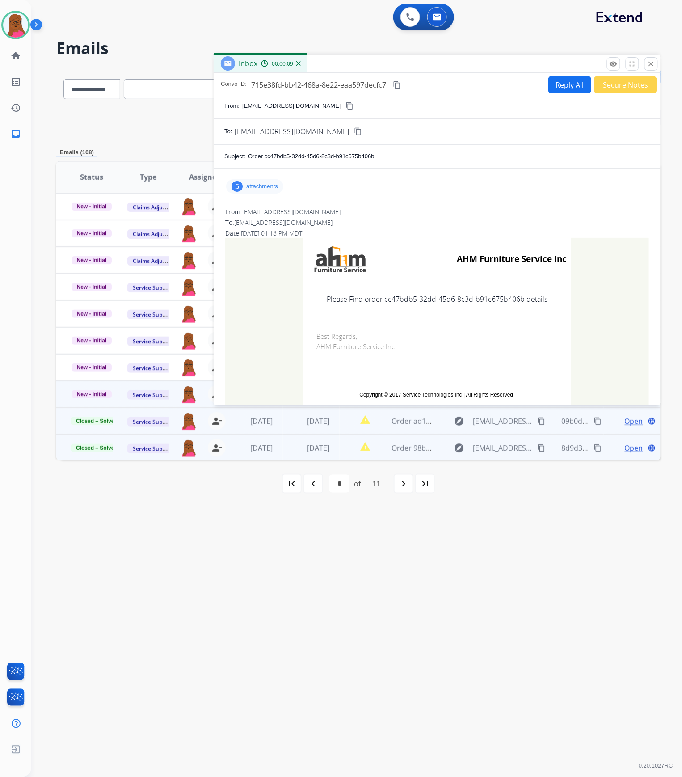
click at [253, 181] on div "5 attachments" at bounding box center [254, 186] width 57 height 14
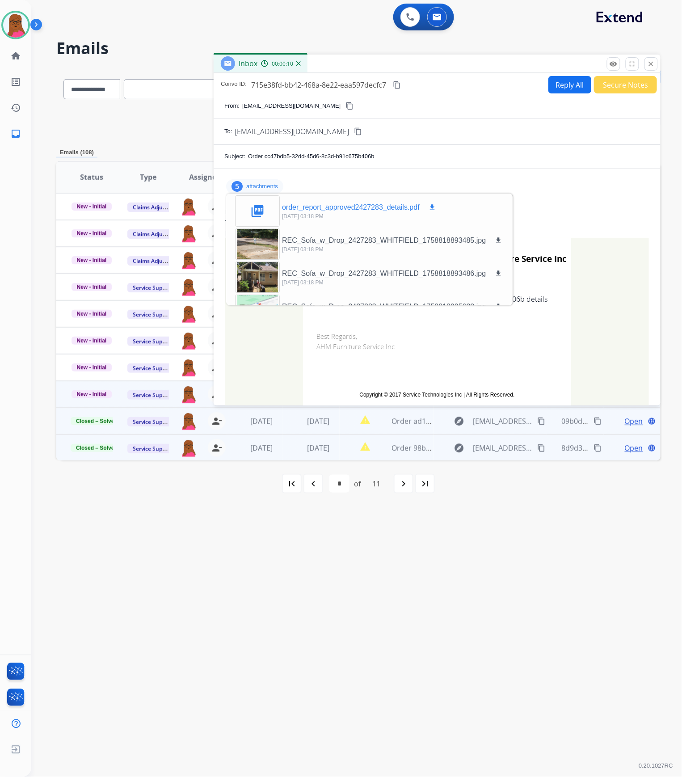
click at [430, 206] on mat-icon "download" at bounding box center [432, 207] width 8 height 8
click at [656, 63] on button "close Close" at bounding box center [650, 63] width 13 height 13
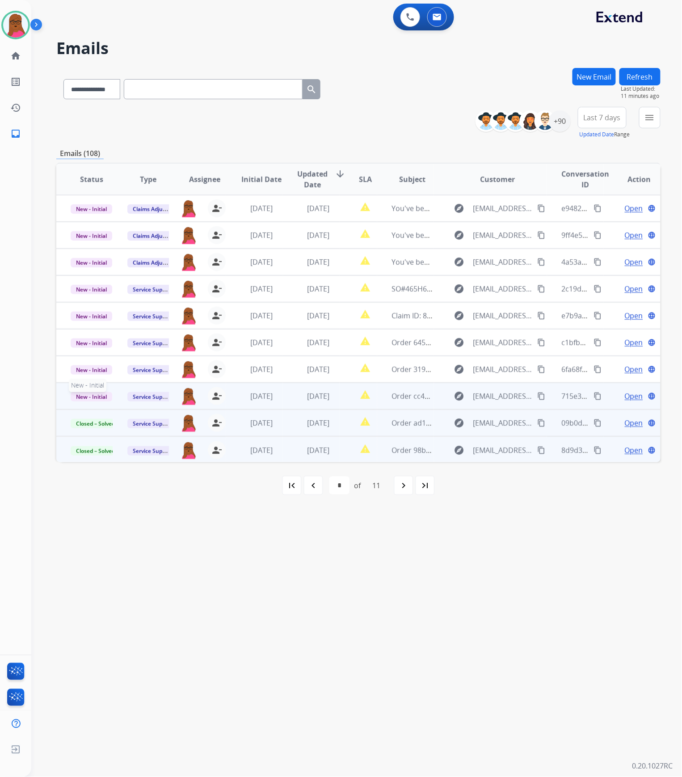
click at [87, 399] on span "New - Initial" at bounding box center [92, 396] width 42 height 9
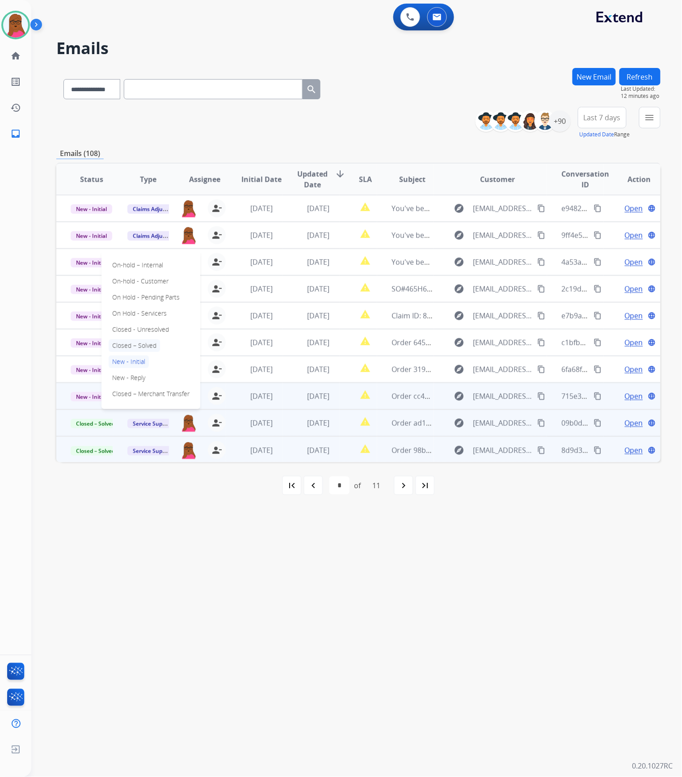
click at [142, 345] on p "Closed – Solved" at bounding box center [134, 345] width 51 height 13
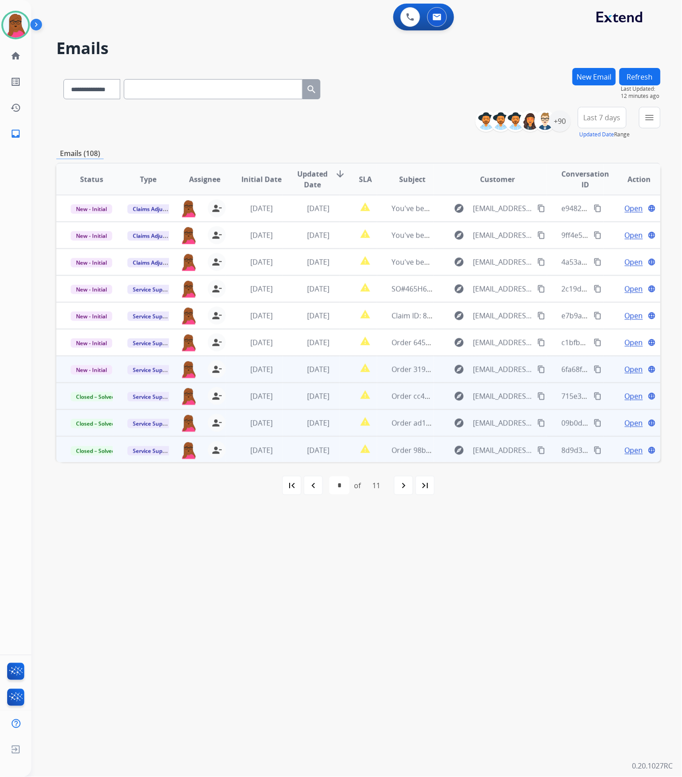
click at [630, 369] on span "Open" at bounding box center [634, 369] width 18 height 11
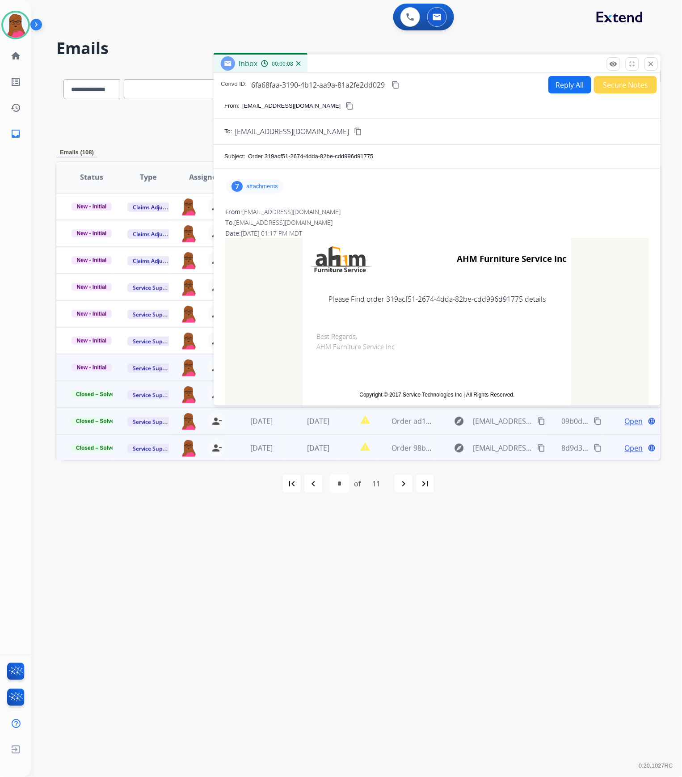
drag, startPoint x: 273, startPoint y: 186, endPoint x: 284, endPoint y: 192, distance: 12.8
click at [272, 186] on p "attachments" at bounding box center [262, 186] width 32 height 7
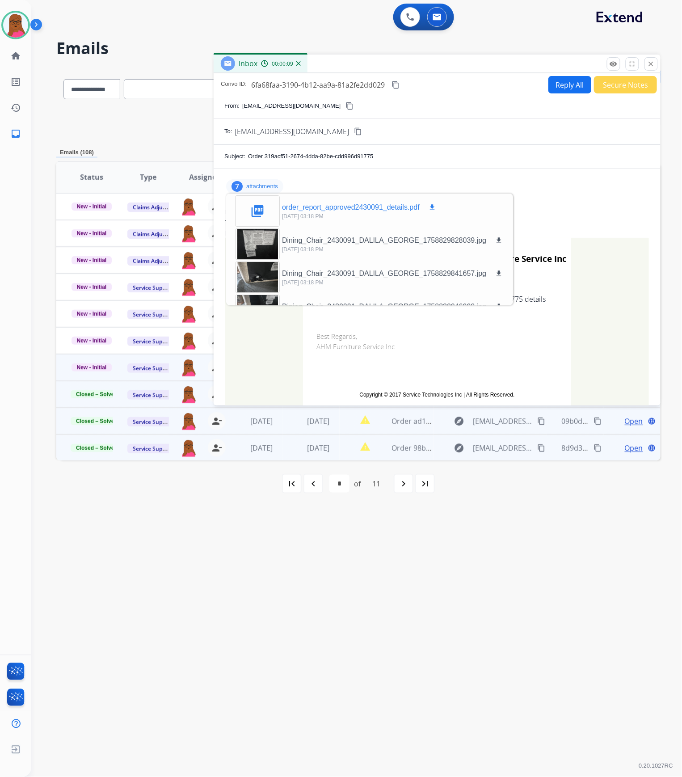
click at [431, 204] on mat-icon "download" at bounding box center [432, 207] width 8 height 8
click at [652, 65] on mat-icon "close" at bounding box center [651, 64] width 8 height 8
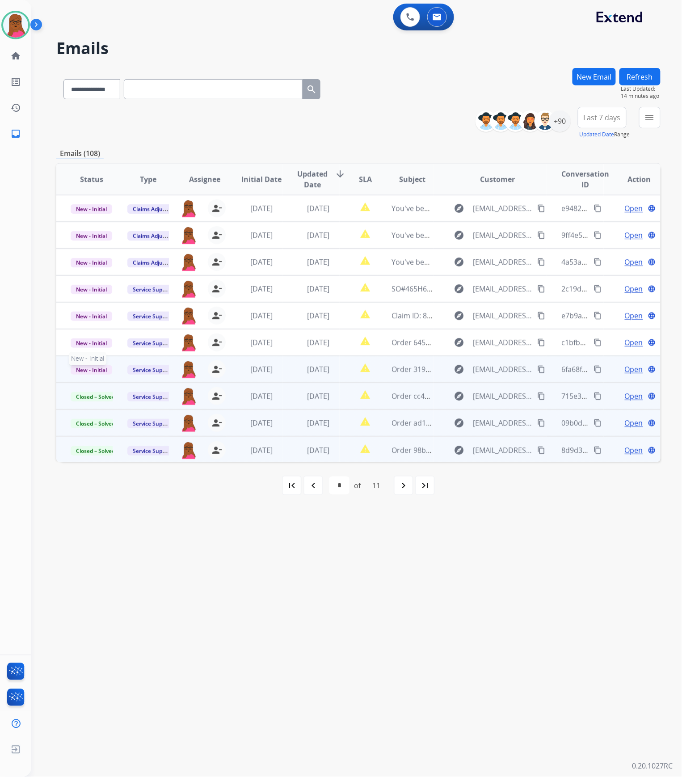
click at [93, 367] on span "New - Initial" at bounding box center [92, 369] width 42 height 9
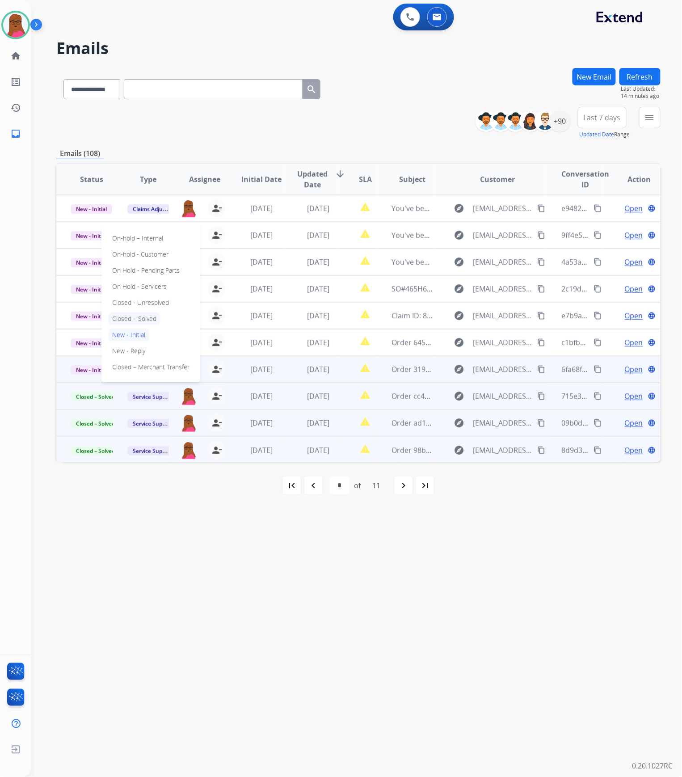
click at [138, 318] on p "Closed – Solved" at bounding box center [134, 318] width 51 height 13
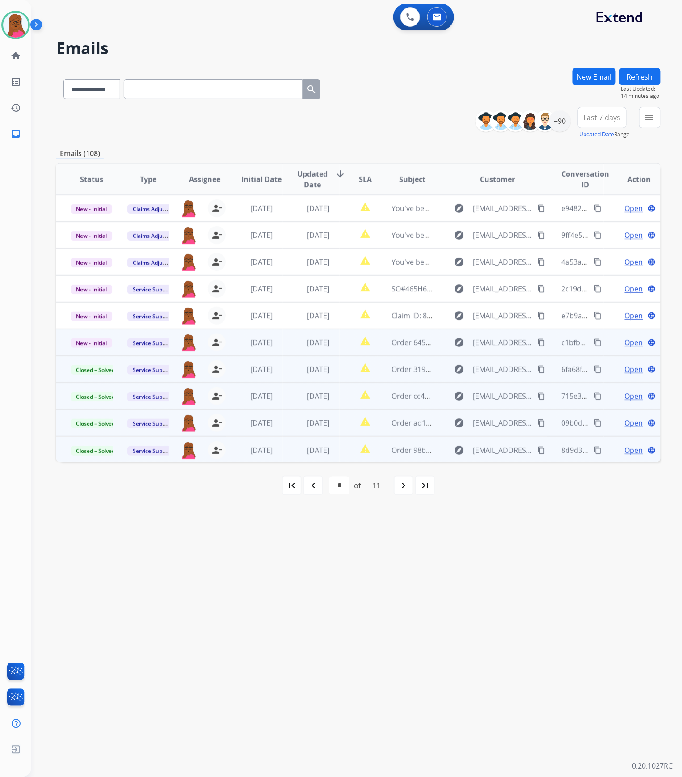
click at [626, 344] on span "Open" at bounding box center [634, 342] width 18 height 11
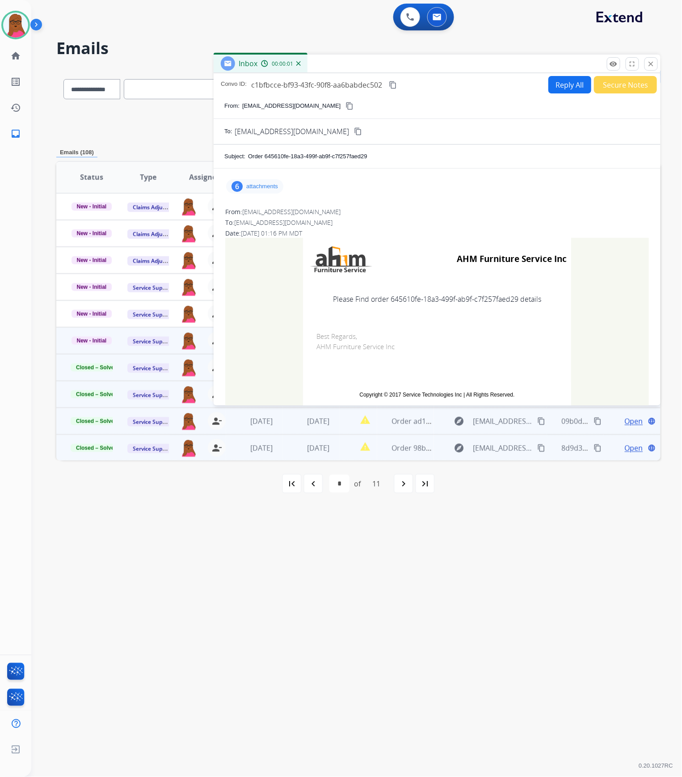
click at [272, 183] on p "attachments" at bounding box center [262, 186] width 32 height 7
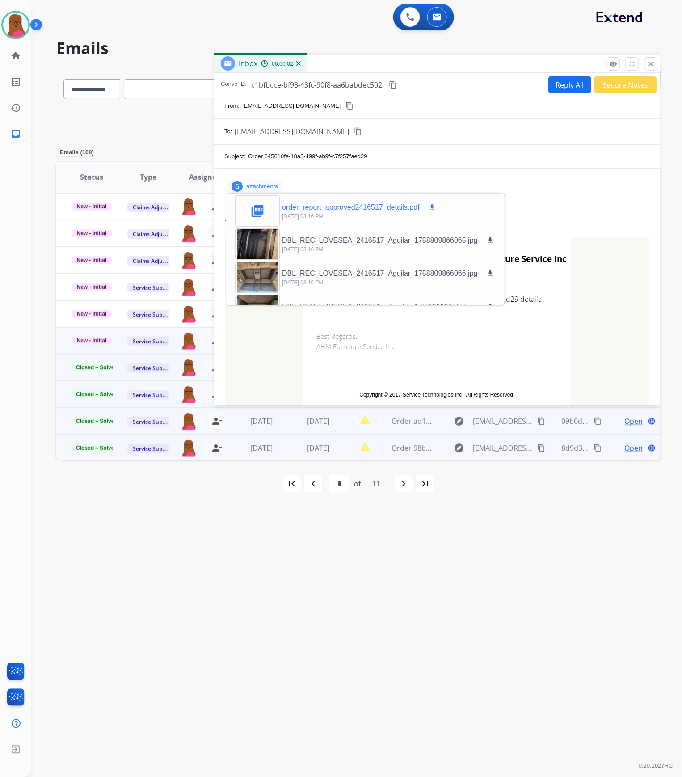
click at [433, 206] on mat-icon "download" at bounding box center [432, 207] width 8 height 8
click at [653, 64] on mat-icon "close" at bounding box center [651, 64] width 8 height 8
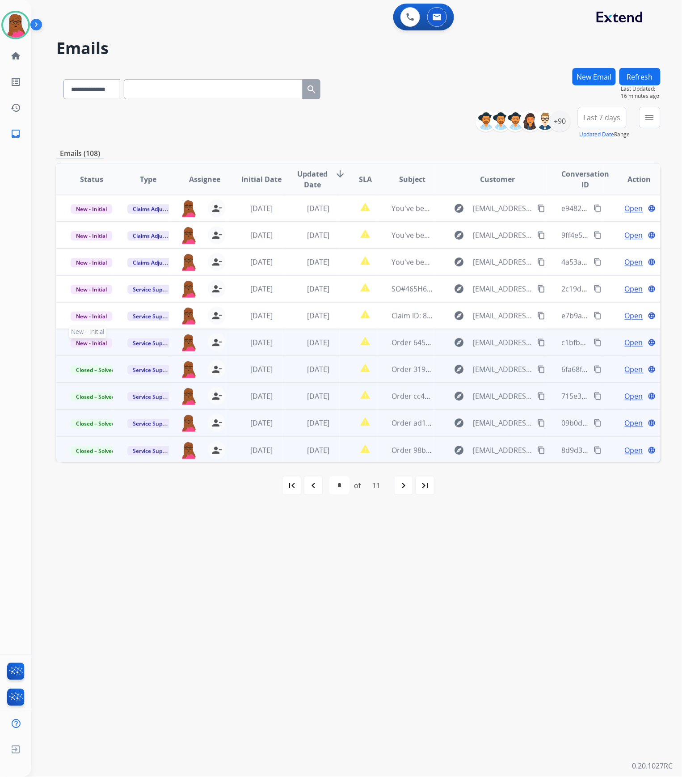
click at [101, 341] on span "New - Initial" at bounding box center [92, 342] width 42 height 9
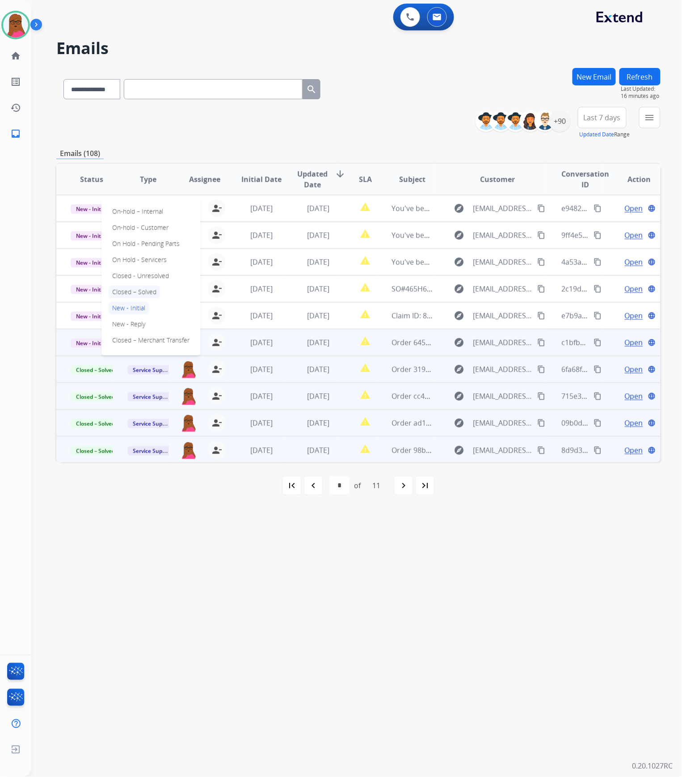
click at [151, 293] on p "Closed – Solved" at bounding box center [134, 292] width 51 height 13
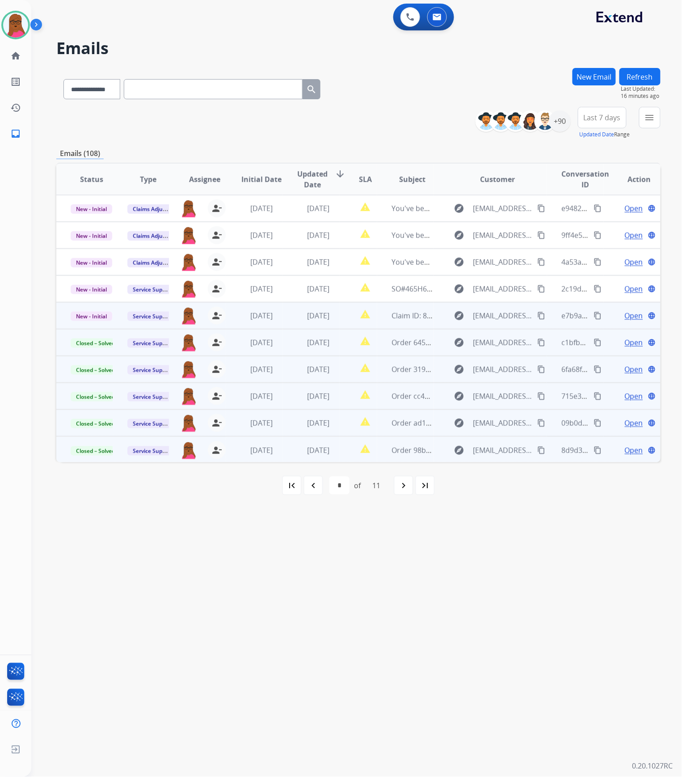
click at [632, 315] on span "Open" at bounding box center [634, 315] width 18 height 11
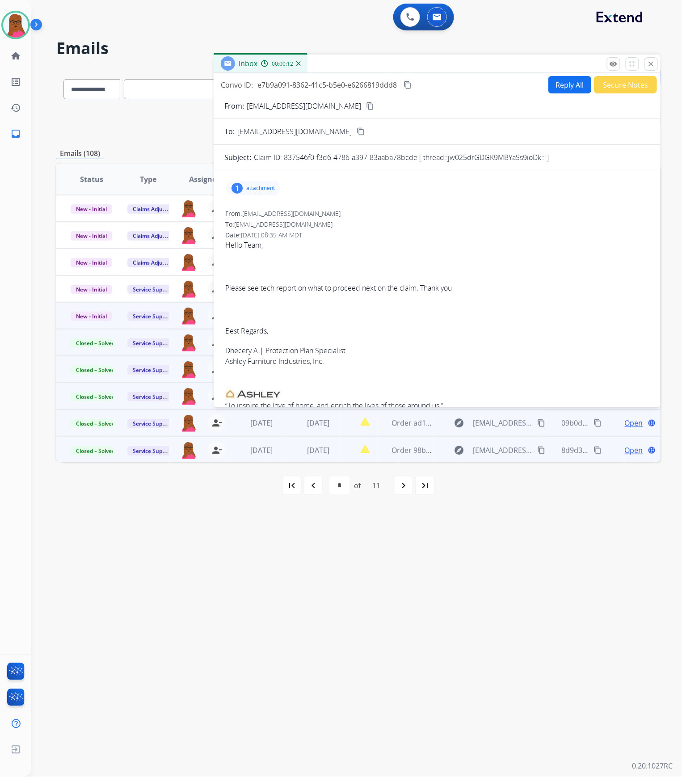
click at [263, 186] on p "attachment" at bounding box center [260, 188] width 29 height 7
click at [357, 209] on mat-icon "download" at bounding box center [357, 209] width 8 height 8
click at [650, 69] on button "close Close" at bounding box center [650, 63] width 13 height 13
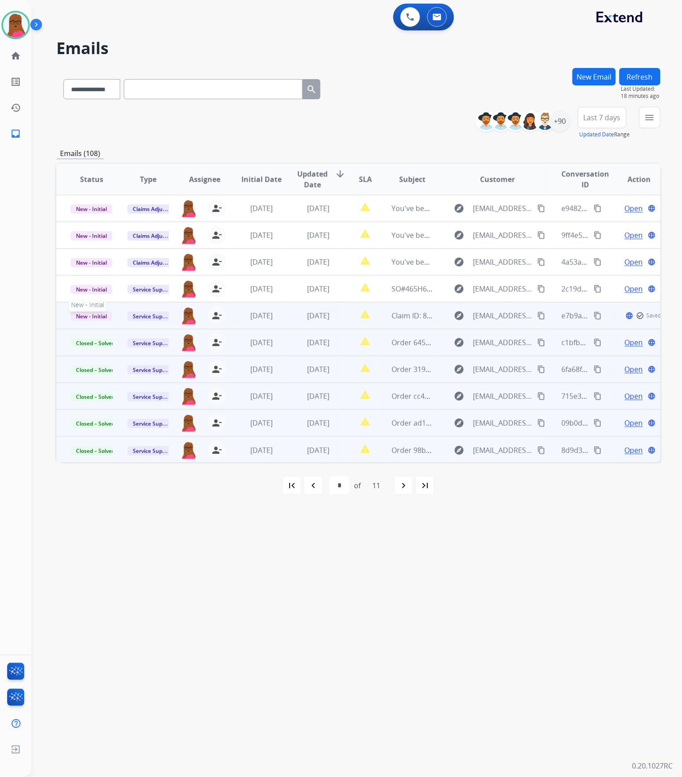
click at [96, 318] on span "New - Initial" at bounding box center [92, 315] width 42 height 9
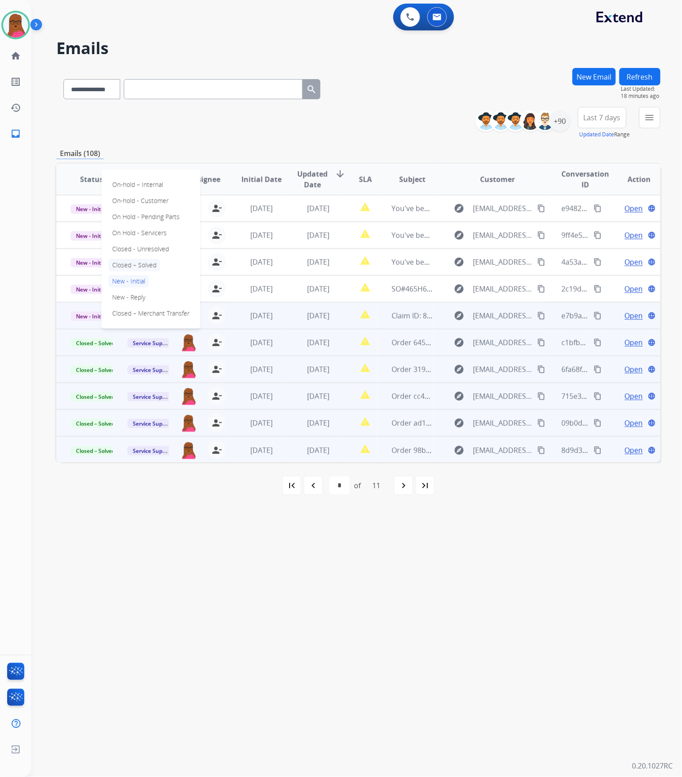
click at [143, 264] on p "Closed – Solved" at bounding box center [134, 265] width 51 height 13
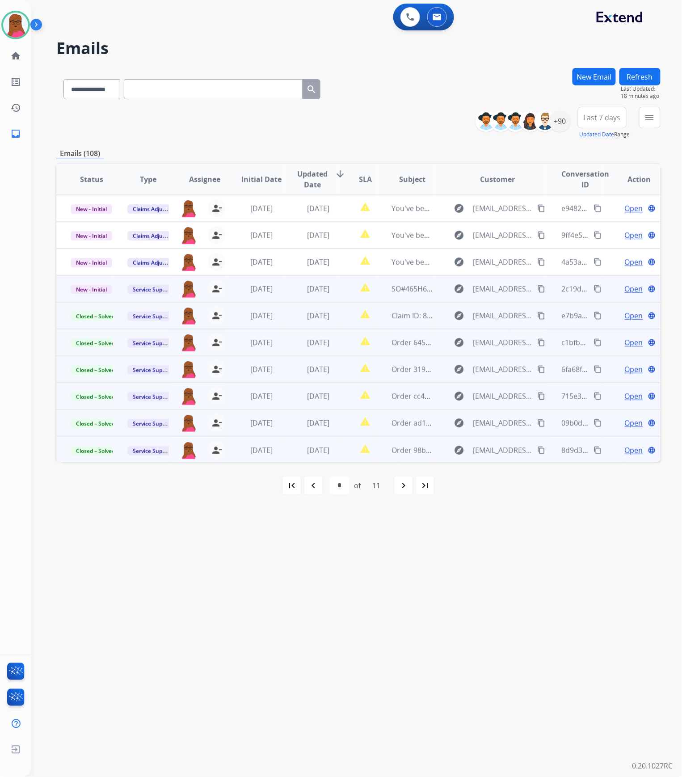
click at [625, 289] on span "Open" at bounding box center [634, 288] width 18 height 11
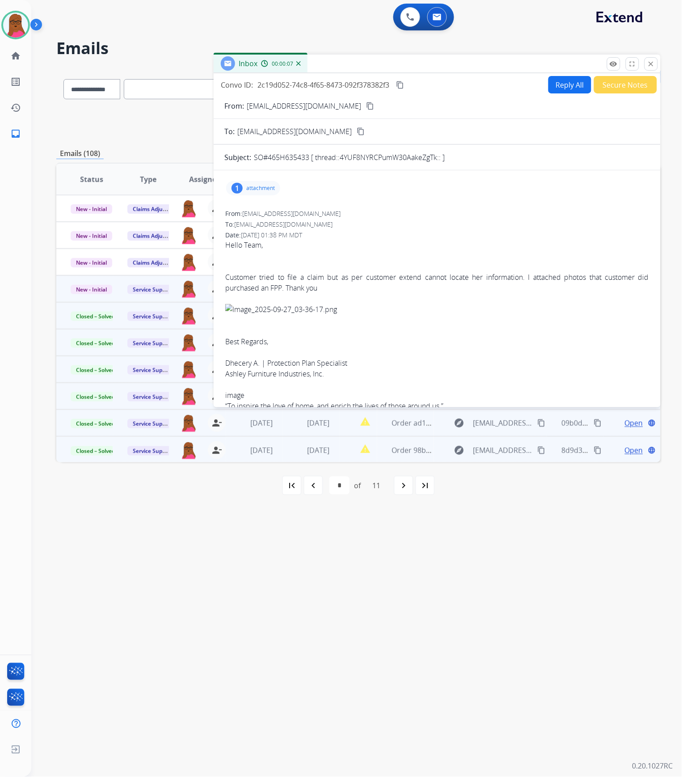
click at [266, 188] on p "attachment" at bounding box center [260, 188] width 29 height 7
click at [402, 211] on mat-icon "download" at bounding box center [401, 209] width 8 height 8
click at [654, 65] on mat-icon "close" at bounding box center [651, 64] width 8 height 8
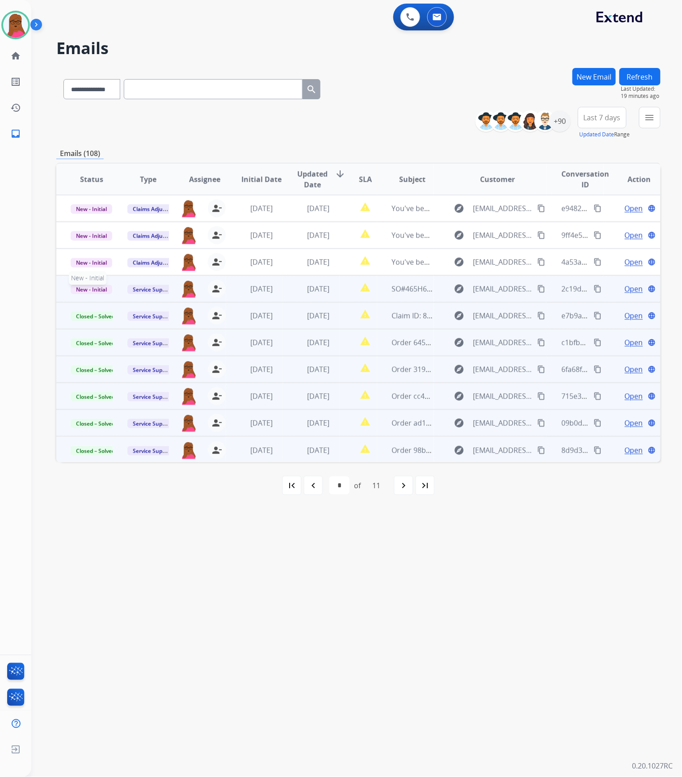
click at [84, 292] on span "New - Initial" at bounding box center [92, 289] width 42 height 9
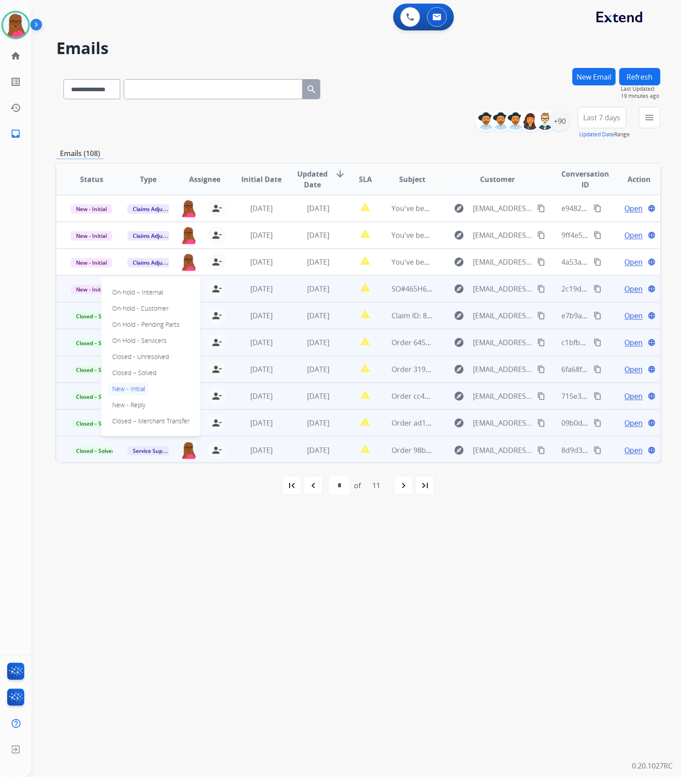
click at [49, 290] on div "**********" at bounding box center [345, 404] width 629 height 744
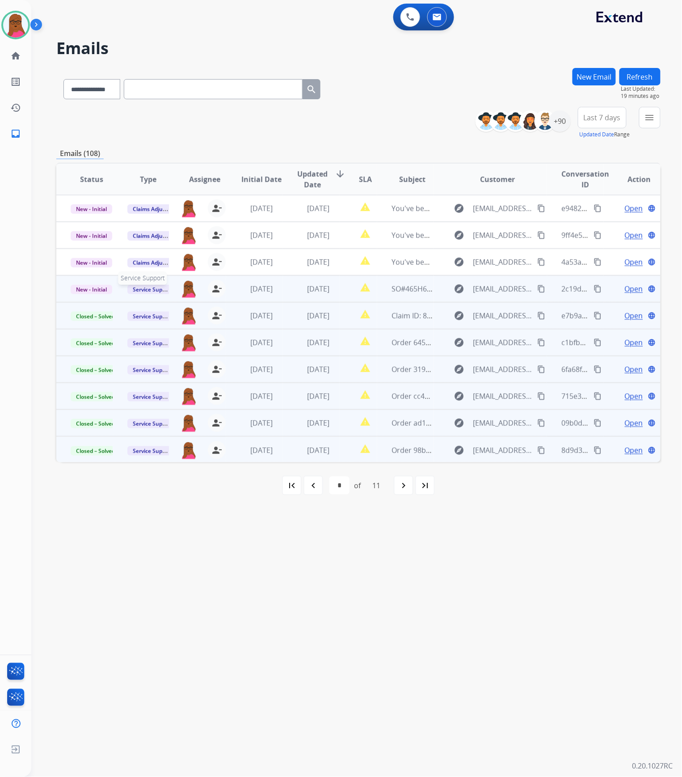
click at [155, 288] on span "Service Support" at bounding box center [152, 289] width 51 height 9
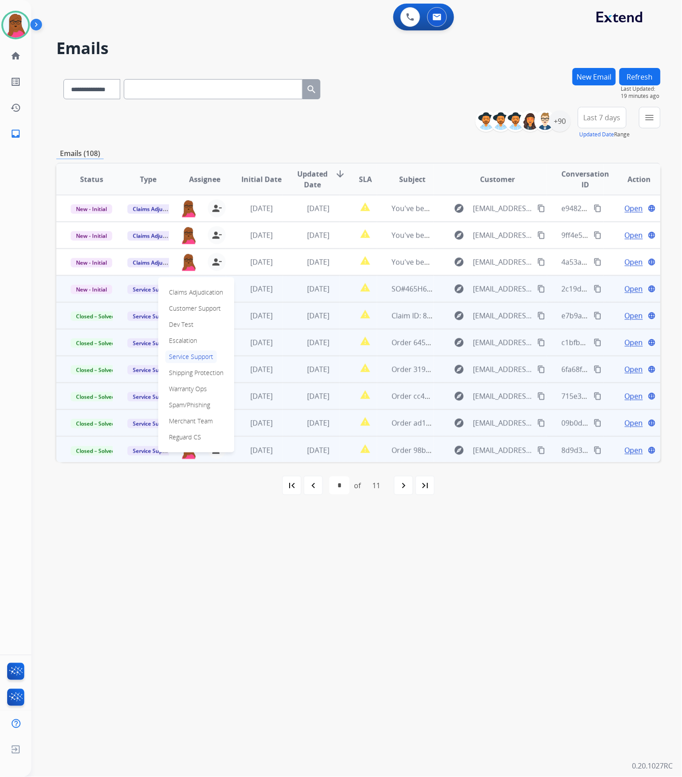
click at [28, 295] on div "[PERSON_NAME] Available Edit Avatar Agent: [PERSON_NAME] Profile: Extend_Claims…" at bounding box center [15, 388] width 31 height 777
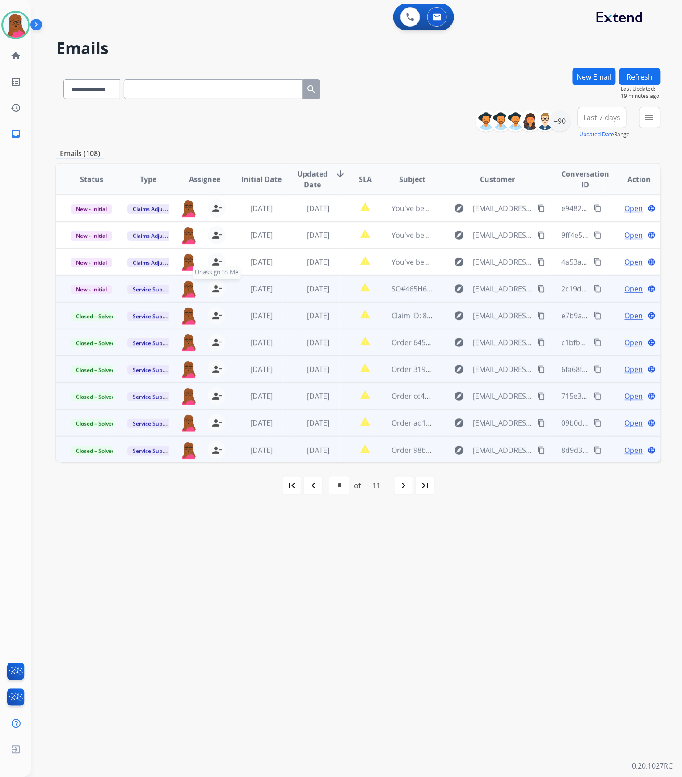
click at [220, 288] on mat-icon "person_remove" at bounding box center [216, 288] width 11 height 11
click at [156, 290] on span "Service Support" at bounding box center [152, 289] width 51 height 9
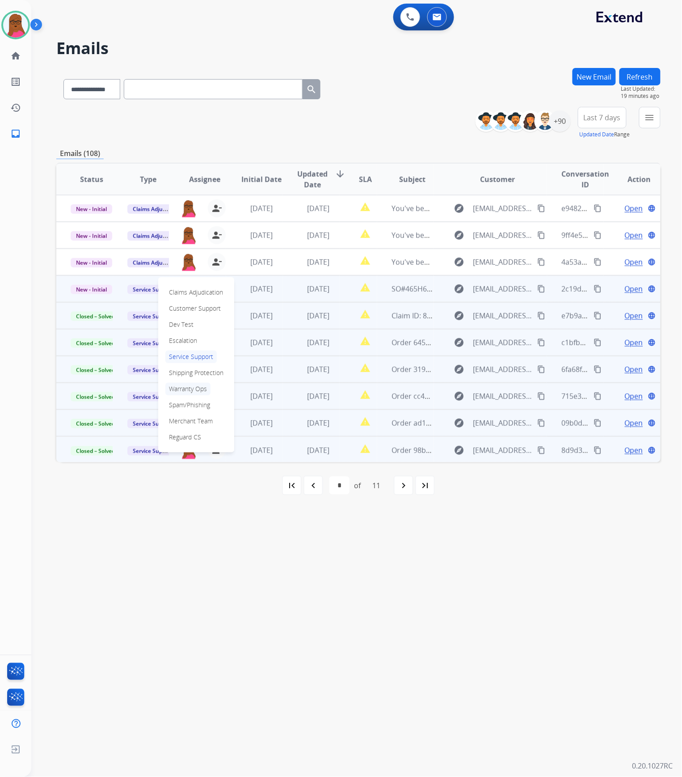
click at [200, 387] on p "Warranty Ops" at bounding box center [187, 388] width 45 height 13
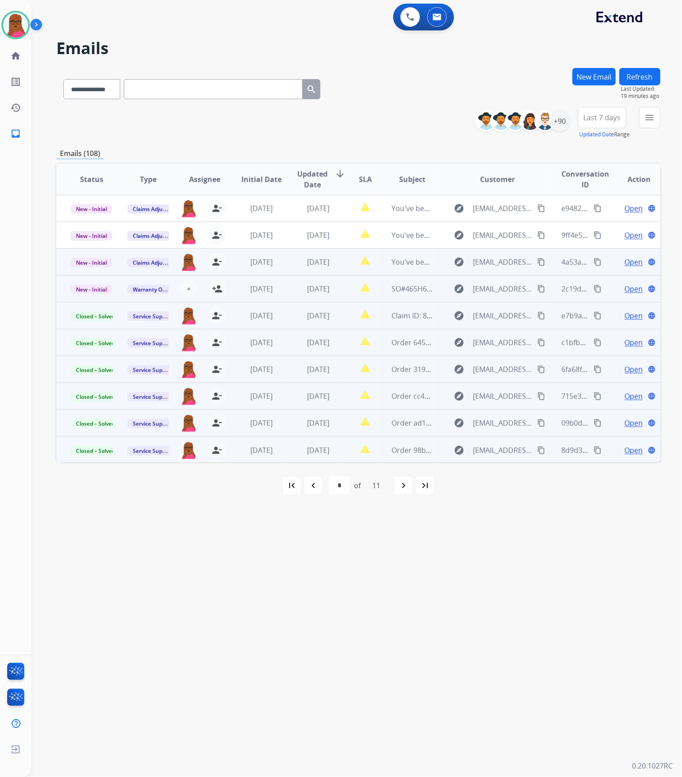
click at [626, 262] on span "Open" at bounding box center [634, 261] width 18 height 11
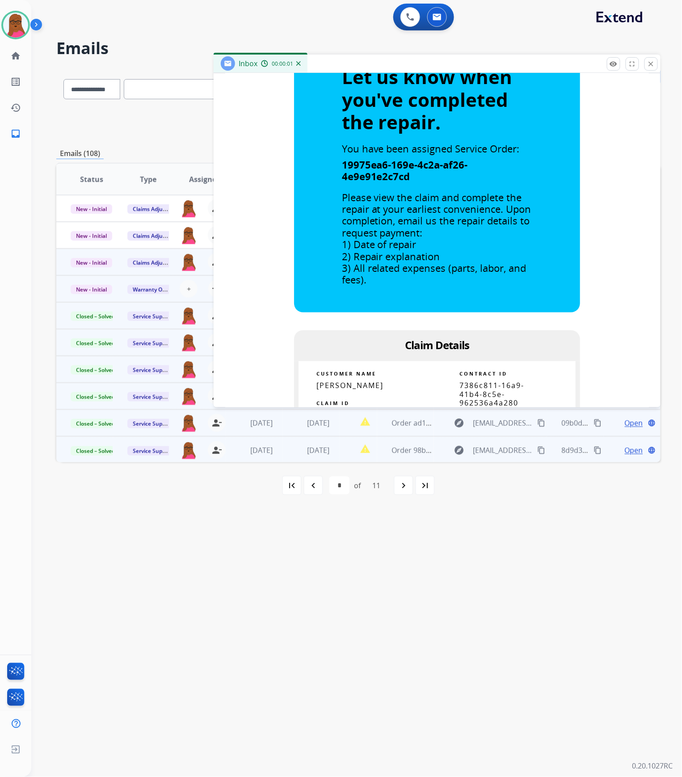
scroll to position [357, 0]
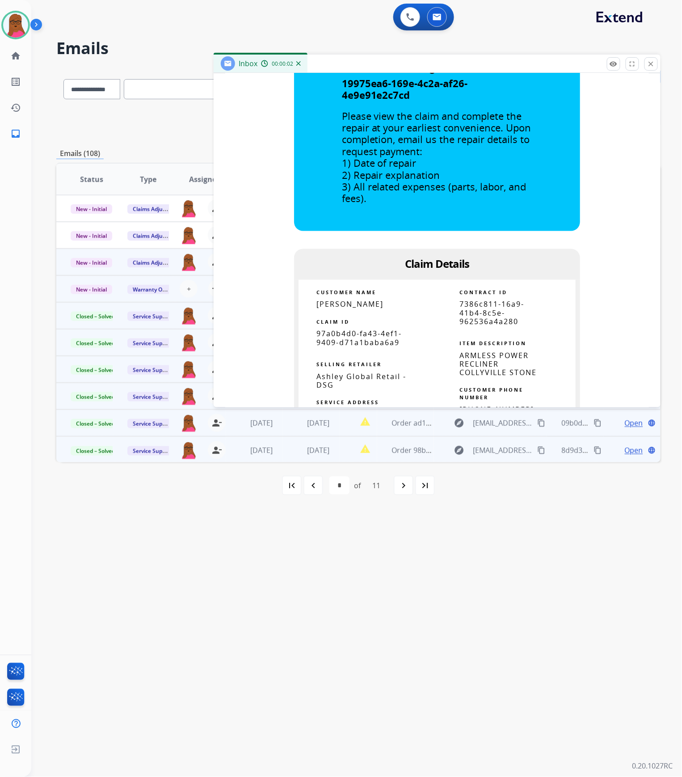
click at [360, 336] on span "97a0b4d0-fa43-4ef1-9409-d71a1baba6a9" at bounding box center [358, 338] width 85 height 18
copy tbody
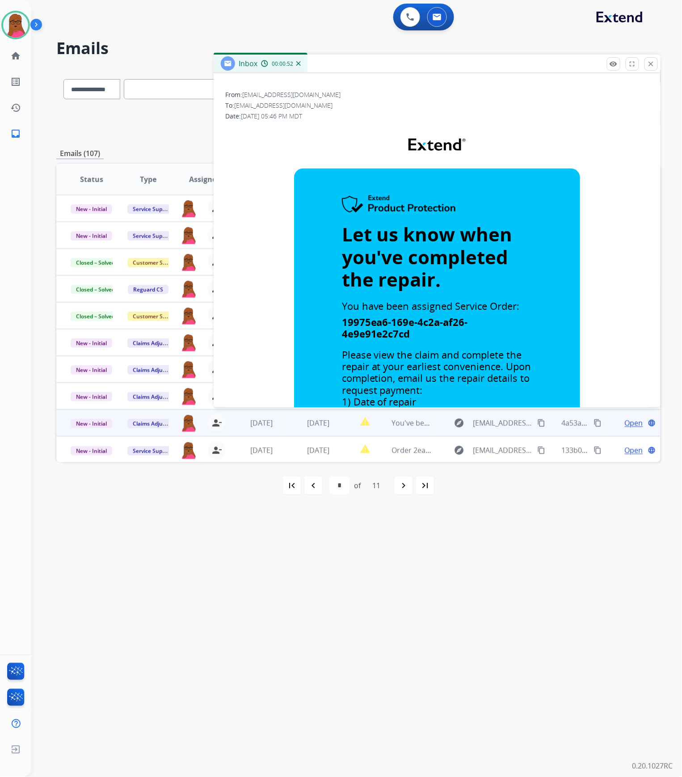
scroll to position [0, 0]
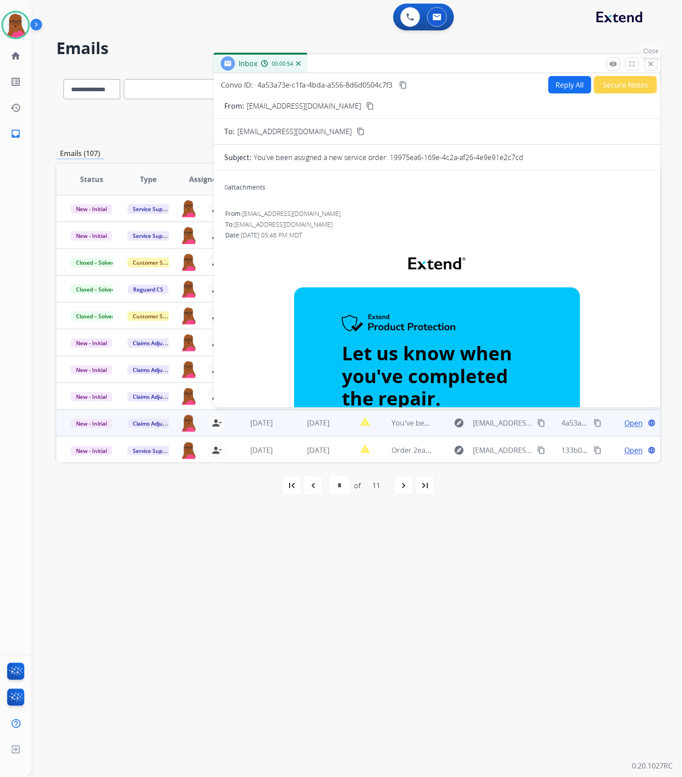
drag, startPoint x: 649, startPoint y: 63, endPoint x: 168, endPoint y: 263, distance: 520.8
click at [649, 63] on mat-icon "close" at bounding box center [651, 64] width 8 height 8
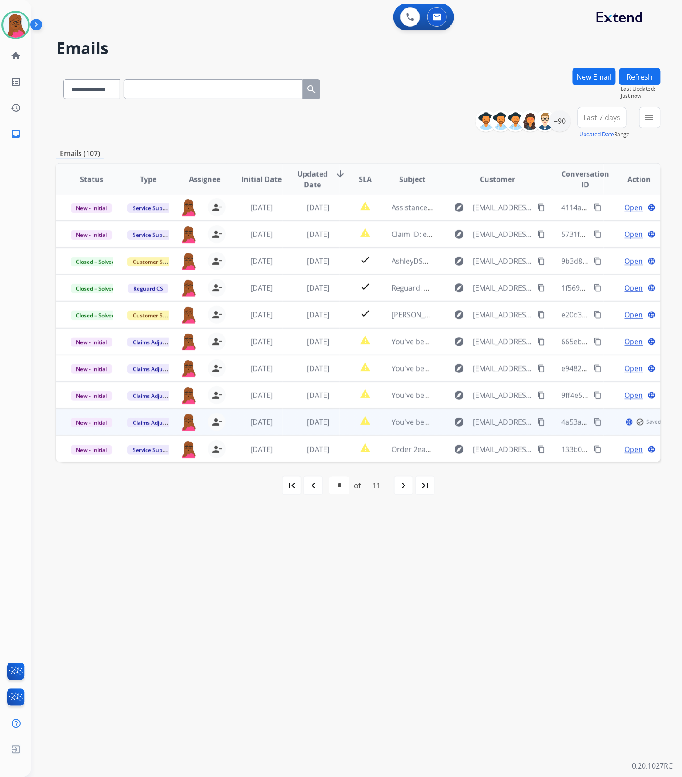
scroll to position [0, 0]
click at [102, 424] on span "New - Initial" at bounding box center [92, 422] width 42 height 9
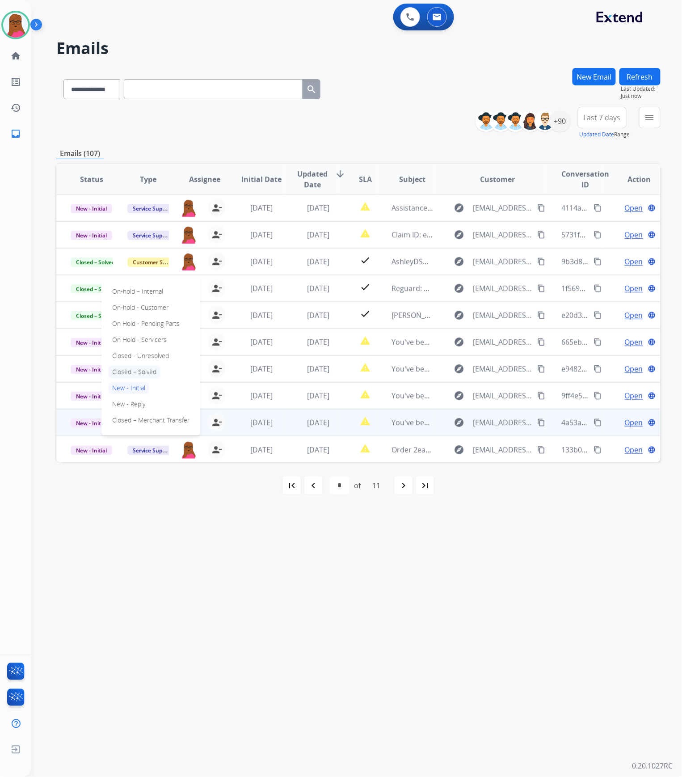
click at [151, 373] on p "Closed – Solved" at bounding box center [134, 371] width 51 height 13
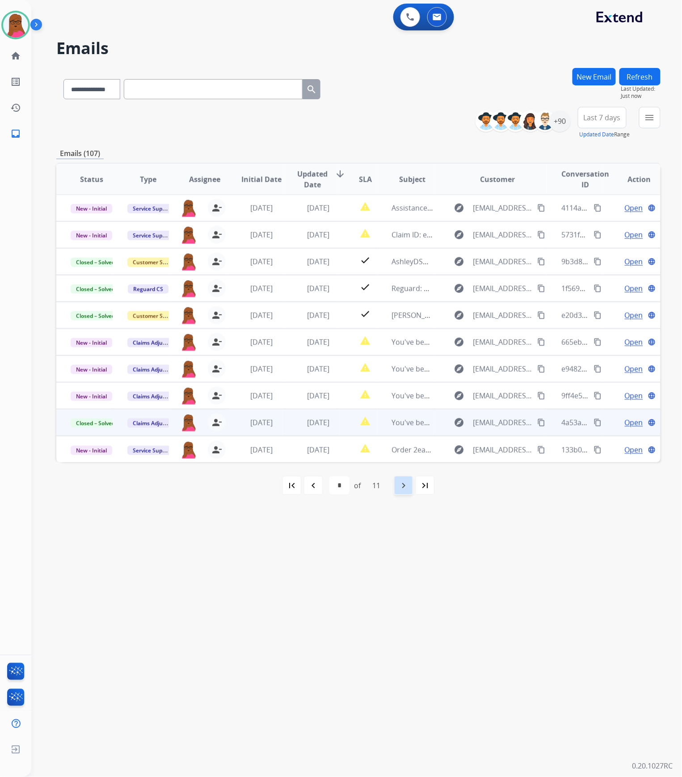
click at [396, 487] on div "navigate_next" at bounding box center [404, 485] width 20 height 20
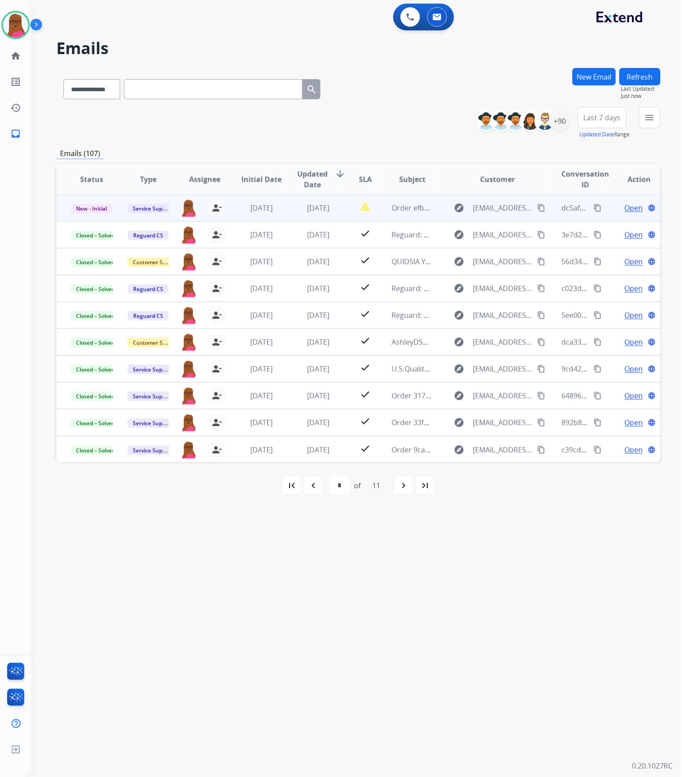
click at [630, 205] on span "Open" at bounding box center [634, 207] width 18 height 11
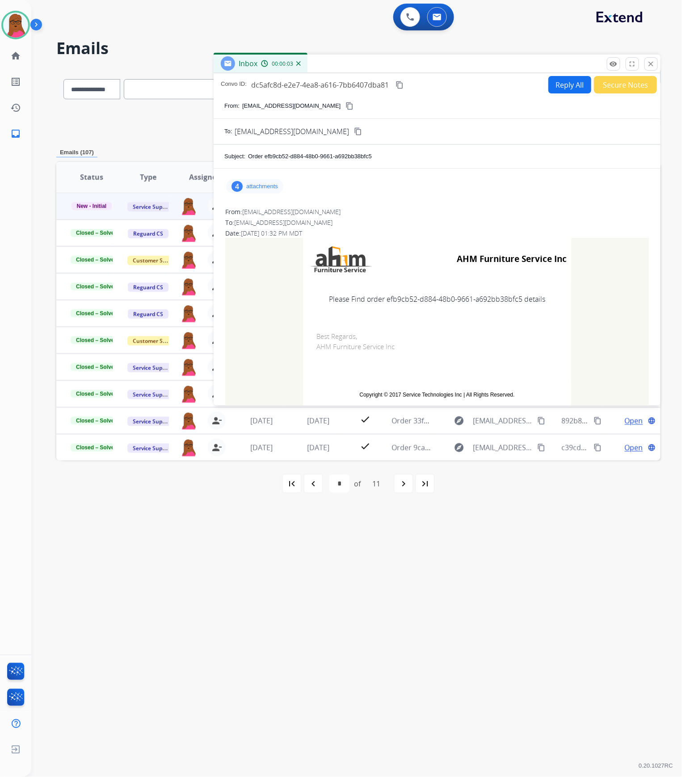
click at [256, 183] on p "attachments" at bounding box center [262, 186] width 32 height 7
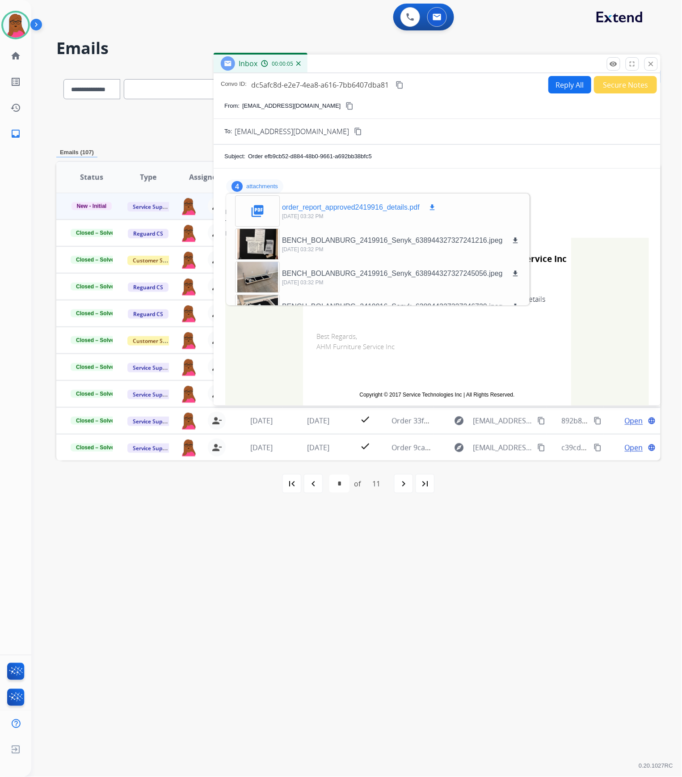
click at [428, 206] on button "download" at bounding box center [432, 207] width 11 height 11
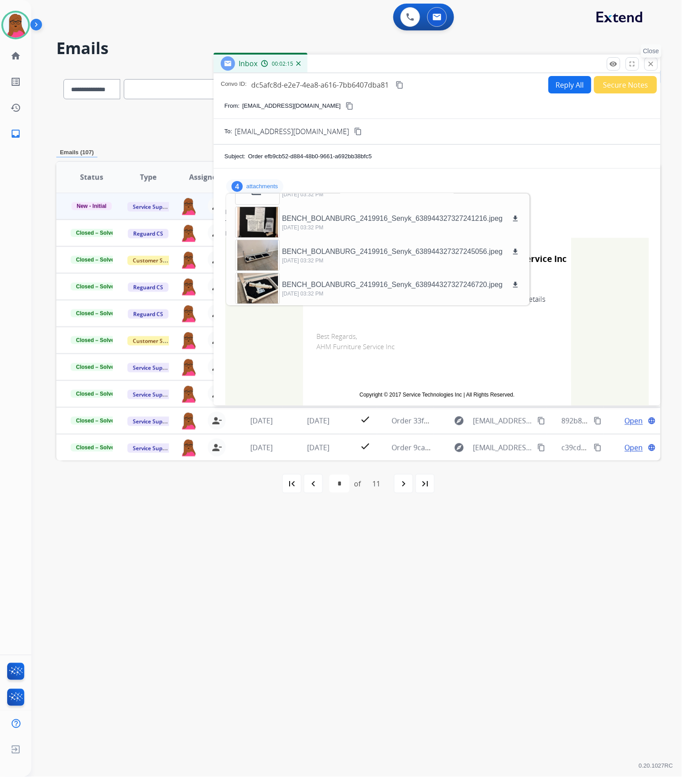
click at [651, 65] on mat-icon "close" at bounding box center [651, 64] width 8 height 8
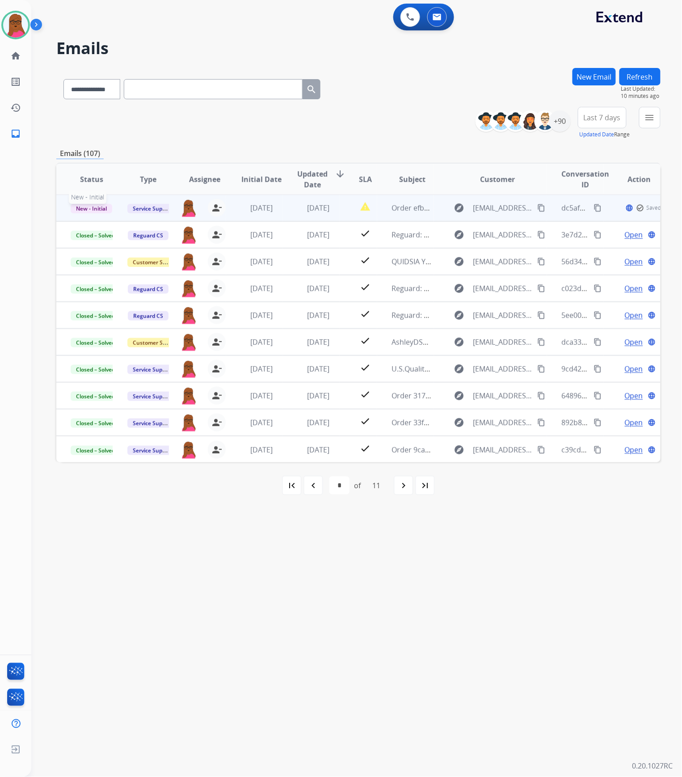
click at [101, 210] on span "New - Initial" at bounding box center [92, 208] width 42 height 9
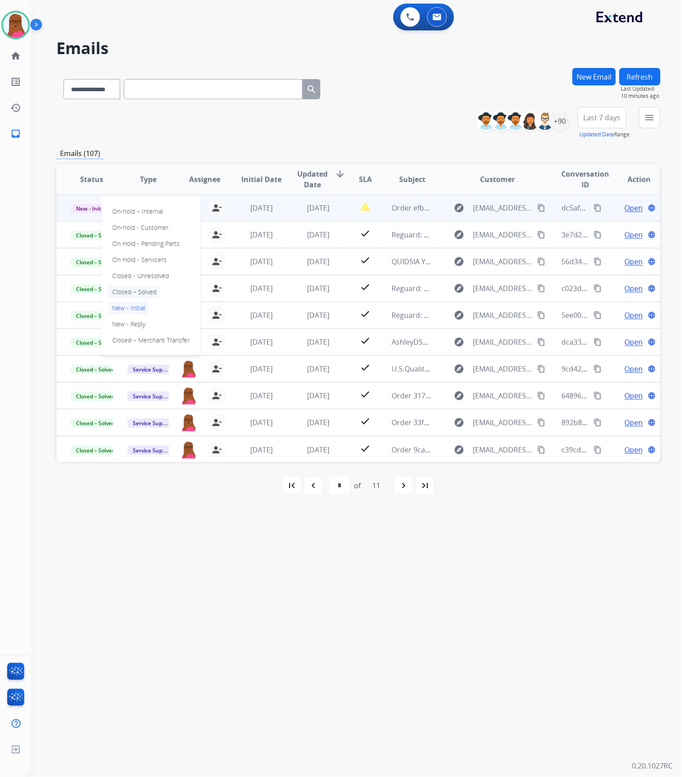
click at [143, 291] on p "Closed – Solved" at bounding box center [134, 292] width 51 height 13
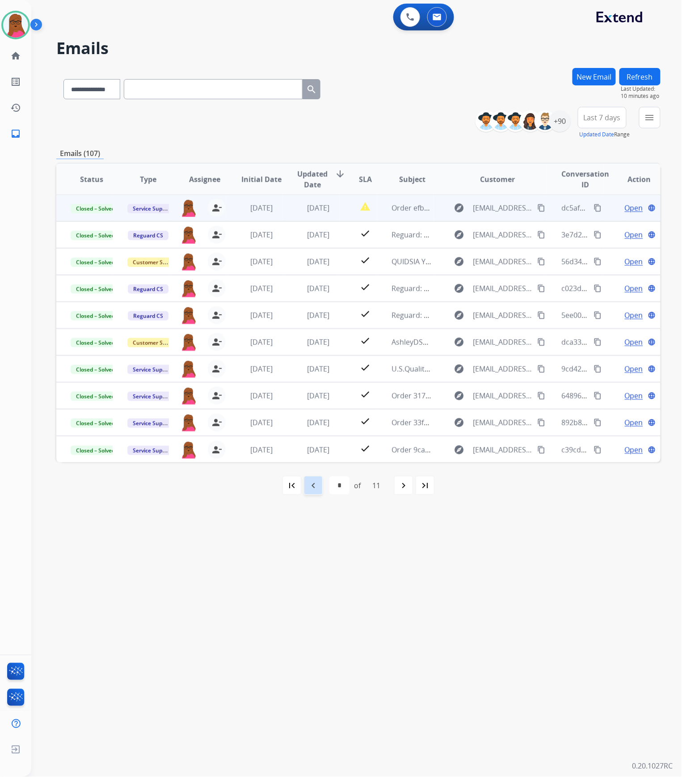
click at [312, 487] on mat-icon "navigate_before" at bounding box center [313, 485] width 11 height 11
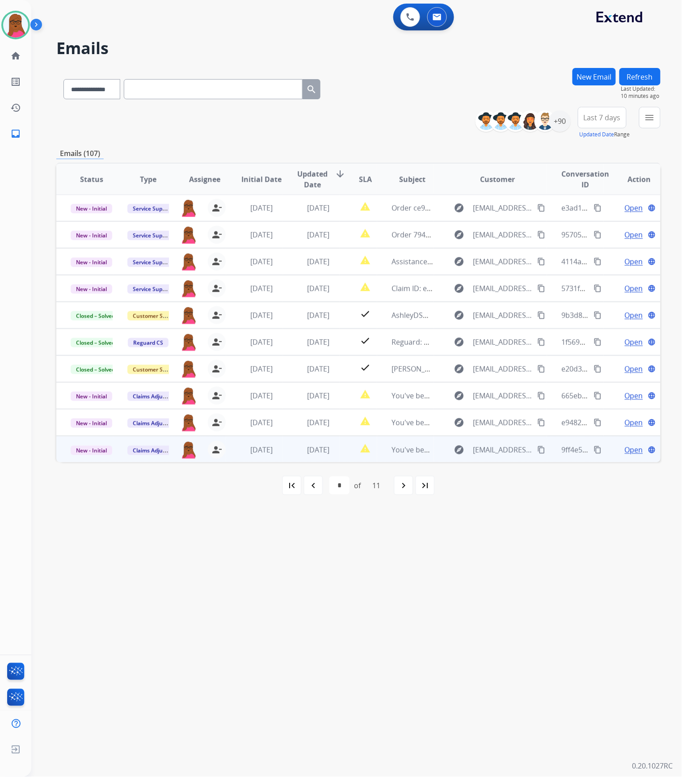
click at [629, 449] on span "Open" at bounding box center [634, 449] width 18 height 11
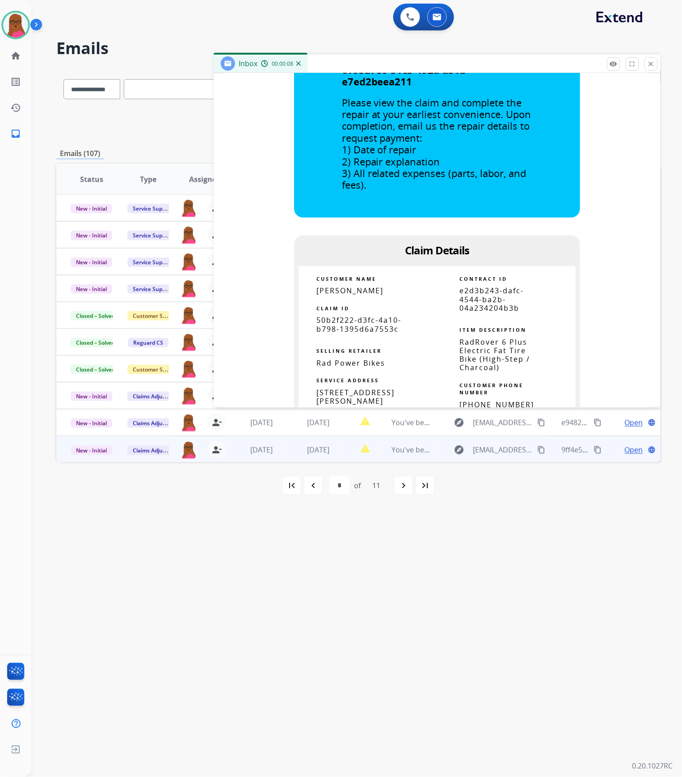
scroll to position [536, 0]
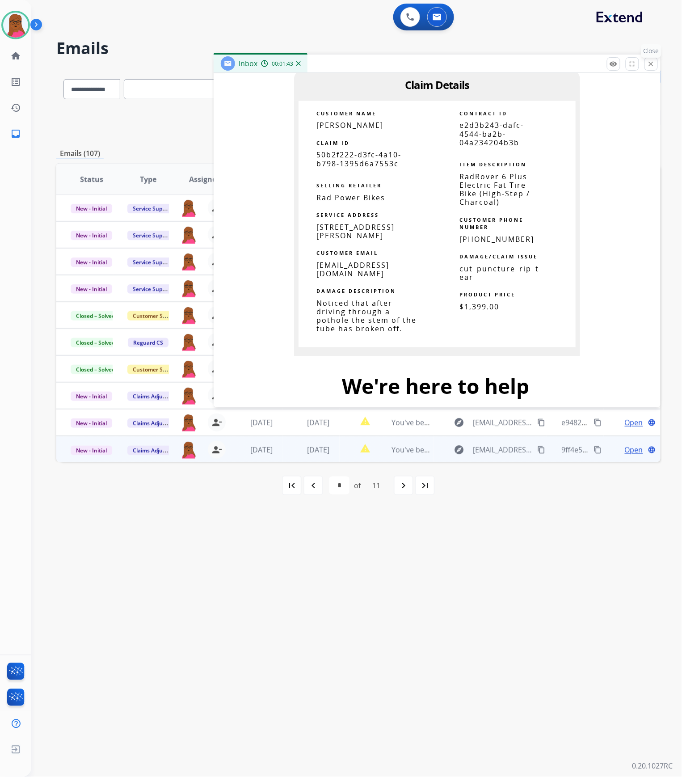
click at [655, 57] on p "Close" at bounding box center [651, 50] width 20 height 13
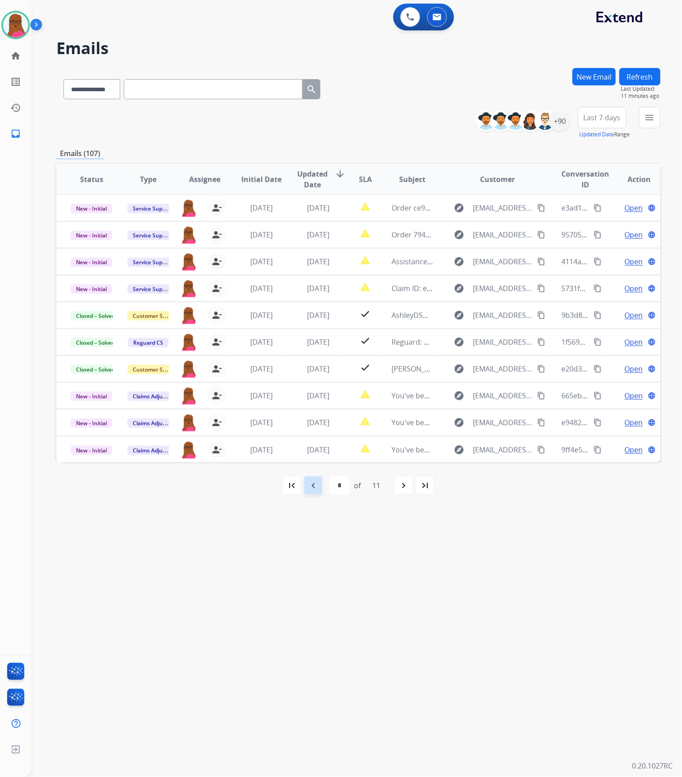
click at [313, 484] on mat-icon "navigate_before" at bounding box center [313, 485] width 11 height 11
click at [313, 487] on mat-icon "navigate_before" at bounding box center [313, 485] width 11 height 11
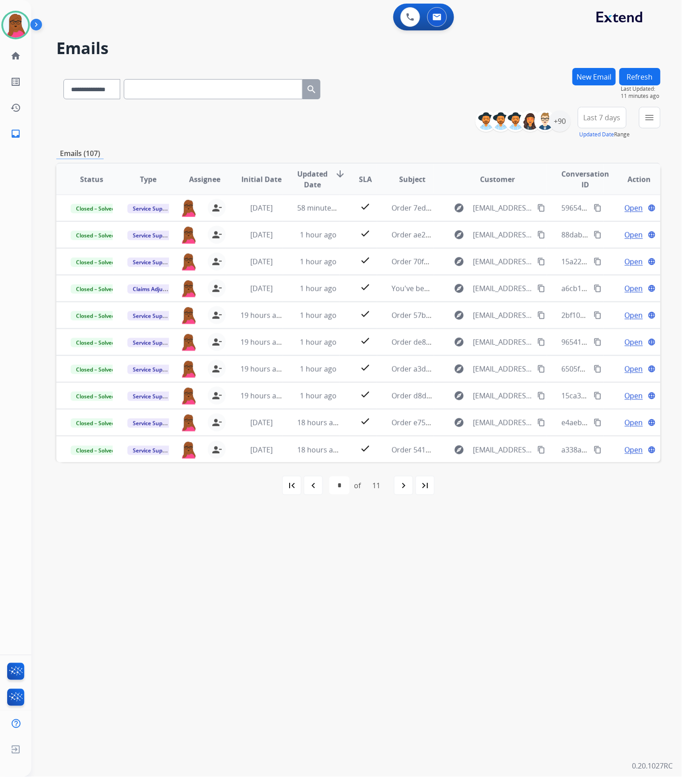
click at [313, 487] on mat-icon "navigate_before" at bounding box center [313, 485] width 11 height 11
click at [313, 488] on mat-icon "navigate_before" at bounding box center [313, 485] width 11 height 11
select select "*"
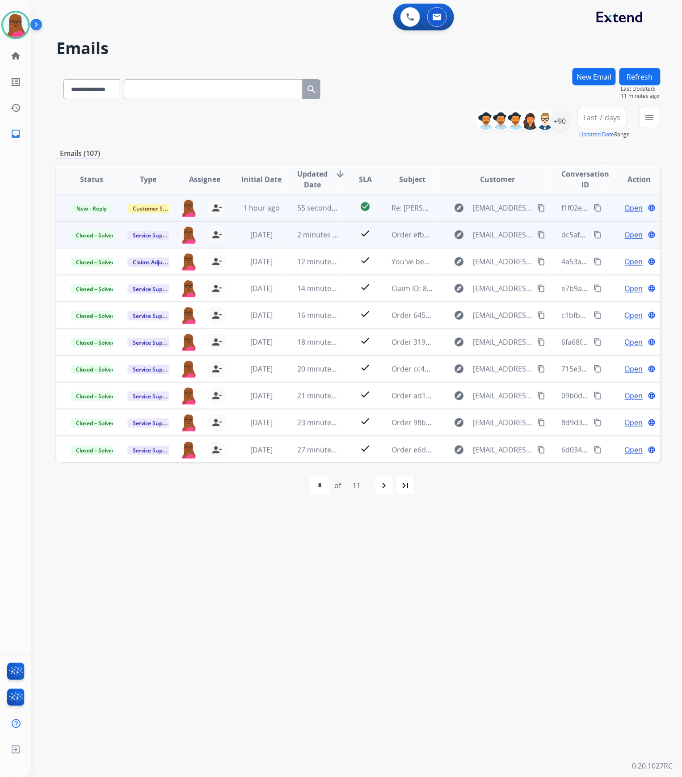
click at [537, 208] on mat-icon "content_copy" at bounding box center [541, 208] width 8 height 8
click at [214, 206] on mat-icon "person_remove" at bounding box center [216, 207] width 11 height 11
click at [189, 210] on button "+ Select agent" at bounding box center [189, 208] width 18 height 18
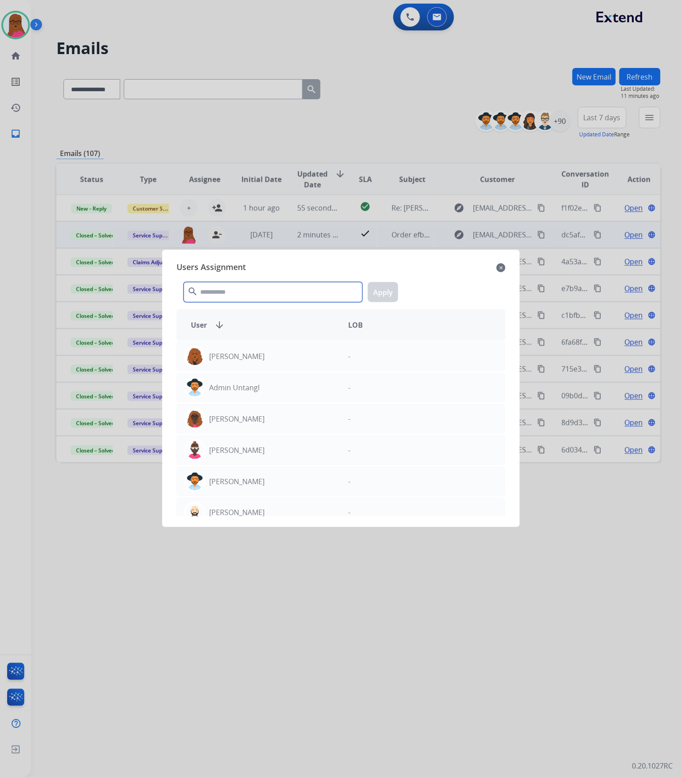
click at [265, 297] on input "text" at bounding box center [273, 292] width 179 height 20
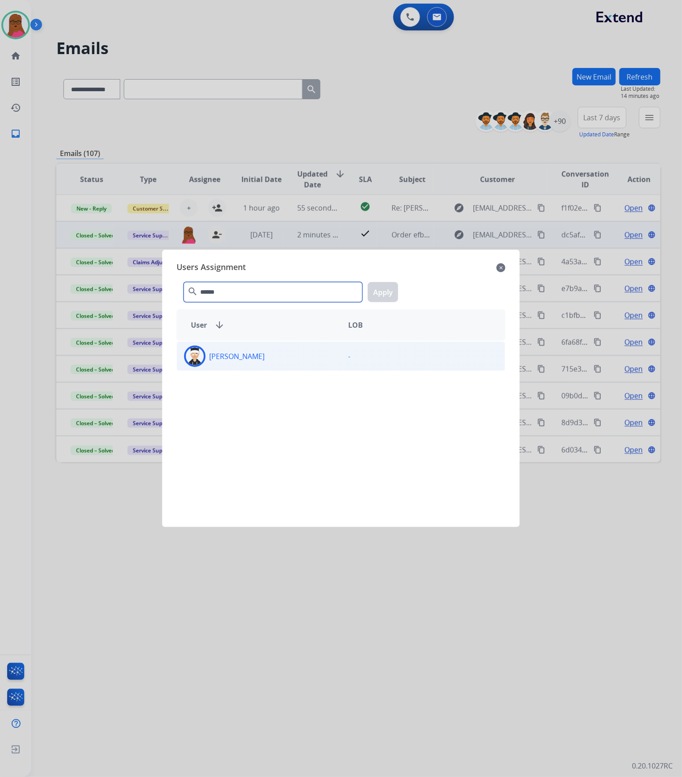
type input "******"
click at [261, 353] on p "[PERSON_NAME]" at bounding box center [236, 356] width 55 height 11
click at [390, 290] on button "Apply" at bounding box center [383, 292] width 30 height 20
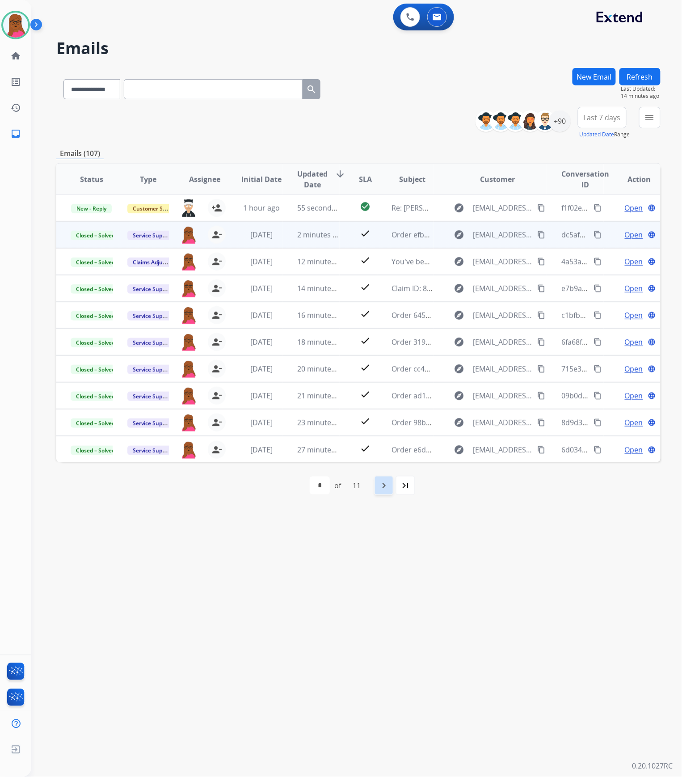
click at [385, 490] on mat-icon "navigate_next" at bounding box center [383, 485] width 11 height 11
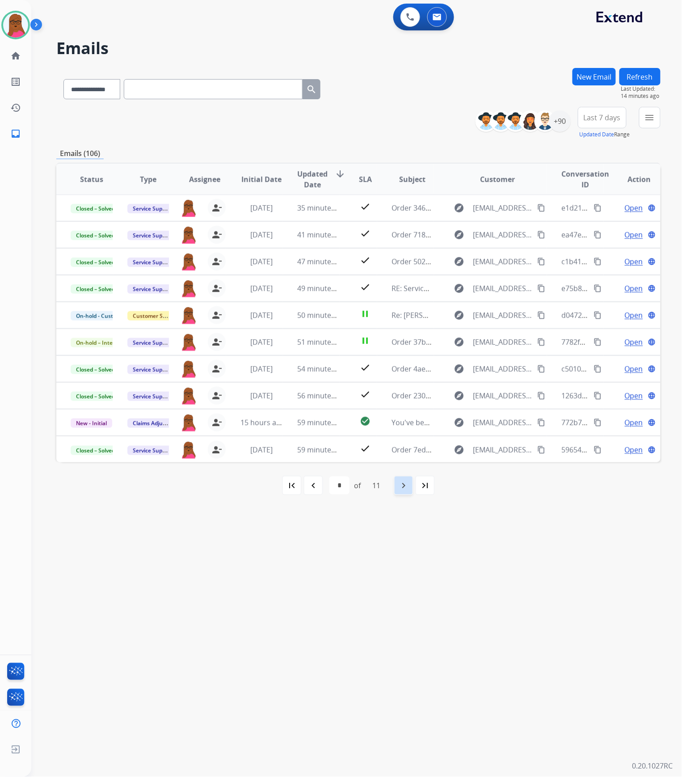
click at [409, 481] on mat-icon "navigate_next" at bounding box center [403, 485] width 11 height 11
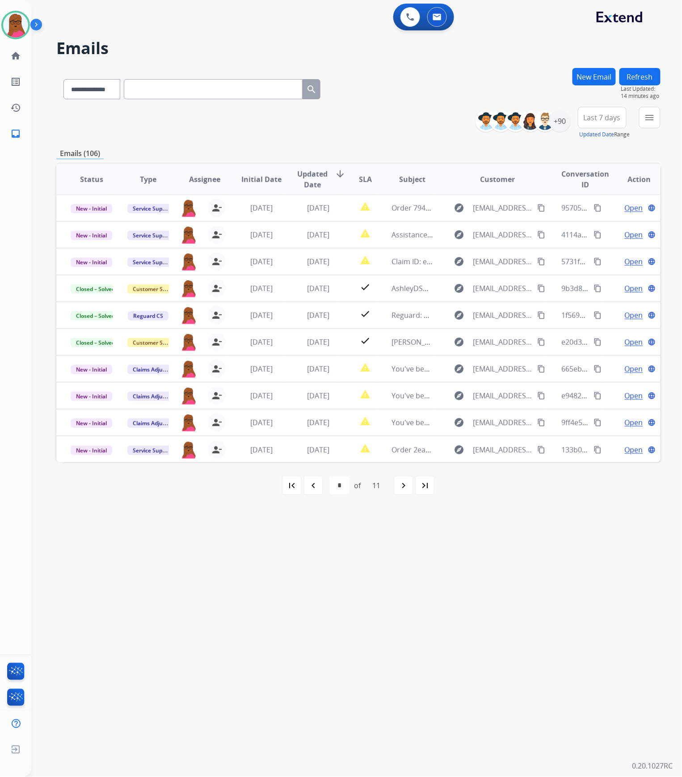
click at [409, 481] on mat-icon "navigate_next" at bounding box center [403, 485] width 11 height 11
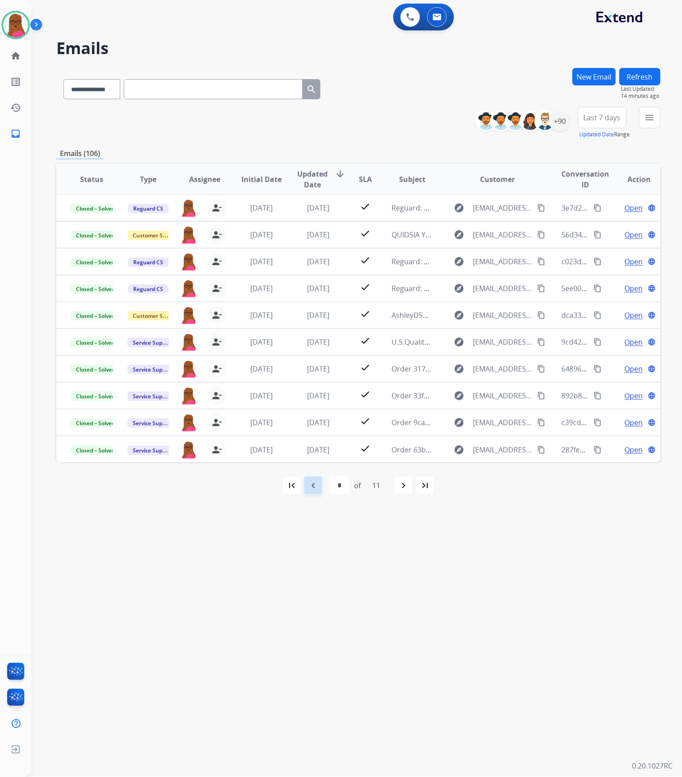
click at [311, 486] on mat-icon "navigate_before" at bounding box center [313, 485] width 11 height 11
select select "*"
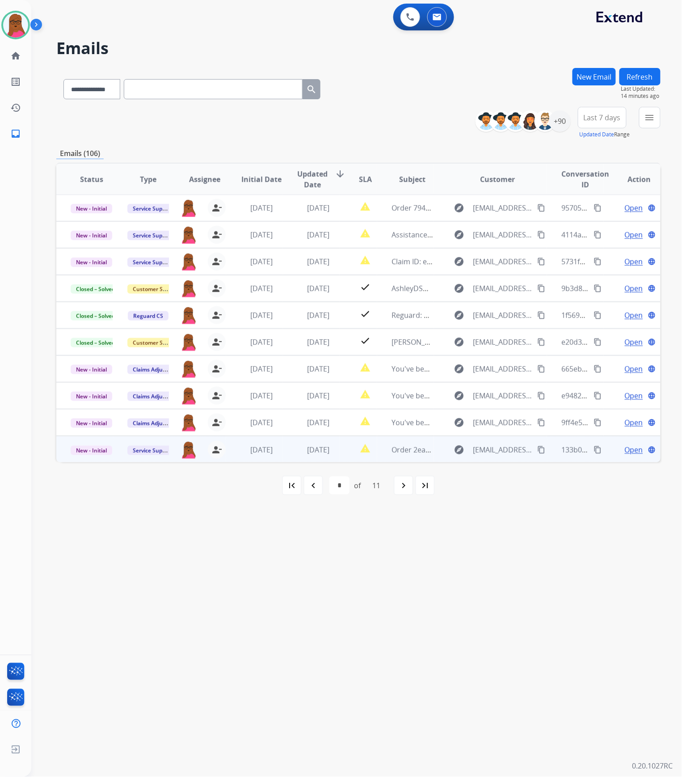
click at [635, 449] on span "Open" at bounding box center [634, 449] width 18 height 11
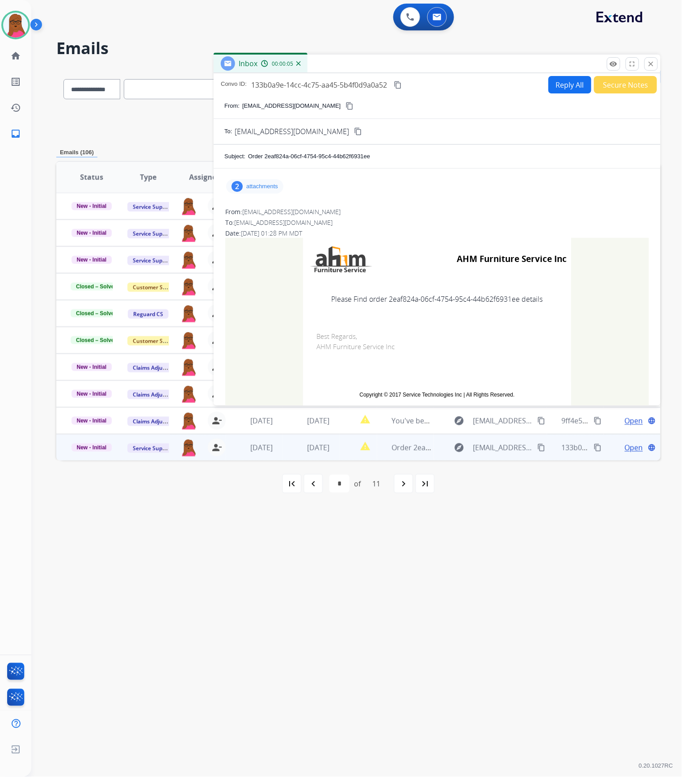
click at [254, 189] on p "attachments" at bounding box center [262, 186] width 32 height 7
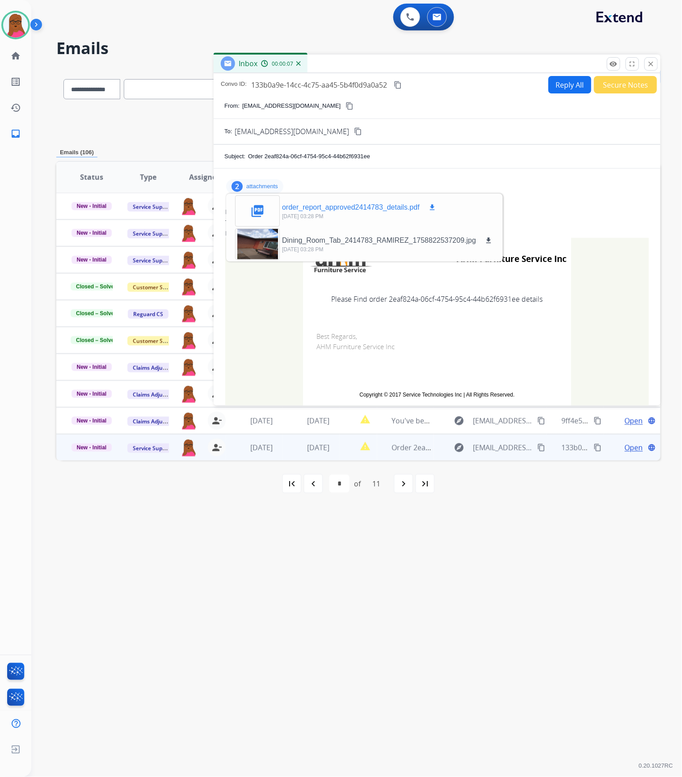
click at [433, 208] on mat-icon "download" at bounding box center [432, 207] width 8 height 8
click at [655, 62] on mat-icon "close" at bounding box center [651, 64] width 8 height 8
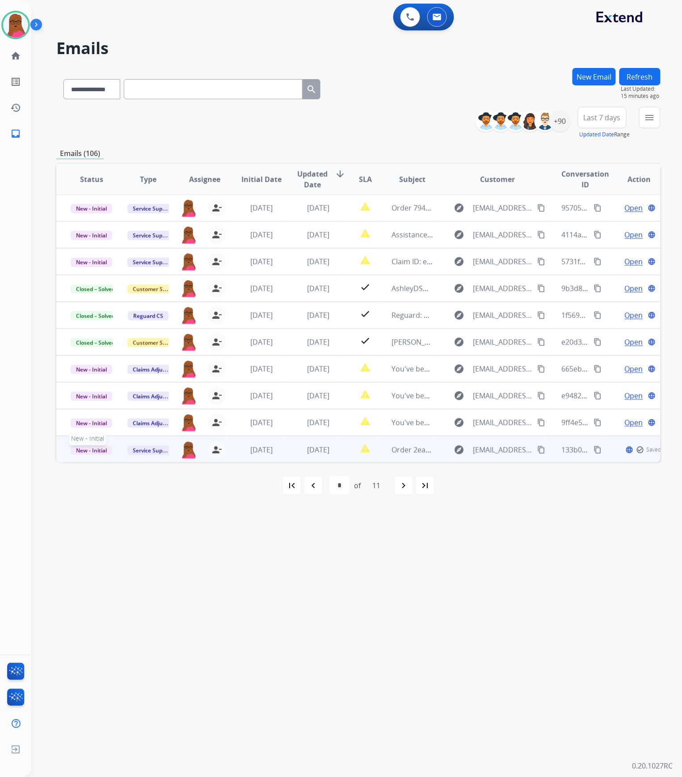
click at [91, 450] on span "New - Initial" at bounding box center [92, 449] width 42 height 9
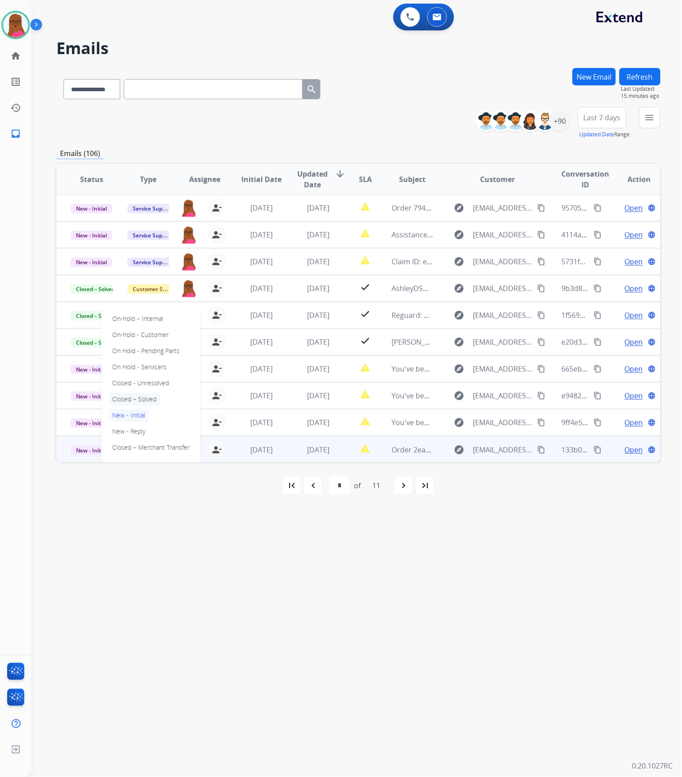
click at [143, 399] on p "Closed – Solved" at bounding box center [134, 399] width 51 height 13
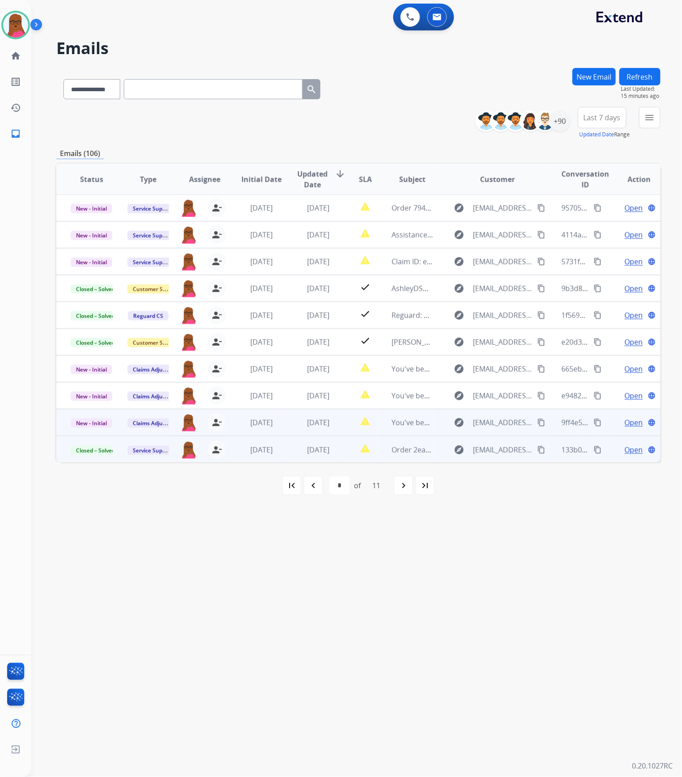
click at [625, 419] on span "Open" at bounding box center [634, 422] width 18 height 11
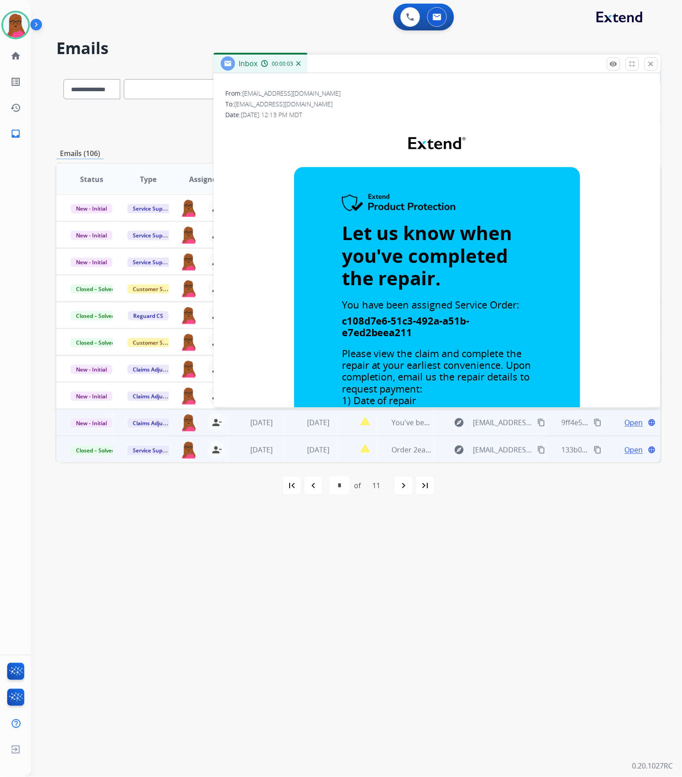
scroll to position [119, 0]
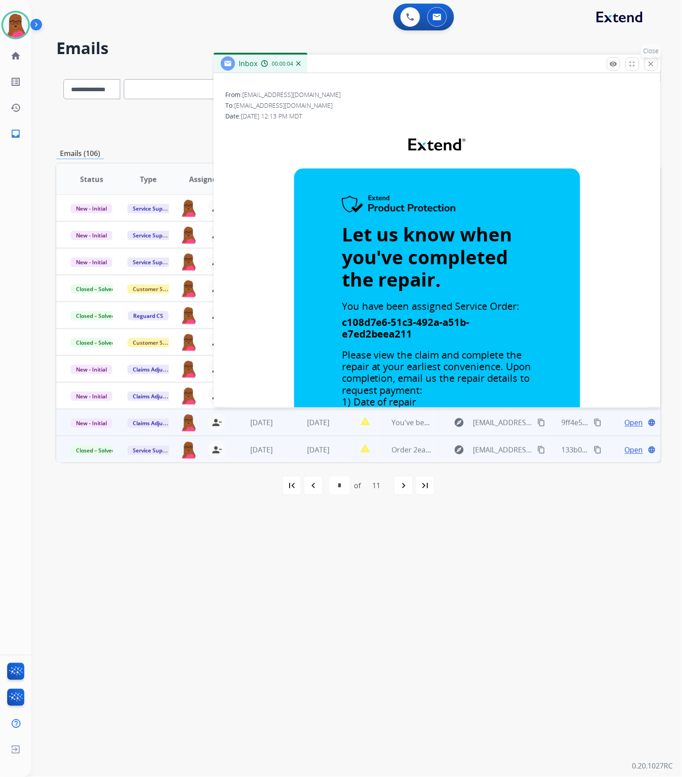
click at [657, 66] on button "close Close" at bounding box center [650, 63] width 13 height 13
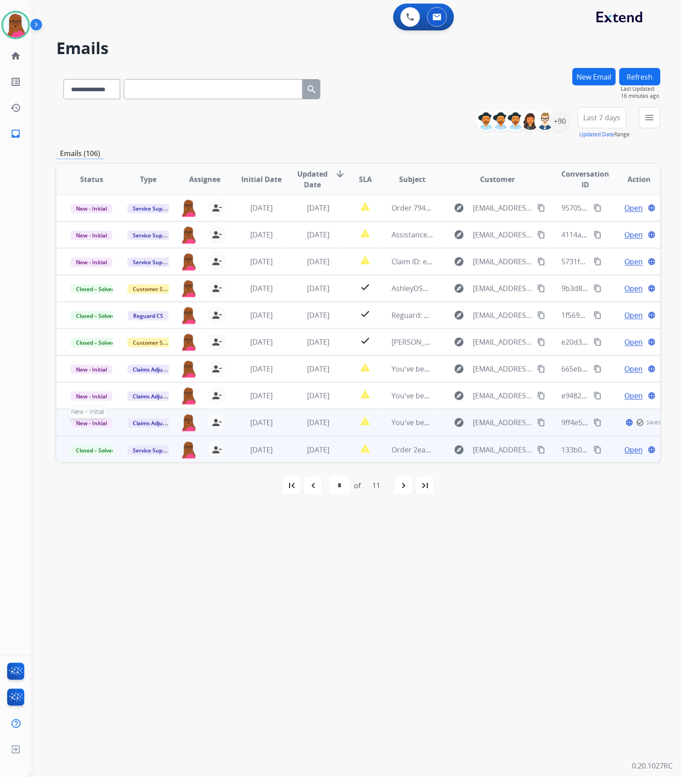
click at [93, 423] on span "New - Initial" at bounding box center [92, 422] width 42 height 9
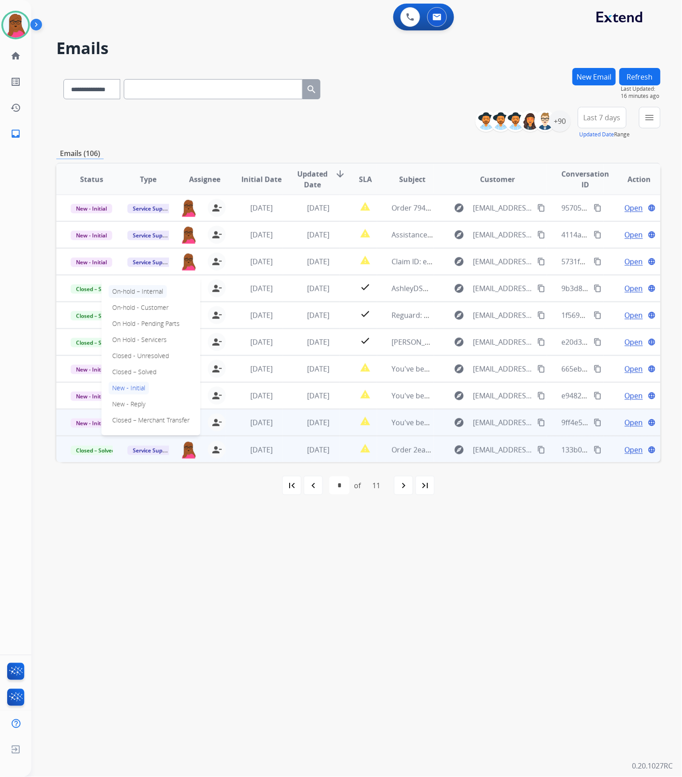
click at [163, 288] on p "On-hold – Internal" at bounding box center [138, 291] width 58 height 13
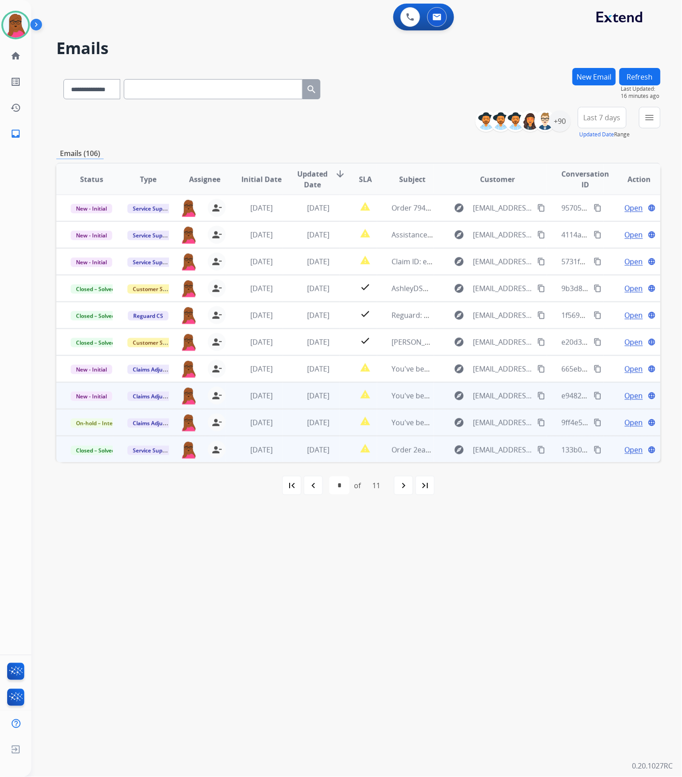
click at [626, 397] on span "Open" at bounding box center [634, 395] width 18 height 11
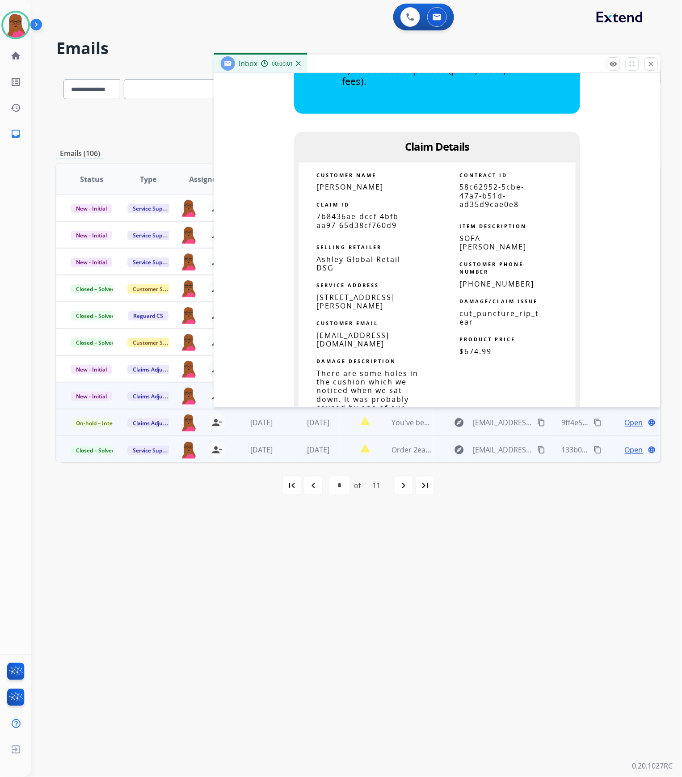
scroll to position [476, 0]
click at [365, 220] on span "7b8436ae-dccf-4bfb-aa97-65d38cf760d9" at bounding box center [358, 219] width 85 height 18
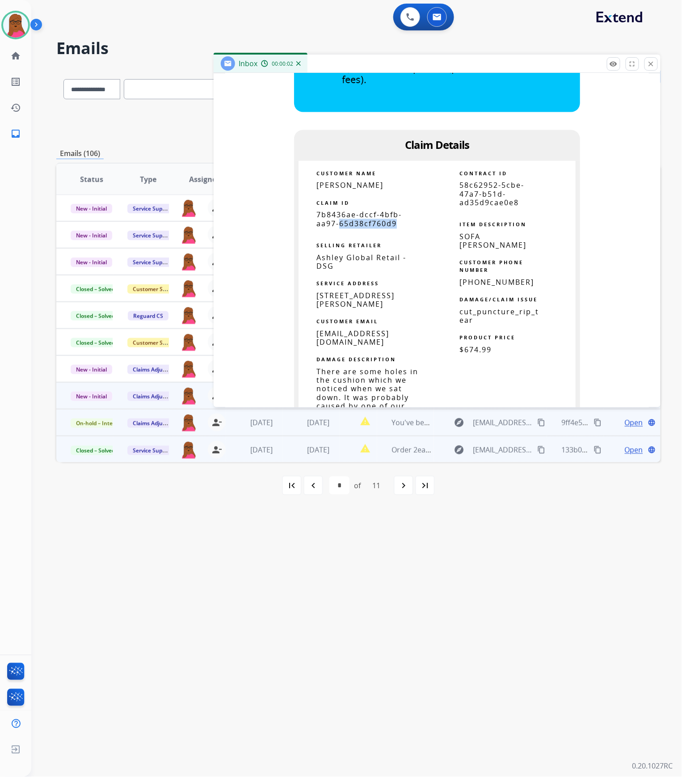
click at [365, 220] on span "7b8436ae-dccf-4bfb-aa97-65d38cf760d9" at bounding box center [358, 219] width 85 height 18
copy tbody
click at [374, 181] on span "[PERSON_NAME]" at bounding box center [349, 186] width 67 height 10
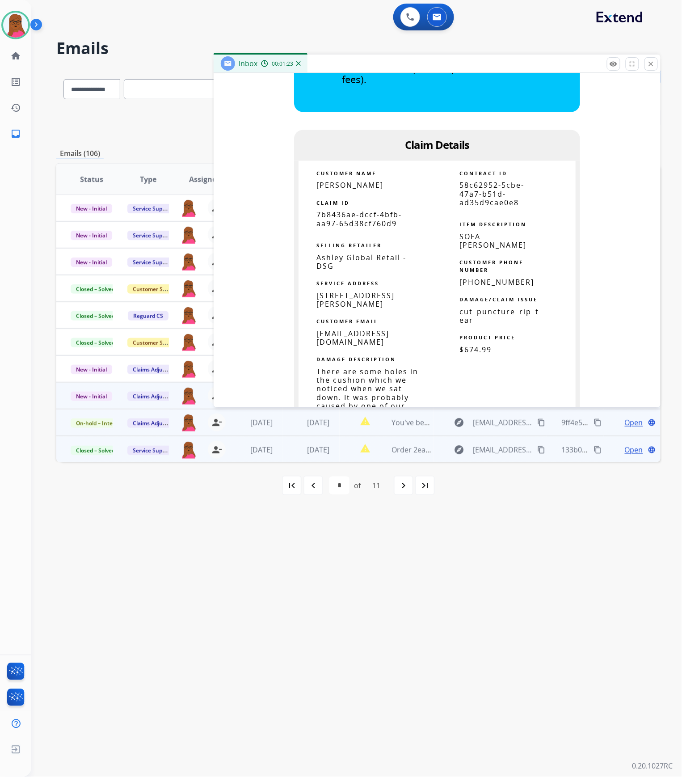
click at [374, 181] on span "[PERSON_NAME]" at bounding box center [349, 186] width 67 height 10
copy tbody
drag, startPoint x: 388, startPoint y: 295, endPoint x: 313, endPoint y: 296, distance: 75.5
click at [316, 296] on span "[STREET_ADDRESS][PERSON_NAME]" at bounding box center [355, 300] width 78 height 18
copy span "1282 [PERSON_NAME],"
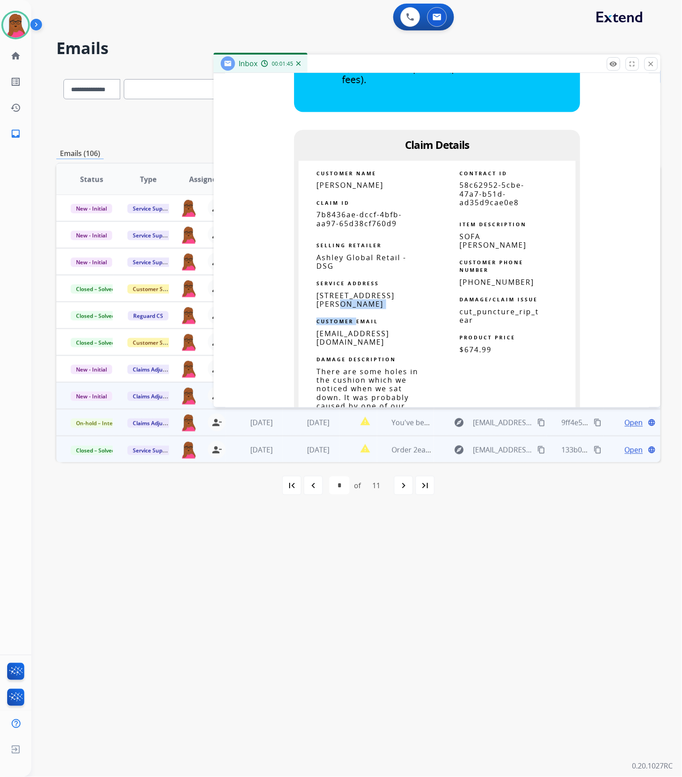
drag, startPoint x: 397, startPoint y: 292, endPoint x: 353, endPoint y: 309, distance: 48.0
click at [353, 309] on td "CUSTOMER NAME [PERSON_NAME] CLAIM ID 7b8436ae-dccf-4bfb-aa97-65d38cf760d9 SELLI…" at bounding box center [366, 308] width 141 height 294
click at [422, 302] on td "[STREET_ADDRESS][PERSON_NAME]" at bounding box center [367, 300] width 139 height 17
drag, startPoint x: 397, startPoint y: 294, endPoint x: 351, endPoint y: 306, distance: 47.5
click at [351, 306] on span "[STREET_ADDRESS][PERSON_NAME]" at bounding box center [355, 300] width 78 height 18
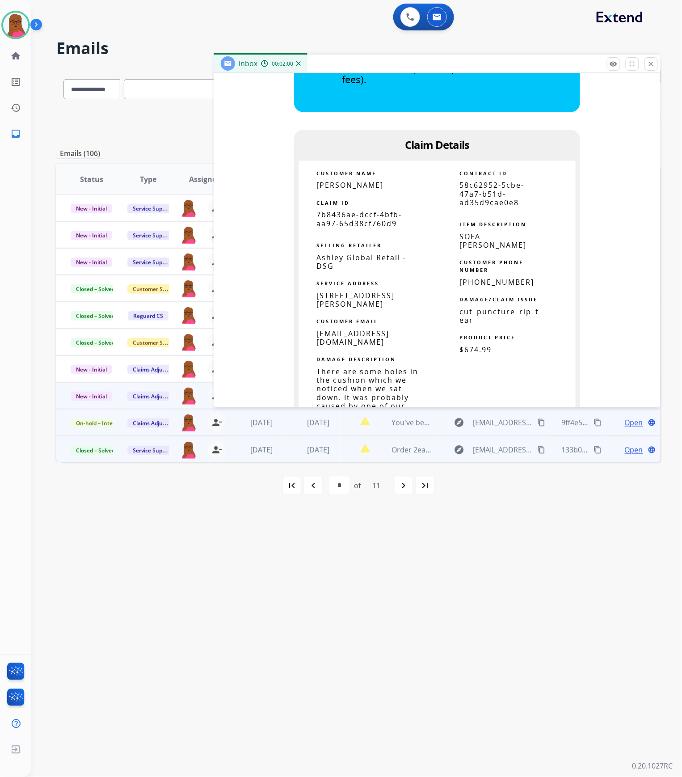
click at [384, 305] on span "[STREET_ADDRESS][PERSON_NAME]" at bounding box center [355, 300] width 78 height 18
copy span "78130"
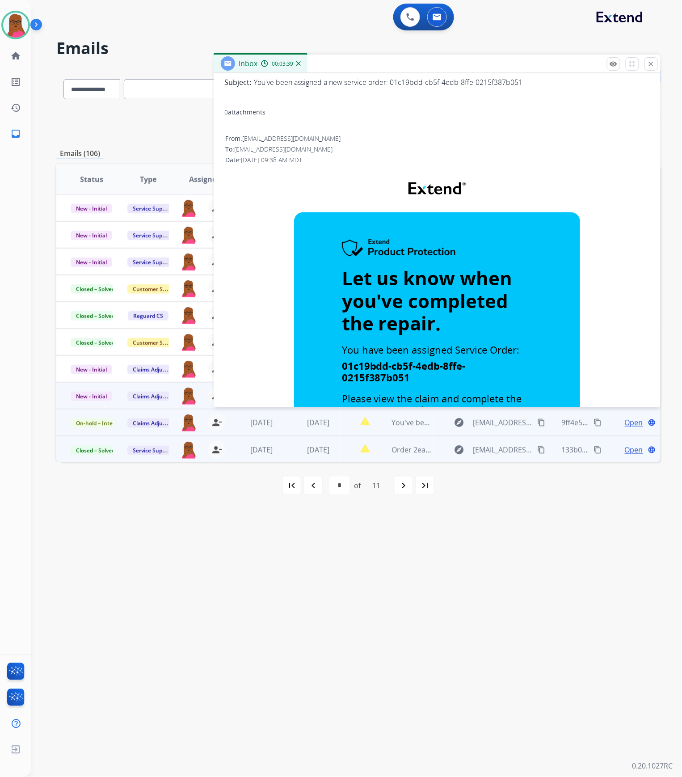
scroll to position [0, 0]
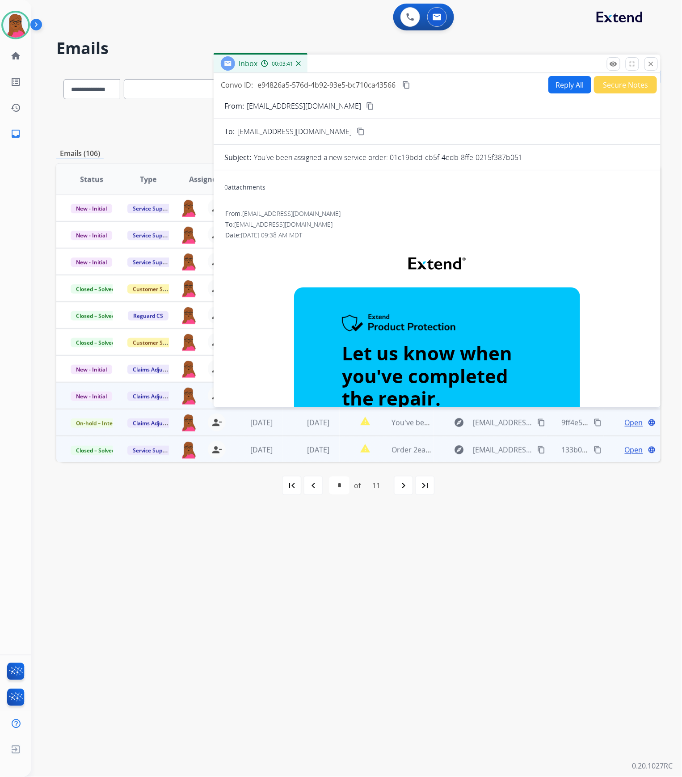
drag, startPoint x: 655, startPoint y: 65, endPoint x: 521, endPoint y: 187, distance: 181.2
click at [655, 65] on button "close Close" at bounding box center [650, 63] width 13 height 13
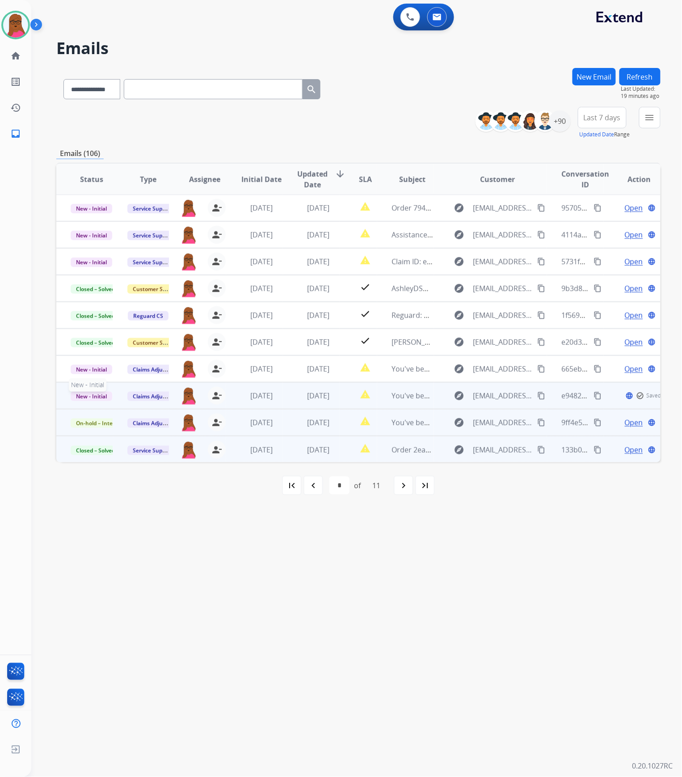
click at [93, 392] on span "New - Initial" at bounding box center [92, 395] width 42 height 9
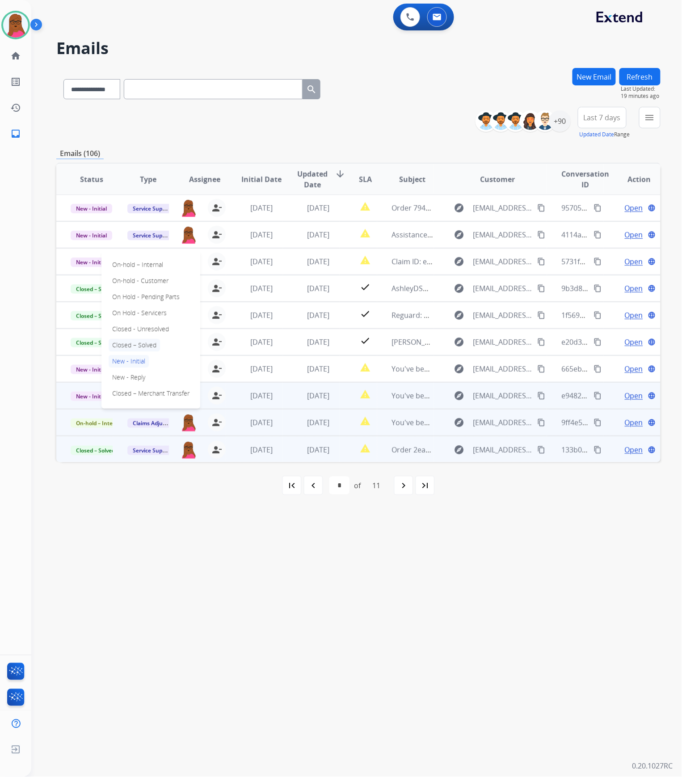
click at [147, 344] on p "Closed – Solved" at bounding box center [134, 345] width 51 height 13
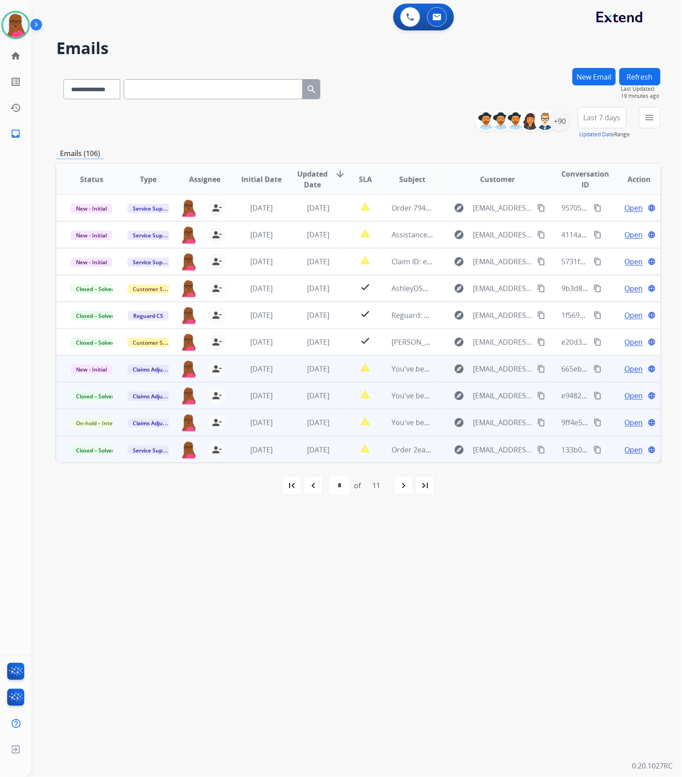
click at [626, 367] on span "Open" at bounding box center [634, 368] width 18 height 11
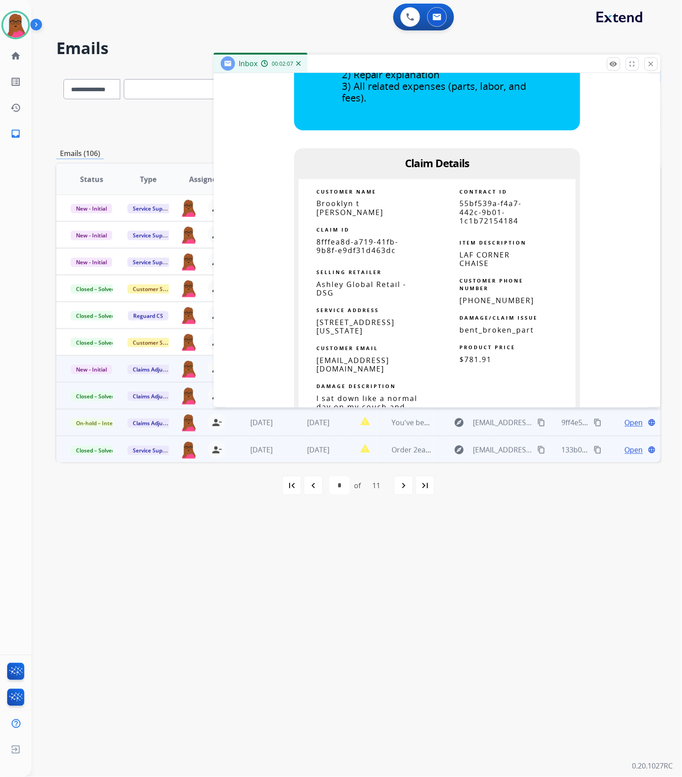
scroll to position [476, 0]
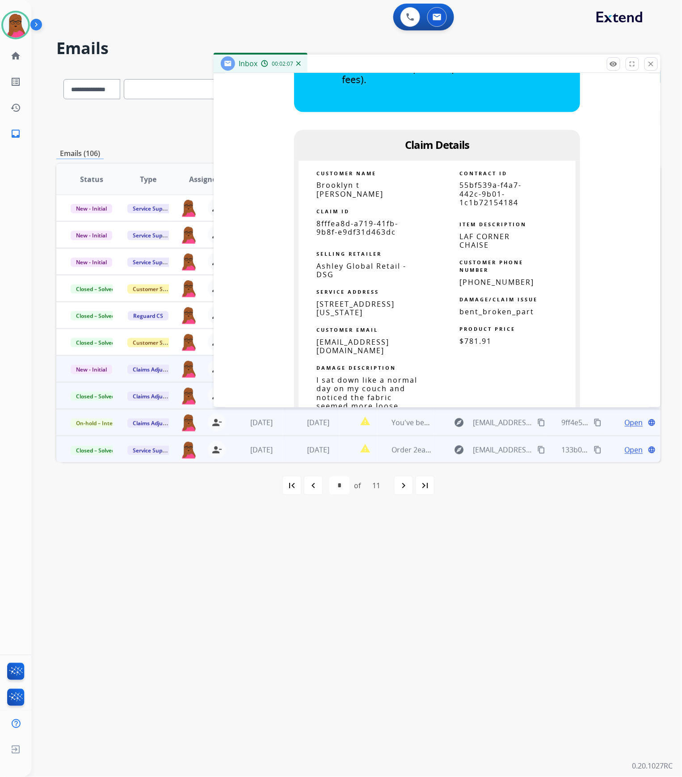
click at [363, 219] on span "8fffea8d-a719-41fb-9b8f-e9df31d463dc" at bounding box center [357, 228] width 82 height 18
copy tbody
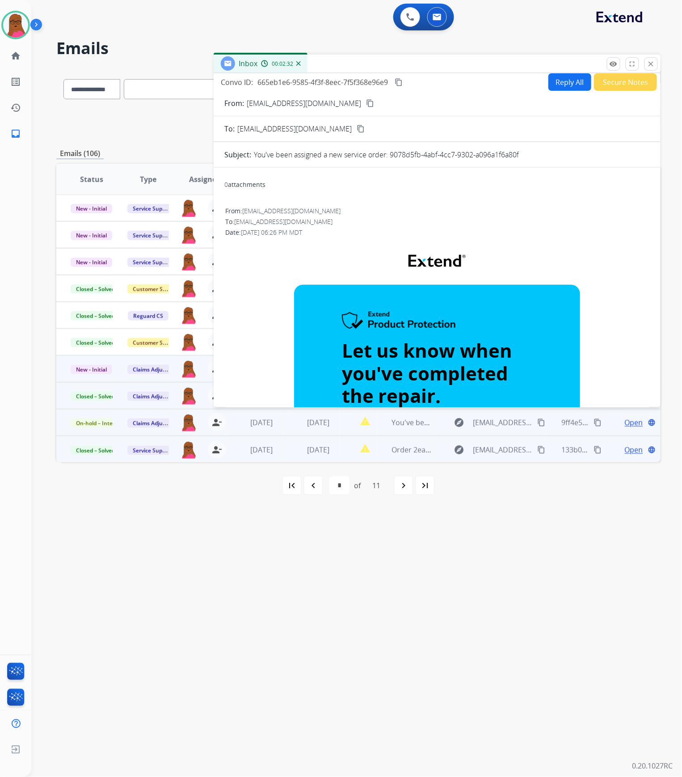
scroll to position [0, 0]
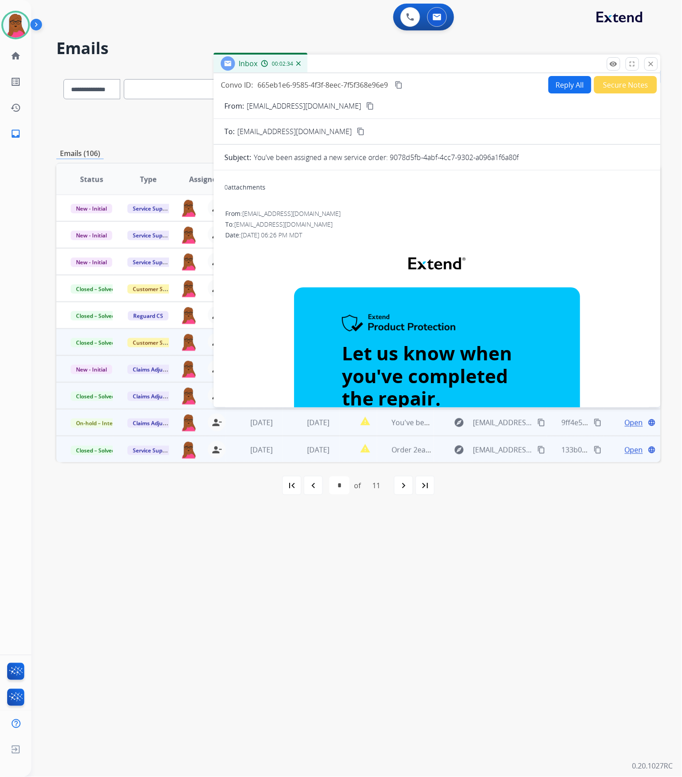
drag, startPoint x: 651, startPoint y: 61, endPoint x: 81, endPoint y: 329, distance: 629.6
click at [651, 61] on mat-icon "close" at bounding box center [651, 64] width 8 height 8
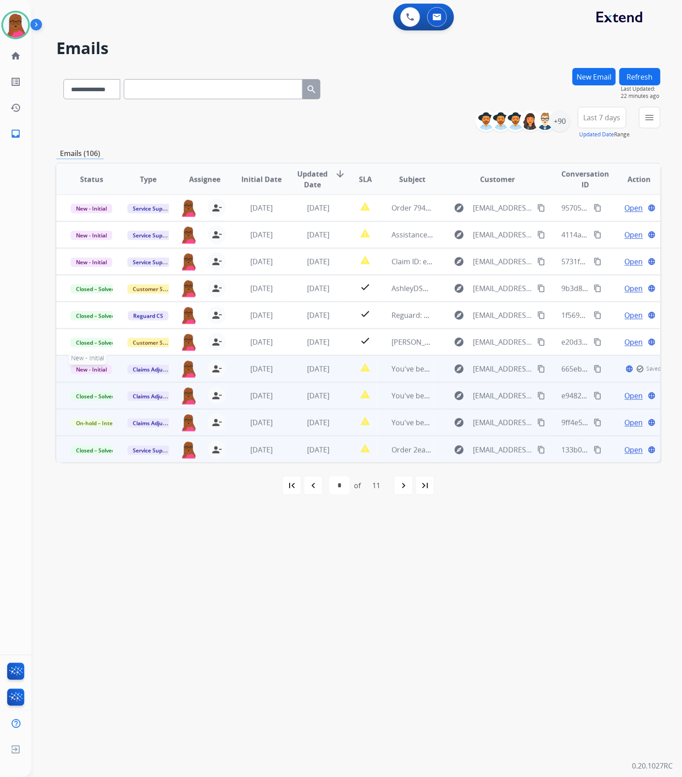
click at [99, 368] on span "New - Initial" at bounding box center [92, 369] width 42 height 9
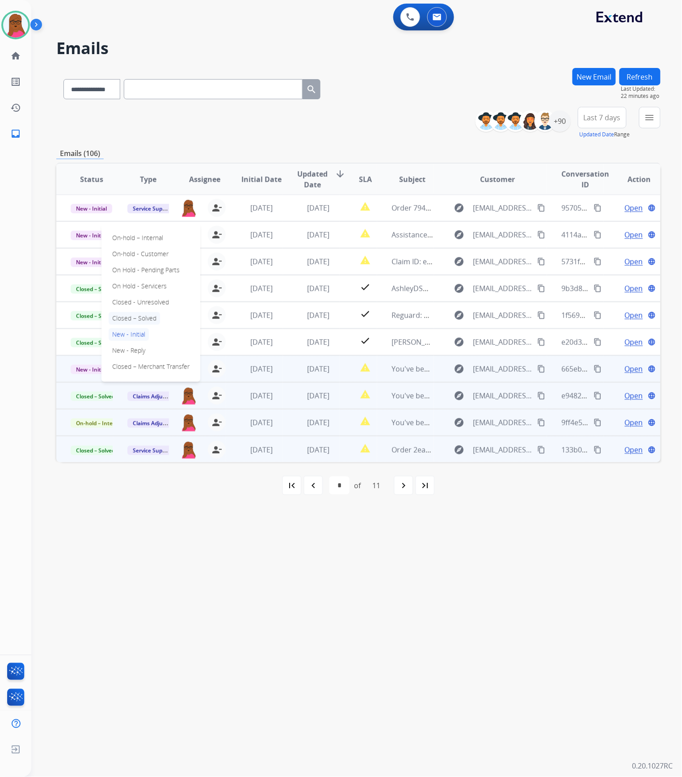
click at [156, 316] on p "Closed – Solved" at bounding box center [134, 318] width 51 height 13
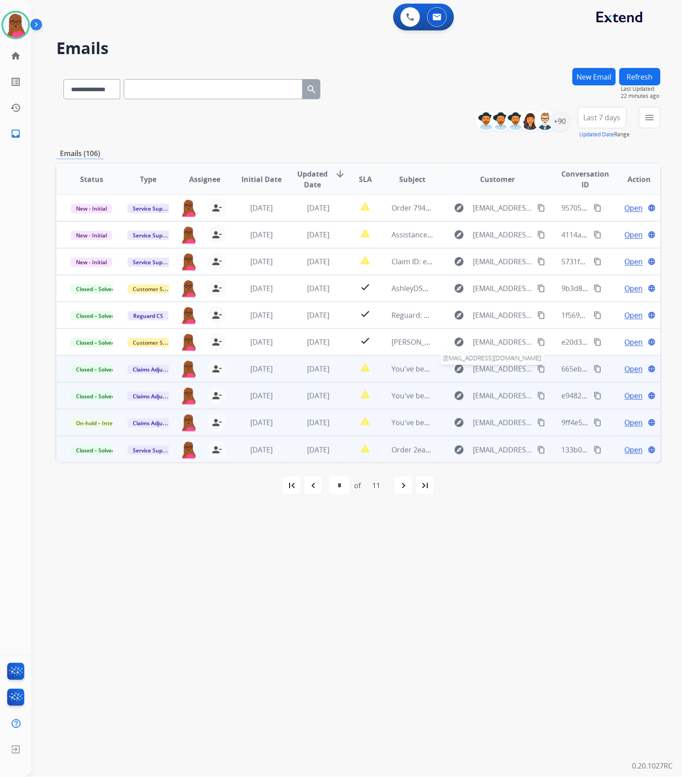
click at [513, 369] on span "[EMAIL_ADDRESS][DOMAIN_NAME]" at bounding box center [502, 368] width 59 height 11
type input "**********"
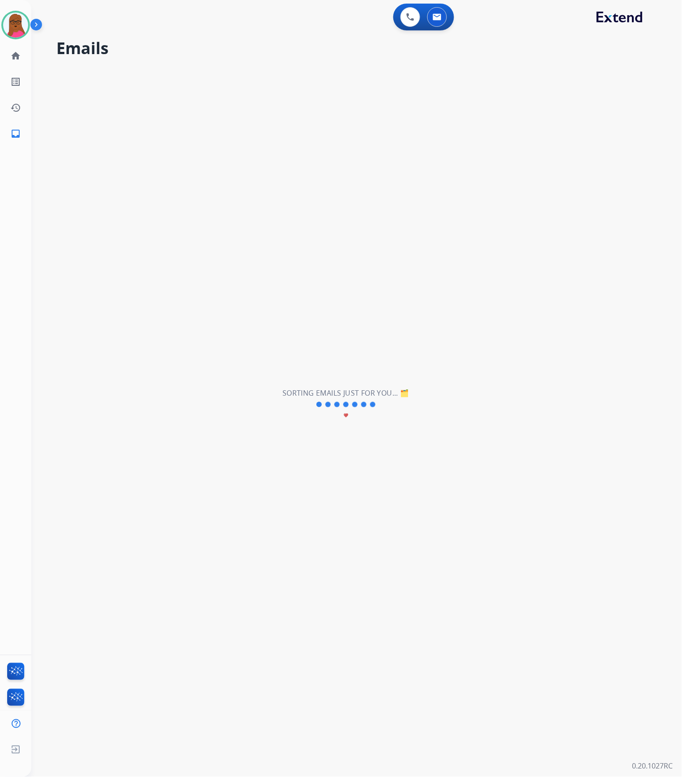
select select "*"
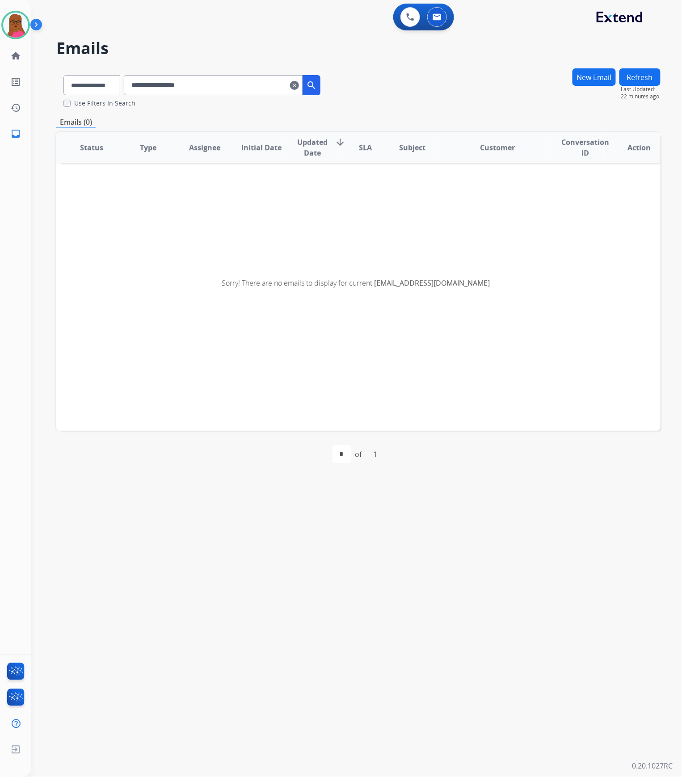
click at [299, 88] on mat-icon "clear" at bounding box center [294, 85] width 9 height 11
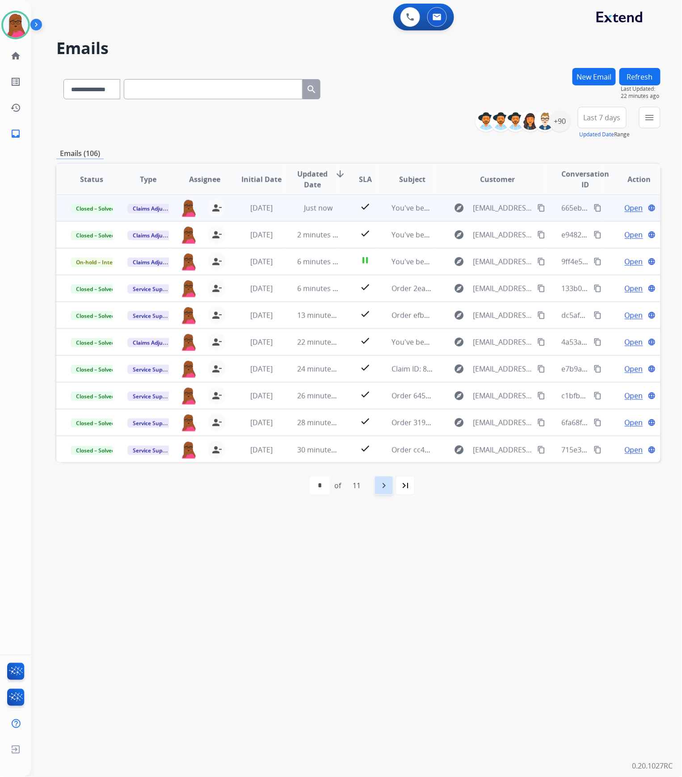
click at [389, 485] on mat-icon "navigate_next" at bounding box center [383, 485] width 11 height 11
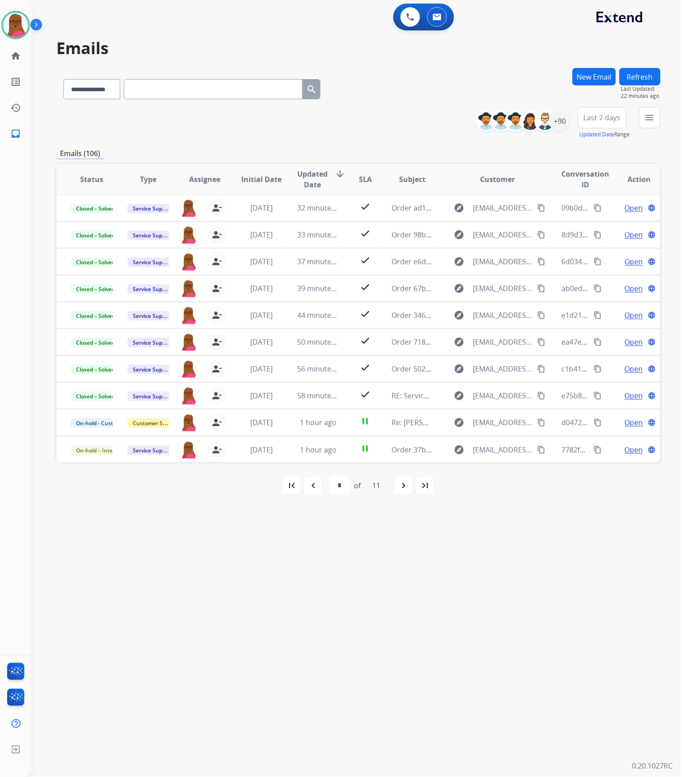
click at [388, 485] on div "* * * * * * * * * ** ** of 11" at bounding box center [358, 485] width 60 height 18
click at [397, 487] on div "navigate_next" at bounding box center [404, 485] width 20 height 20
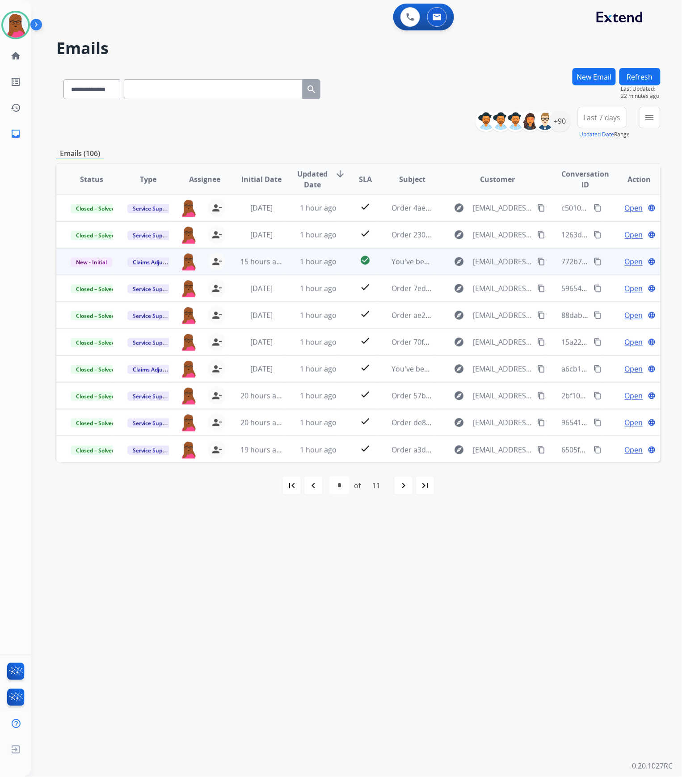
click at [629, 257] on span "Open" at bounding box center [634, 261] width 18 height 11
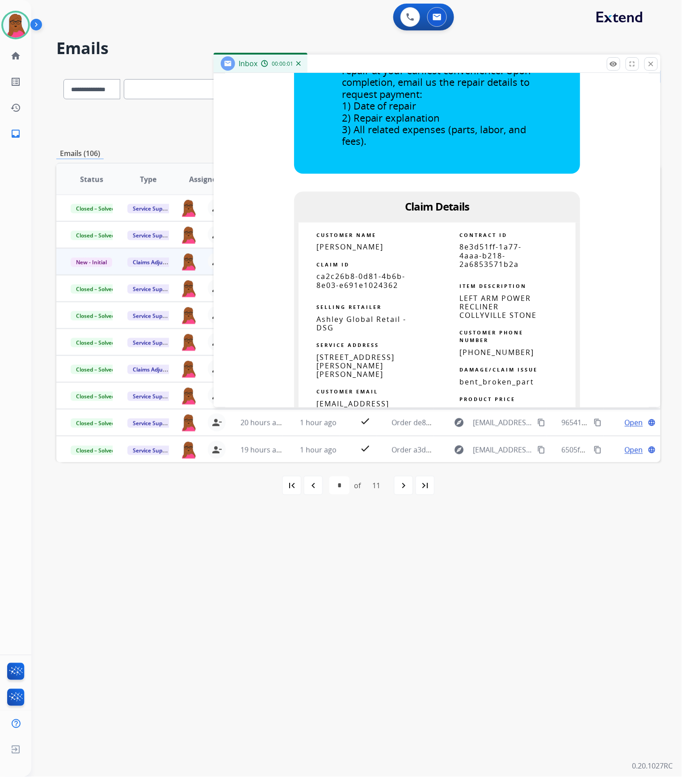
scroll to position [417, 0]
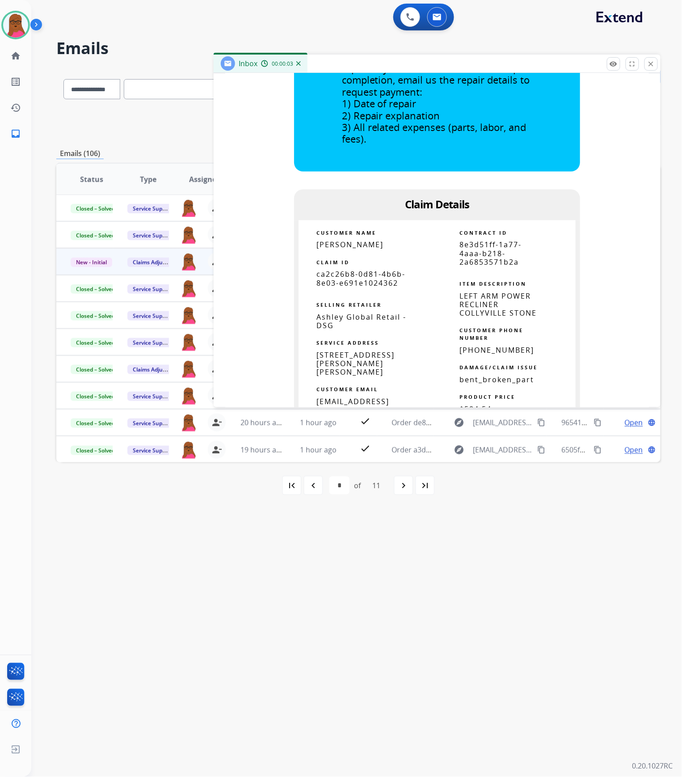
click at [358, 276] on span "ca2c26b8-0d81-4b6b-8e03-e691e1024362" at bounding box center [360, 278] width 89 height 18
copy tbody
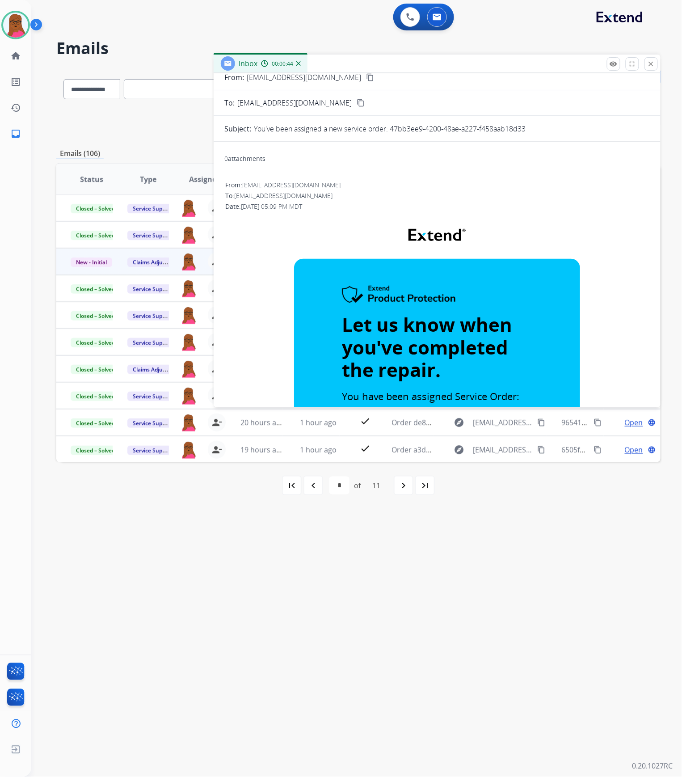
scroll to position [0, 0]
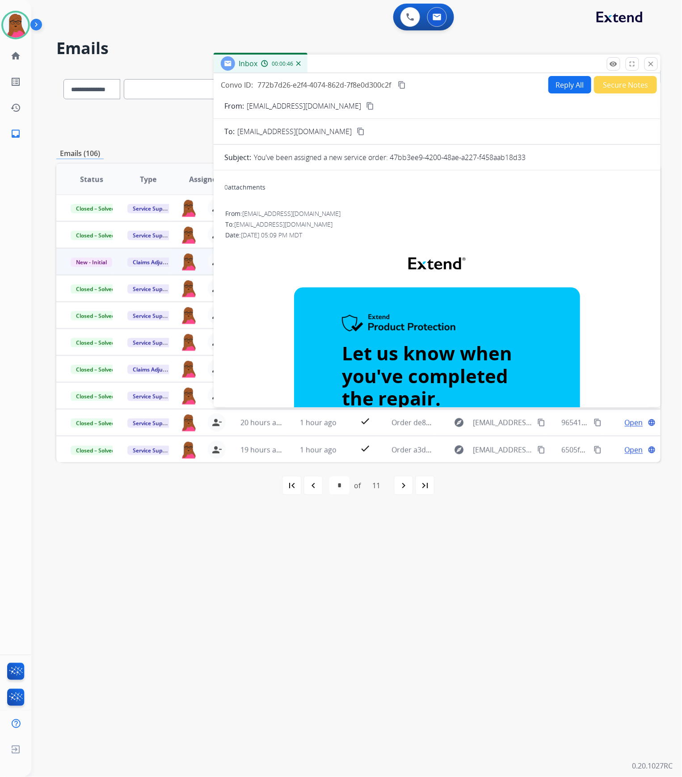
click at [652, 67] on mat-icon "close" at bounding box center [651, 64] width 8 height 8
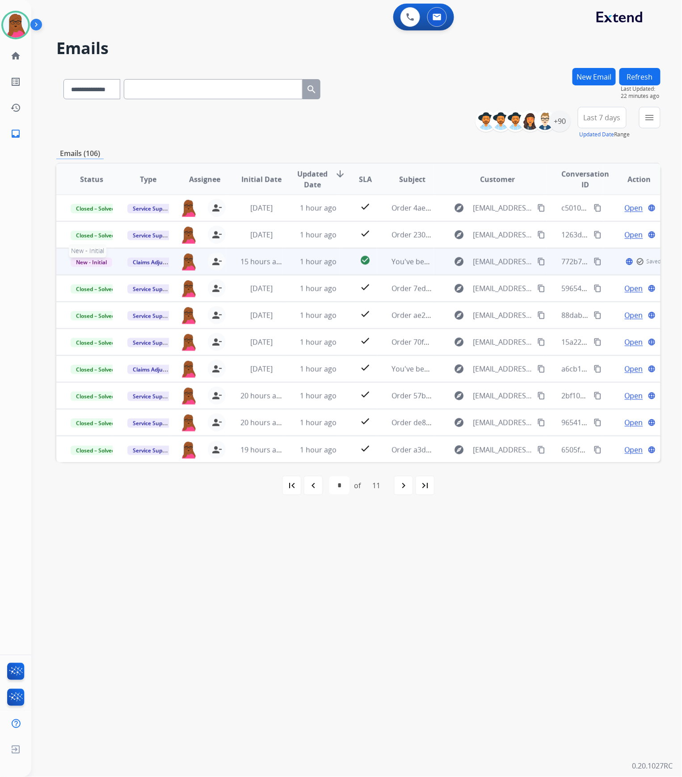
click at [88, 260] on span "New - Initial" at bounding box center [92, 261] width 42 height 9
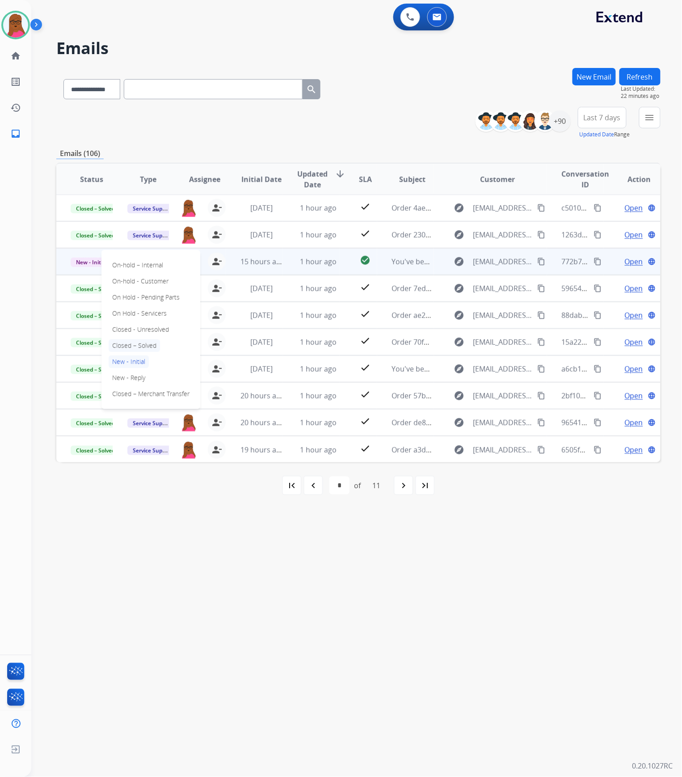
click at [159, 345] on p "Closed – Solved" at bounding box center [134, 345] width 51 height 13
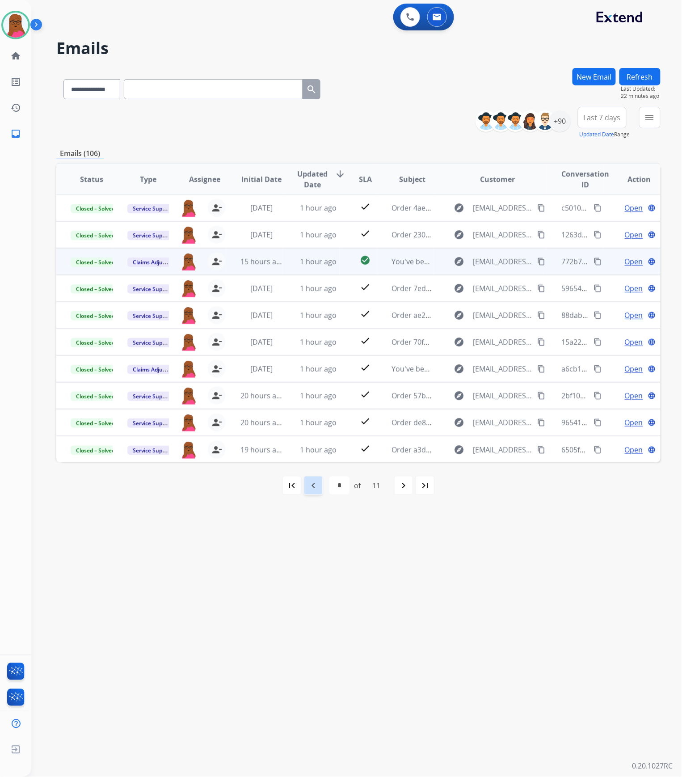
click at [314, 484] on mat-icon "navigate_before" at bounding box center [313, 485] width 11 height 11
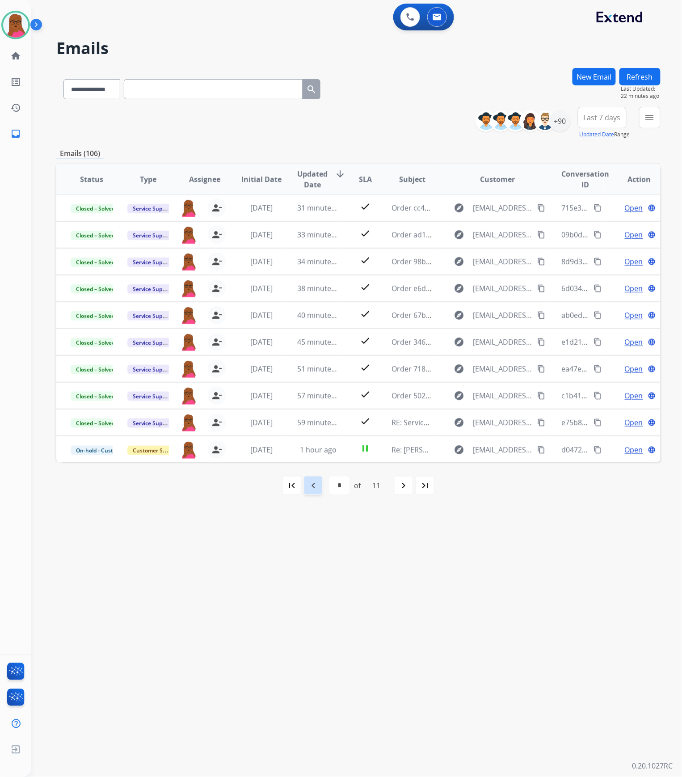
click at [313, 484] on mat-icon "navigate_before" at bounding box center [313, 485] width 11 height 11
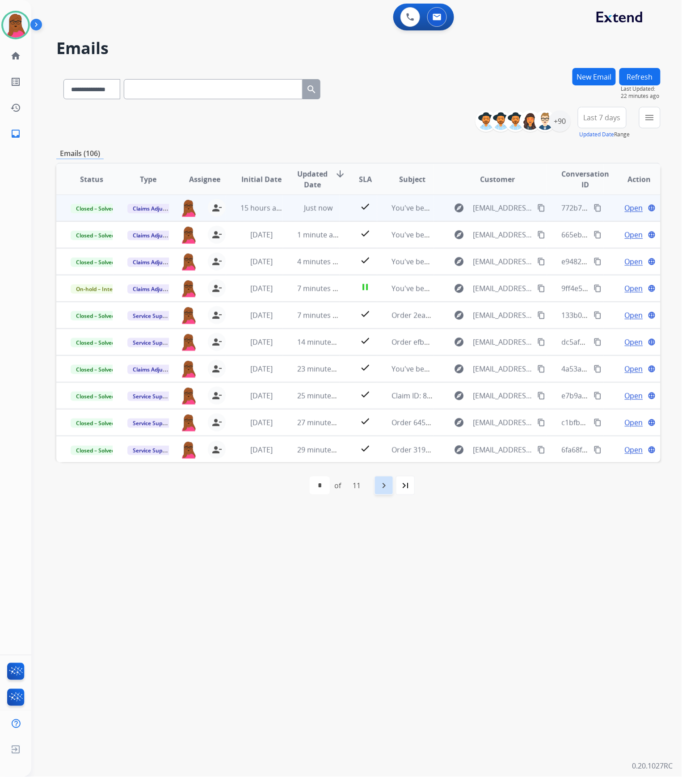
click at [390, 493] on div "navigate_next" at bounding box center [384, 485] width 20 height 20
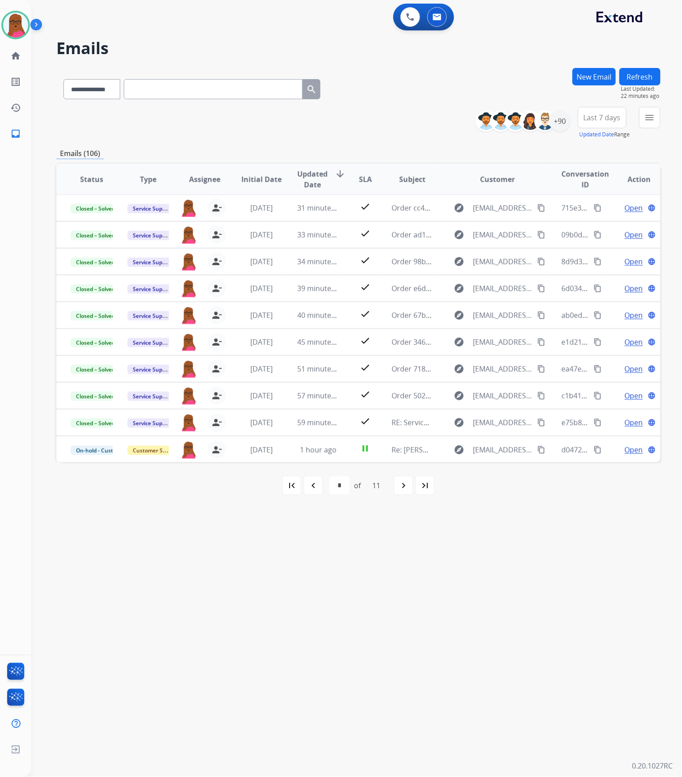
click at [395, 491] on div "navigate_next" at bounding box center [404, 485] width 20 height 20
click at [398, 491] on div "navigate_next" at bounding box center [404, 485] width 20 height 20
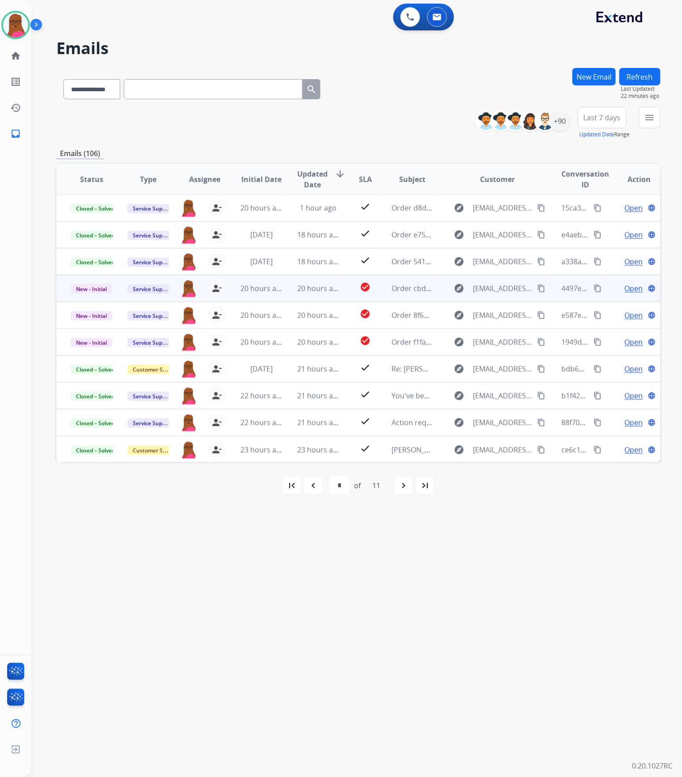
click at [625, 286] on span "Open" at bounding box center [634, 288] width 18 height 11
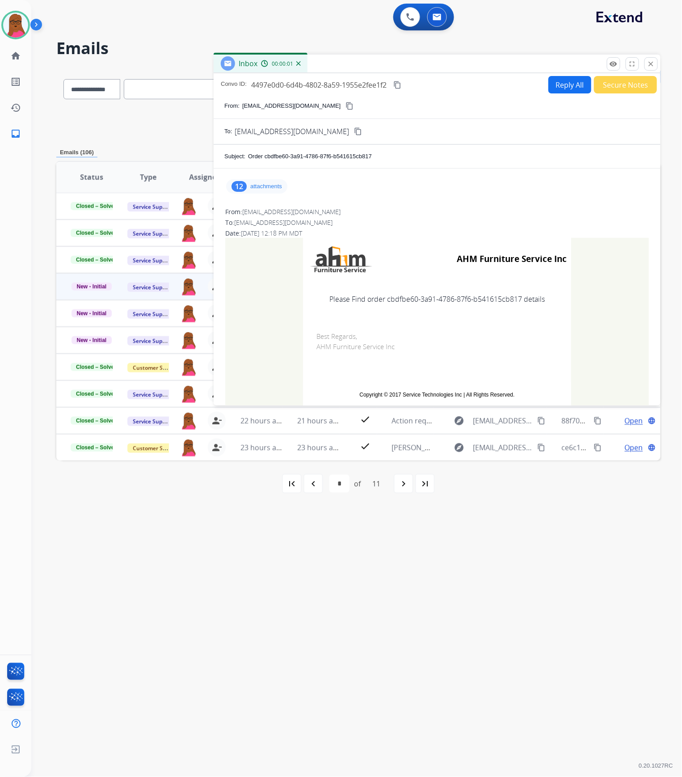
click at [285, 189] on div "12 attachments" at bounding box center [256, 186] width 61 height 14
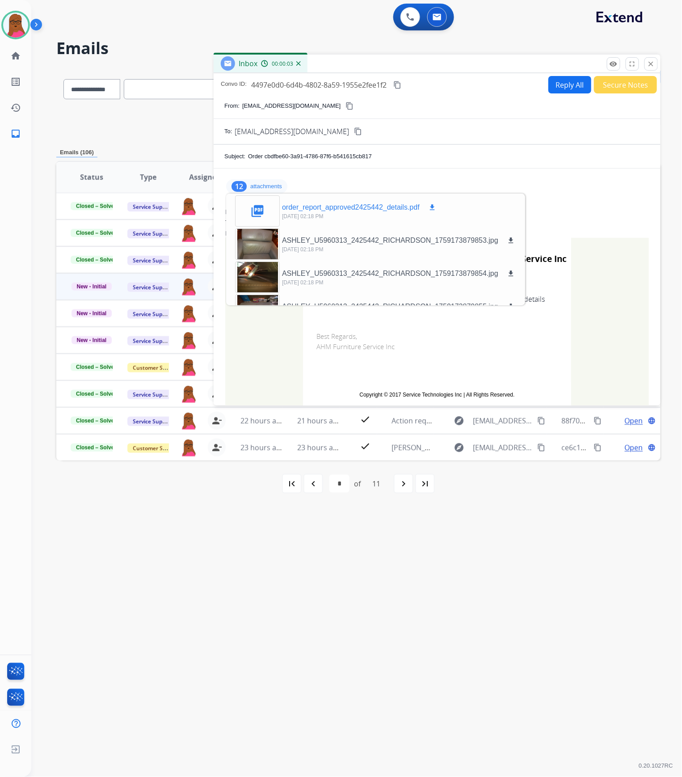
click at [428, 204] on mat-icon "download" at bounding box center [432, 207] width 8 height 8
click at [433, 206] on mat-icon "download" at bounding box center [432, 207] width 8 height 8
click at [651, 63] on mat-icon "close" at bounding box center [651, 64] width 8 height 8
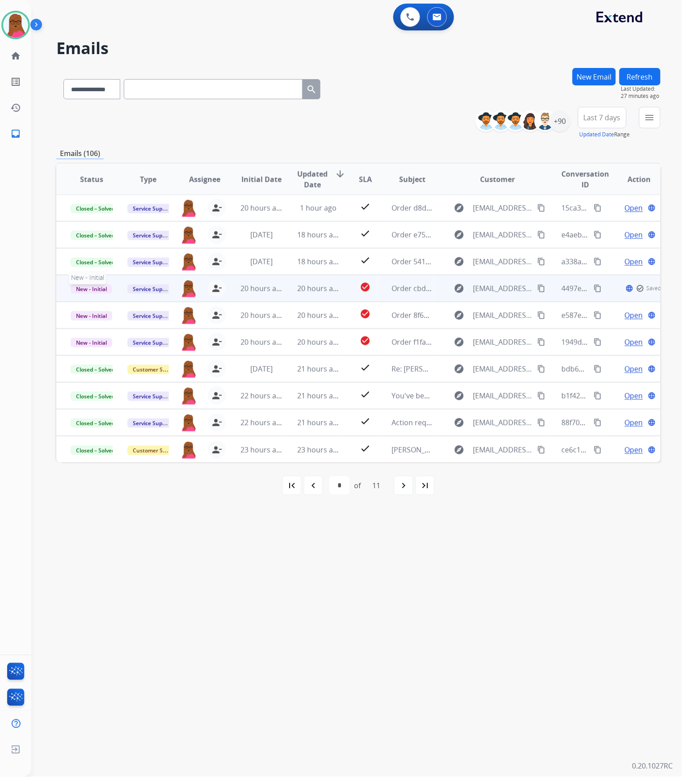
click at [104, 288] on span "New - Initial" at bounding box center [92, 288] width 42 height 9
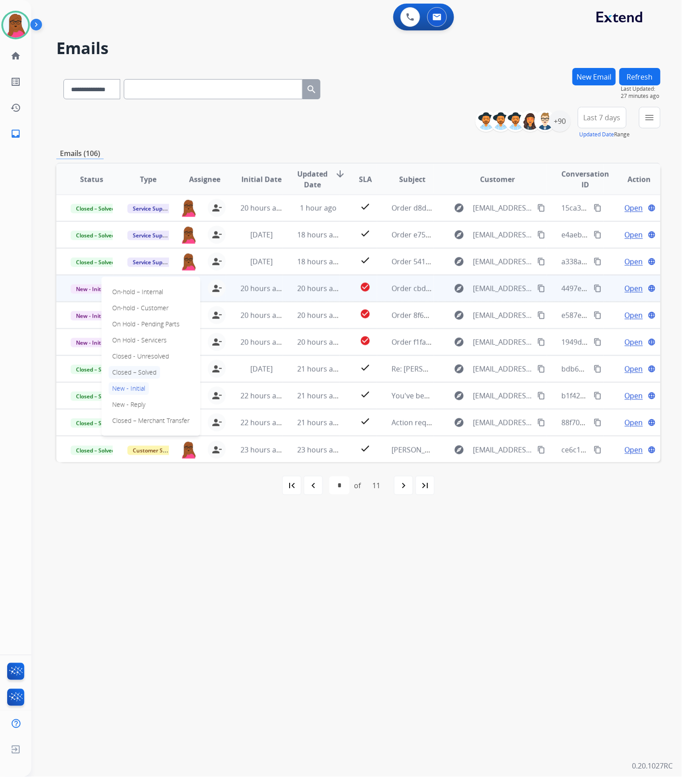
click at [134, 370] on p "Closed – Solved" at bounding box center [134, 372] width 51 height 13
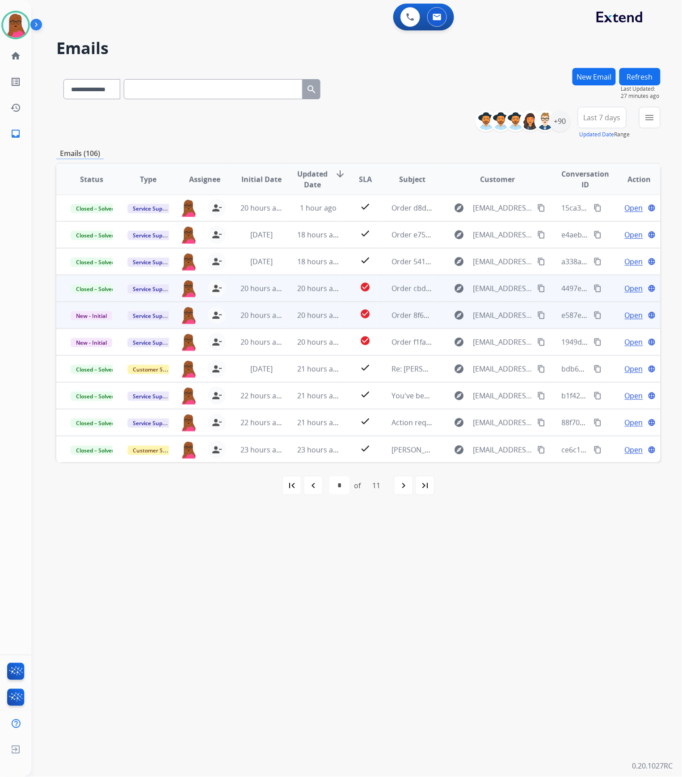
click at [626, 317] on span "Open" at bounding box center [634, 315] width 18 height 11
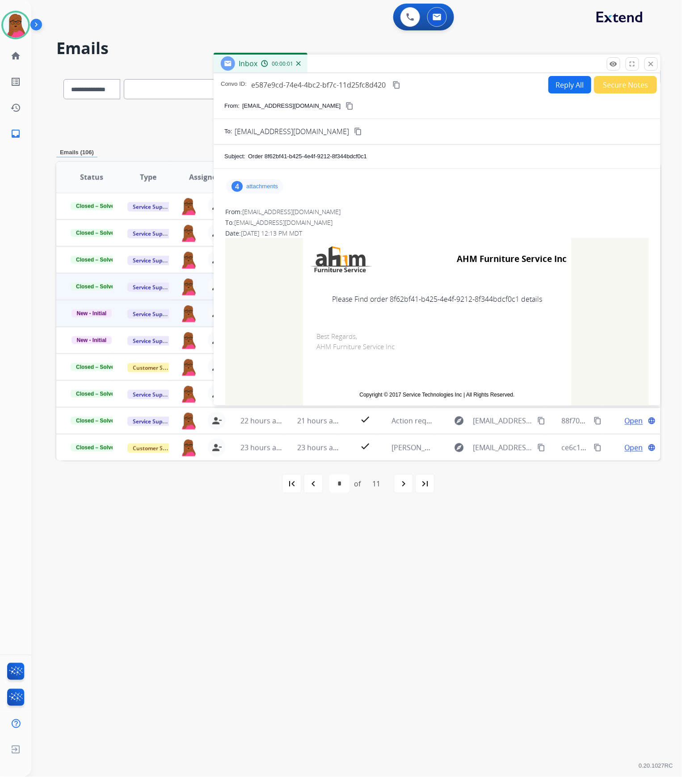
click at [276, 185] on p "attachments" at bounding box center [262, 186] width 32 height 7
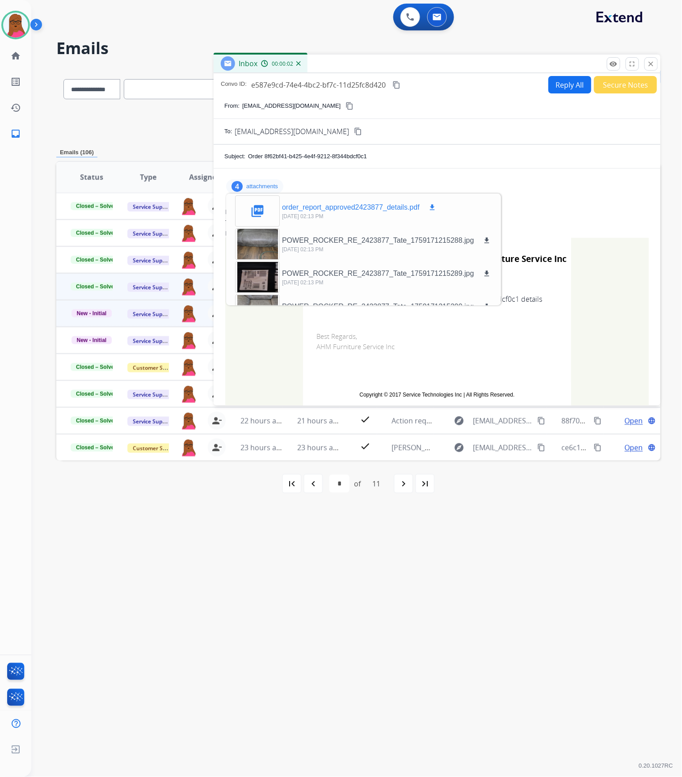
click at [432, 206] on mat-icon "download" at bounding box center [432, 207] width 8 height 8
click at [651, 63] on mat-icon "close" at bounding box center [651, 64] width 8 height 8
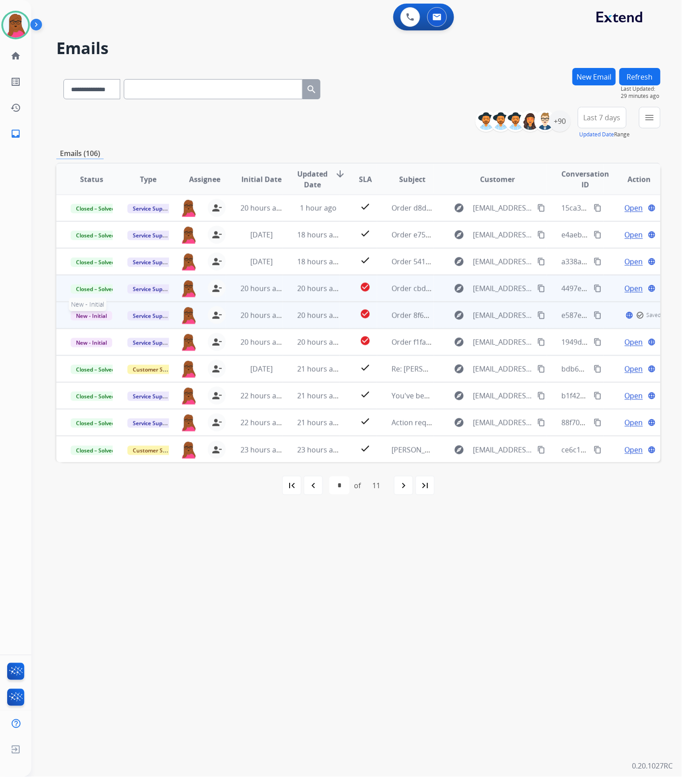
click at [86, 319] on span "New - Initial" at bounding box center [92, 315] width 42 height 9
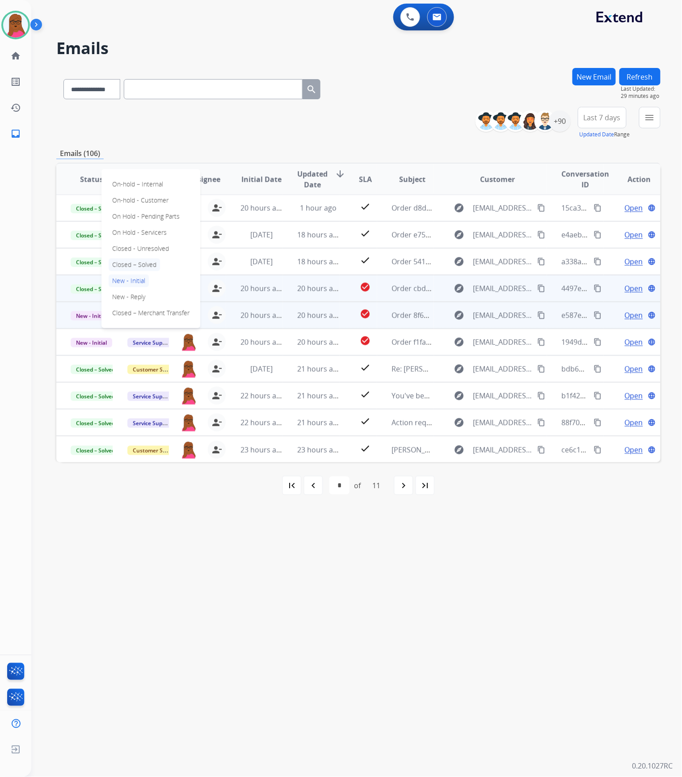
click at [129, 267] on p "Closed – Solved" at bounding box center [134, 264] width 51 height 13
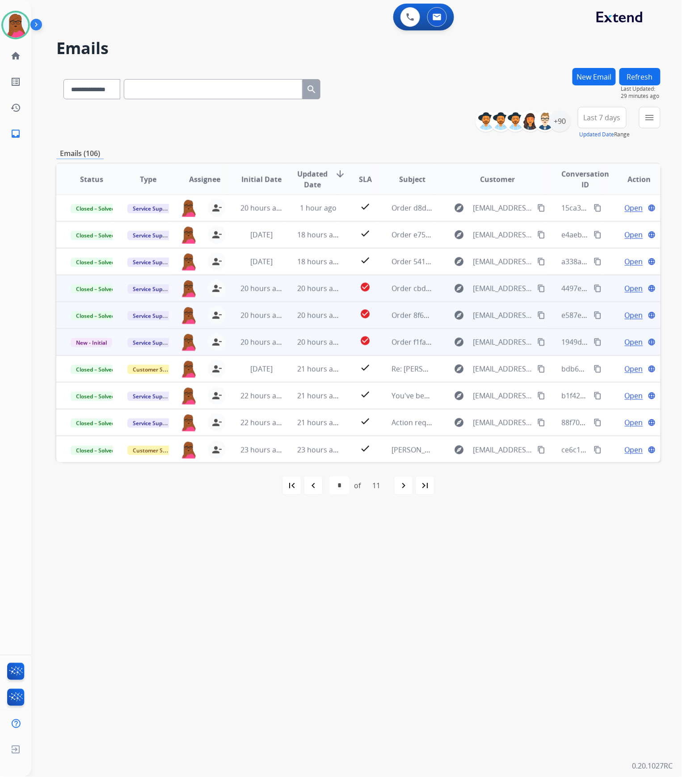
click at [626, 340] on span "Open" at bounding box center [634, 341] width 18 height 11
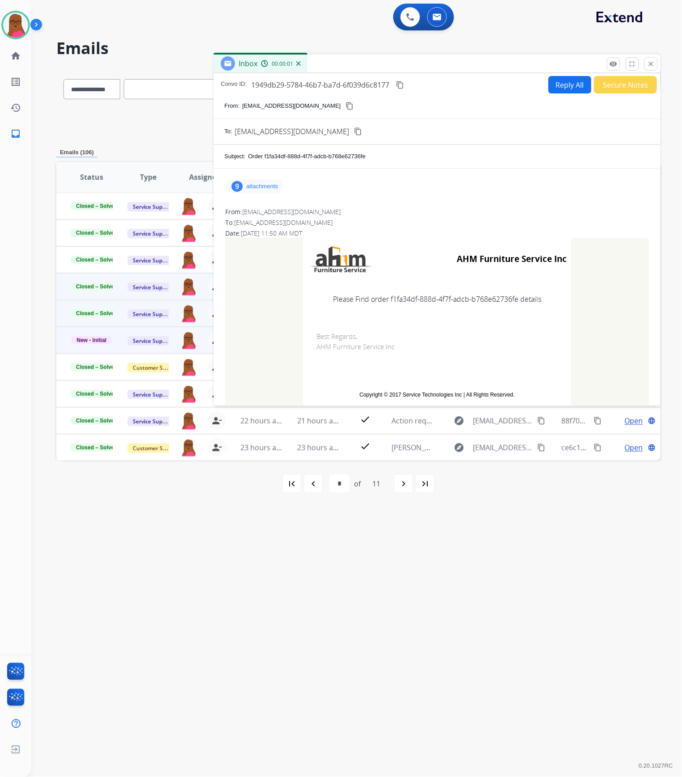
click at [265, 189] on p "attachments" at bounding box center [262, 186] width 32 height 7
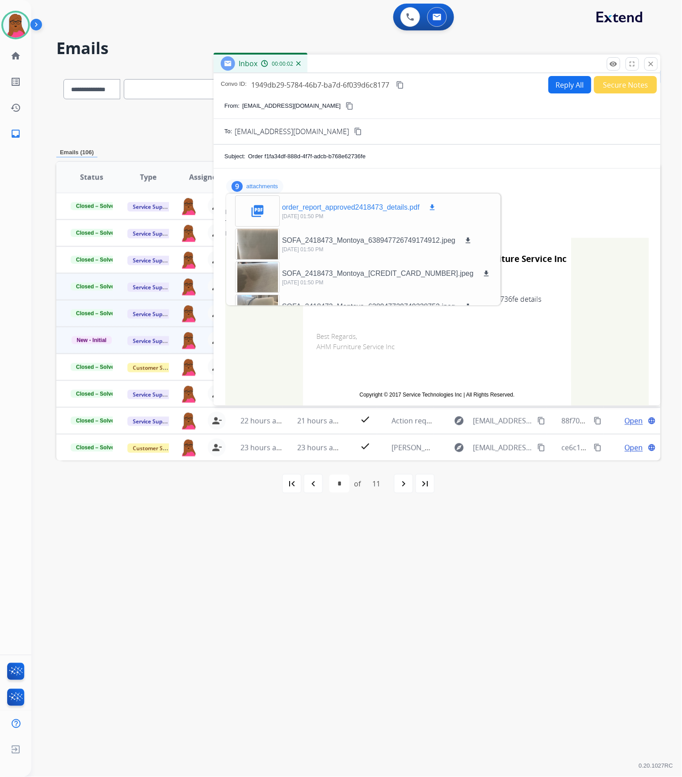
click at [434, 206] on mat-icon "download" at bounding box center [432, 207] width 8 height 8
click at [651, 66] on mat-icon "close" at bounding box center [651, 64] width 8 height 8
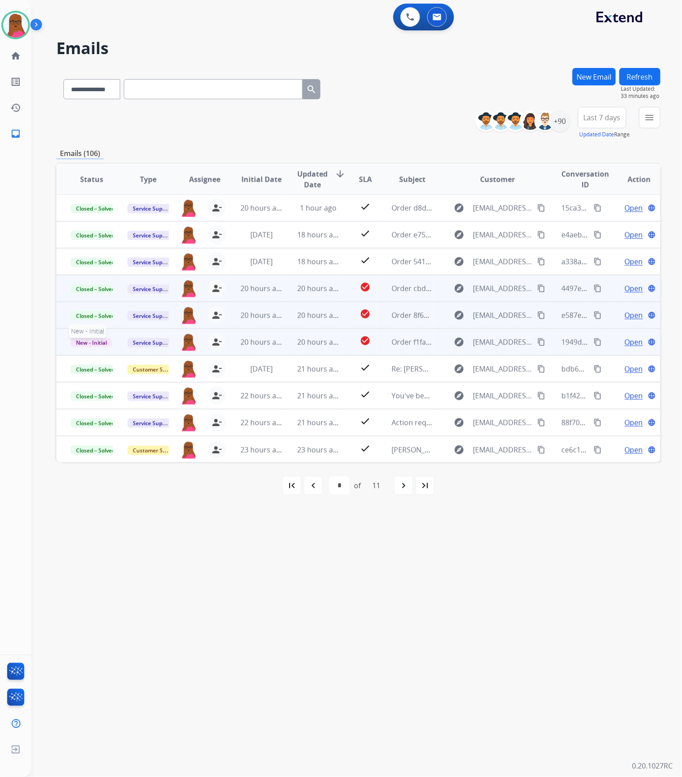
drag, startPoint x: 99, startPoint y: 343, endPoint x: 90, endPoint y: 342, distance: 9.0
click at [90, 342] on span "New - Initial" at bounding box center [92, 342] width 42 height 9
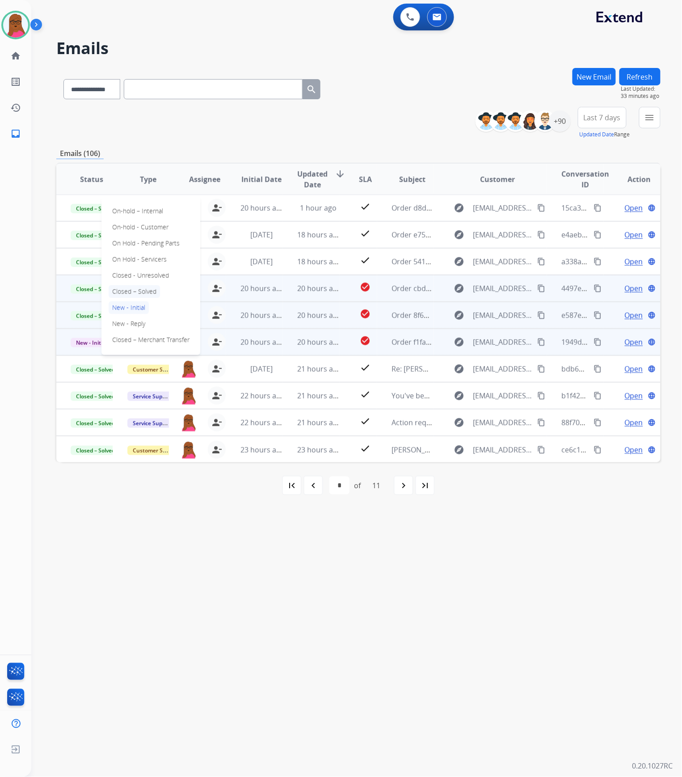
click at [145, 290] on p "Closed – Solved" at bounding box center [134, 291] width 51 height 13
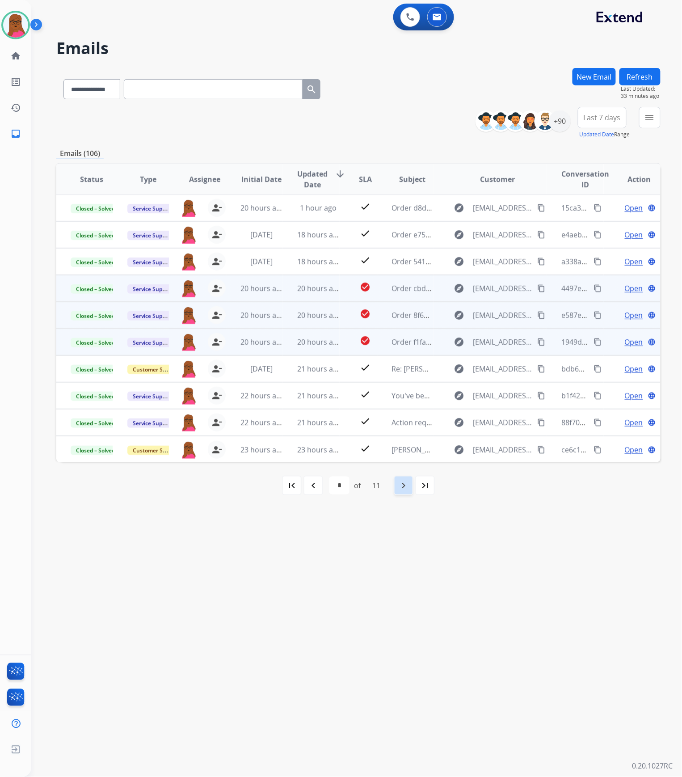
click at [405, 487] on mat-icon "navigate_next" at bounding box center [403, 485] width 11 height 11
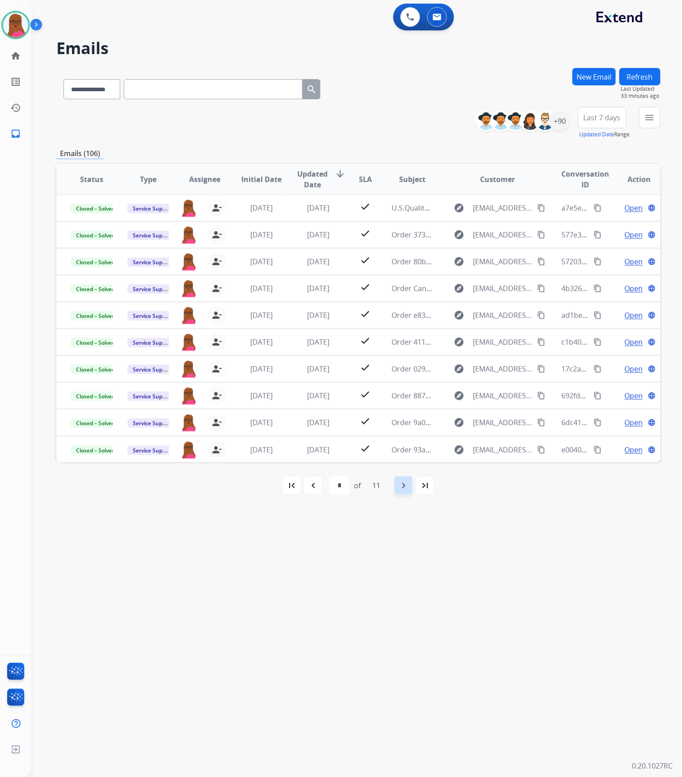
click at [405, 487] on mat-icon "navigate_next" at bounding box center [403, 485] width 11 height 11
click at [294, 488] on mat-icon "first_page" at bounding box center [291, 485] width 11 height 11
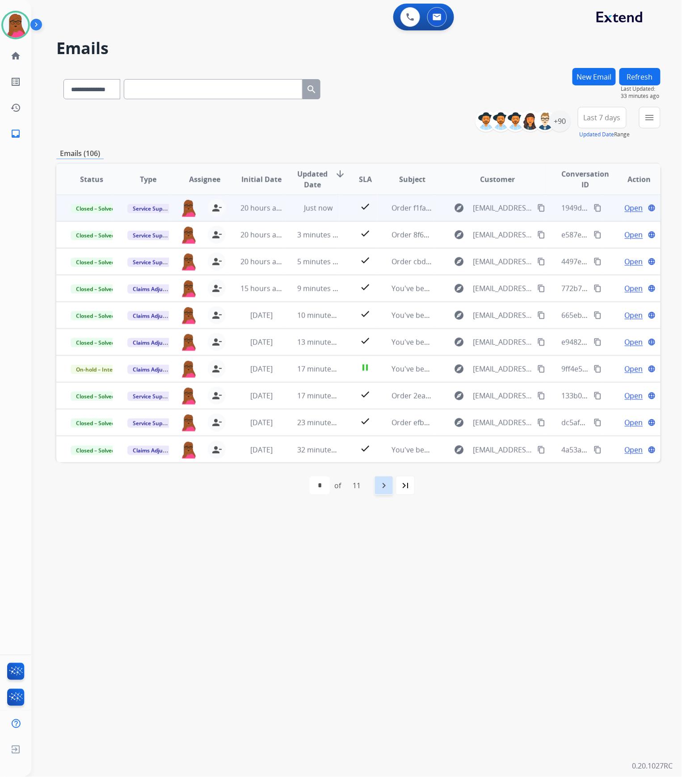
click at [382, 488] on mat-icon "navigate_next" at bounding box center [383, 485] width 11 height 11
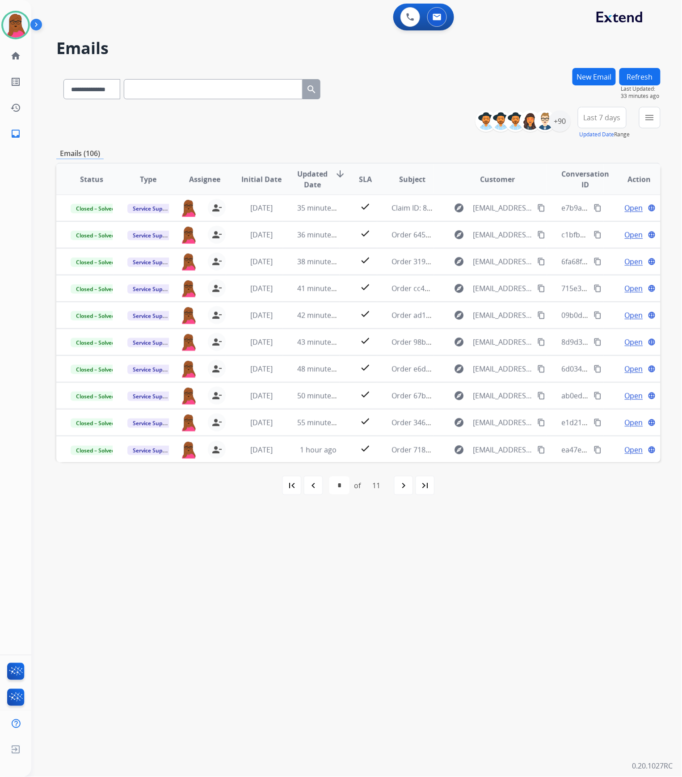
click at [382, 489] on div "11" at bounding box center [376, 485] width 22 height 18
click at [401, 491] on div "navigate_next" at bounding box center [404, 485] width 20 height 20
click at [401, 490] on mat-icon "navigate_next" at bounding box center [403, 485] width 11 height 11
click at [408, 483] on mat-icon "navigate_next" at bounding box center [403, 485] width 11 height 11
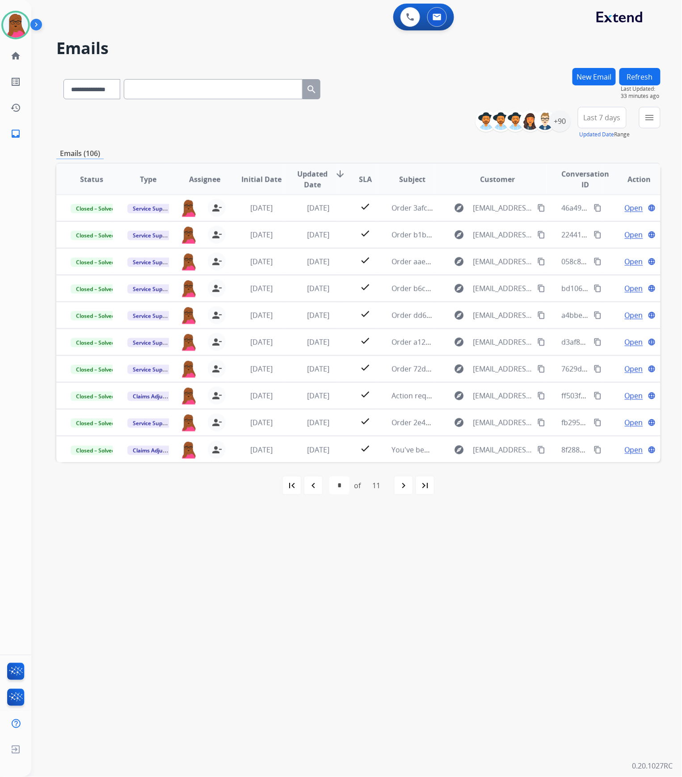
click at [408, 484] on mat-icon "navigate_next" at bounding box center [403, 485] width 11 height 11
select select "*"
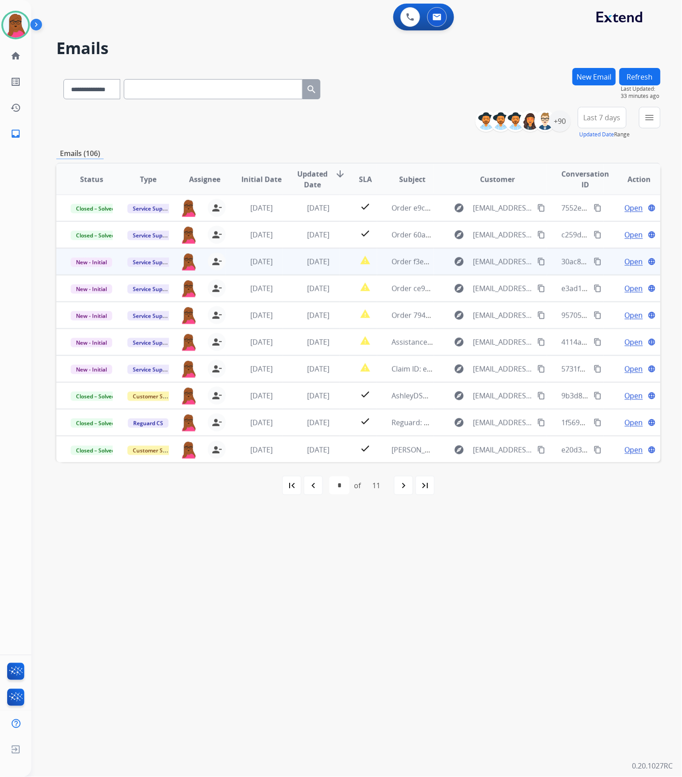
click at [628, 261] on span "Open" at bounding box center [634, 261] width 18 height 11
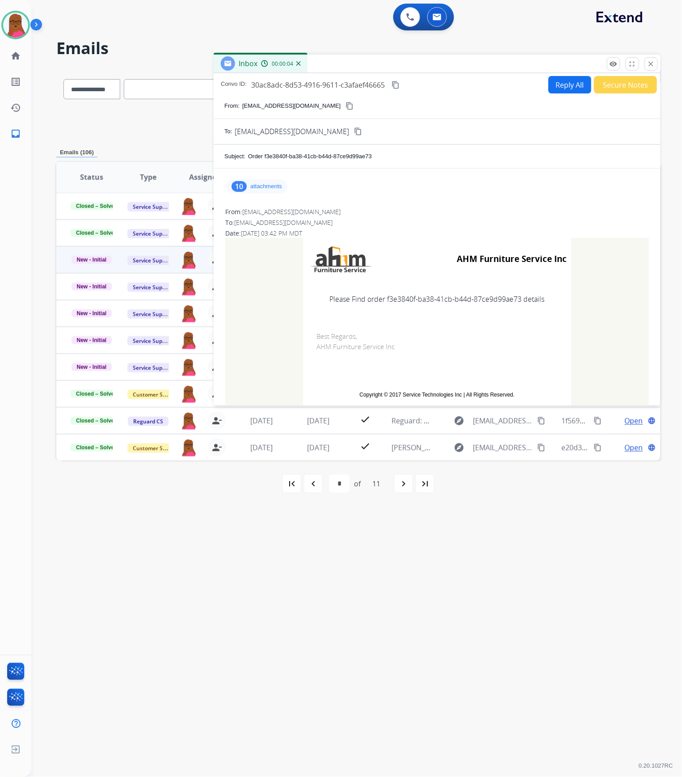
click at [240, 187] on div "10" at bounding box center [238, 186] width 15 height 11
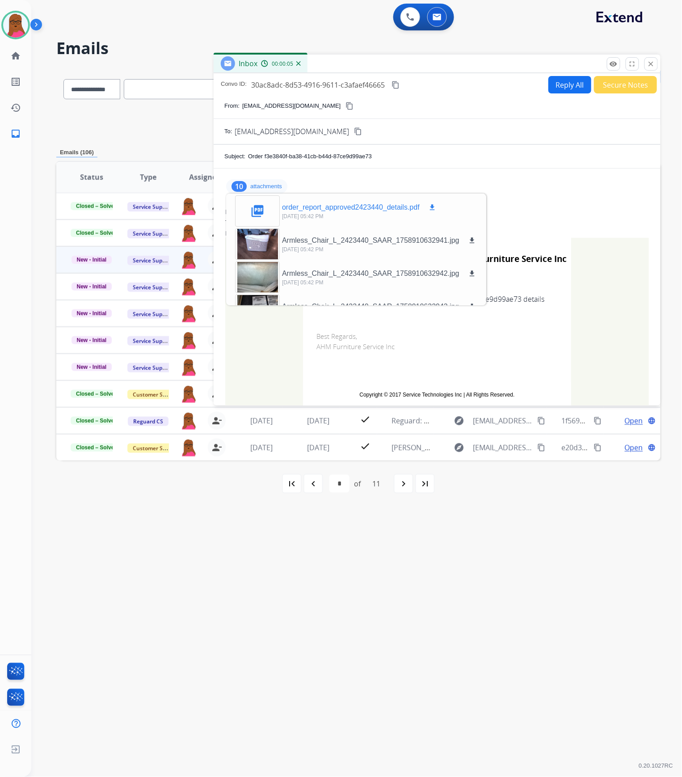
click at [434, 205] on mat-icon "download" at bounding box center [432, 207] width 8 height 8
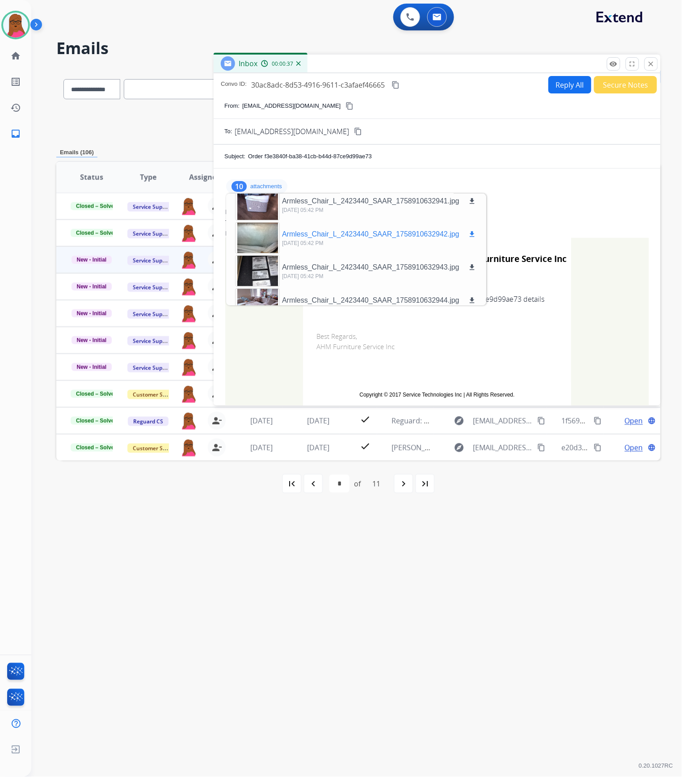
scroll to position [59, 0]
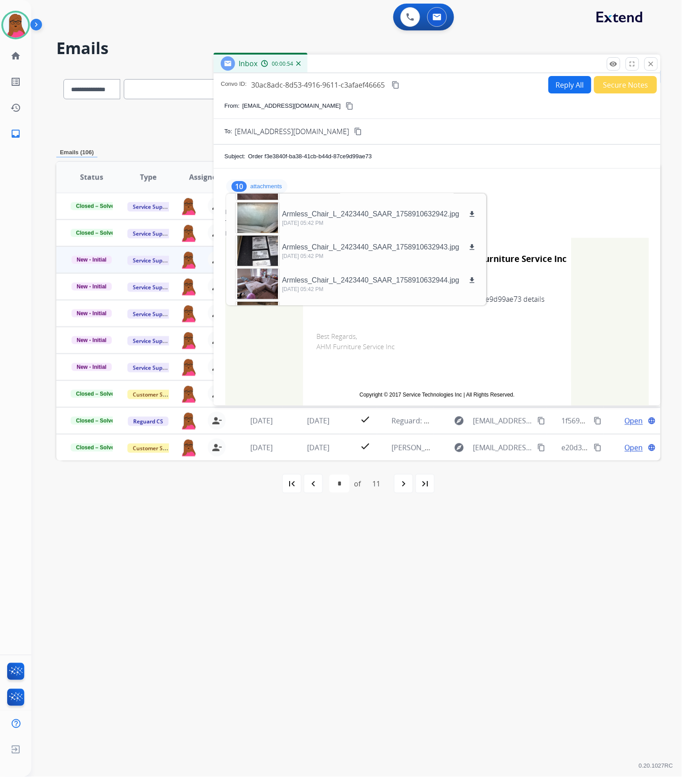
drag, startPoint x: 646, startPoint y: 61, endPoint x: 597, endPoint y: 2, distance: 76.8
click at [646, 61] on button "close Close" at bounding box center [650, 63] width 13 height 13
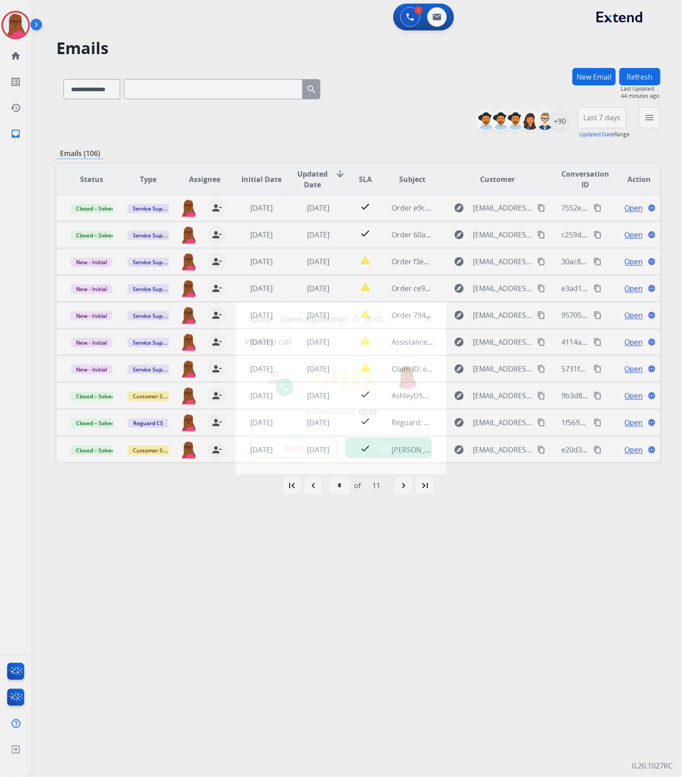
click at [395, 446] on button "Accept" at bounding box center [388, 447] width 87 height 21
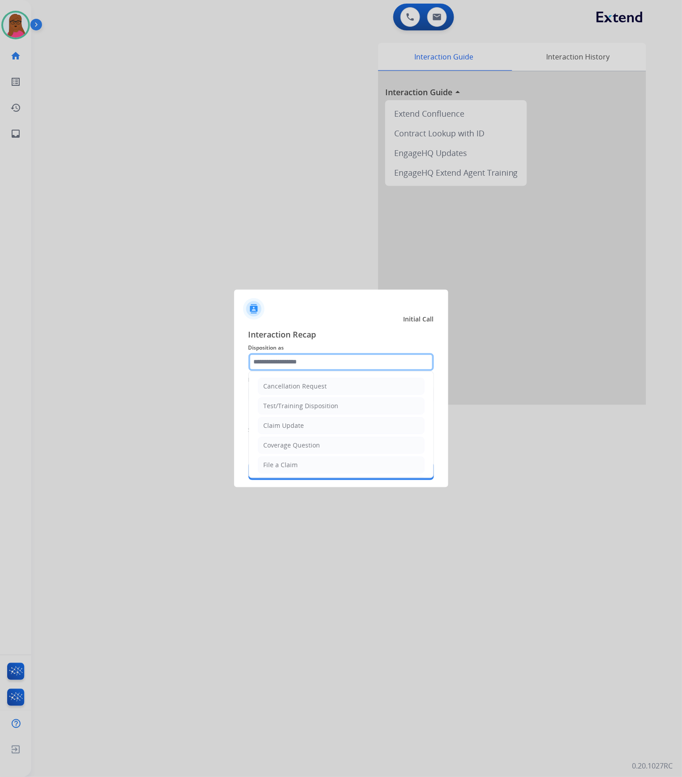
click at [335, 363] on input "text" at bounding box center [340, 362] width 185 height 18
click at [302, 428] on div "Claim Update" at bounding box center [284, 425] width 41 height 9
type input "**********"
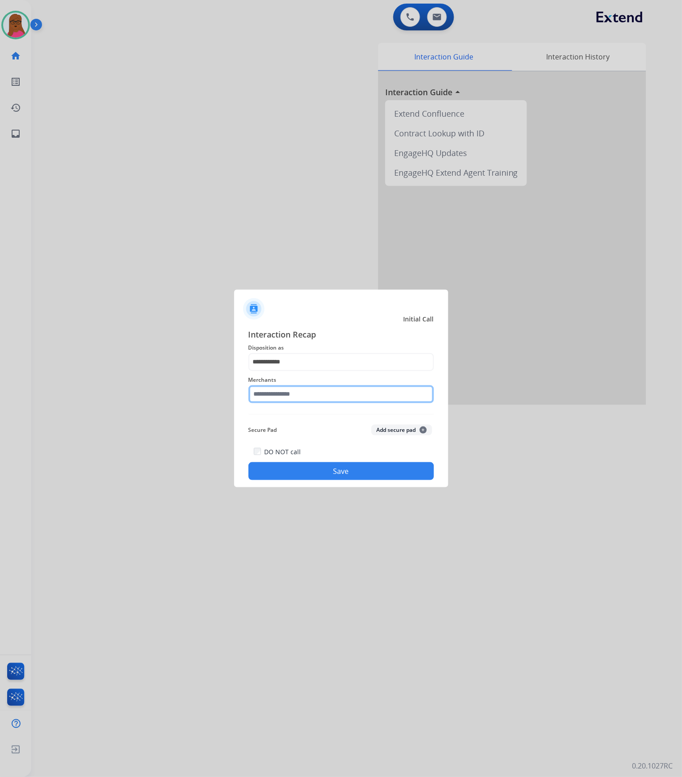
click at [308, 392] on input "text" at bounding box center [340, 394] width 185 height 18
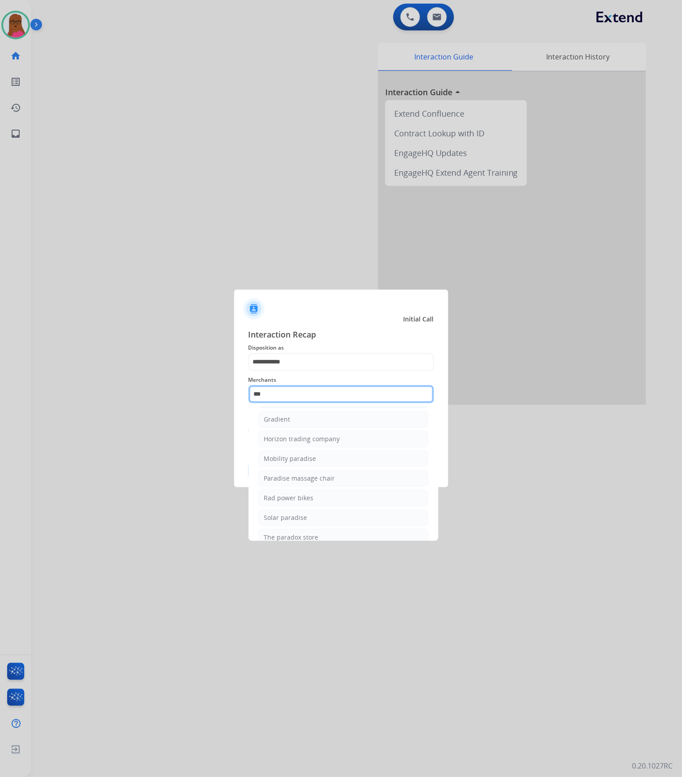
scroll to position [76, 0]
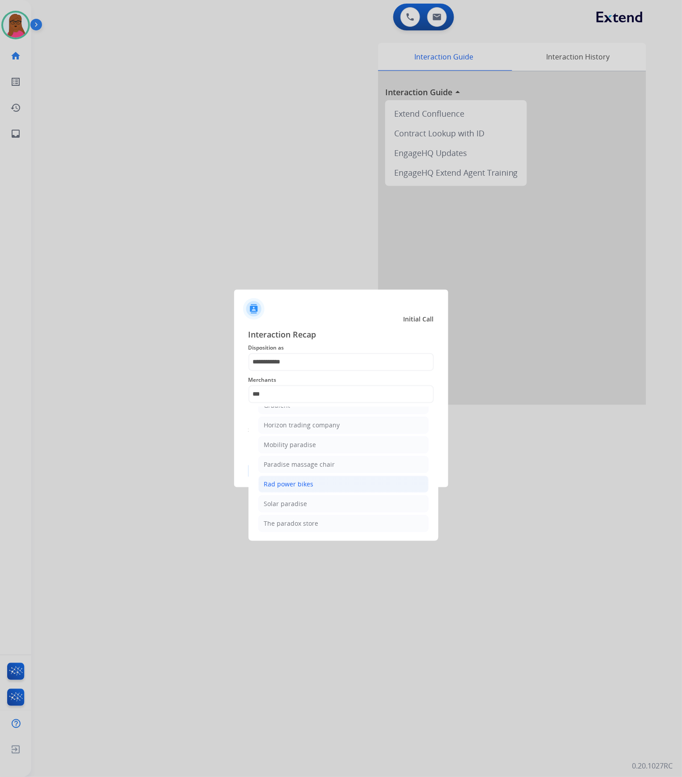
click at [326, 483] on li "Rad power bikes" at bounding box center [343, 483] width 170 height 17
type input "**********"
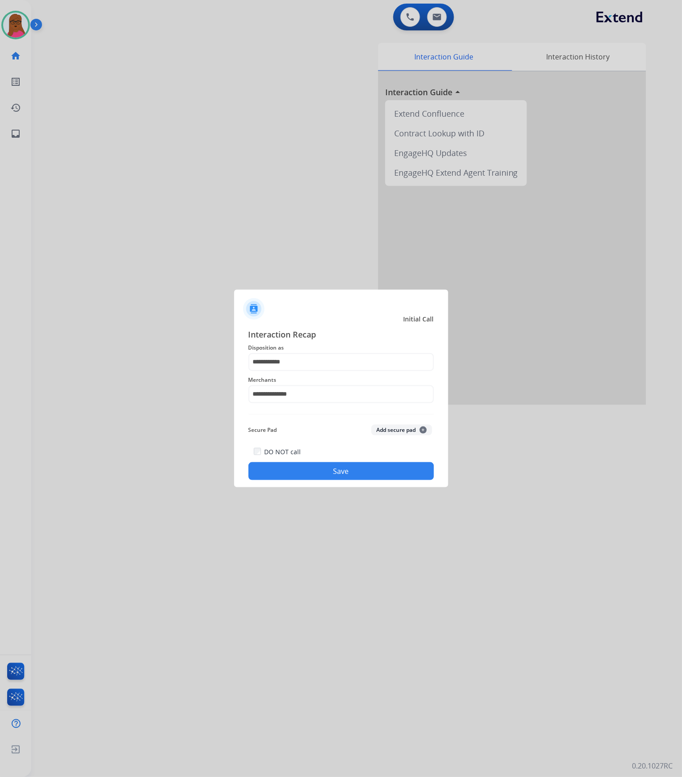
click at [363, 472] on button "Save" at bounding box center [340, 471] width 185 height 18
